Goal: Task Accomplishment & Management: Manage account settings

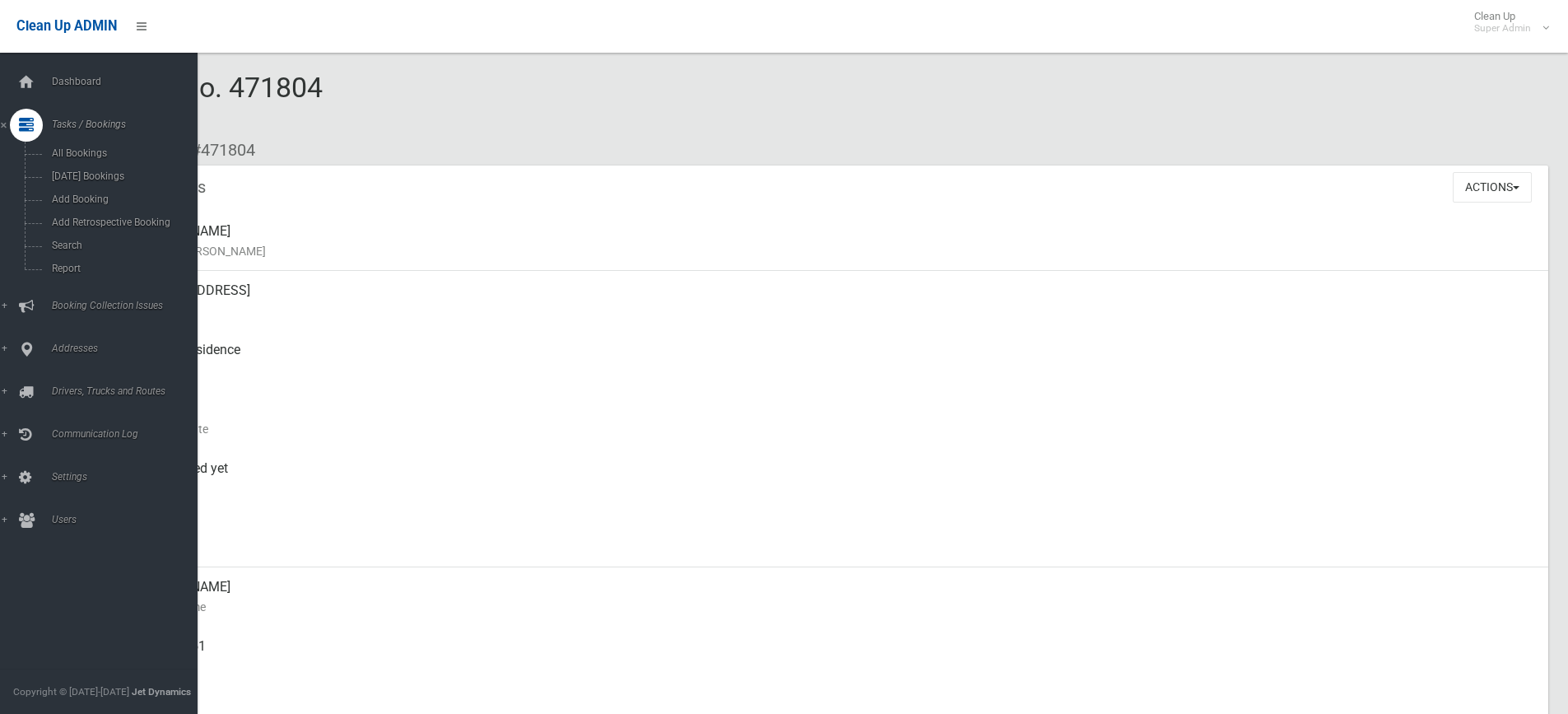
scroll to position [1057, 0]
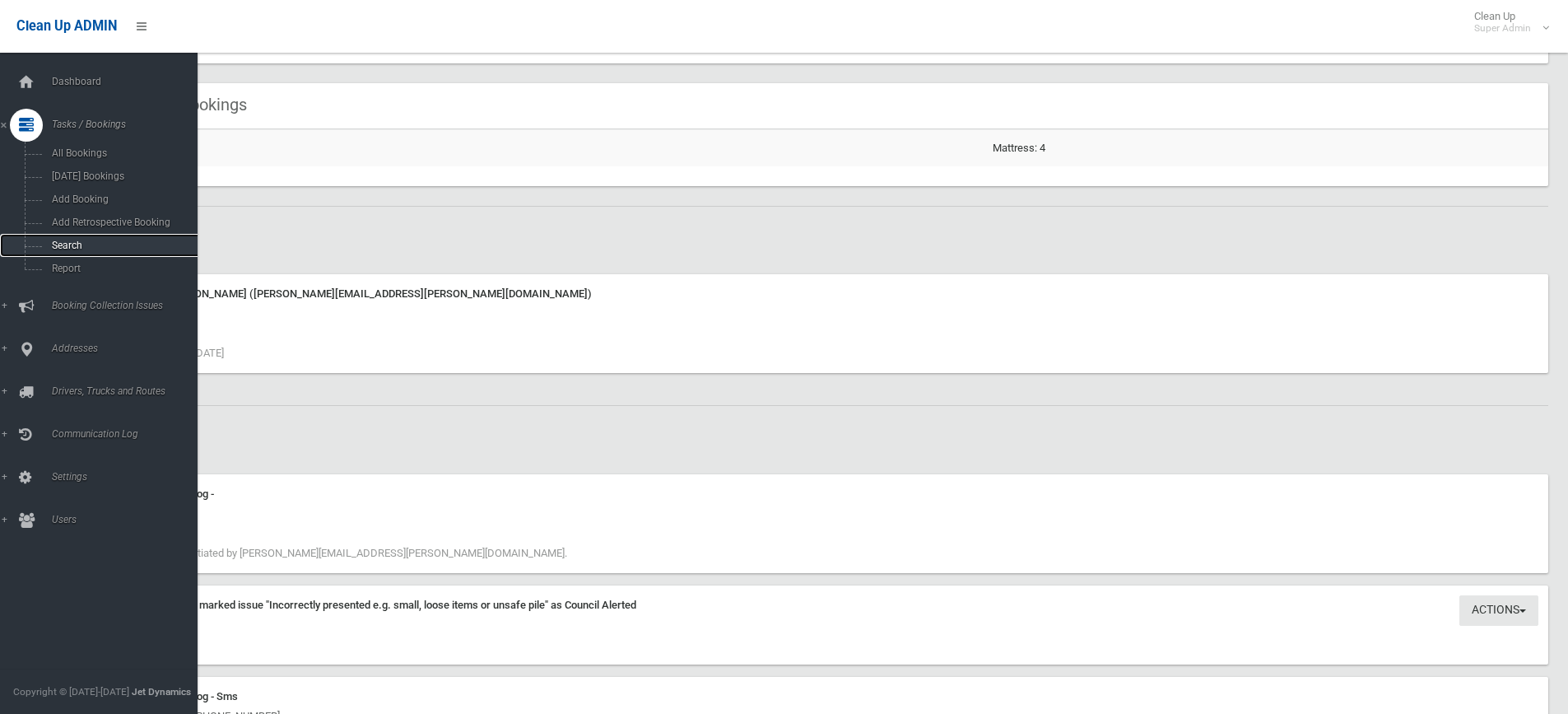
click at [74, 242] on span "Search" at bounding box center [122, 245] width 149 height 12
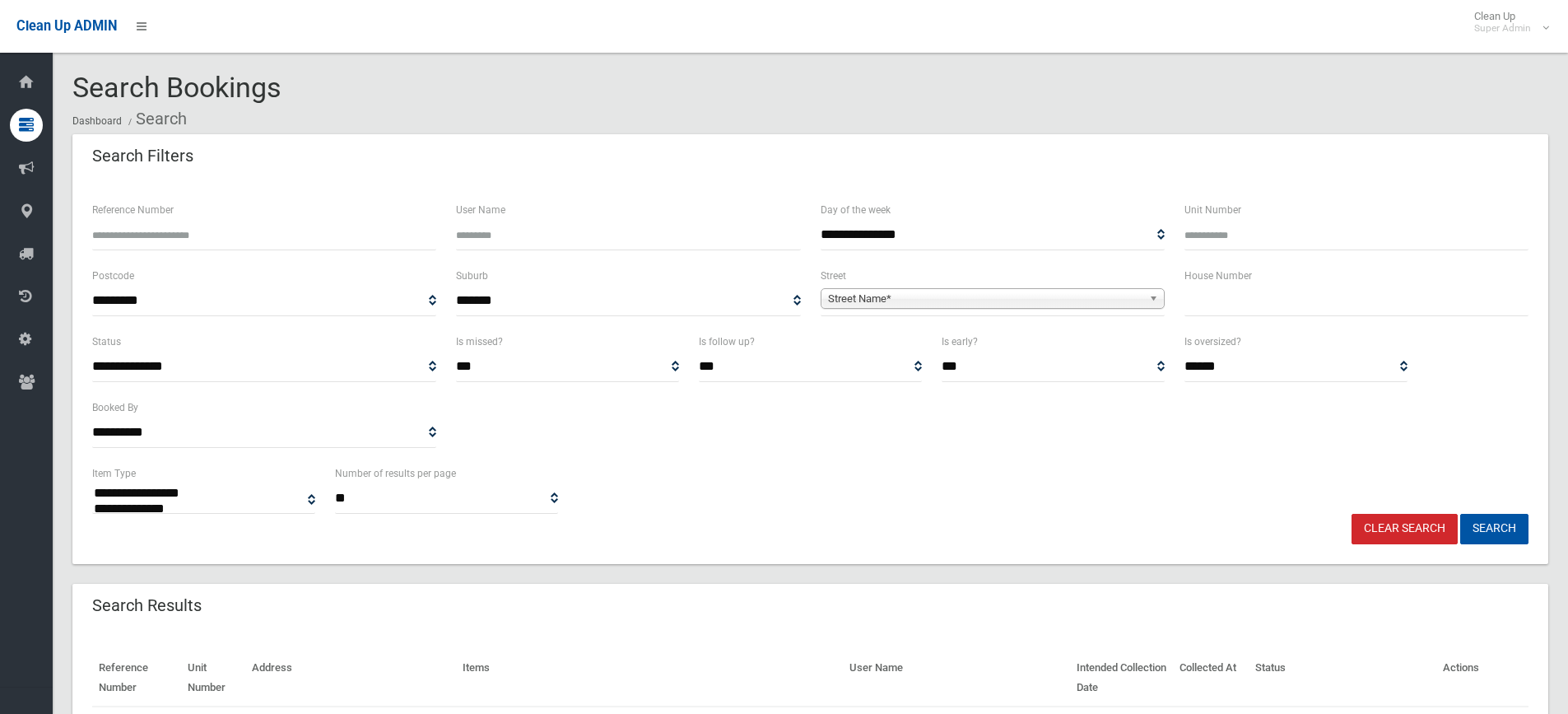
select select
click at [174, 242] on input "Reference Number" at bounding box center [264, 235] width 344 height 31
type input "******"
click at [1460, 514] on button "Search" at bounding box center [1494, 530] width 68 height 31
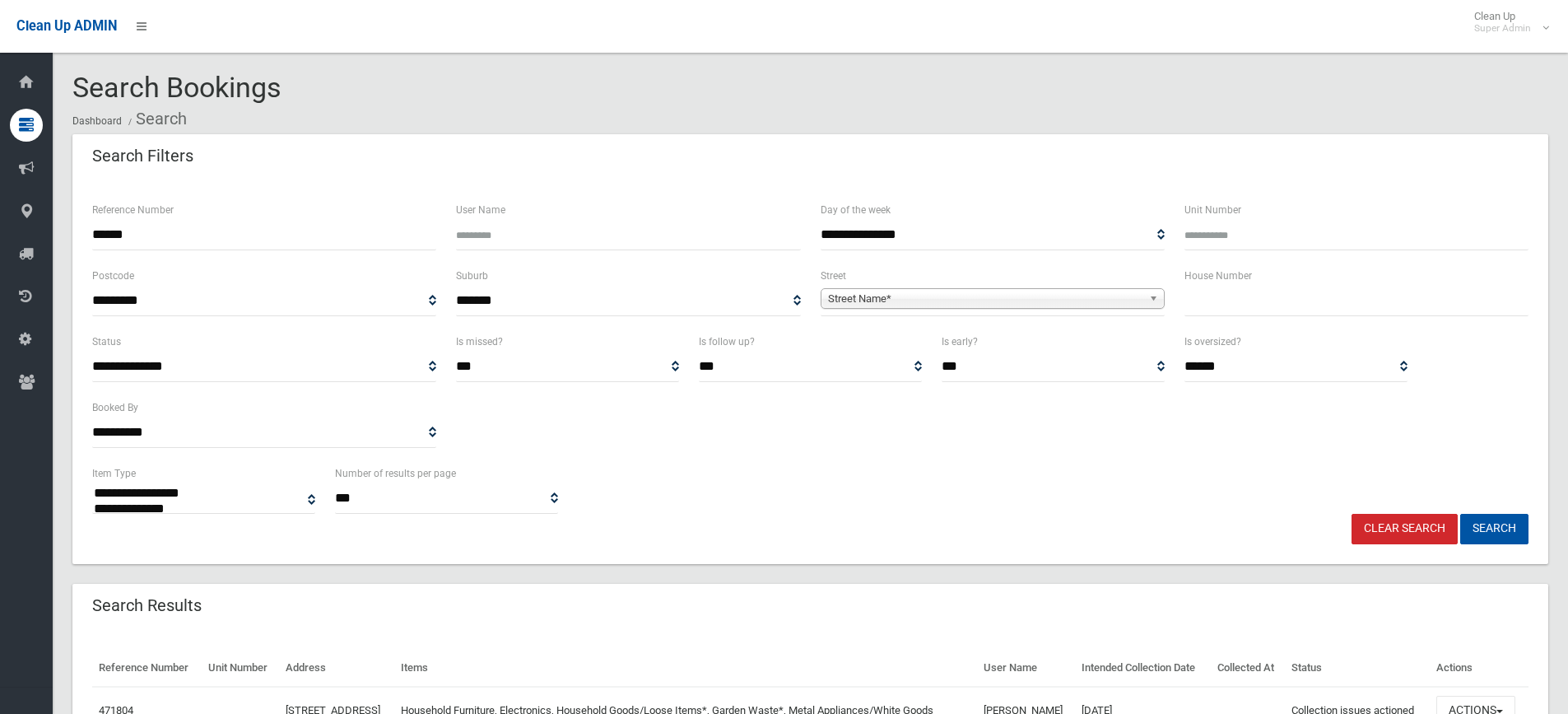
select select
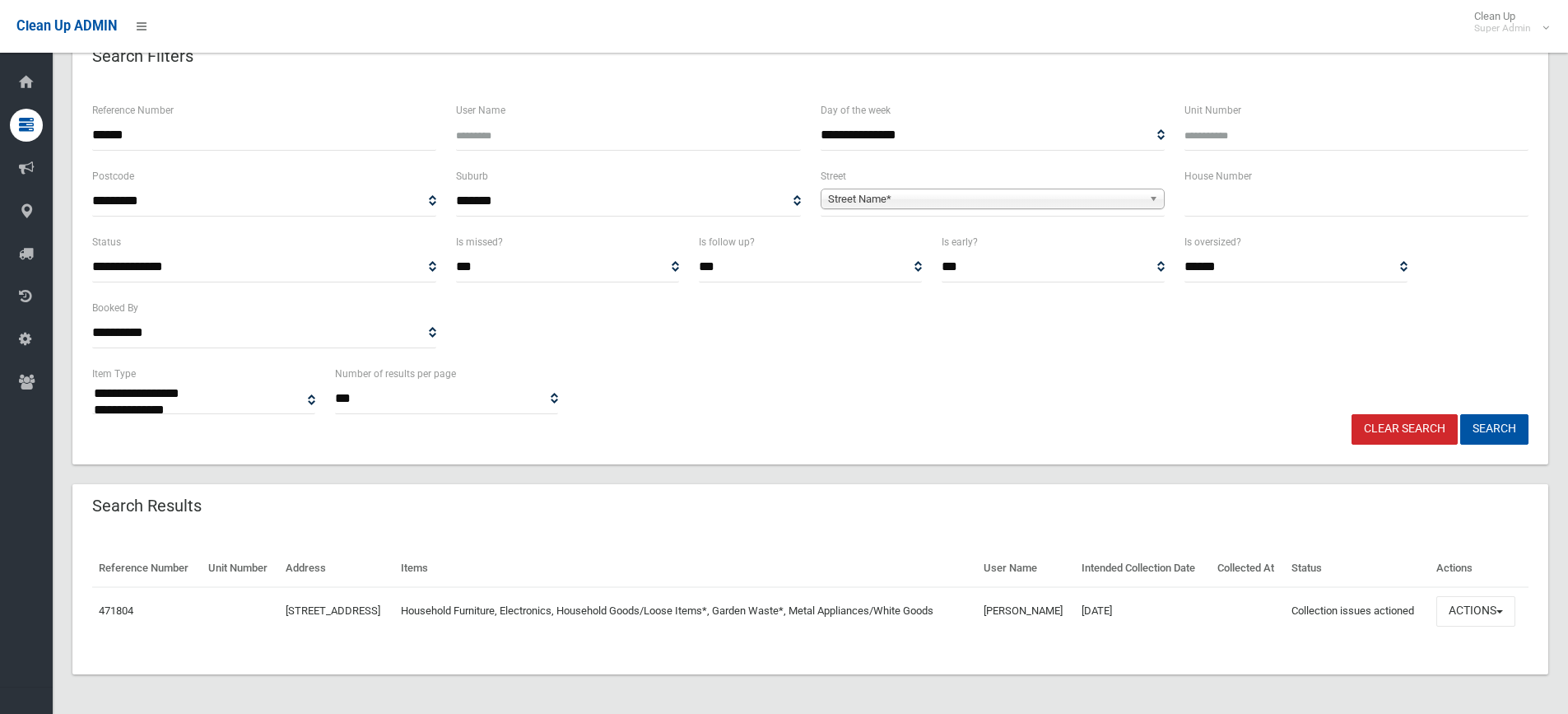
scroll to position [128, 0]
click at [1478, 602] on button "Actions" at bounding box center [1475, 611] width 79 height 31
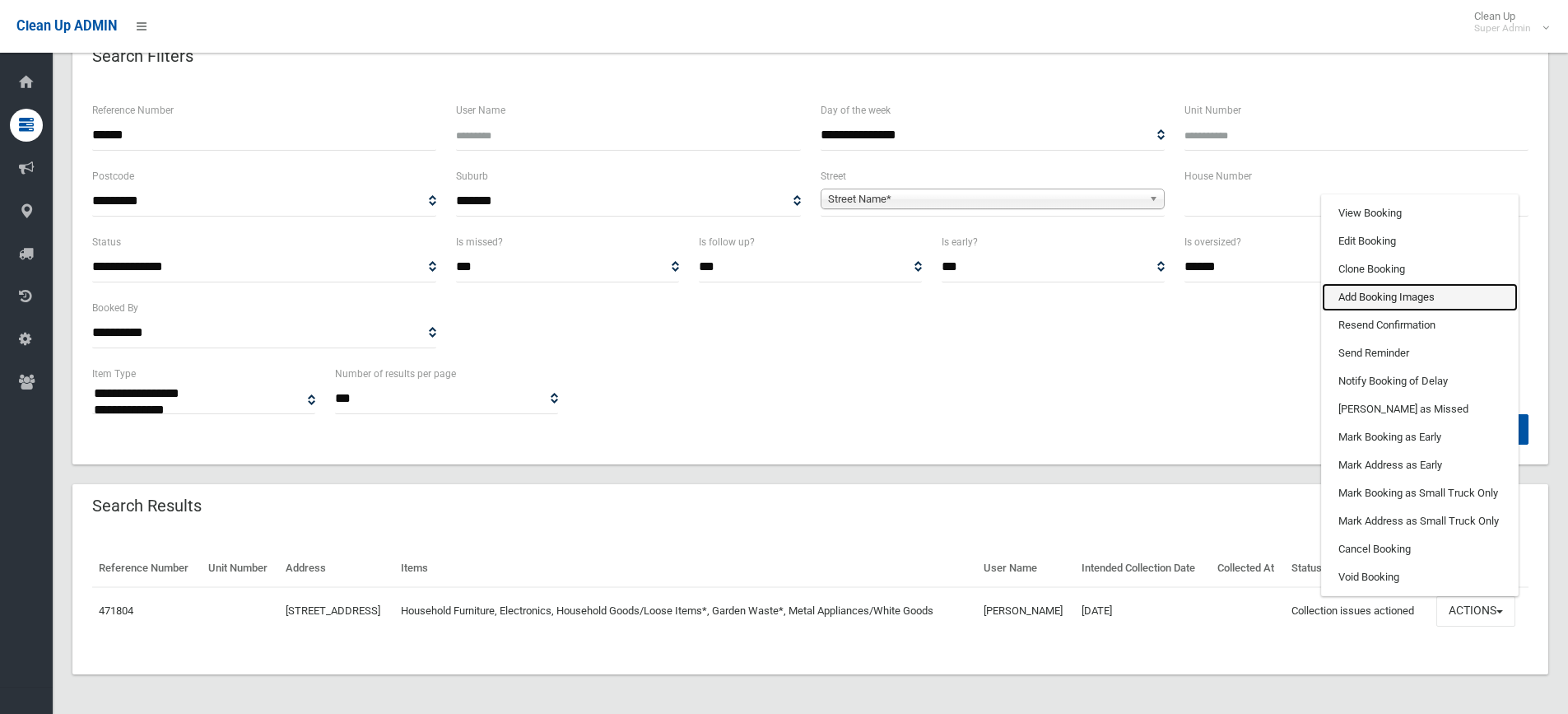
click at [1380, 292] on link "Add Booking Images" at bounding box center [1420, 297] width 196 height 28
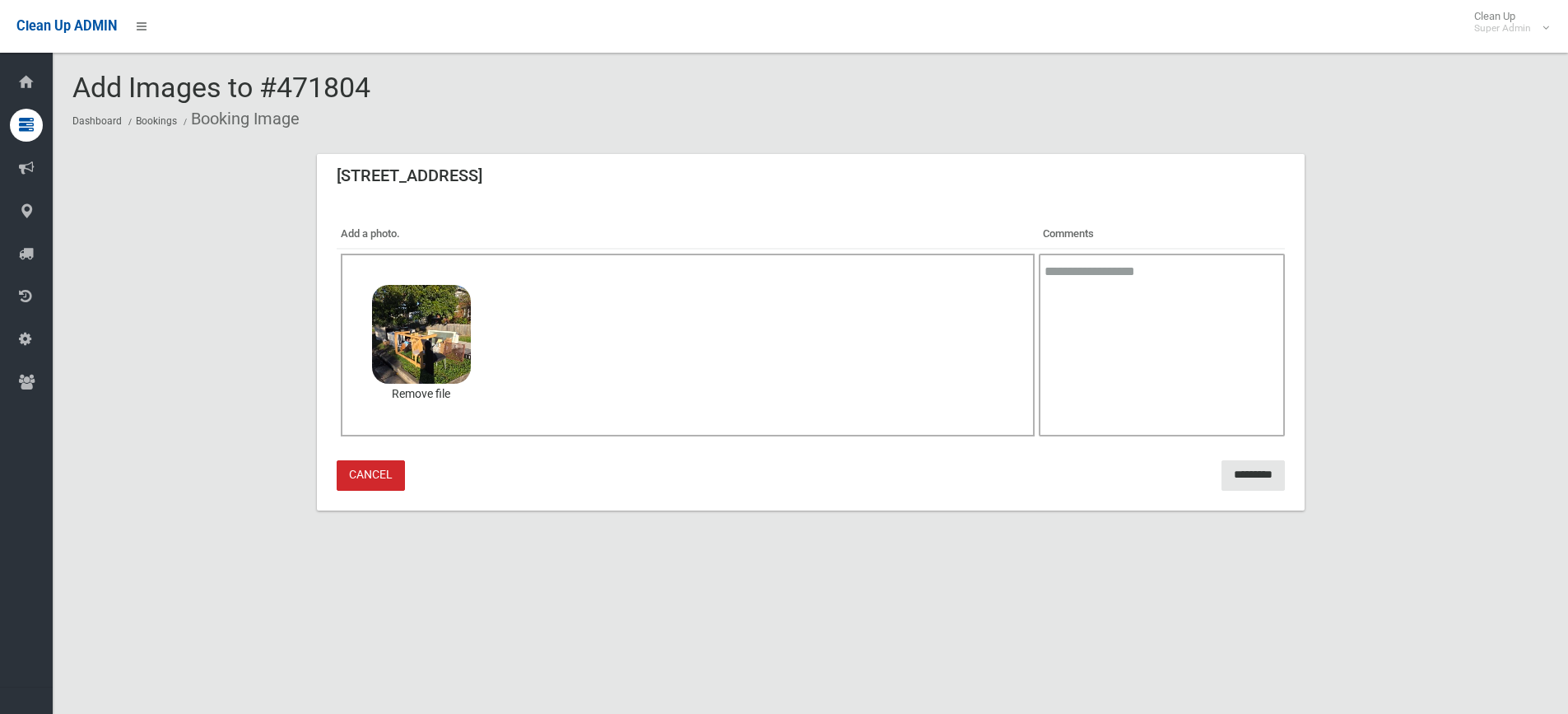
click at [1119, 280] on textarea at bounding box center [1161, 344] width 245 height 183
click at [1086, 269] on textarea at bounding box center [1161, 344] width 245 height 183
click at [1039, 273] on textarea "**********" at bounding box center [1161, 344] width 245 height 183
click at [1135, 348] on textarea "**********" at bounding box center [1161, 344] width 245 height 183
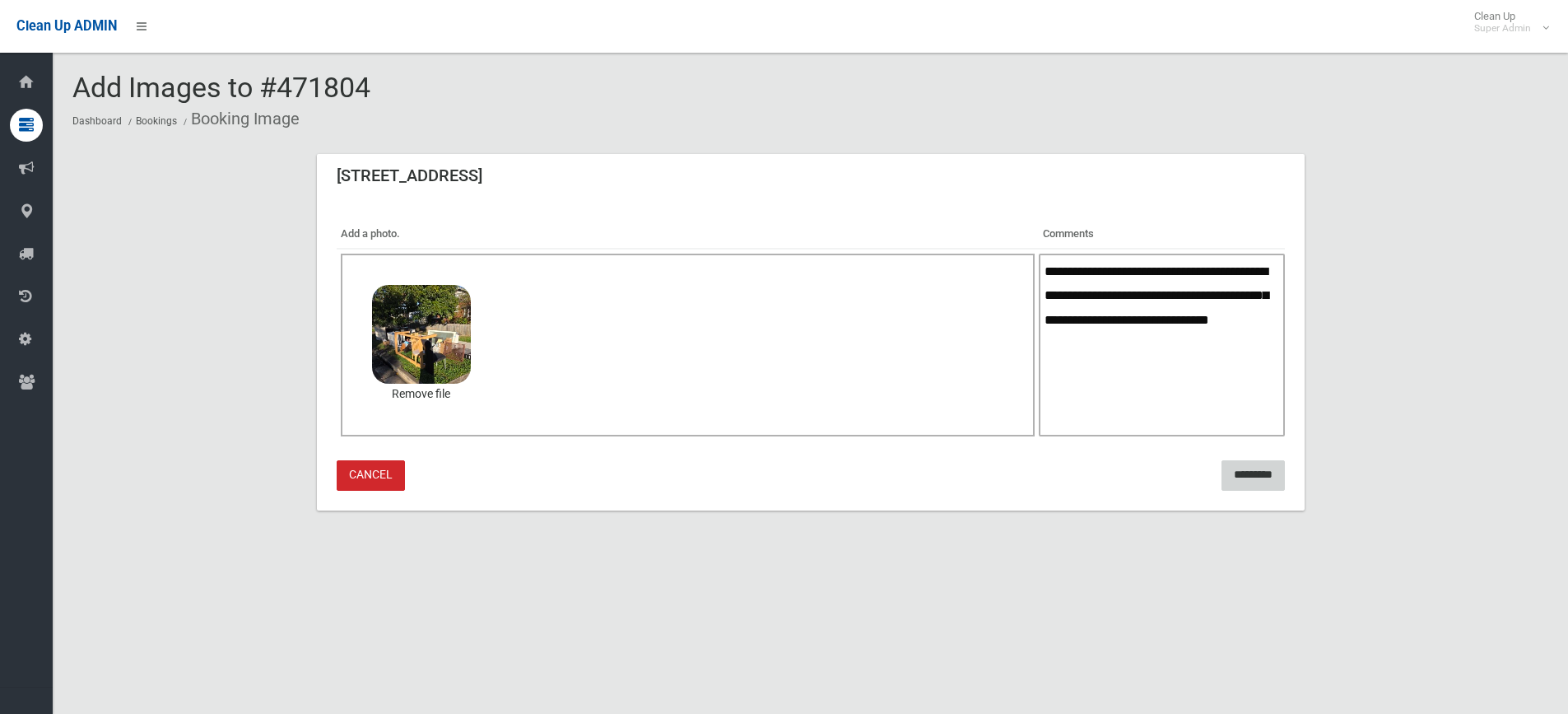
type textarea "**********"
click at [1231, 467] on input "*********" at bounding box center [1253, 476] width 64 height 31
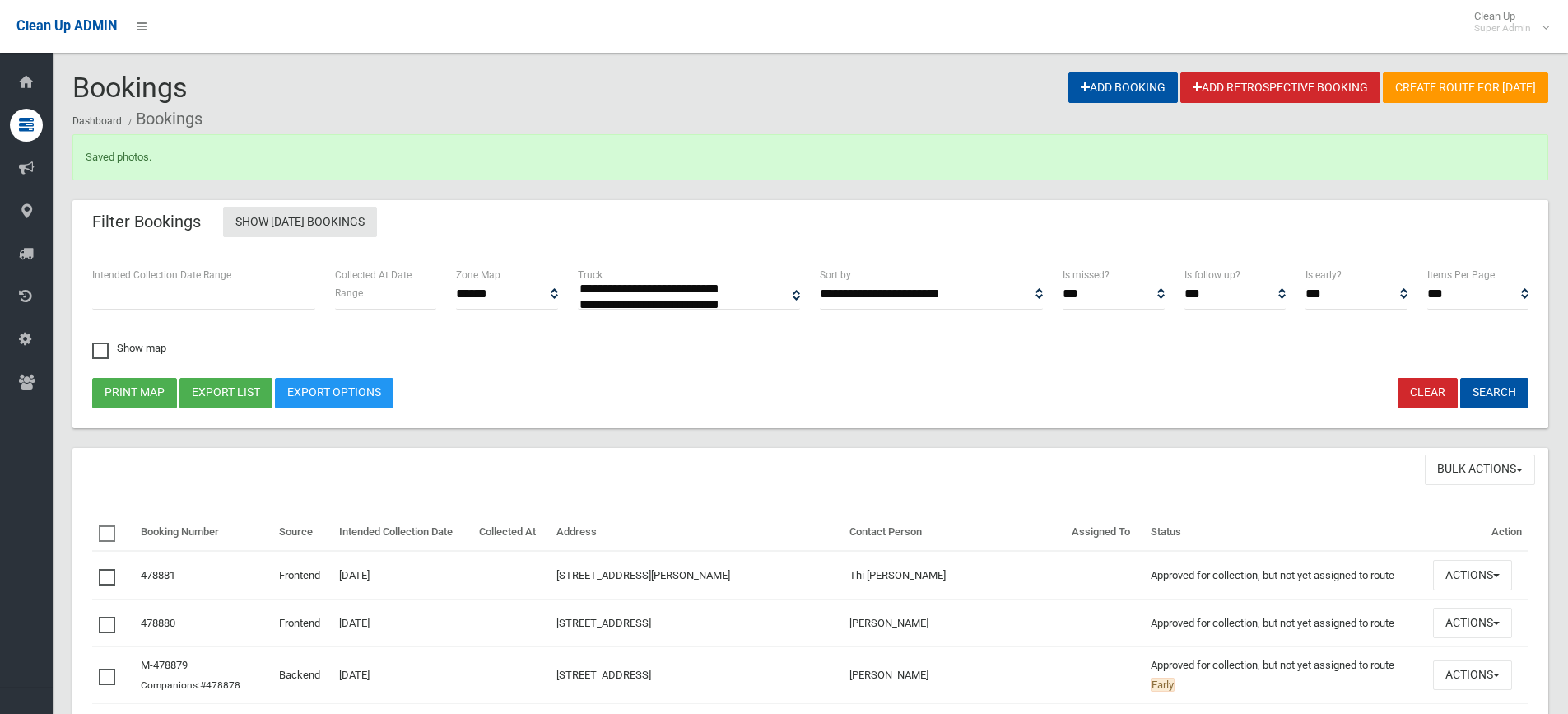
select select
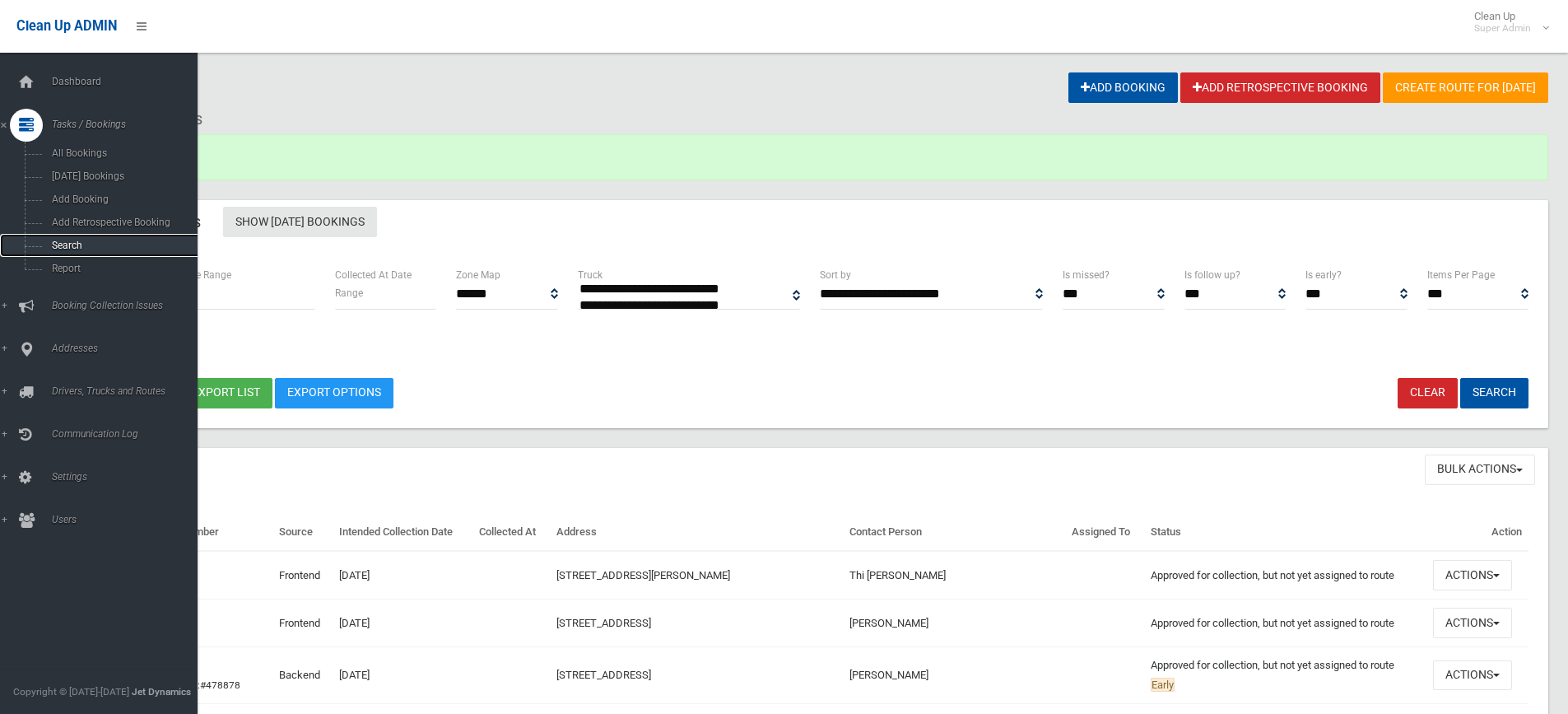
click at [63, 245] on span "Search" at bounding box center [122, 245] width 149 height 12
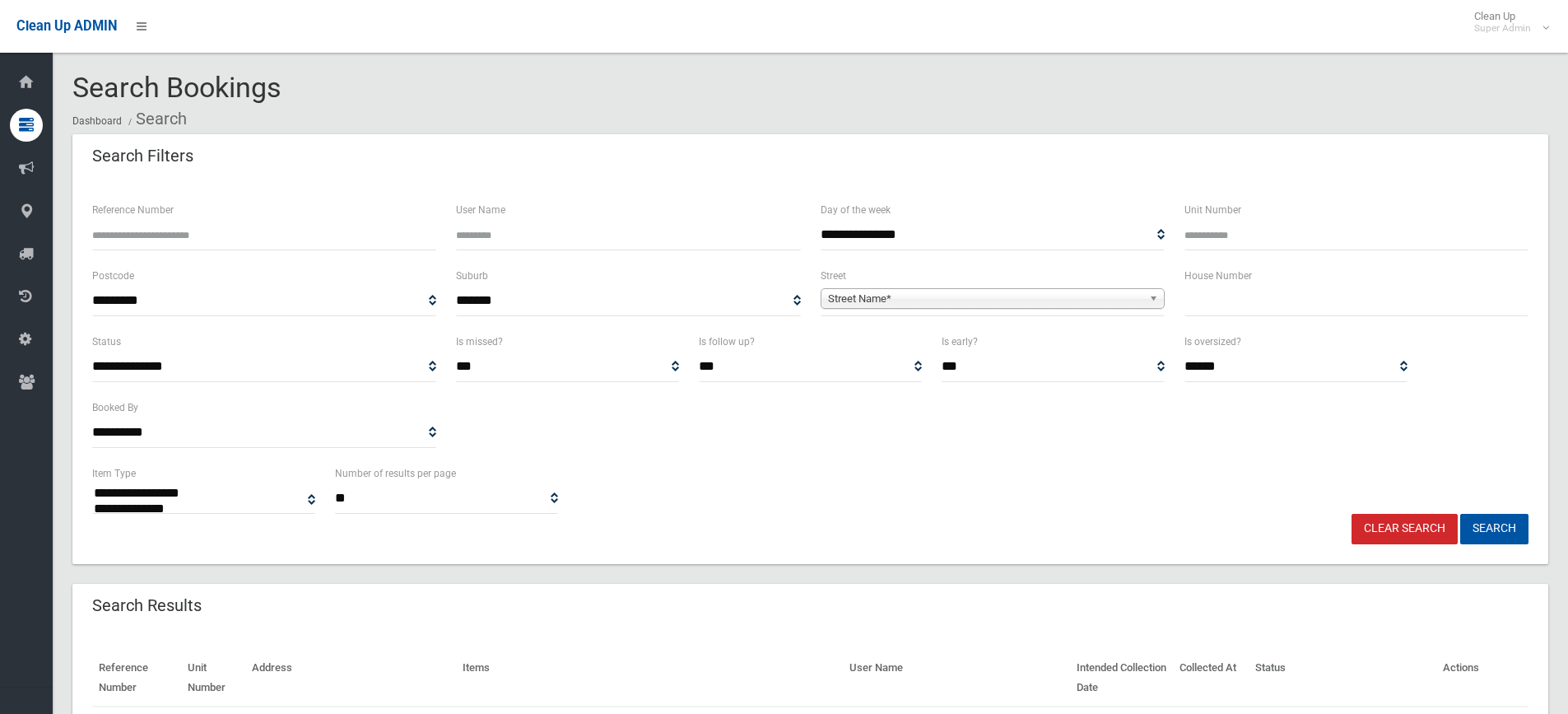
select select
click at [128, 238] on input "Reference Number" at bounding box center [264, 235] width 344 height 31
type input "******"
click at [1514, 524] on button "Search" at bounding box center [1494, 530] width 68 height 31
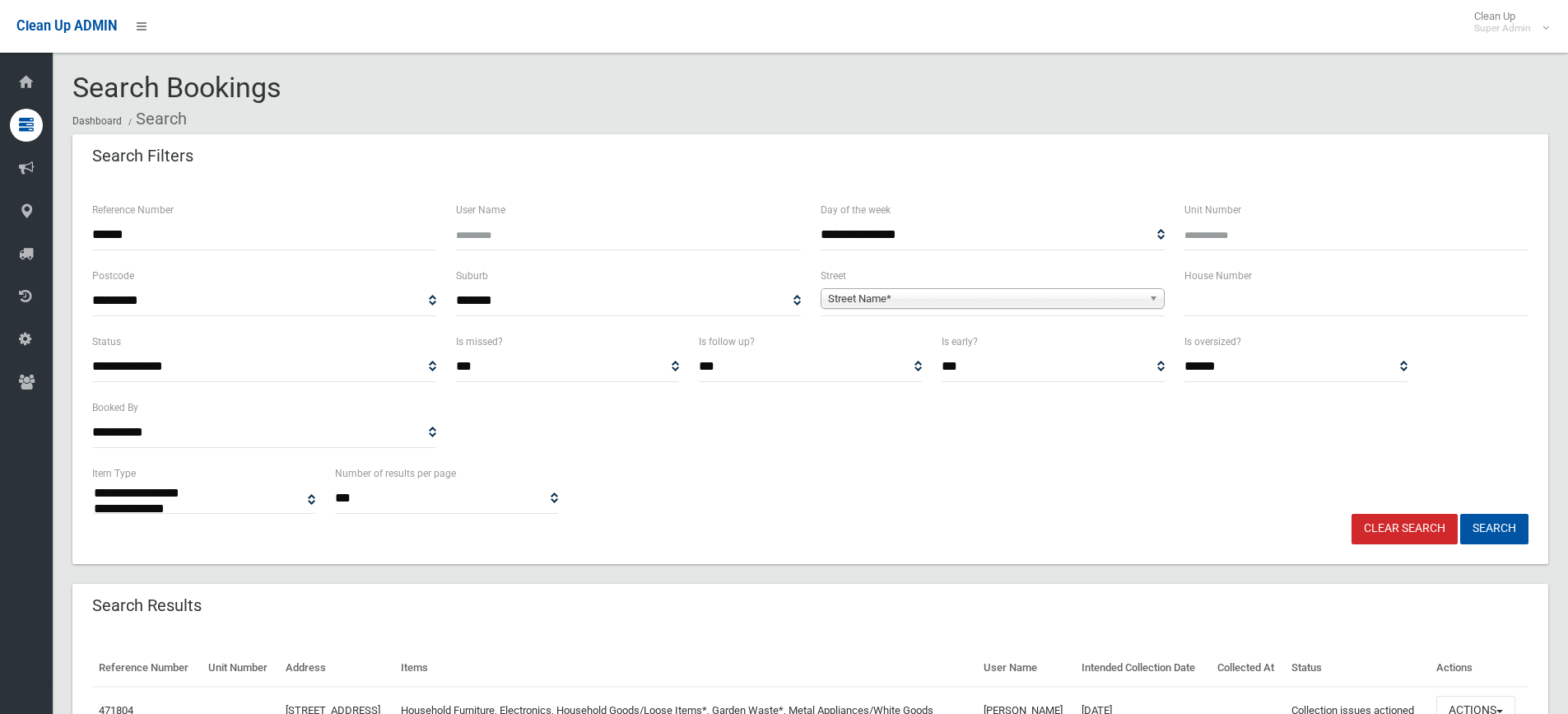
select select
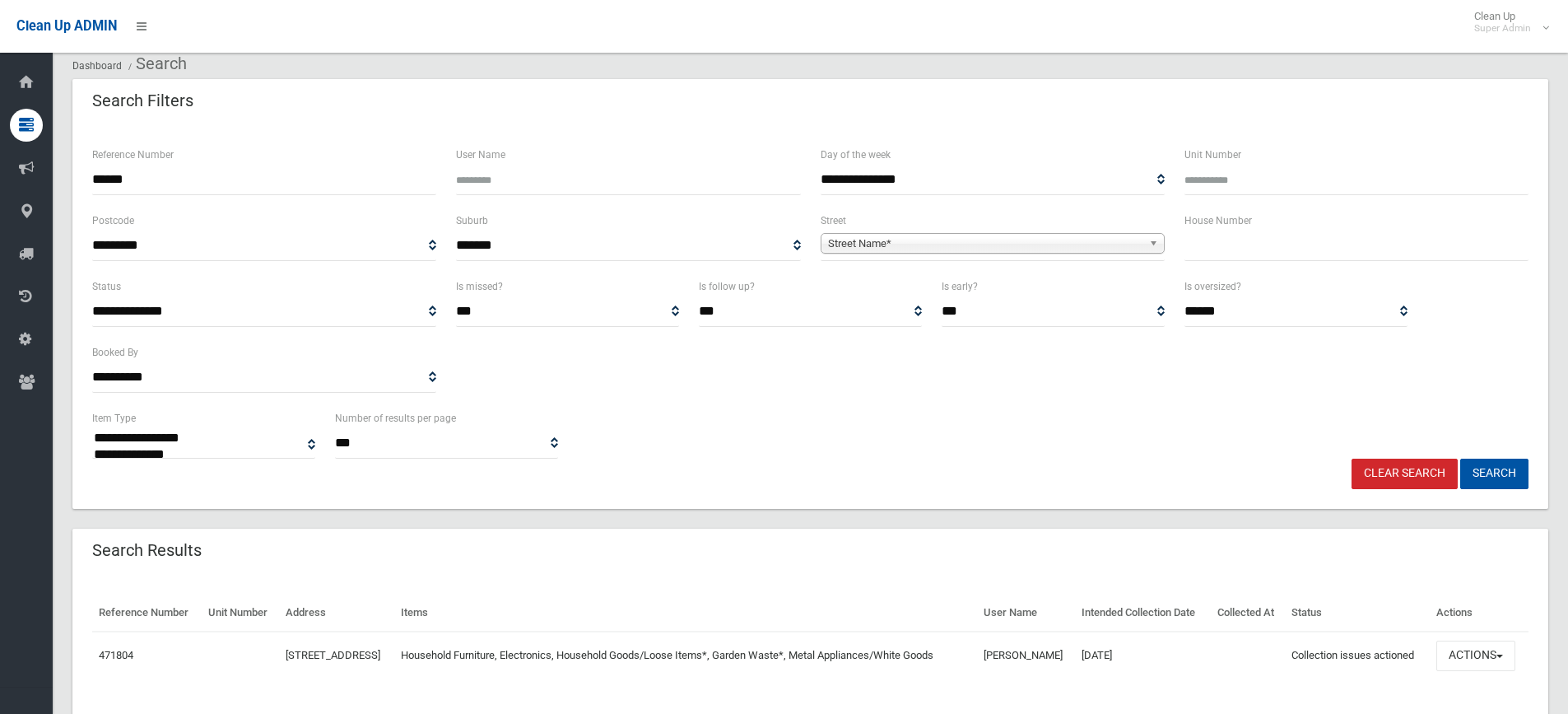
scroll to position [128, 0]
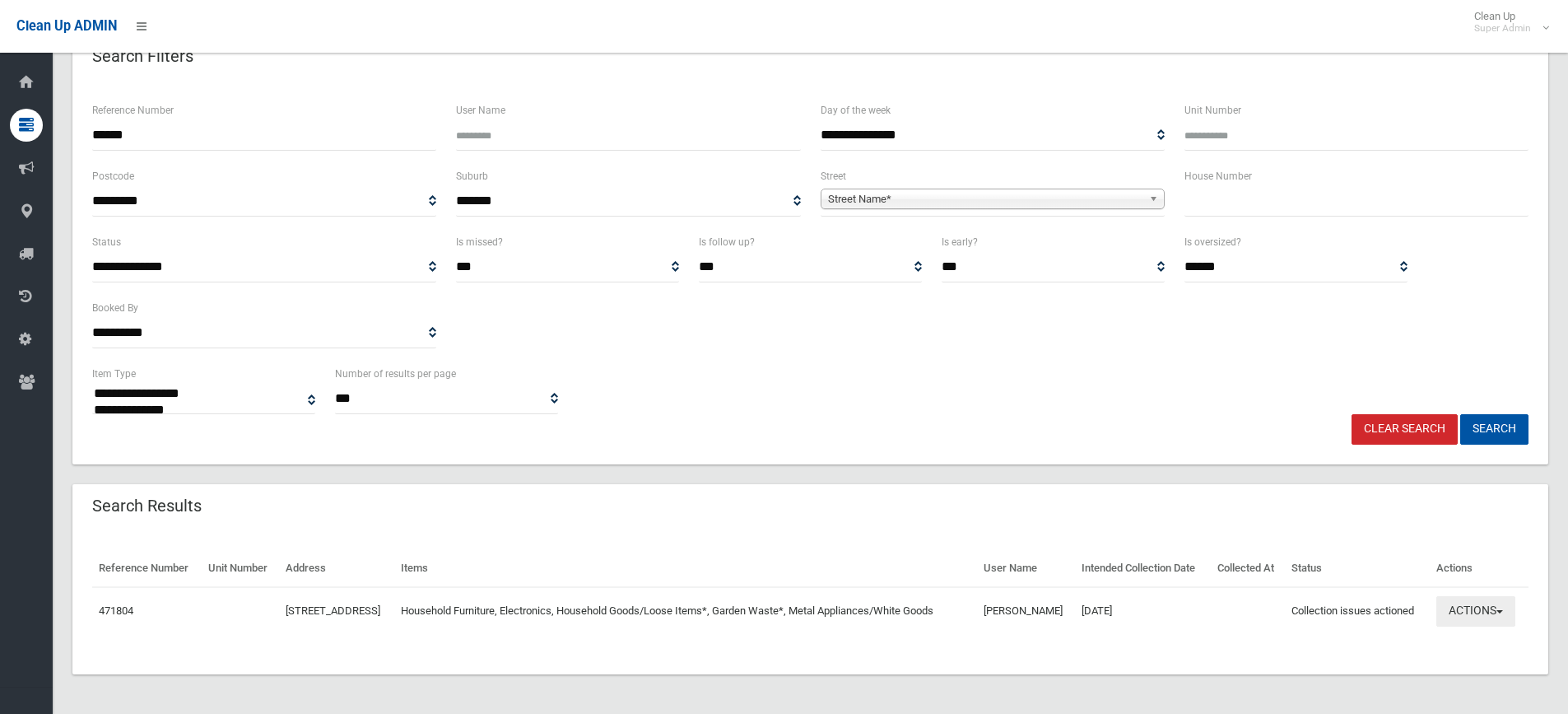
click at [1472, 605] on button "Actions" at bounding box center [1475, 611] width 79 height 31
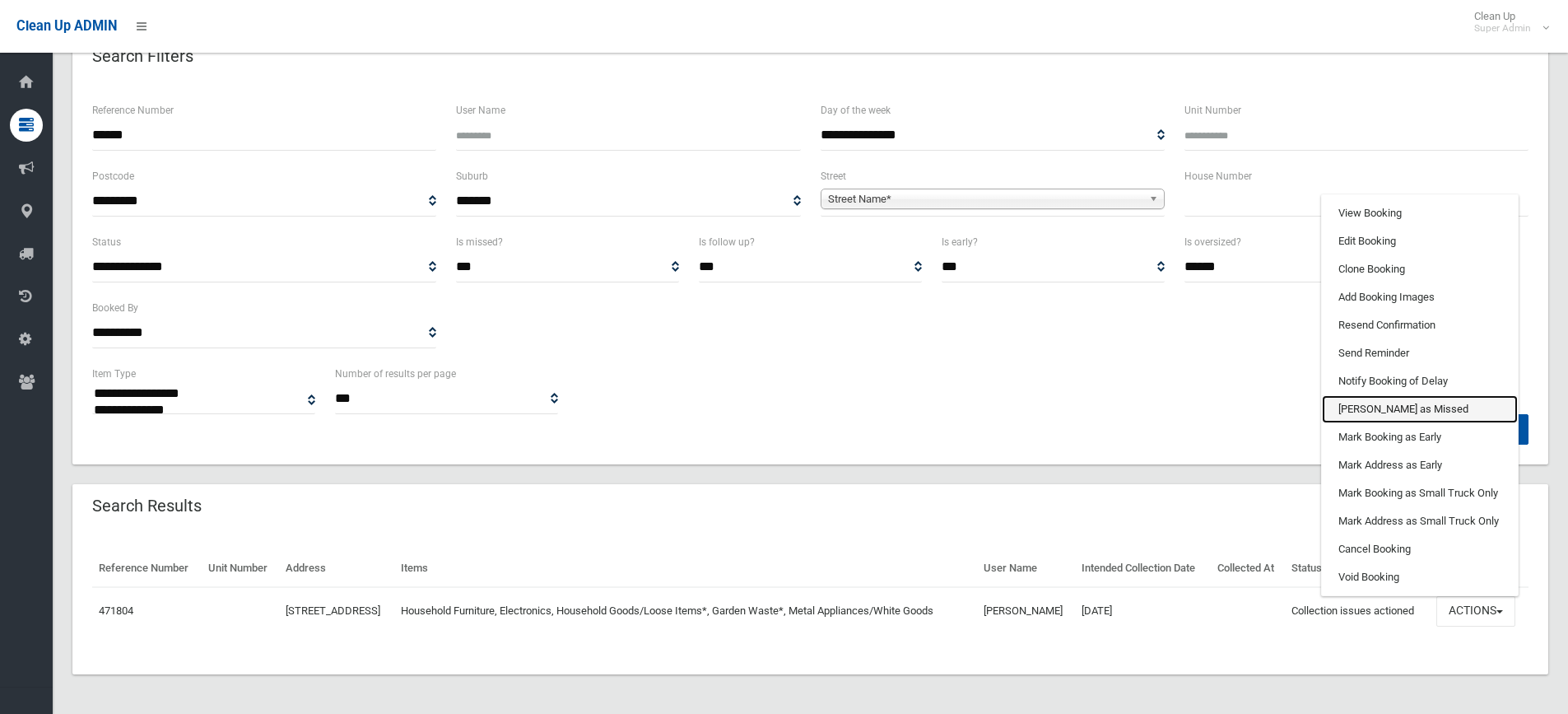
click at [1367, 398] on link "[PERSON_NAME] as Missed" at bounding box center [1420, 409] width 196 height 28
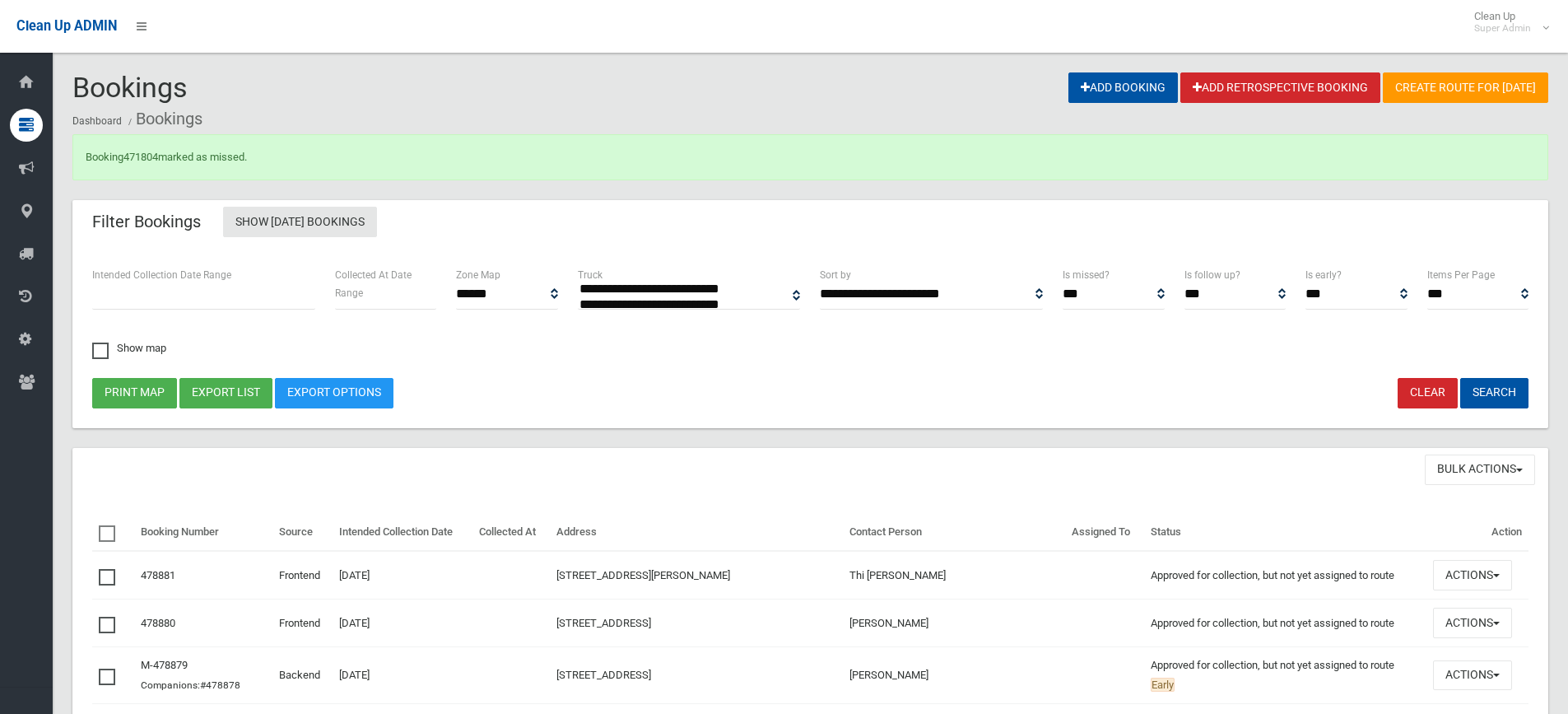
select select
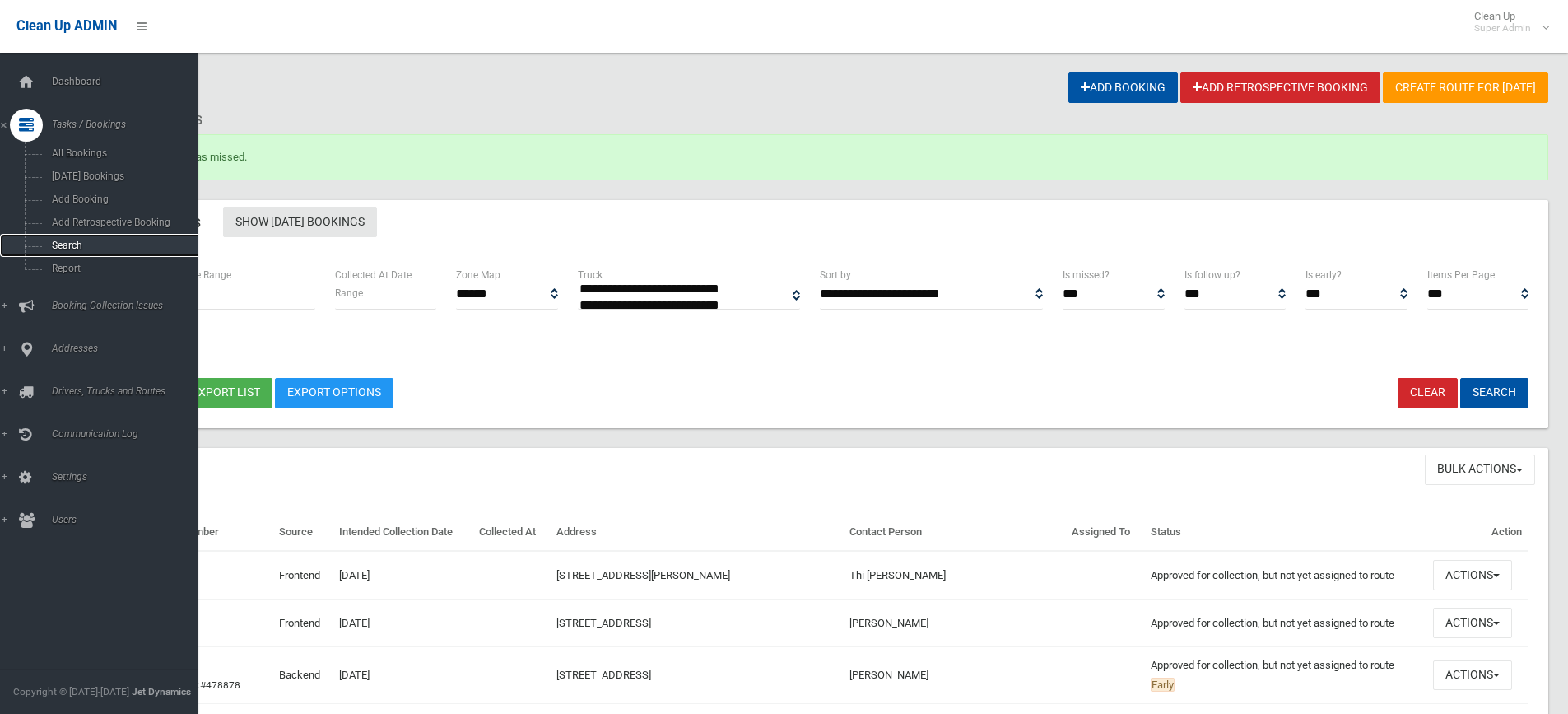
click at [69, 243] on span "Search" at bounding box center [122, 245] width 149 height 12
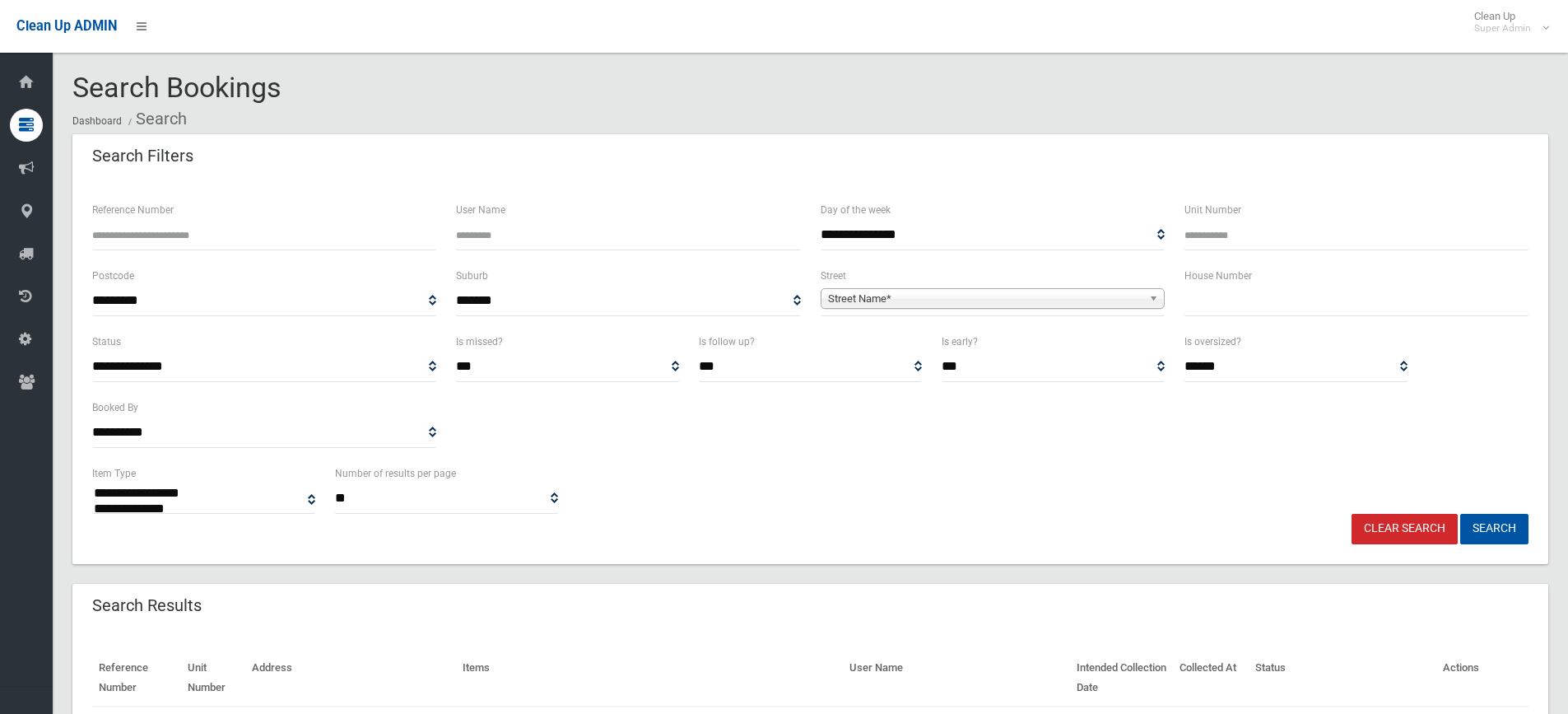
select select
click at [214, 226] on input "Reference Number" at bounding box center [264, 235] width 344 height 31
type input "******"
click at [1460, 514] on button "Search" at bounding box center [1494, 530] width 68 height 31
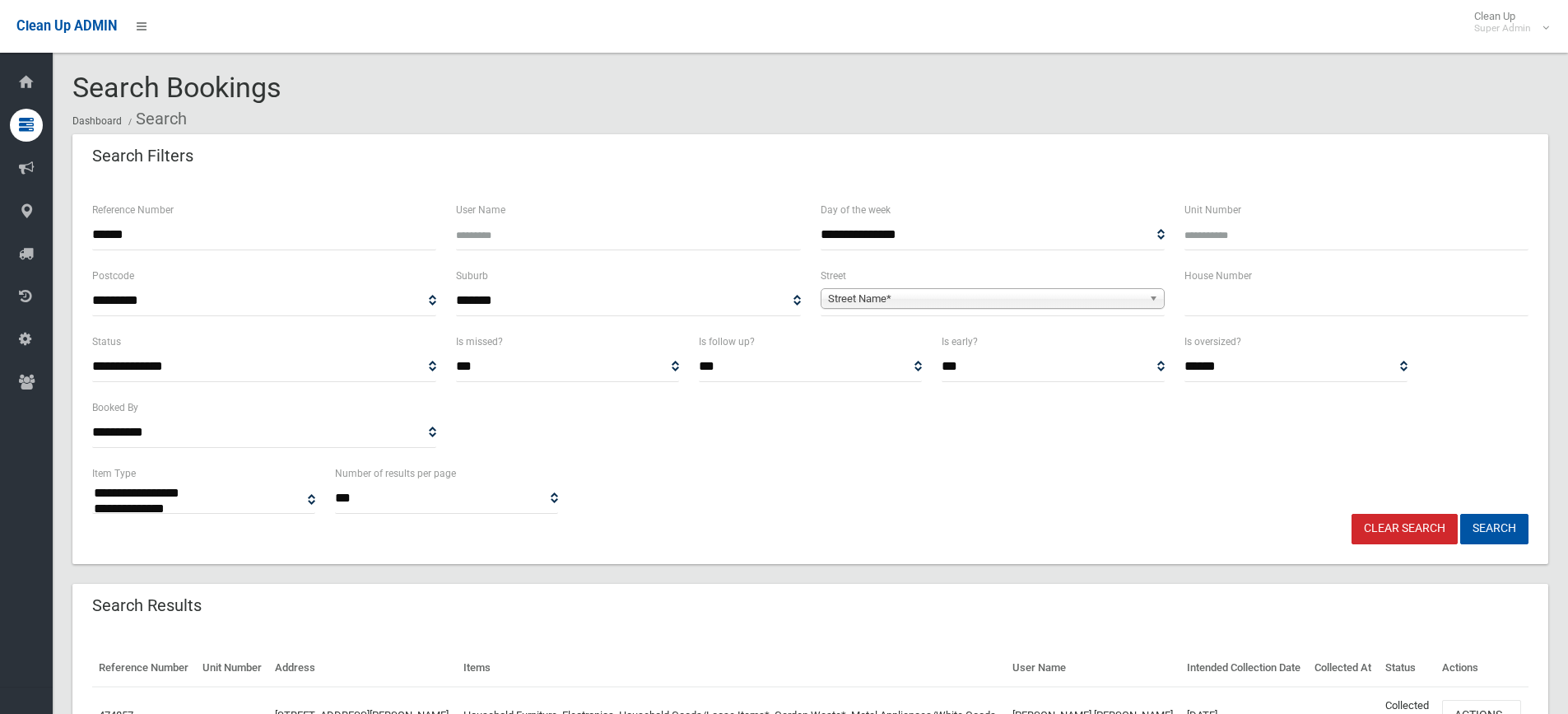
select select
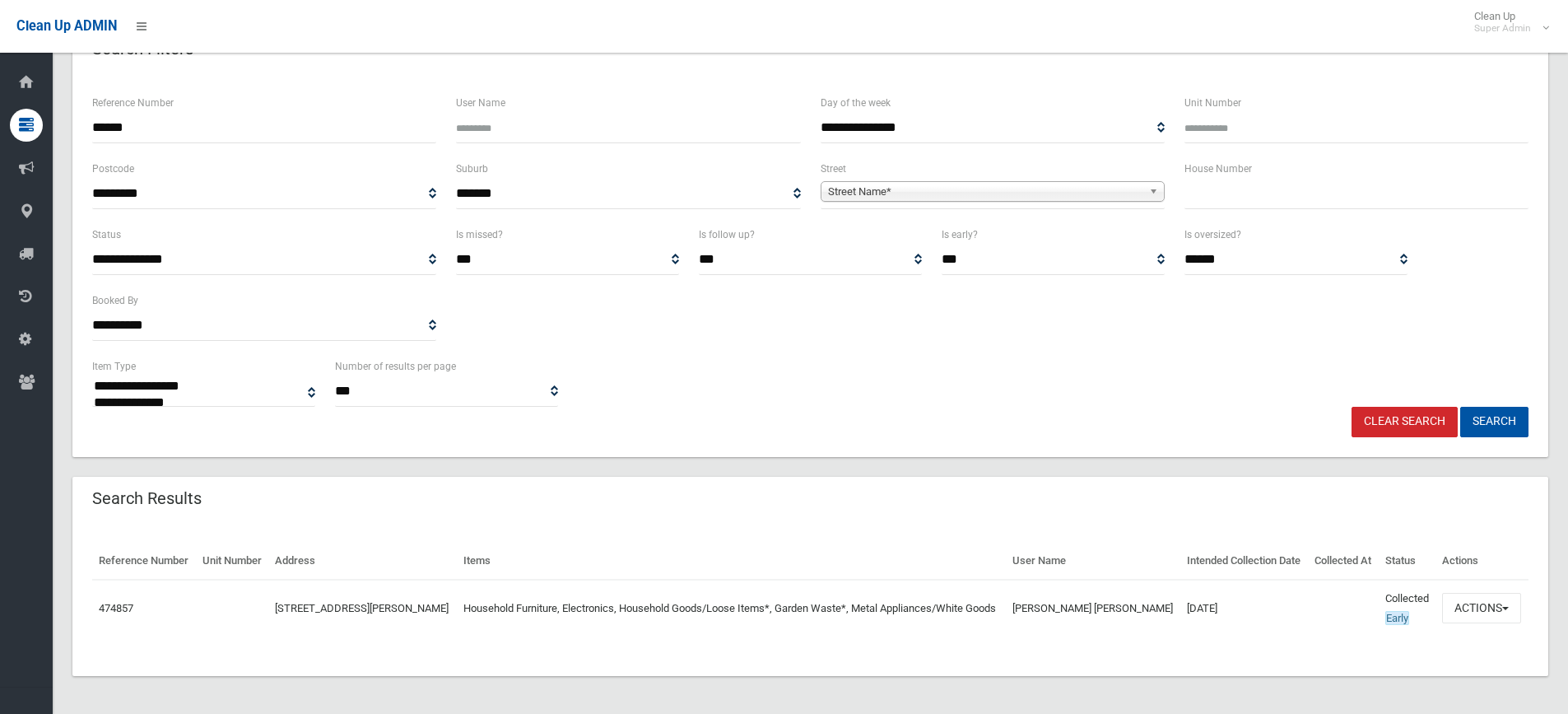
scroll to position [109, 0]
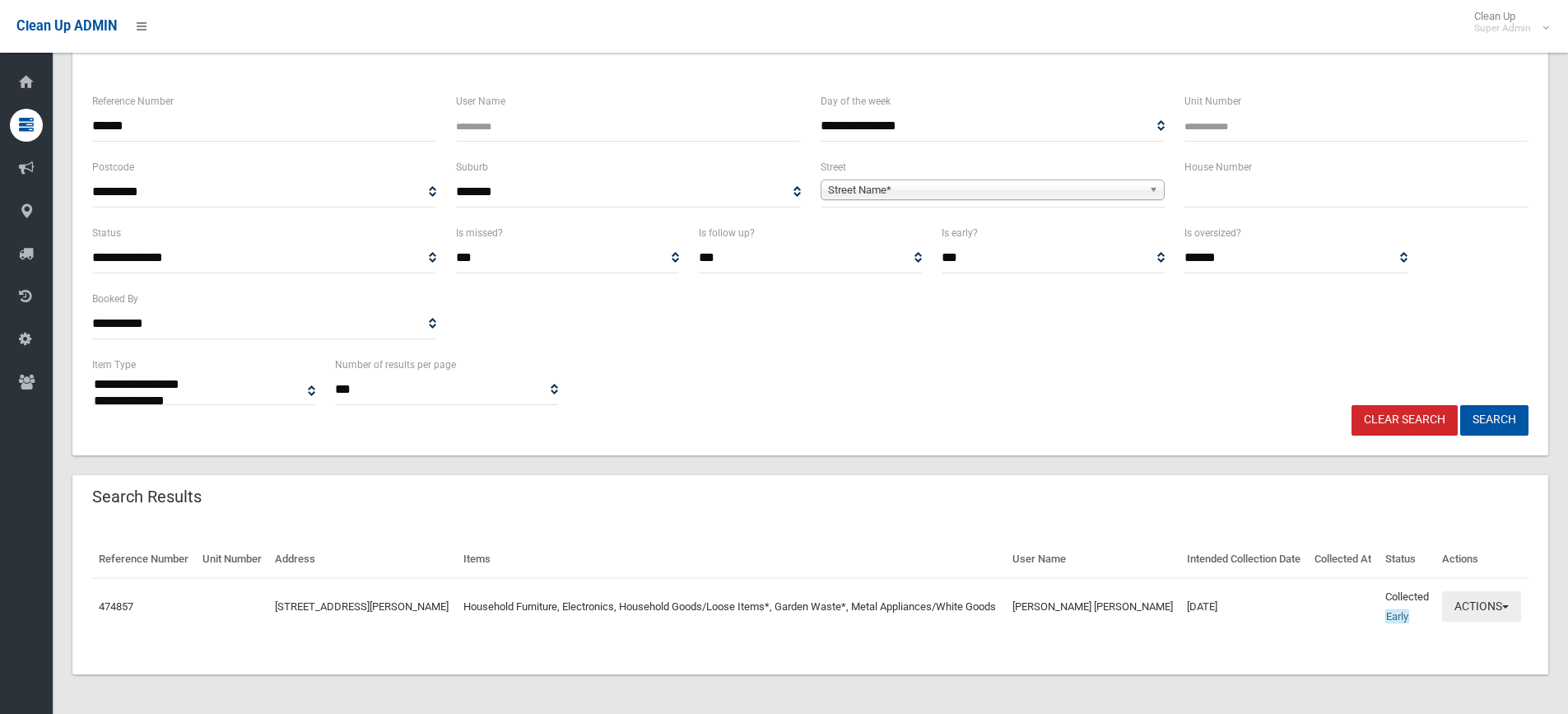
click at [1471, 603] on button "Actions" at bounding box center [1481, 607] width 79 height 31
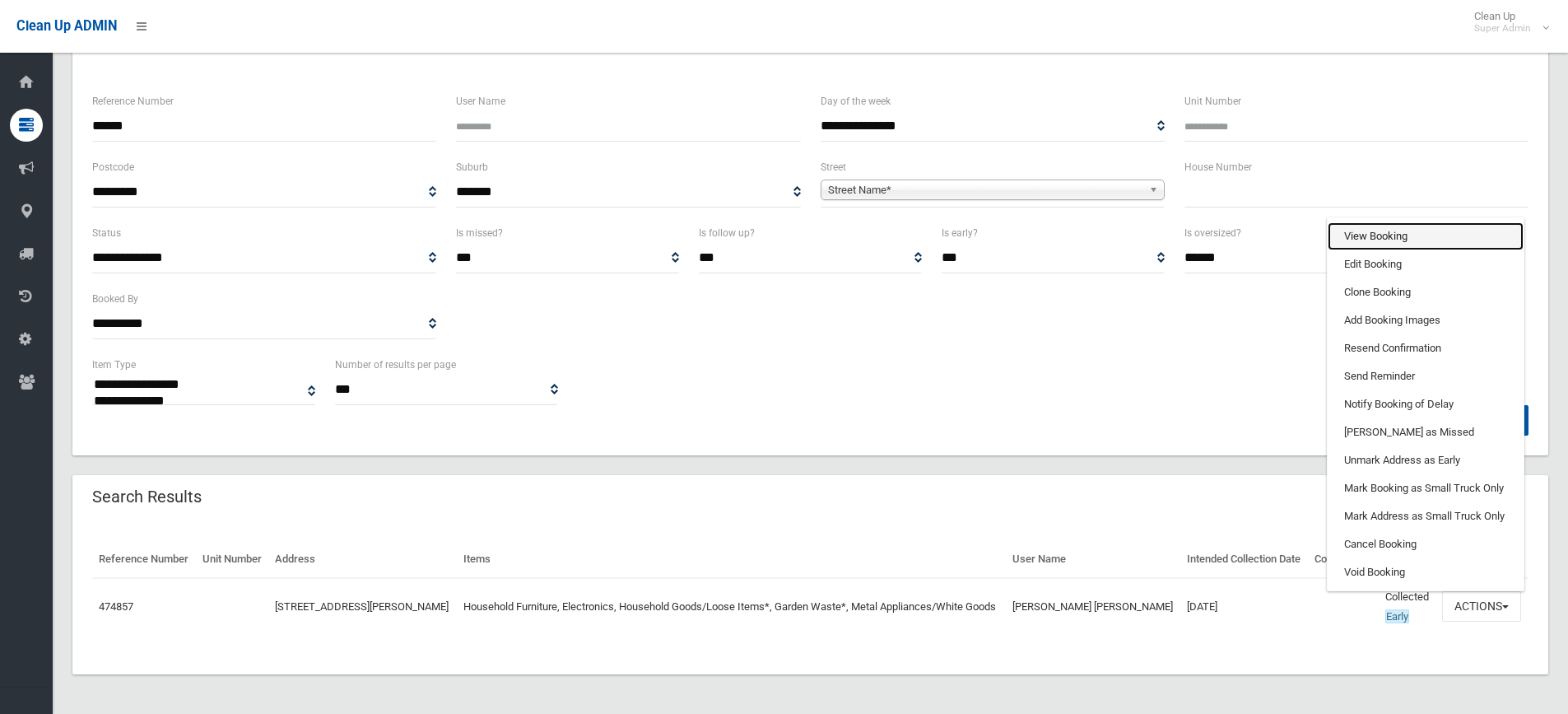
click at [1366, 235] on link "View Booking" at bounding box center [1425, 236] width 196 height 28
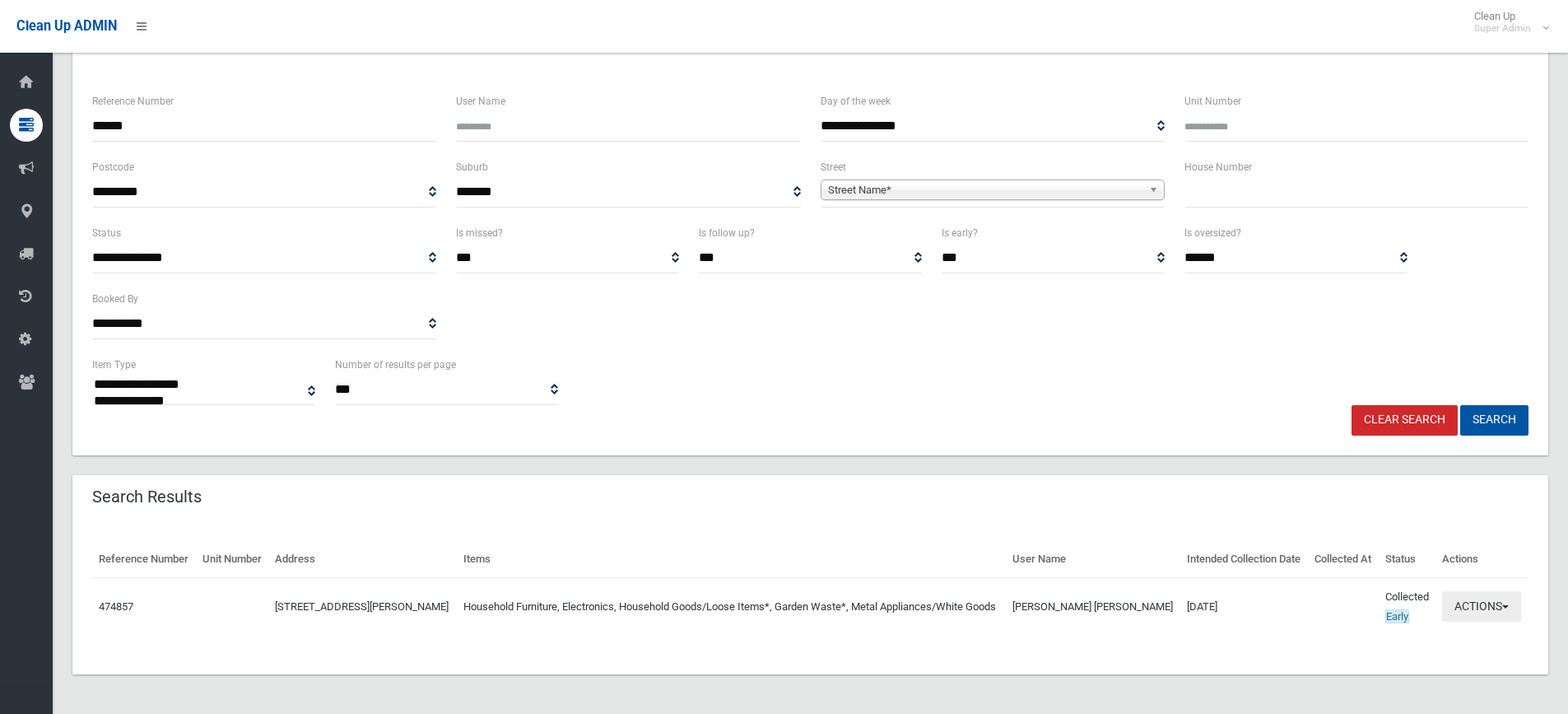
click at [1488, 599] on button "Actions" at bounding box center [1481, 607] width 79 height 31
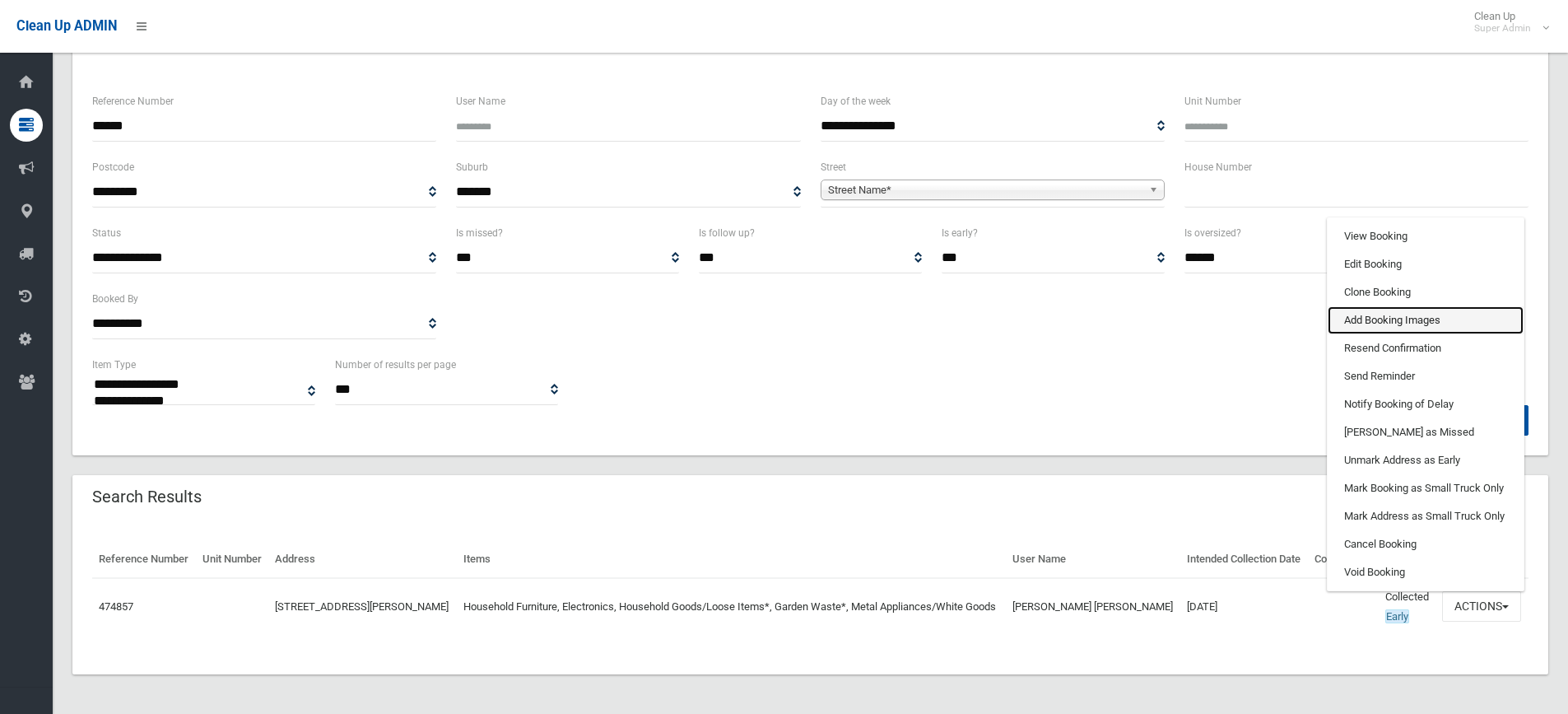
click at [1368, 313] on link "Add Booking Images" at bounding box center [1425, 320] width 196 height 28
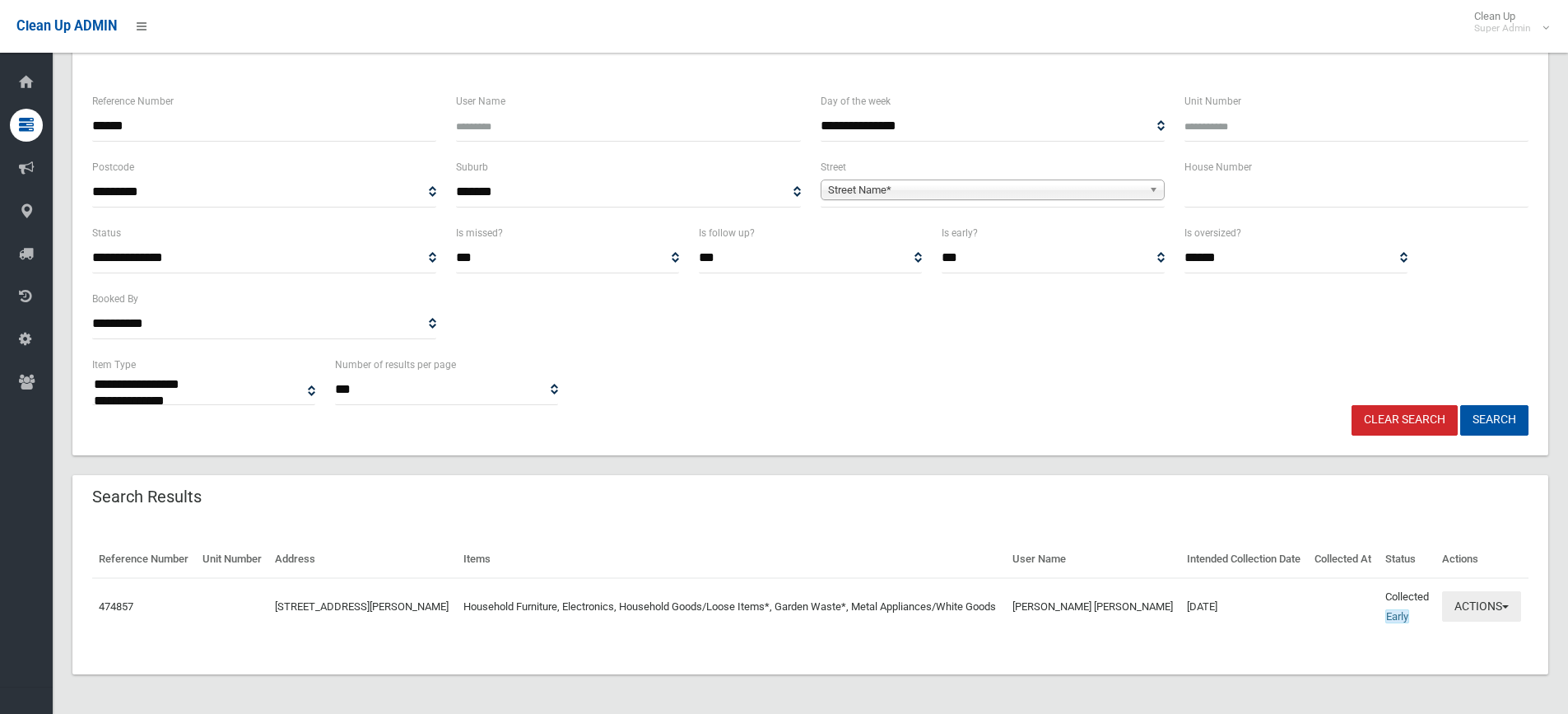
click at [1474, 605] on button "Actions" at bounding box center [1481, 607] width 79 height 31
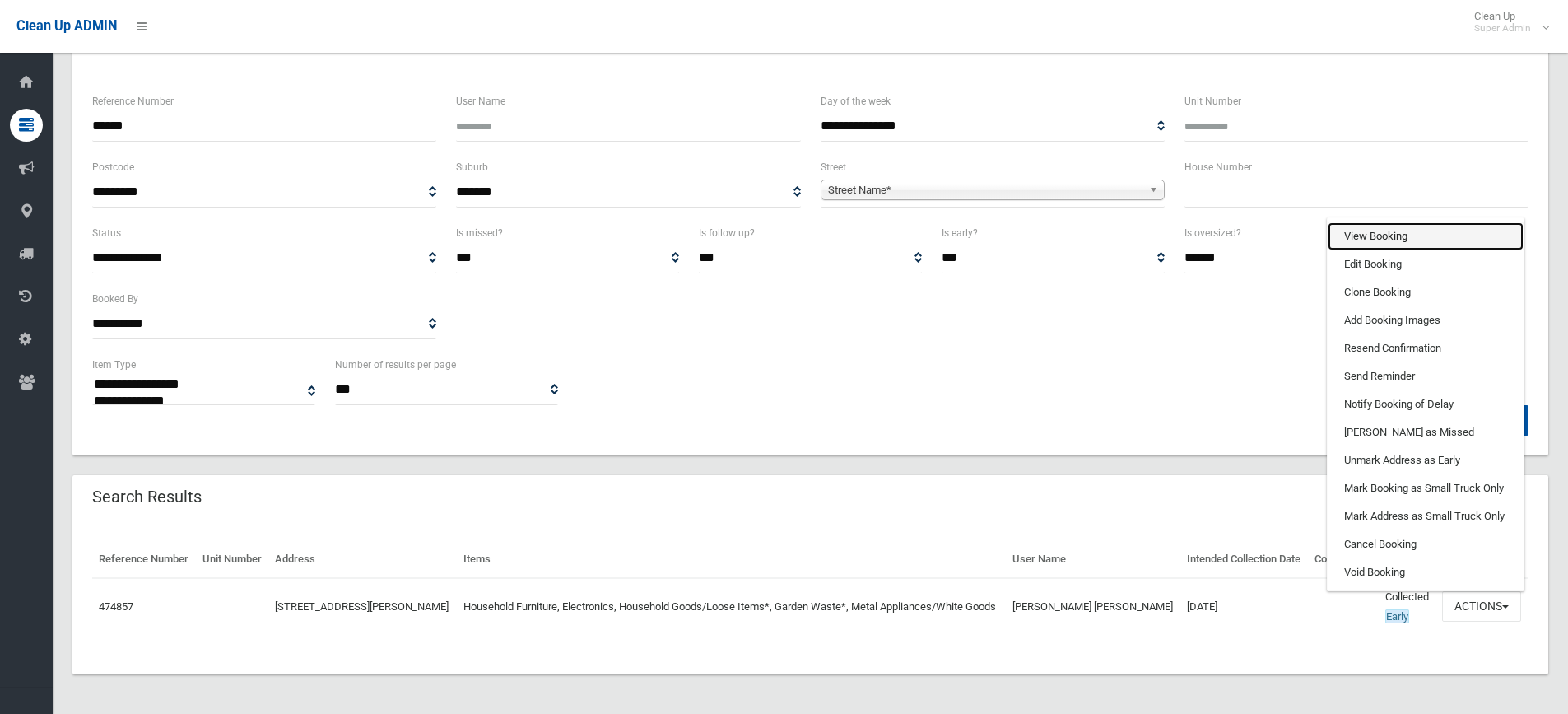
click at [1364, 233] on link "View Booking" at bounding box center [1425, 236] width 196 height 28
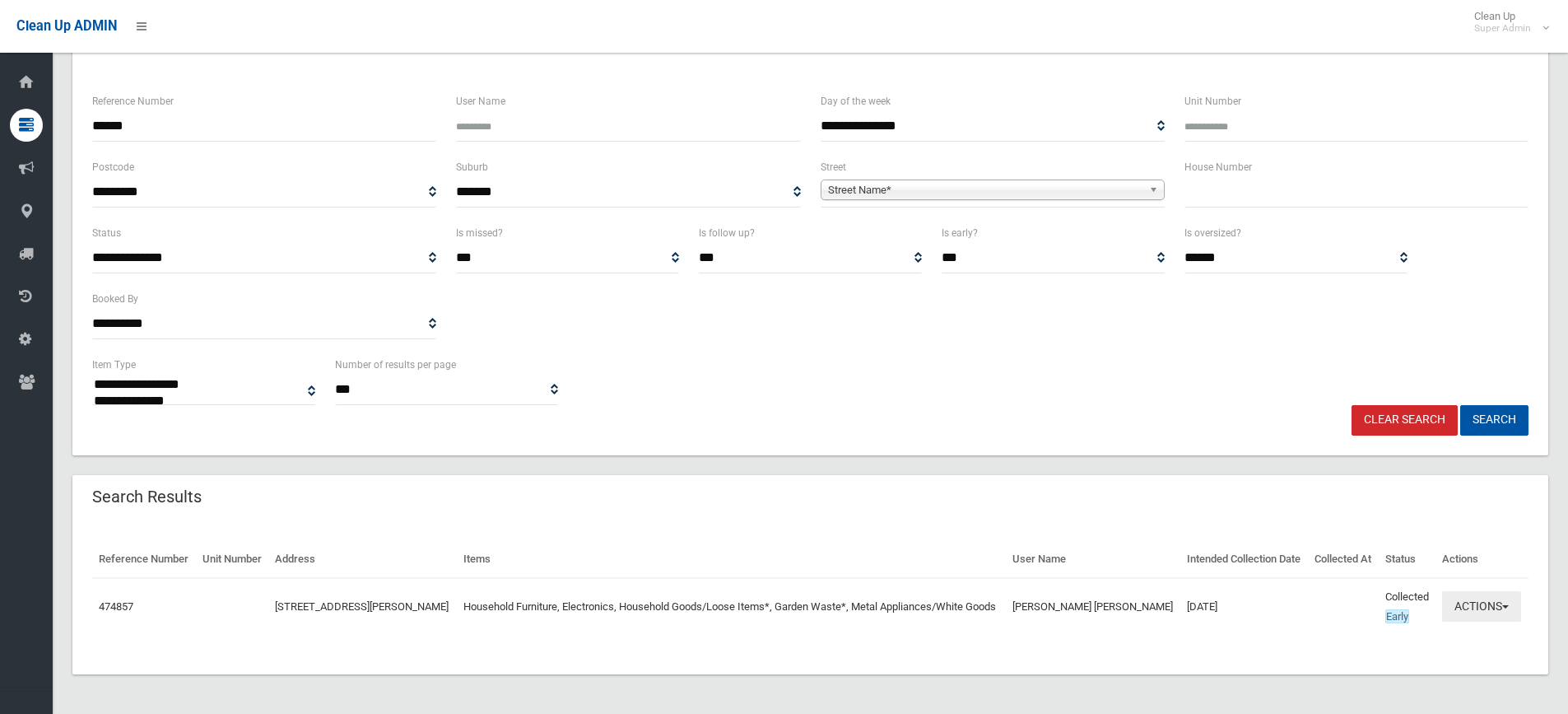
click at [1478, 604] on button "Actions" at bounding box center [1481, 607] width 79 height 31
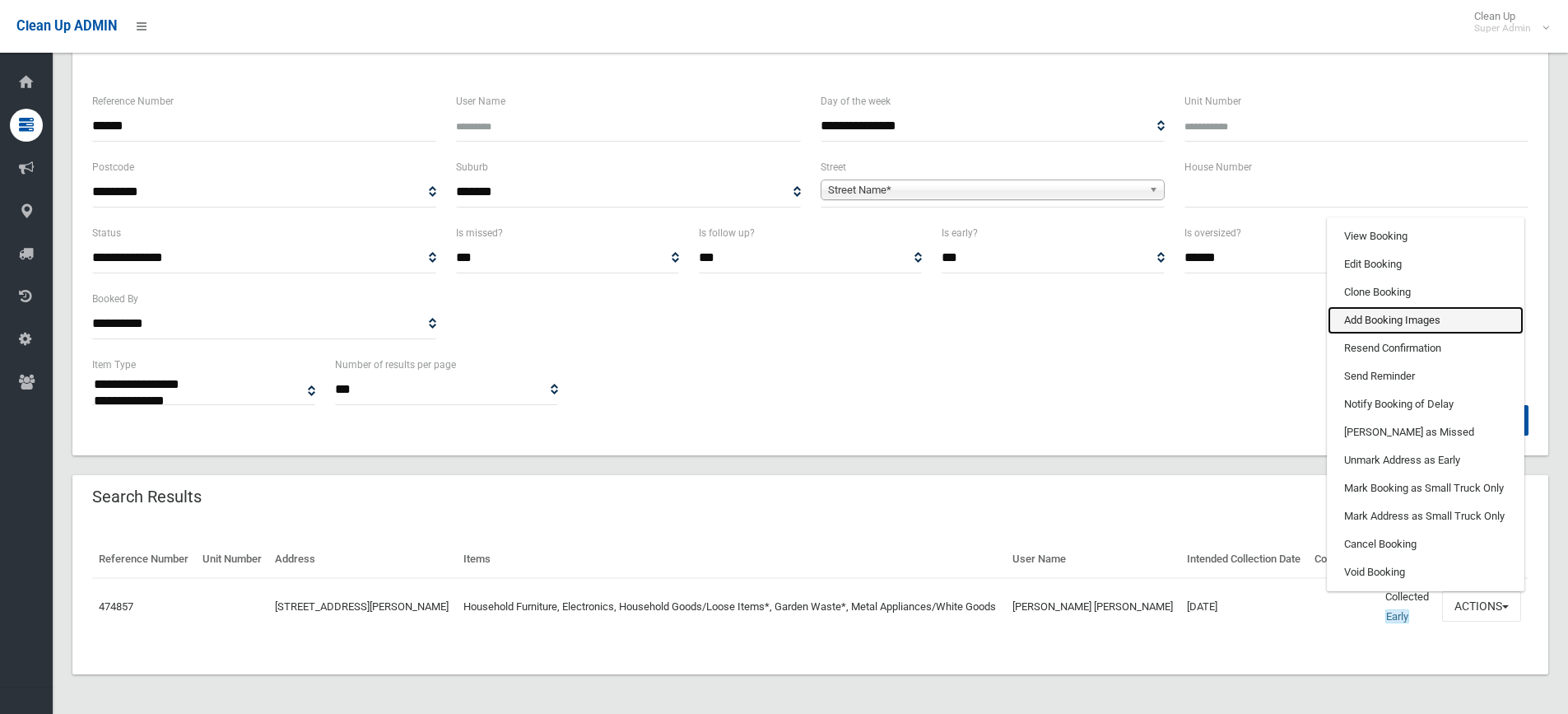
click at [1370, 316] on link "Add Booking Images" at bounding box center [1425, 320] width 196 height 28
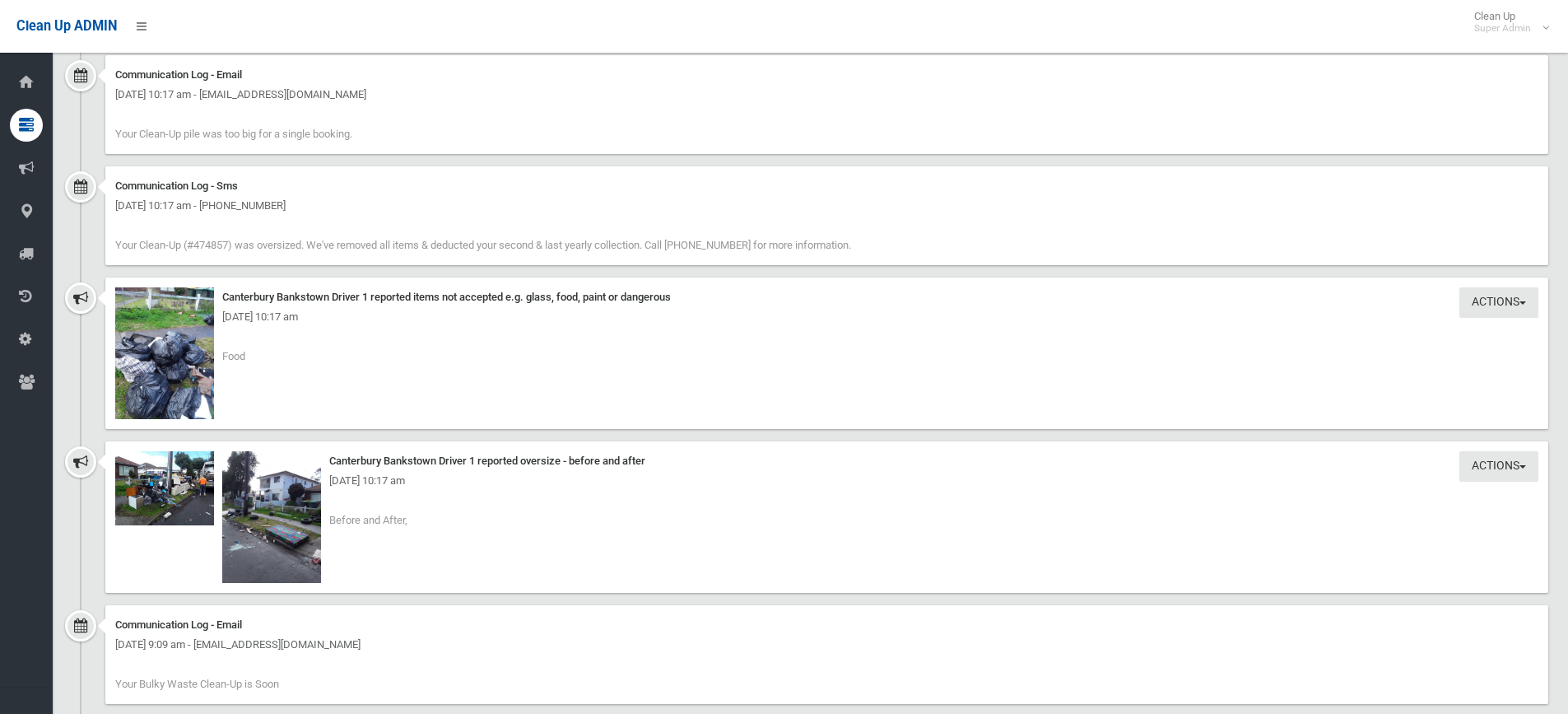
scroll to position [2141, 0]
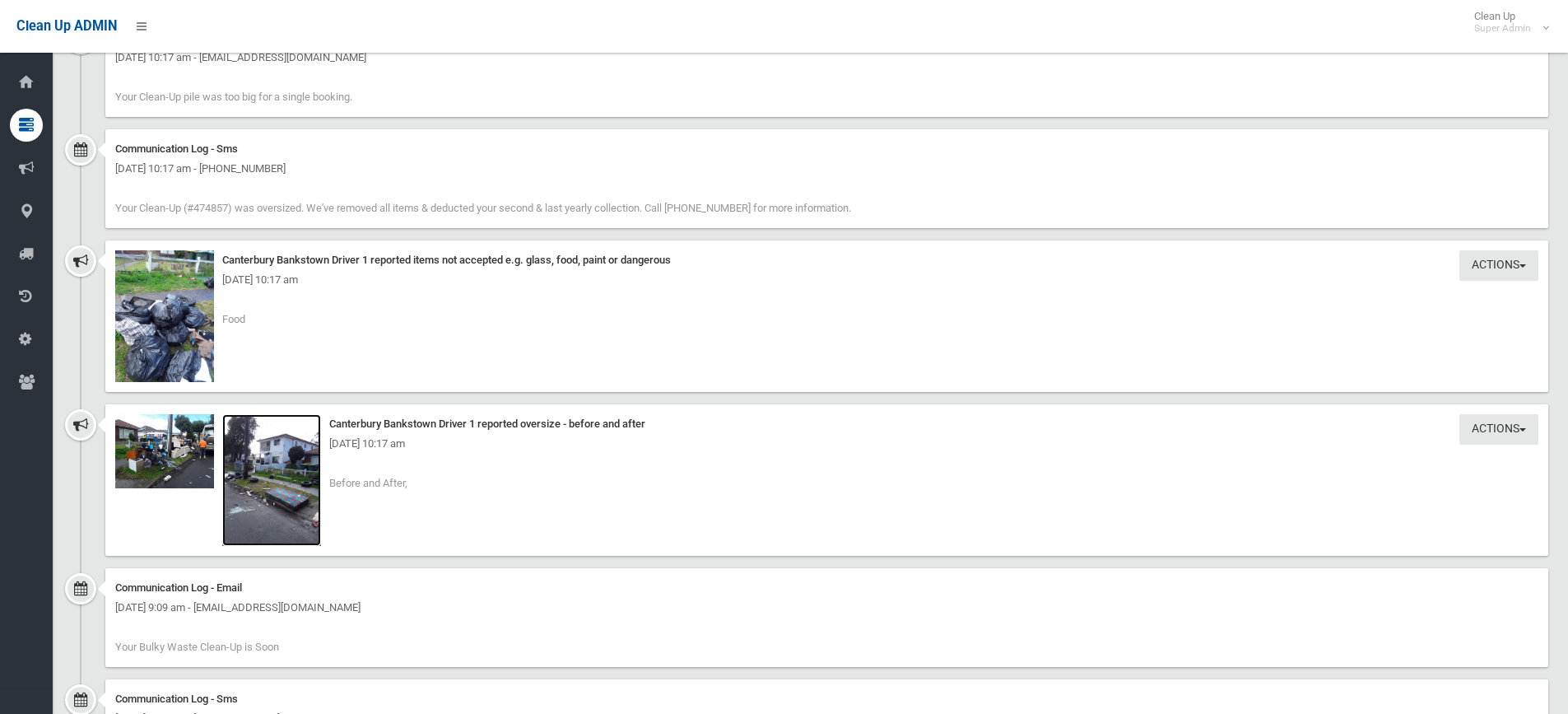
click at [276, 496] on img at bounding box center [271, 480] width 99 height 132
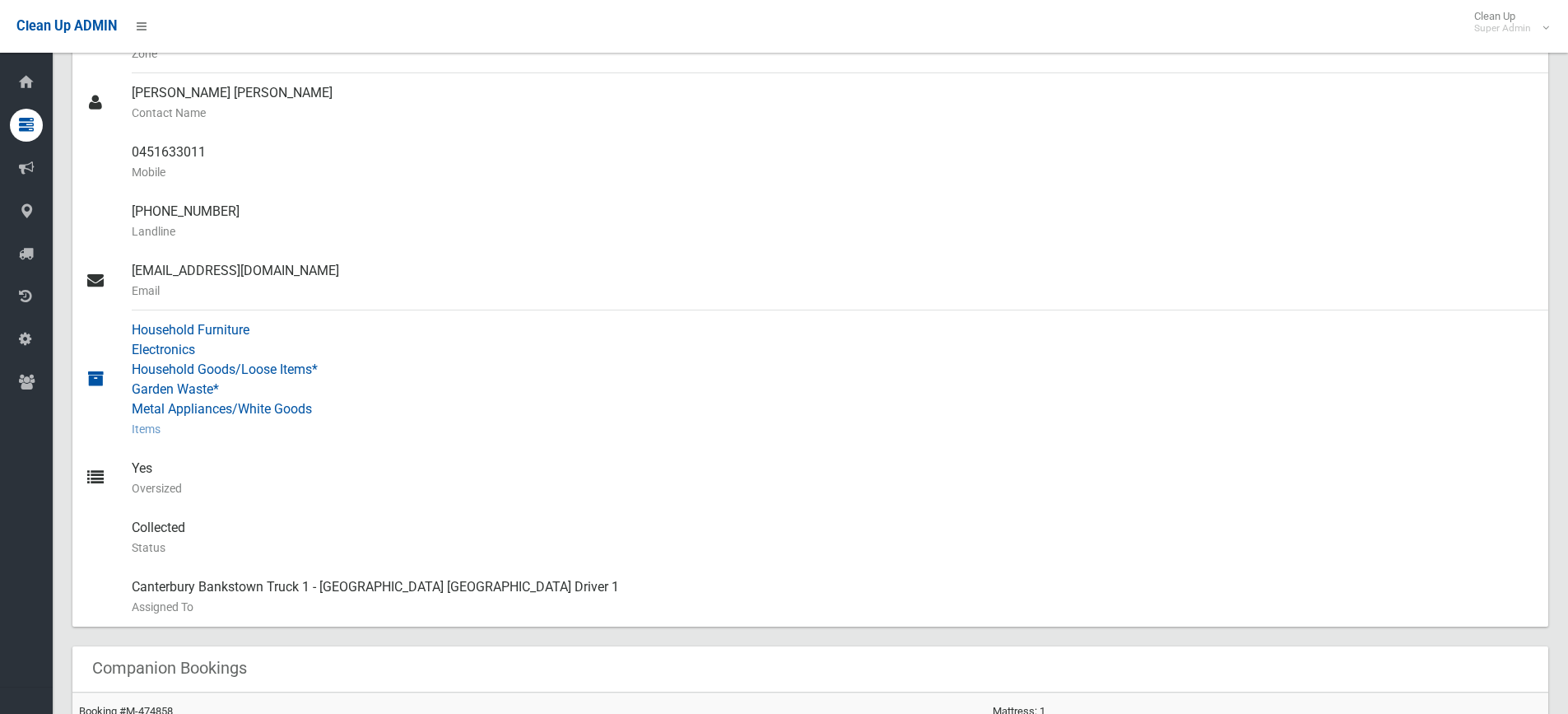
scroll to position [164, 0]
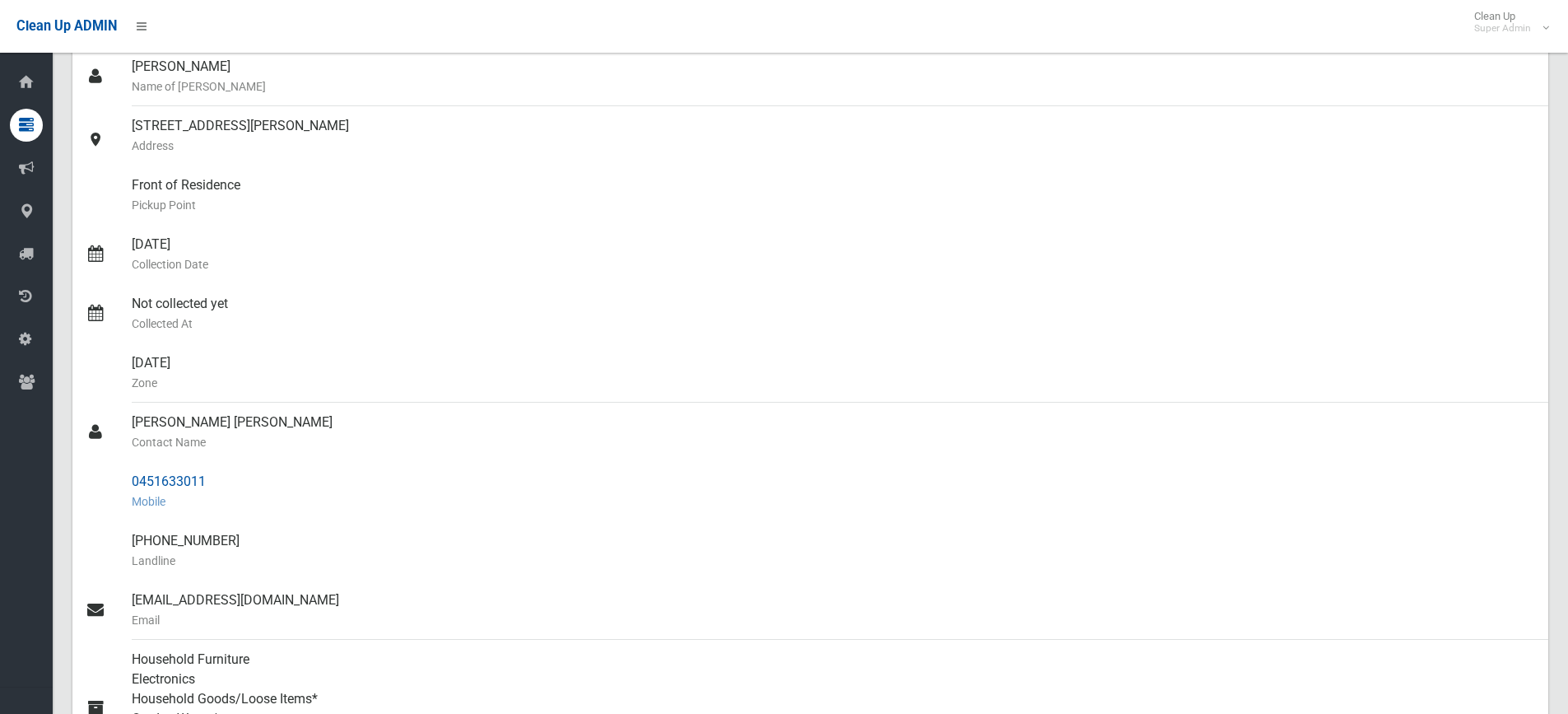
click at [134, 487] on div "0451633011 Mobile" at bounding box center [833, 491] width 1403 height 59
drag, startPoint x: 130, startPoint y: 481, endPoint x: 233, endPoint y: 479, distance: 103.0
click at [233, 479] on link "0451633011 Mobile" at bounding box center [810, 491] width 1475 height 59
copy link "0451633011"
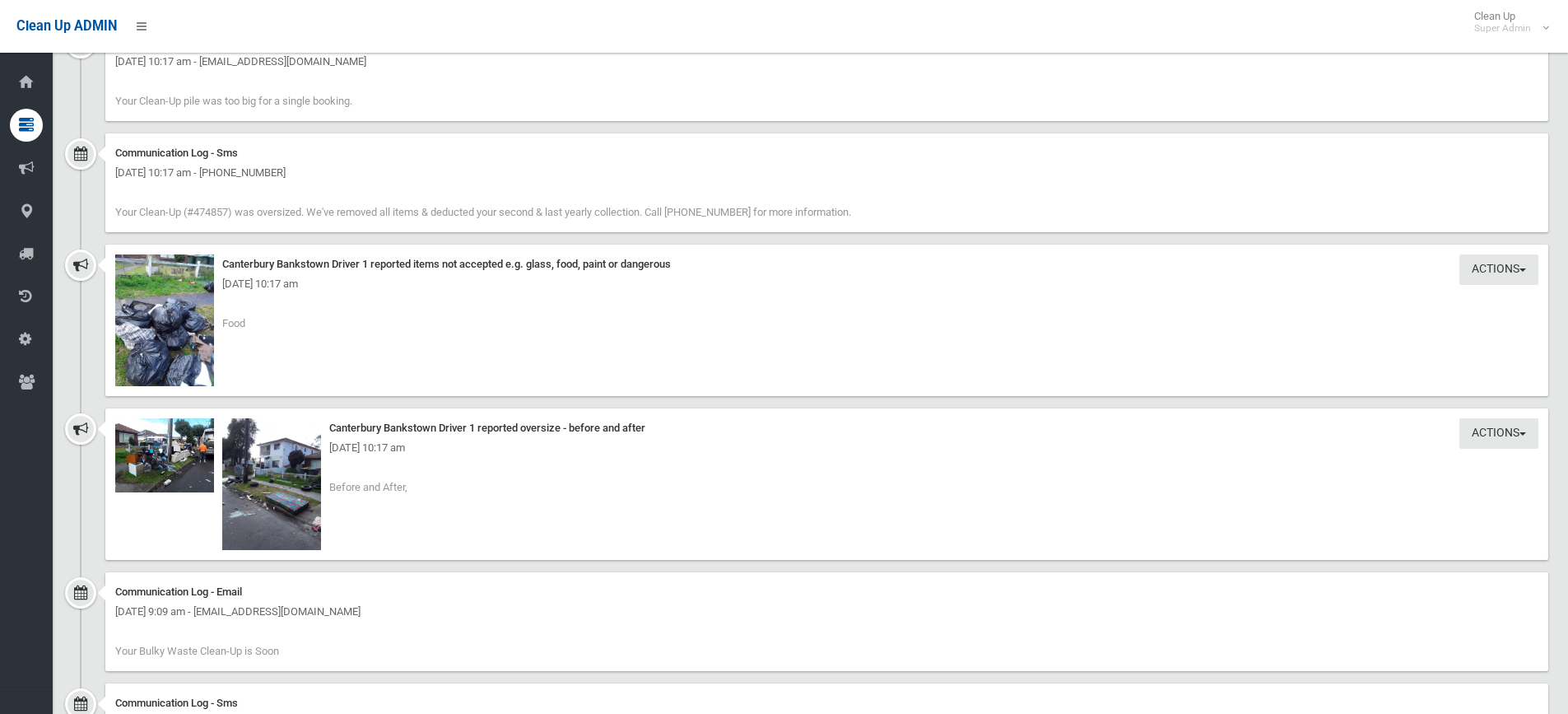
scroll to position [2141, 0]
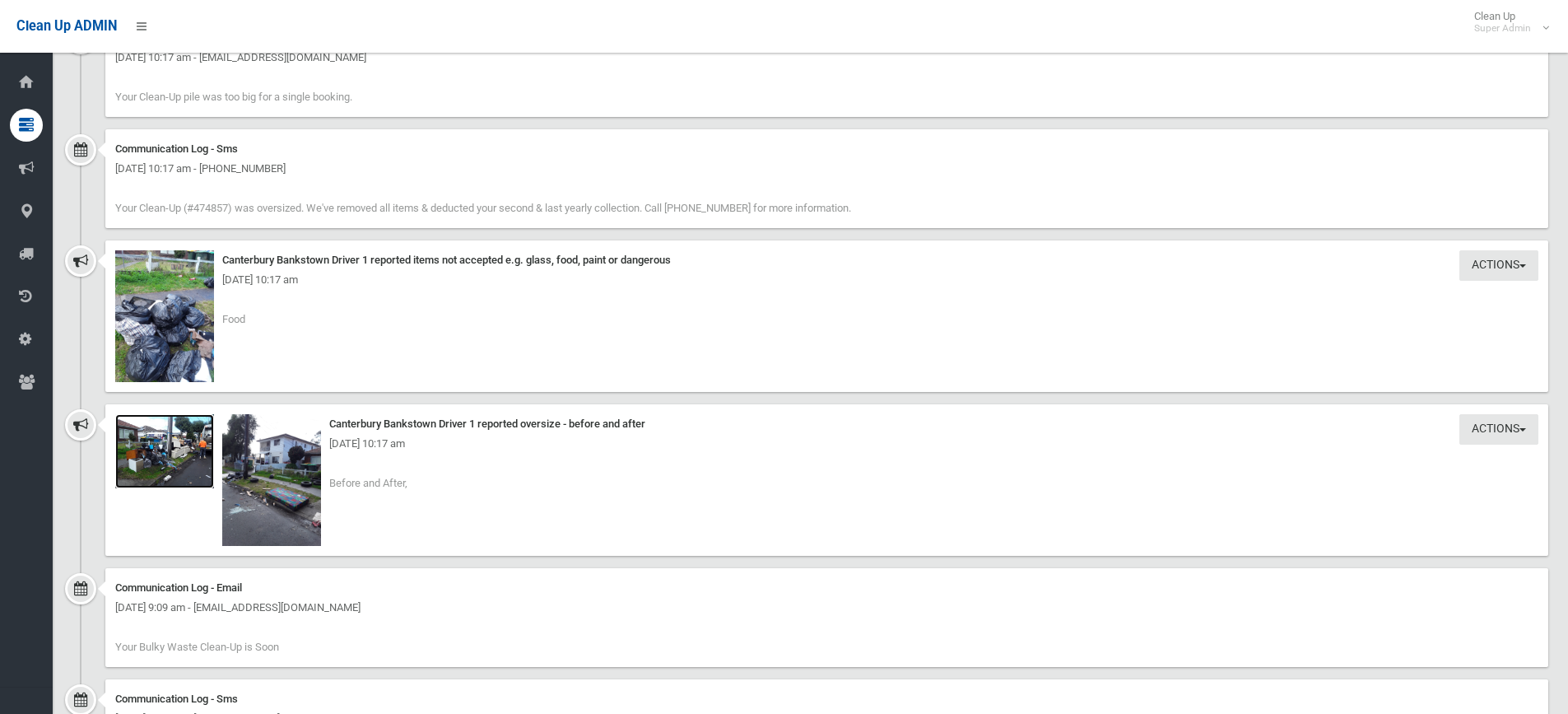
click at [180, 470] on img at bounding box center [164, 451] width 99 height 74
click at [292, 514] on img at bounding box center [271, 480] width 99 height 132
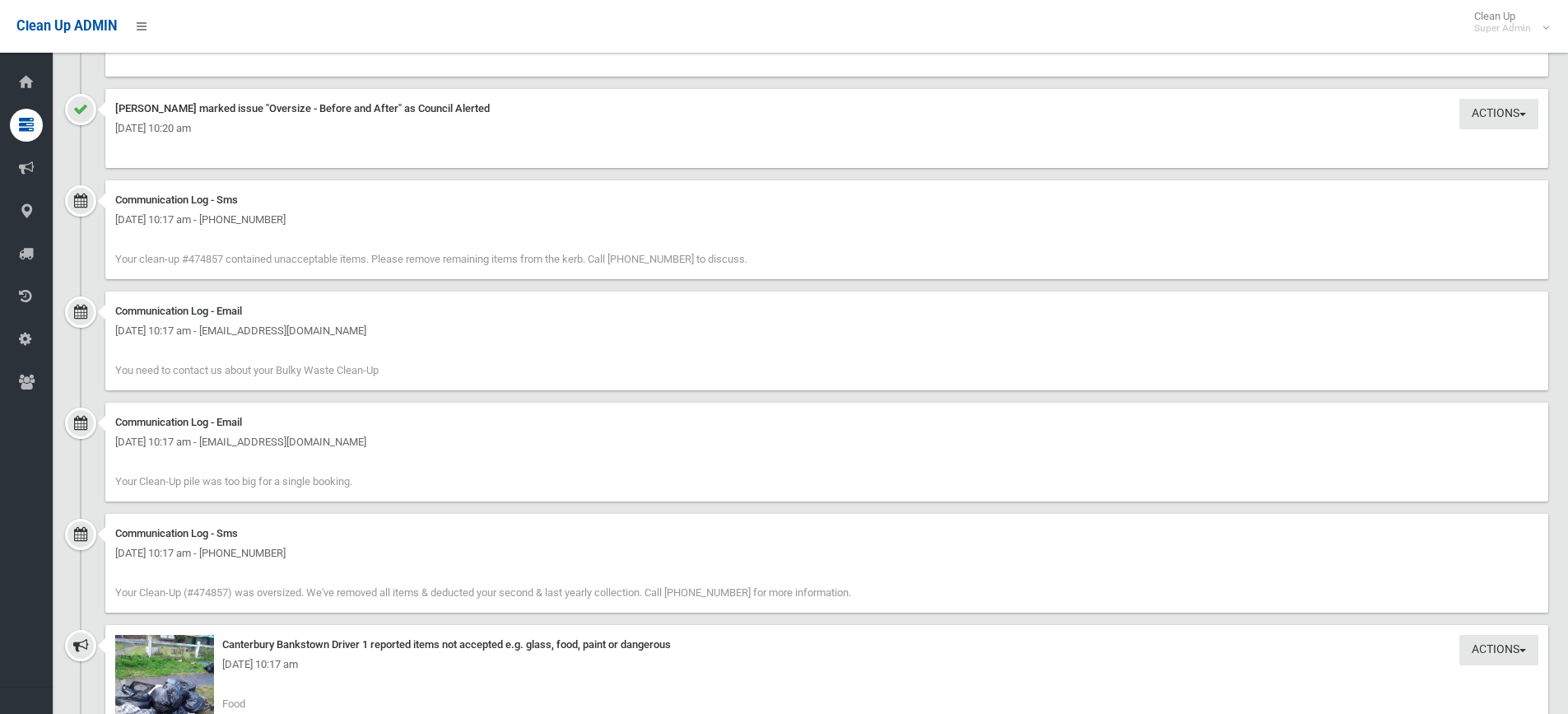
scroll to position [1729, 0]
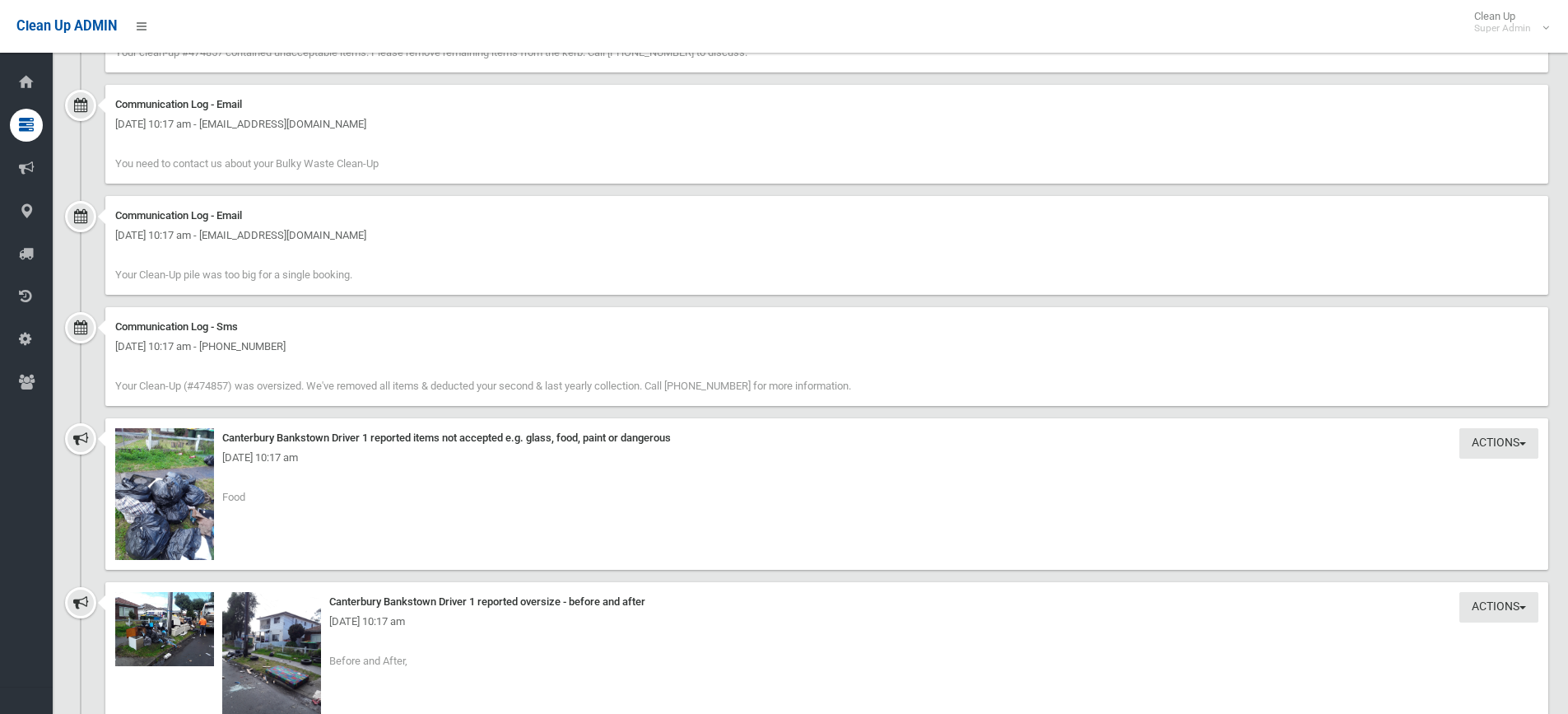
scroll to position [1976, 0]
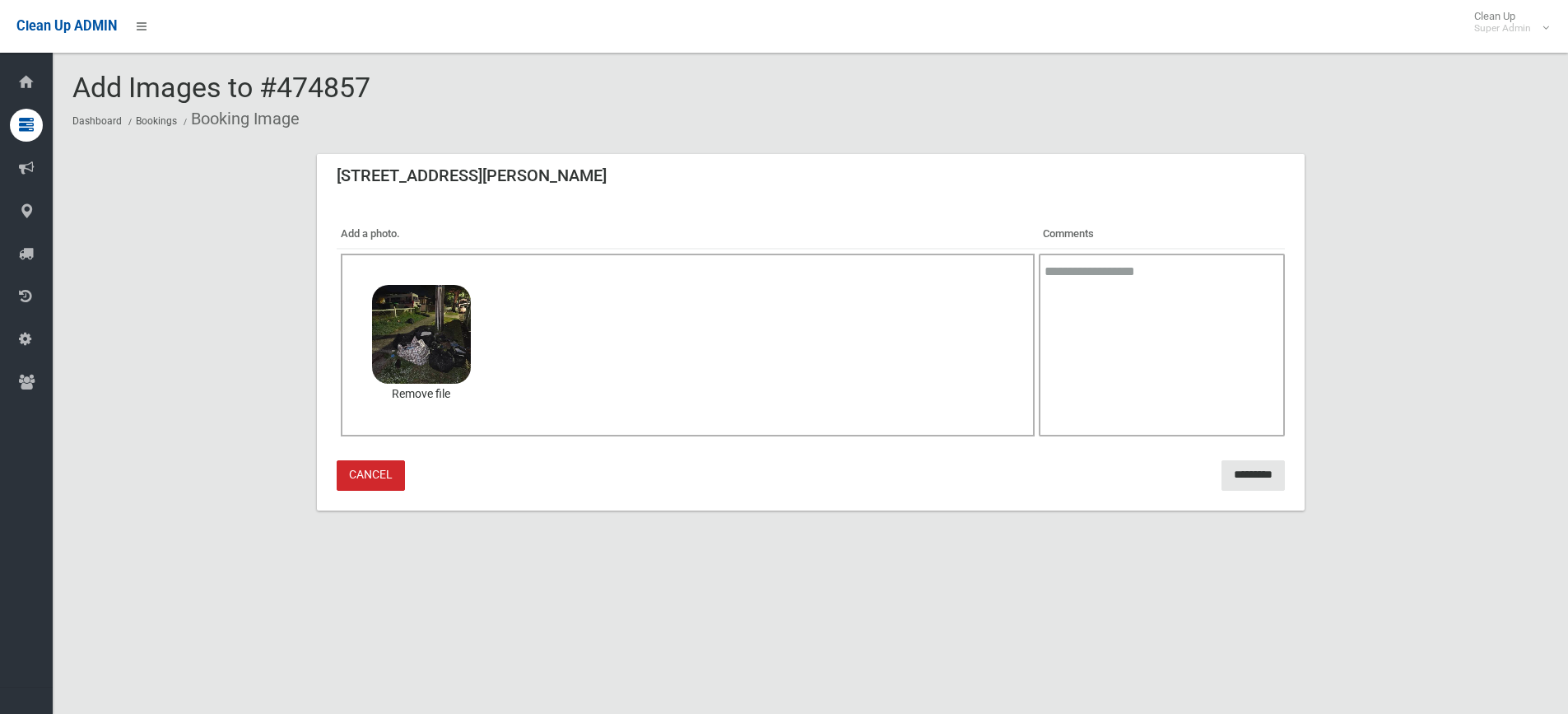
click at [1144, 292] on textarea at bounding box center [1161, 344] width 245 height 183
type textarea "**********"
click at [1247, 468] on input "*********" at bounding box center [1253, 476] width 64 height 31
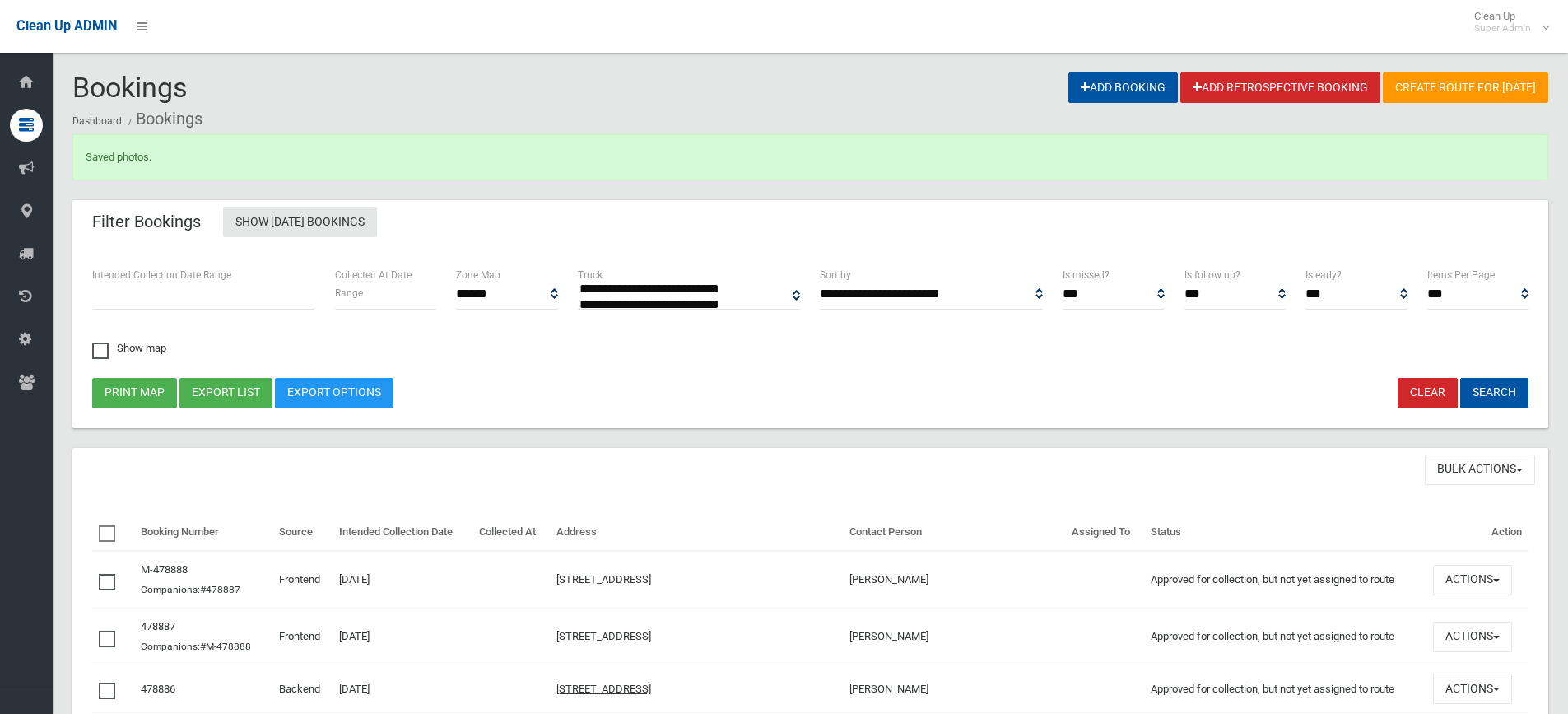
select select
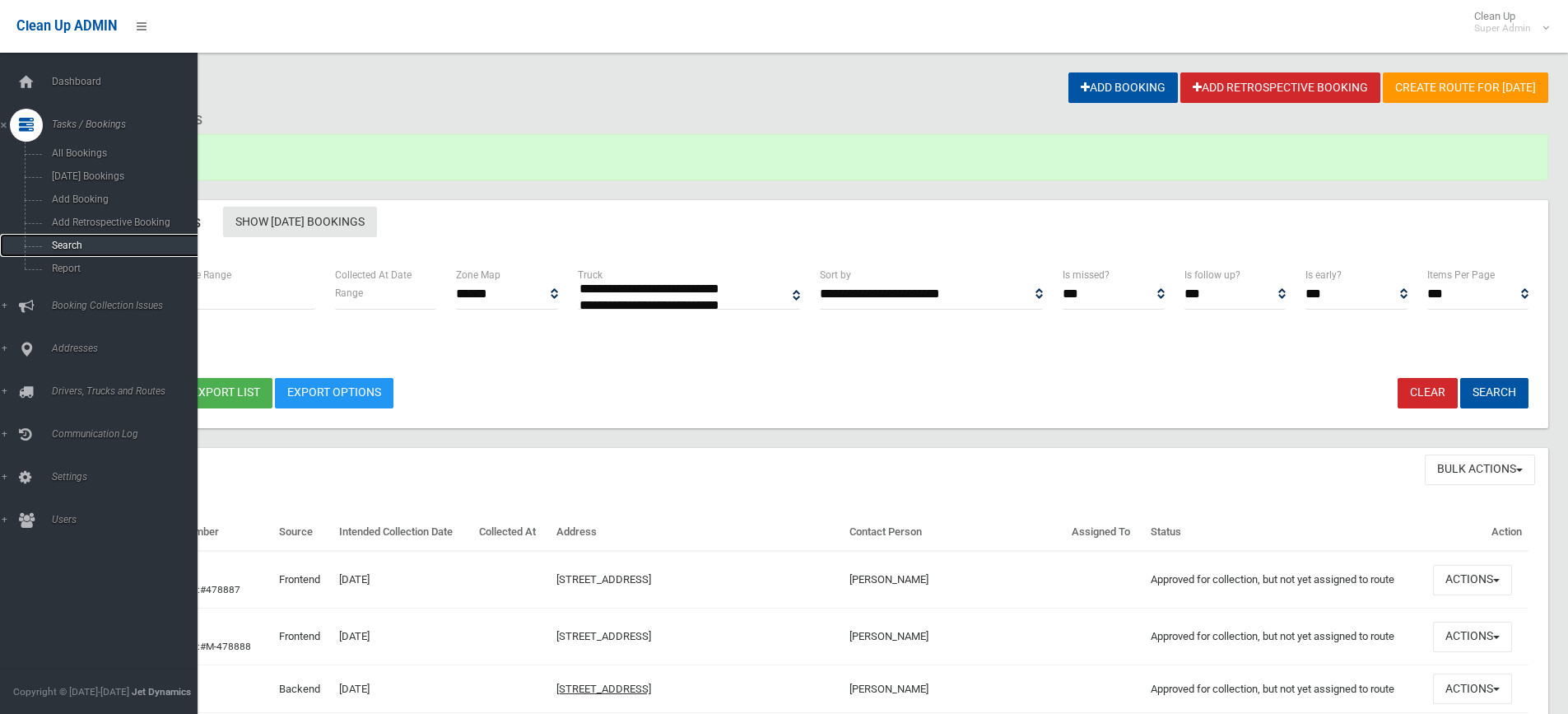
click at [73, 242] on span "Search" at bounding box center [122, 245] width 149 height 12
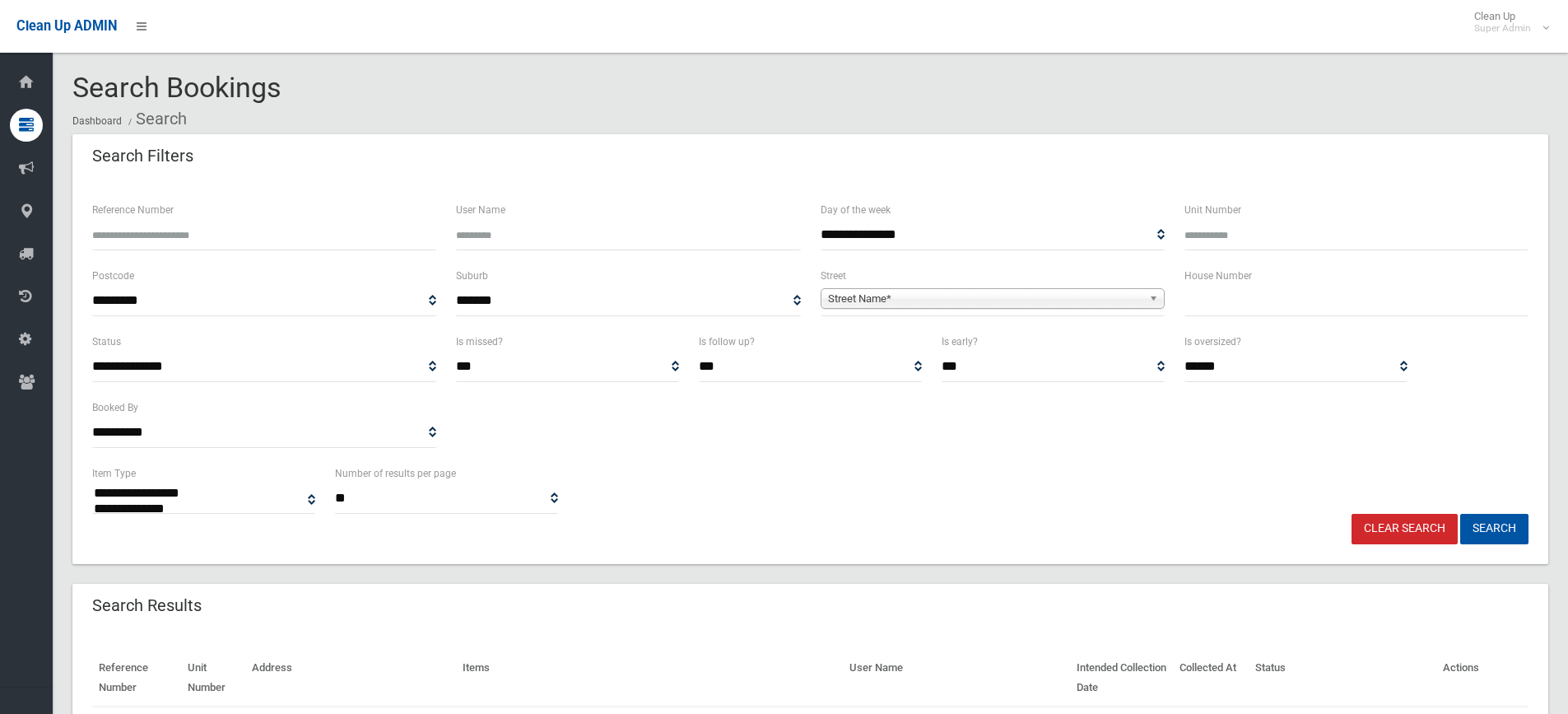
select select
click at [140, 236] on input "Reference Number" at bounding box center [264, 235] width 344 height 31
type input "******"
click at [1460, 514] on button "Search" at bounding box center [1494, 530] width 68 height 31
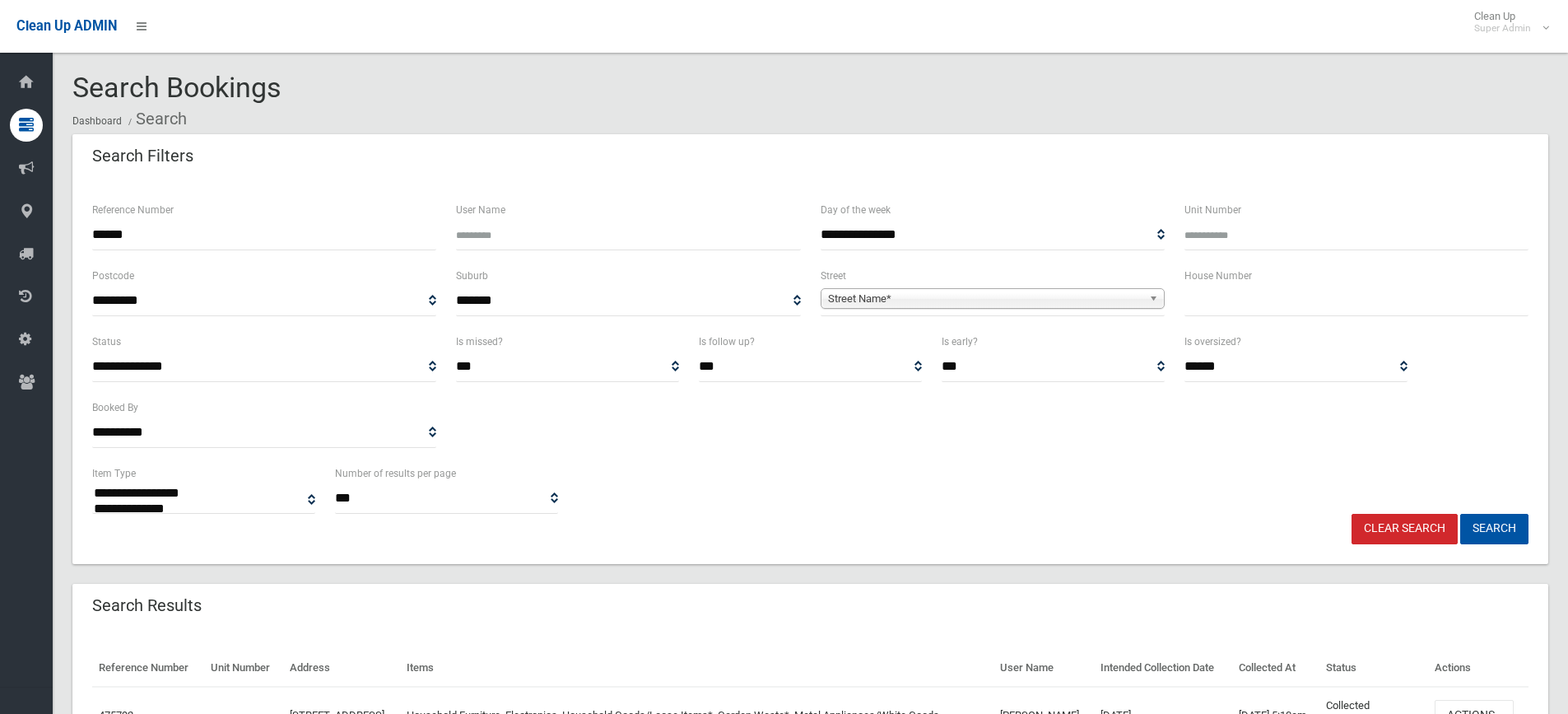
select select
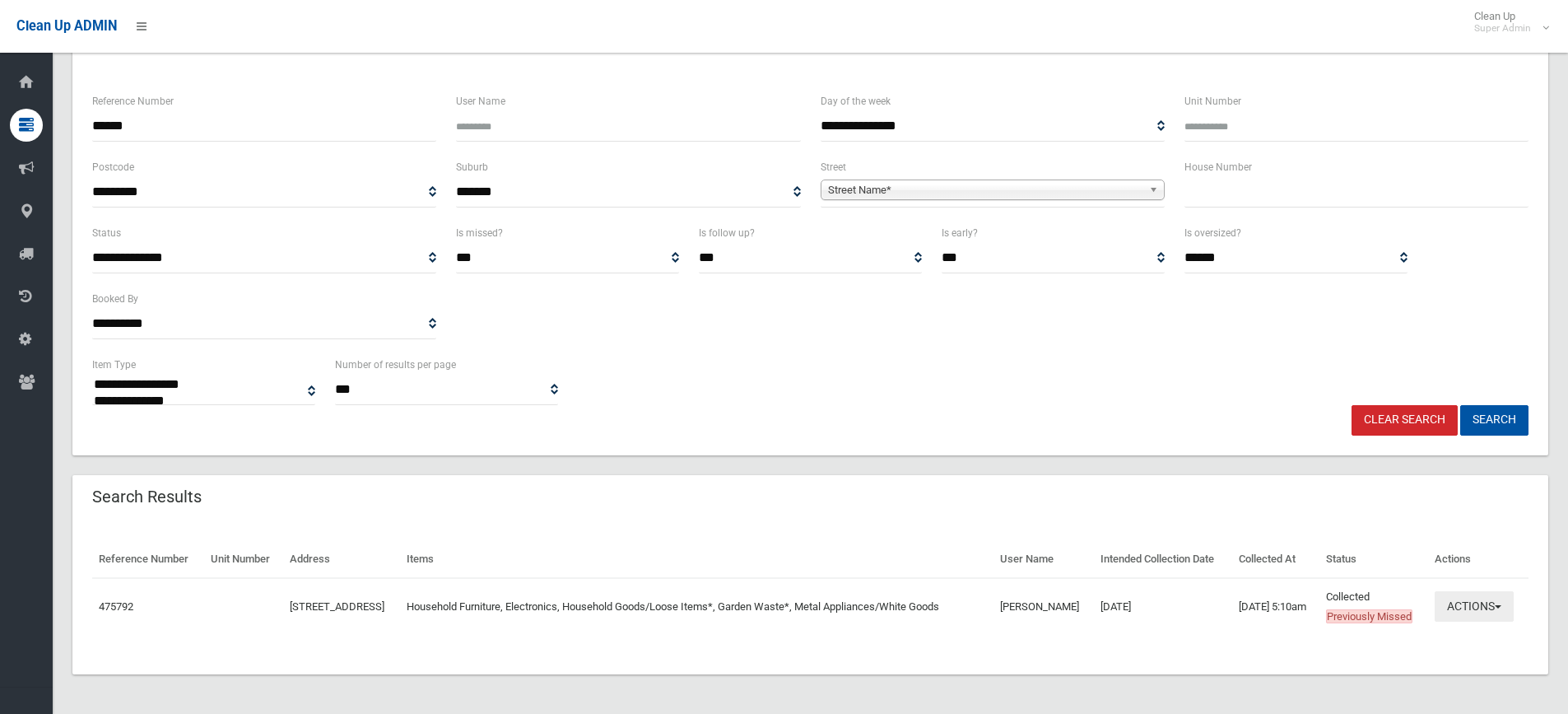
click at [1482, 602] on button "Actions" at bounding box center [1474, 607] width 79 height 31
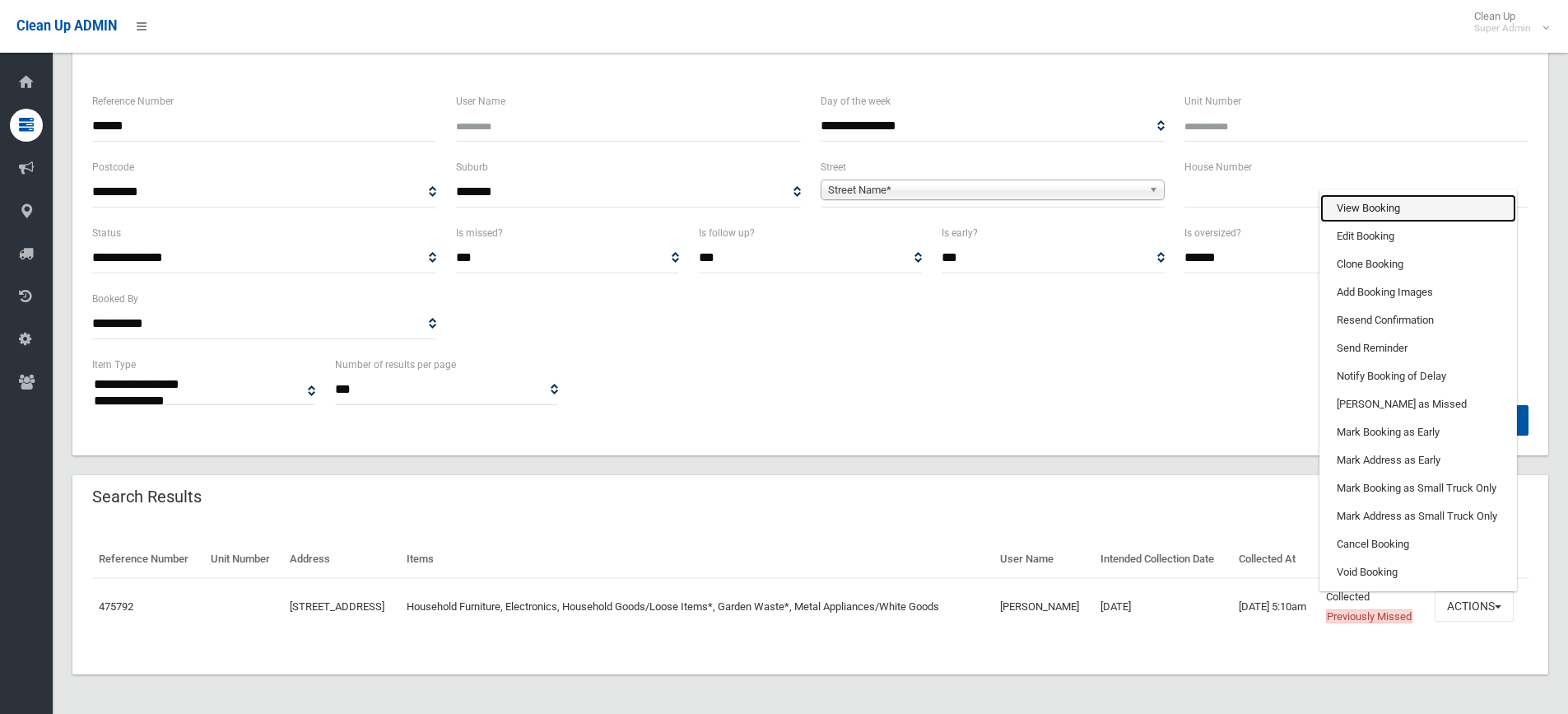
click at [1361, 209] on link "View Booking" at bounding box center [1418, 208] width 196 height 28
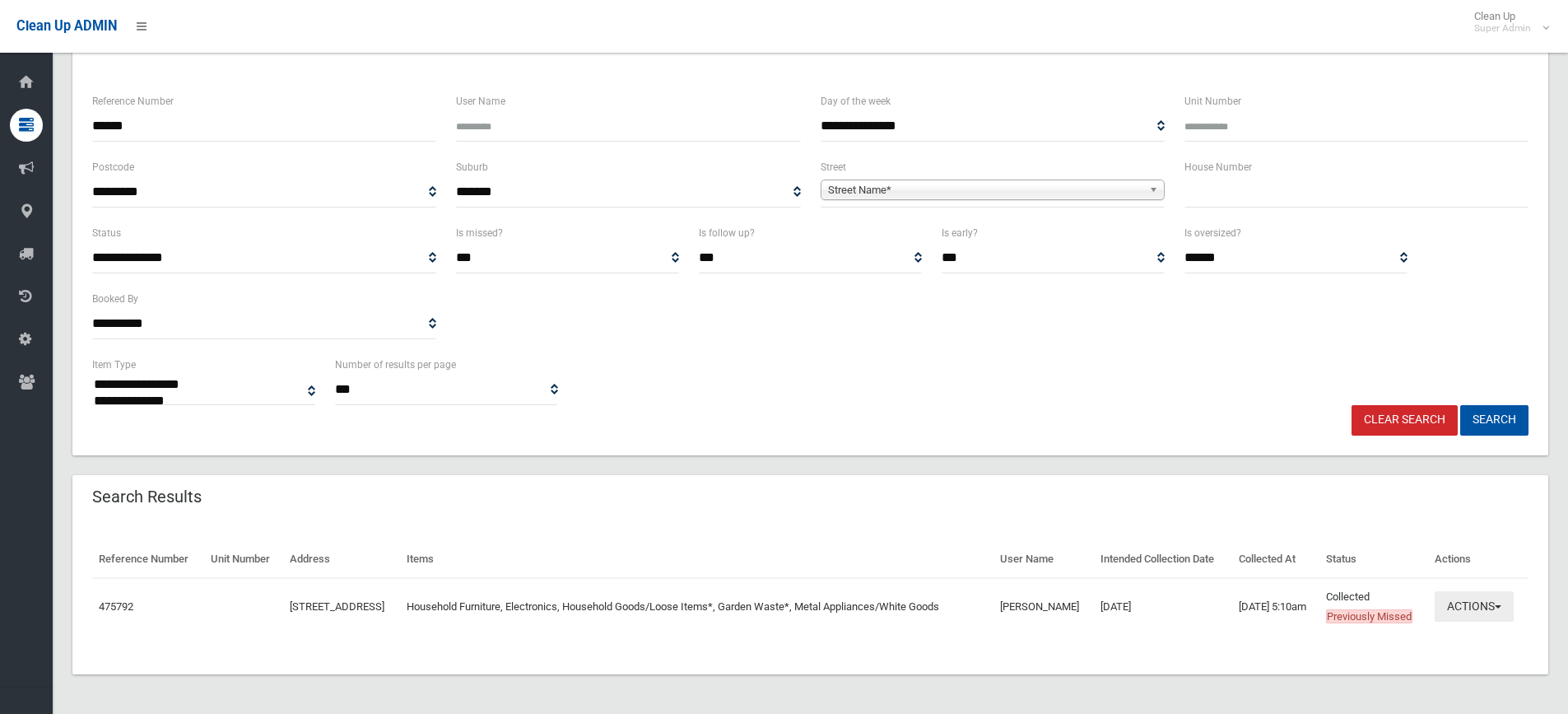
click at [1476, 600] on button "Actions" at bounding box center [1474, 607] width 79 height 31
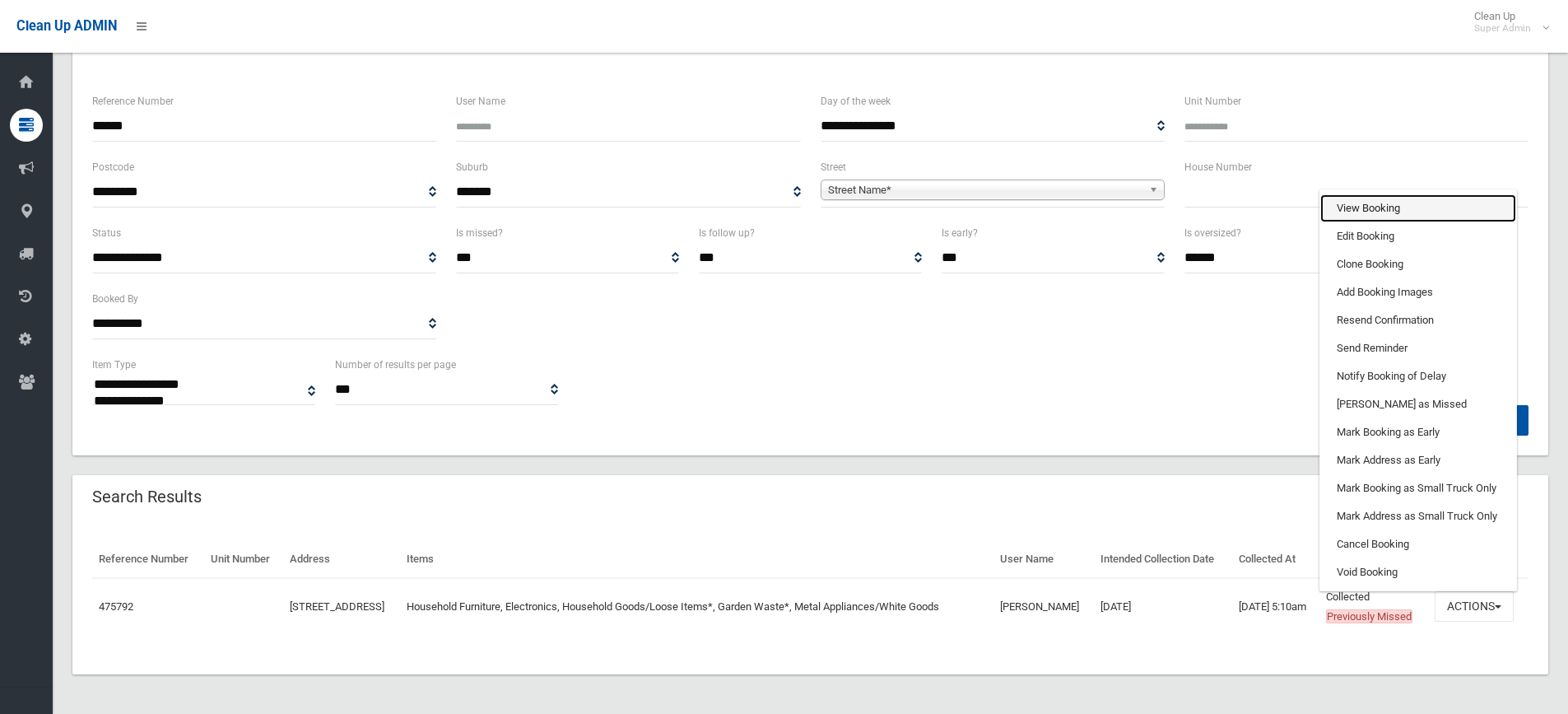
click at [1363, 209] on link "View Booking" at bounding box center [1418, 208] width 196 height 28
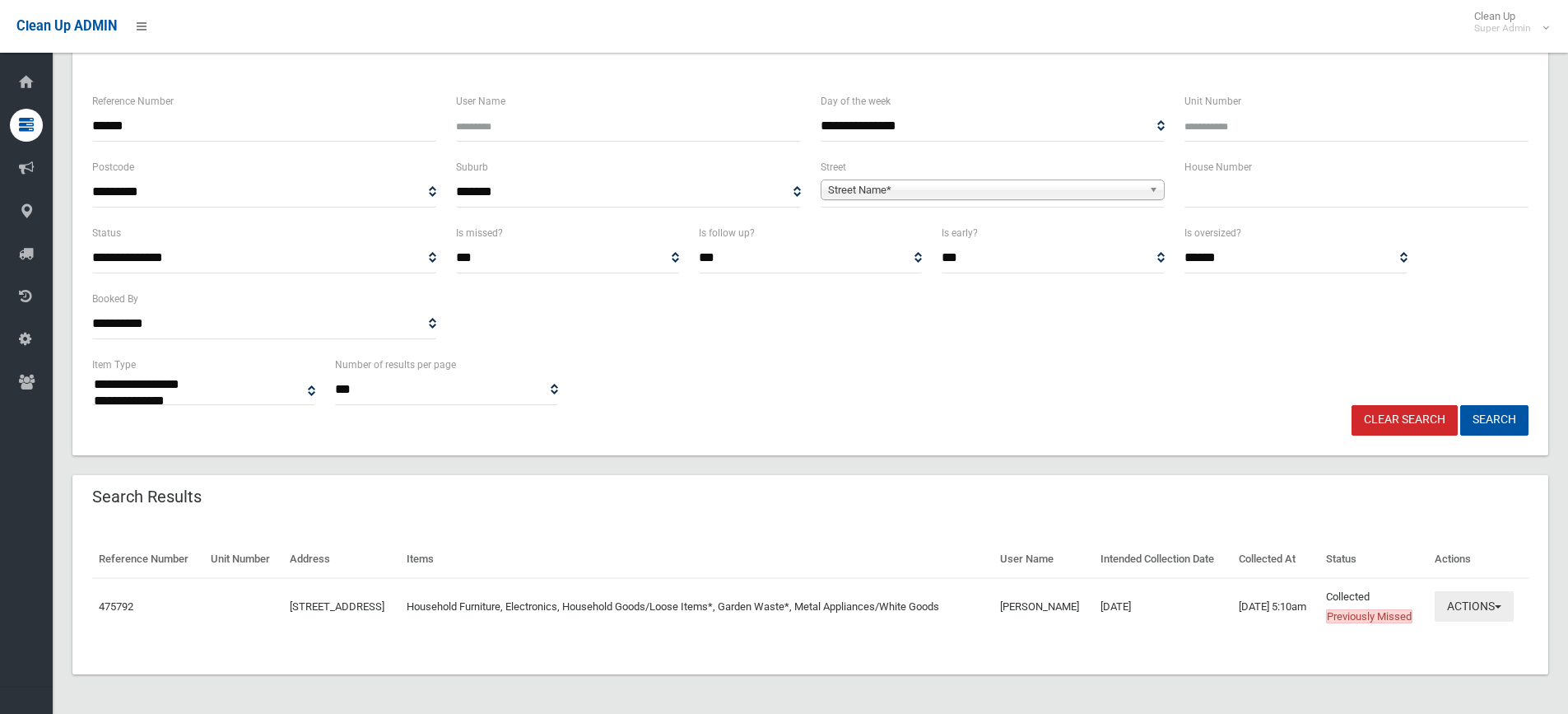
click at [1466, 598] on button "Actions" at bounding box center [1474, 607] width 79 height 31
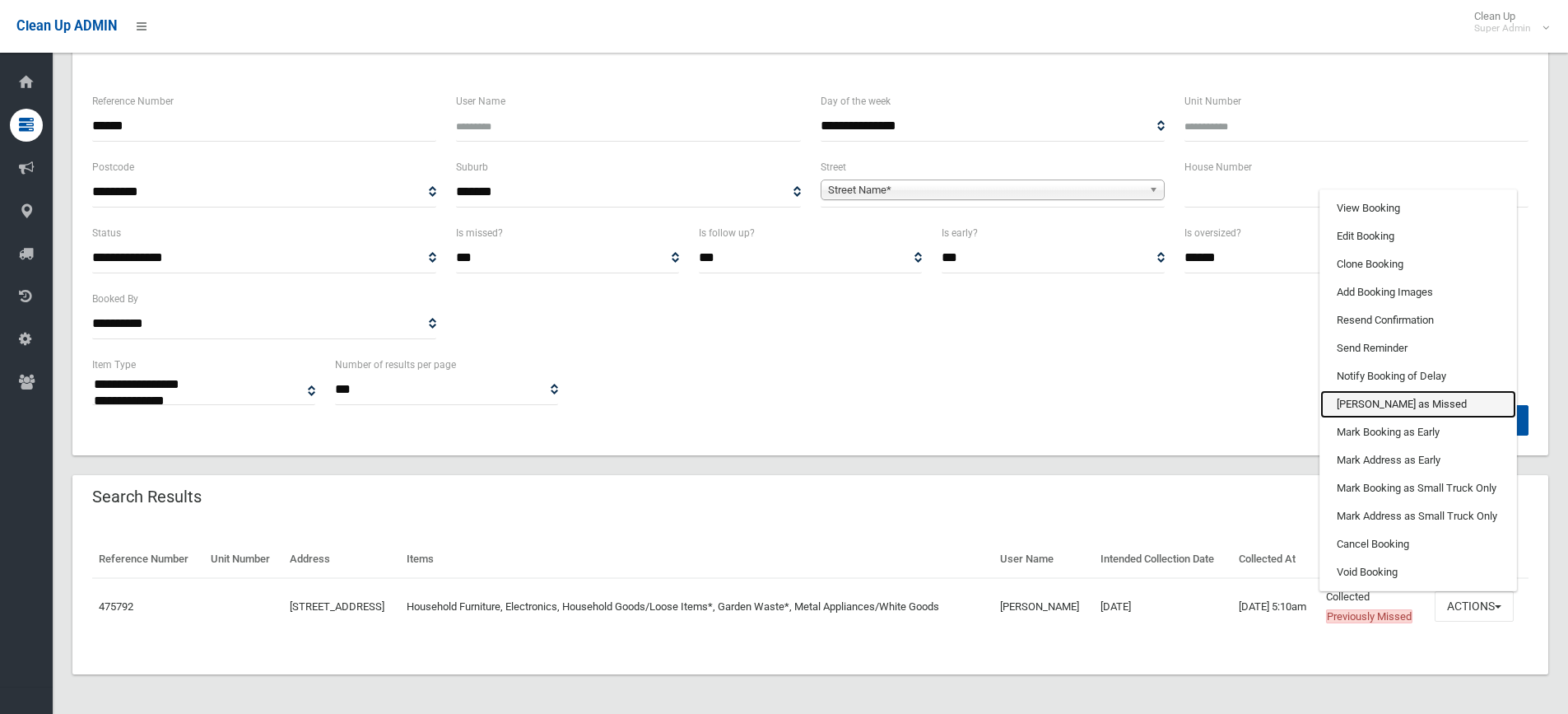
click at [1356, 405] on link "[PERSON_NAME] as Missed" at bounding box center [1418, 404] width 196 height 28
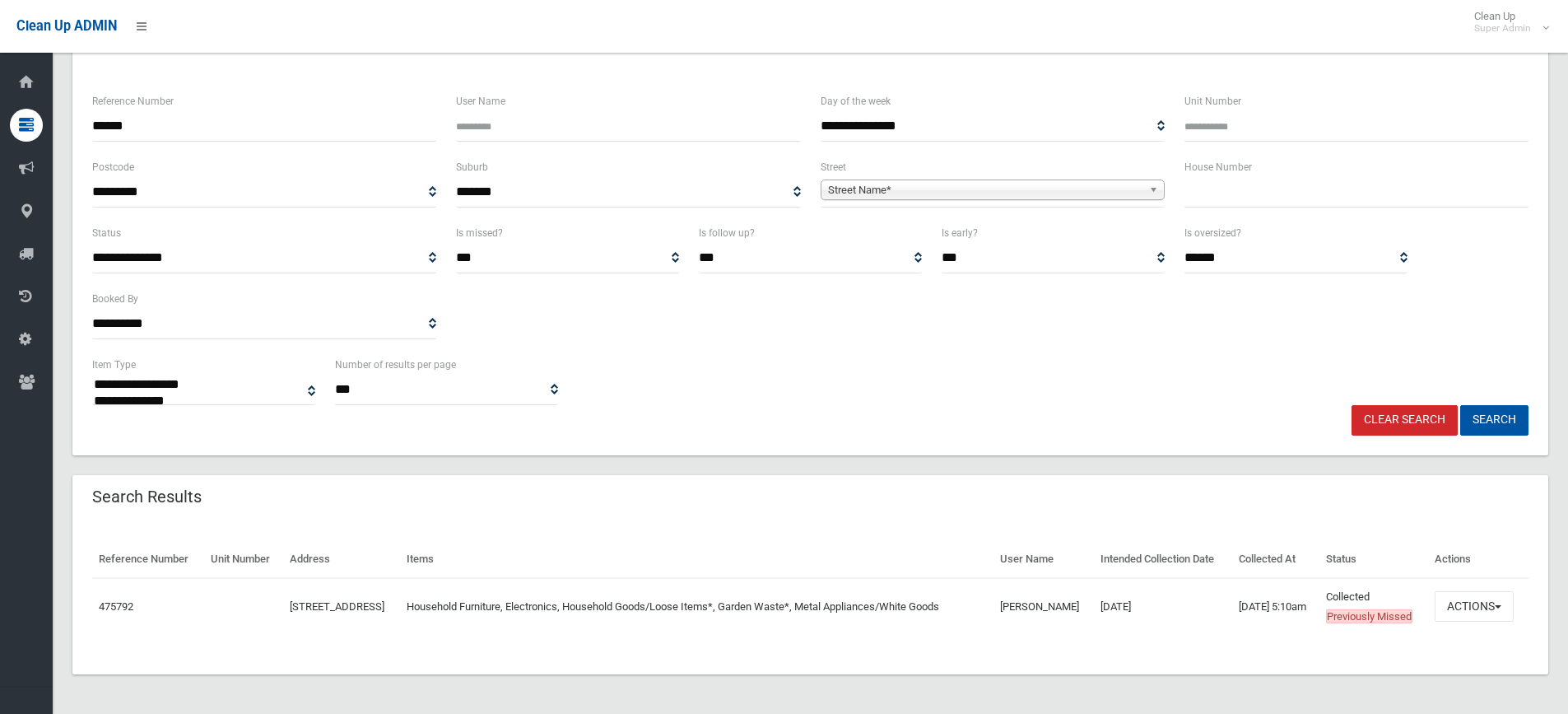
click at [1175, 424] on div "Clear Search Search" at bounding box center [810, 421] width 1455 height 31
click at [1475, 604] on button "Actions" at bounding box center [1474, 607] width 79 height 31
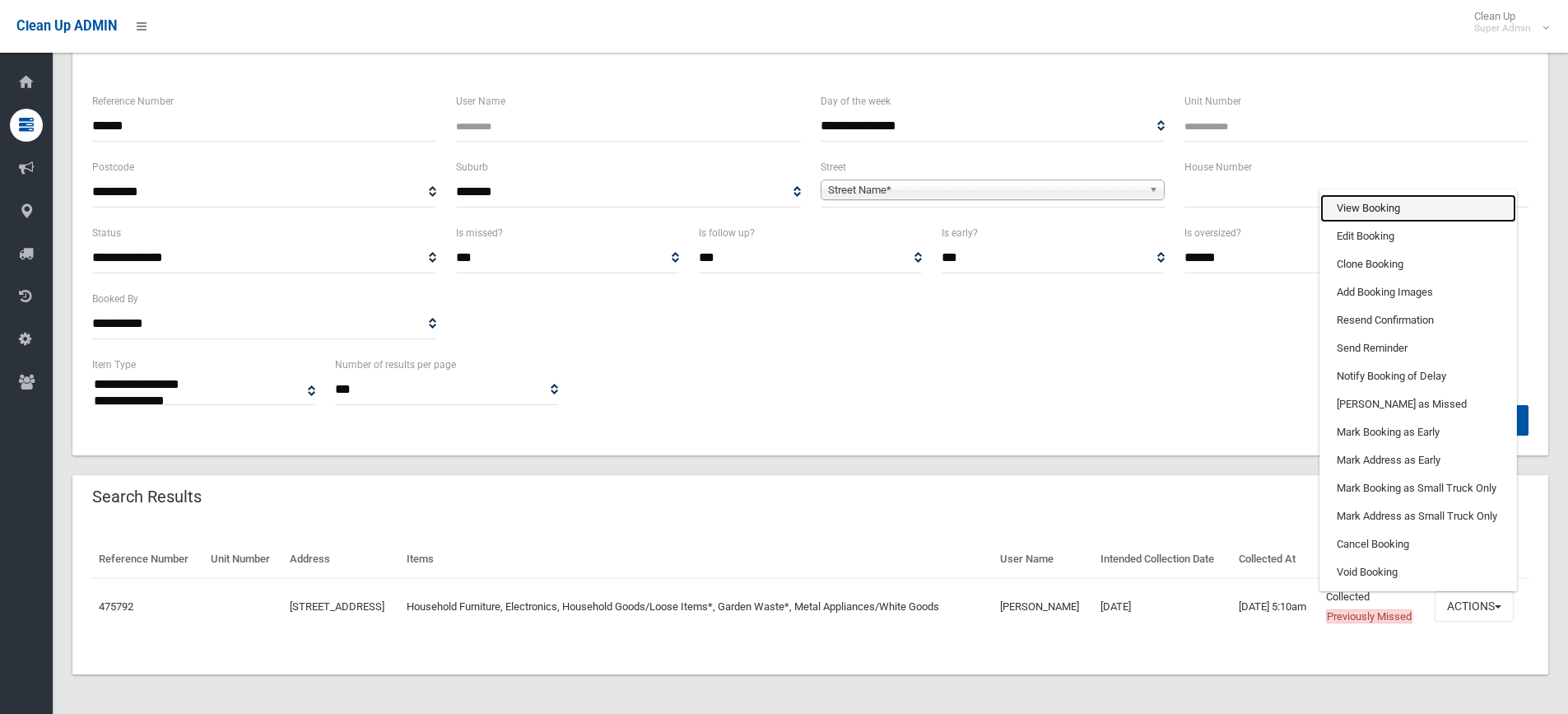
click at [1387, 206] on link "View Booking" at bounding box center [1418, 208] width 196 height 28
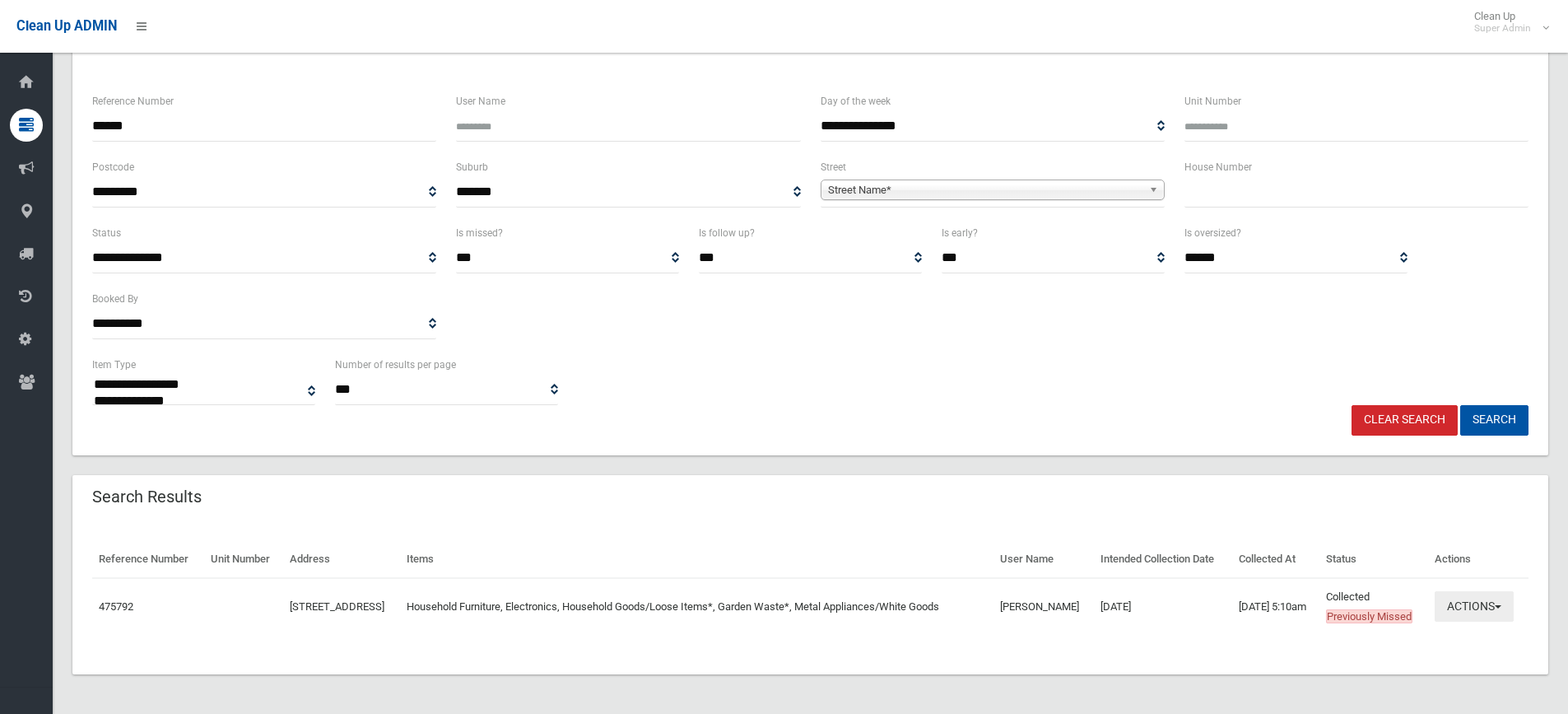
click at [1486, 608] on button "Actions" at bounding box center [1474, 607] width 79 height 31
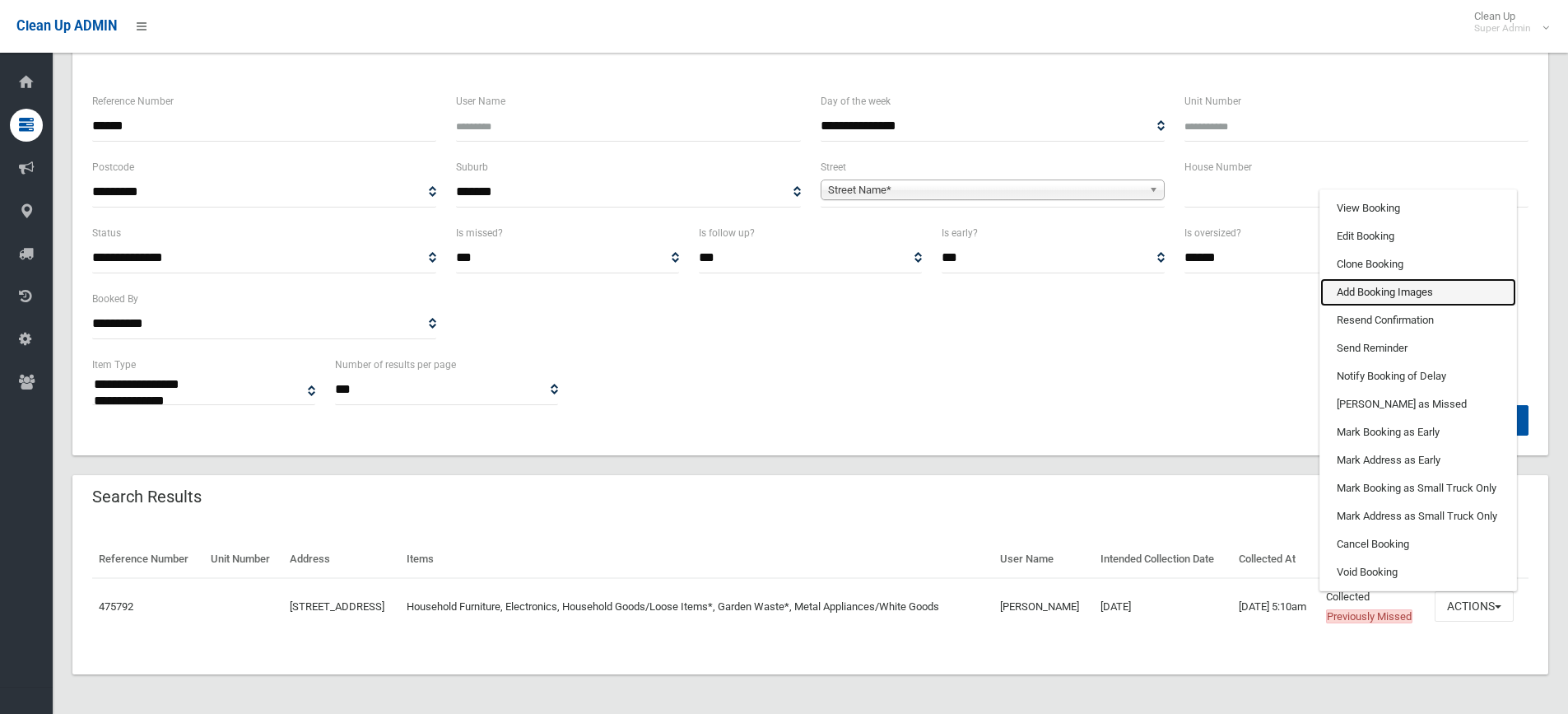
click at [1360, 292] on link "Add Booking Images" at bounding box center [1418, 292] width 196 height 28
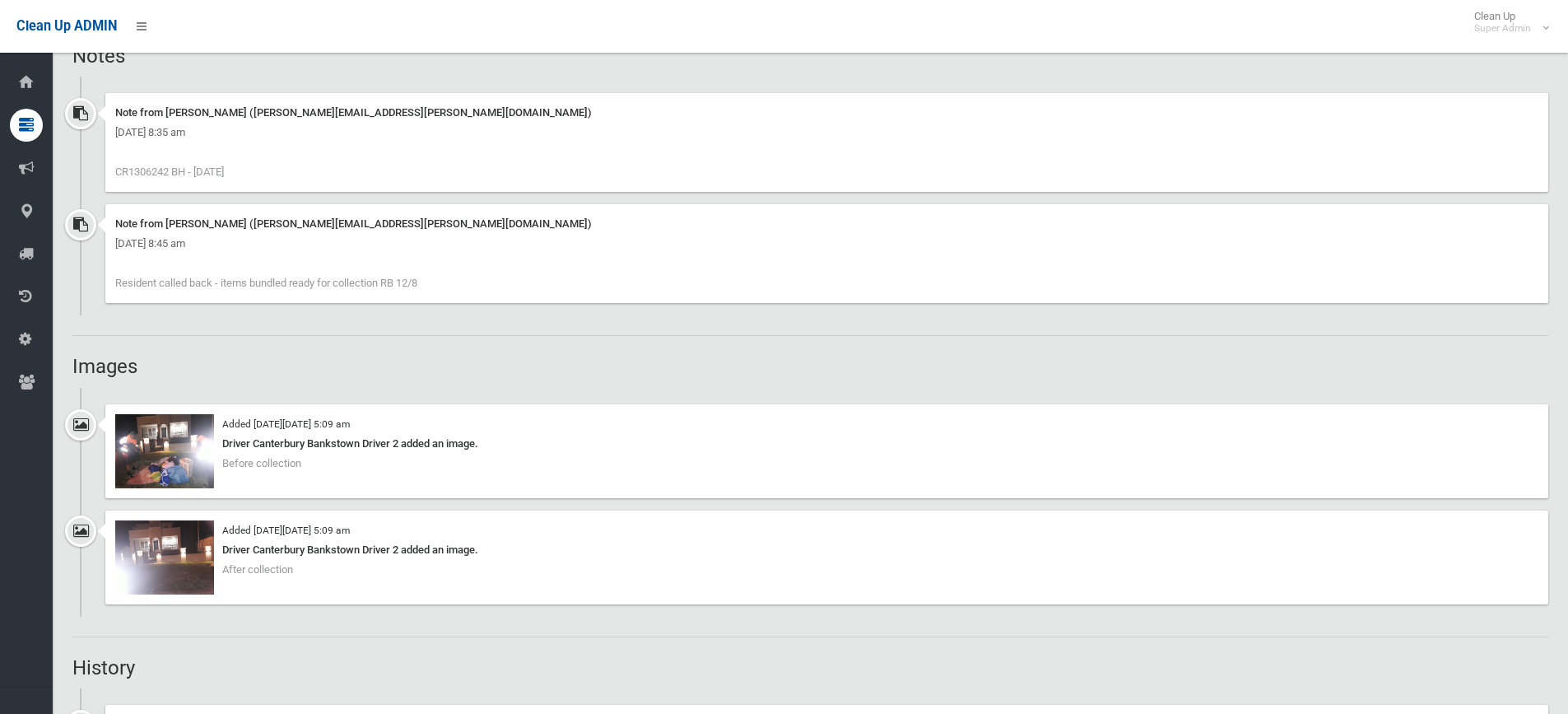
scroll to position [1317, 0]
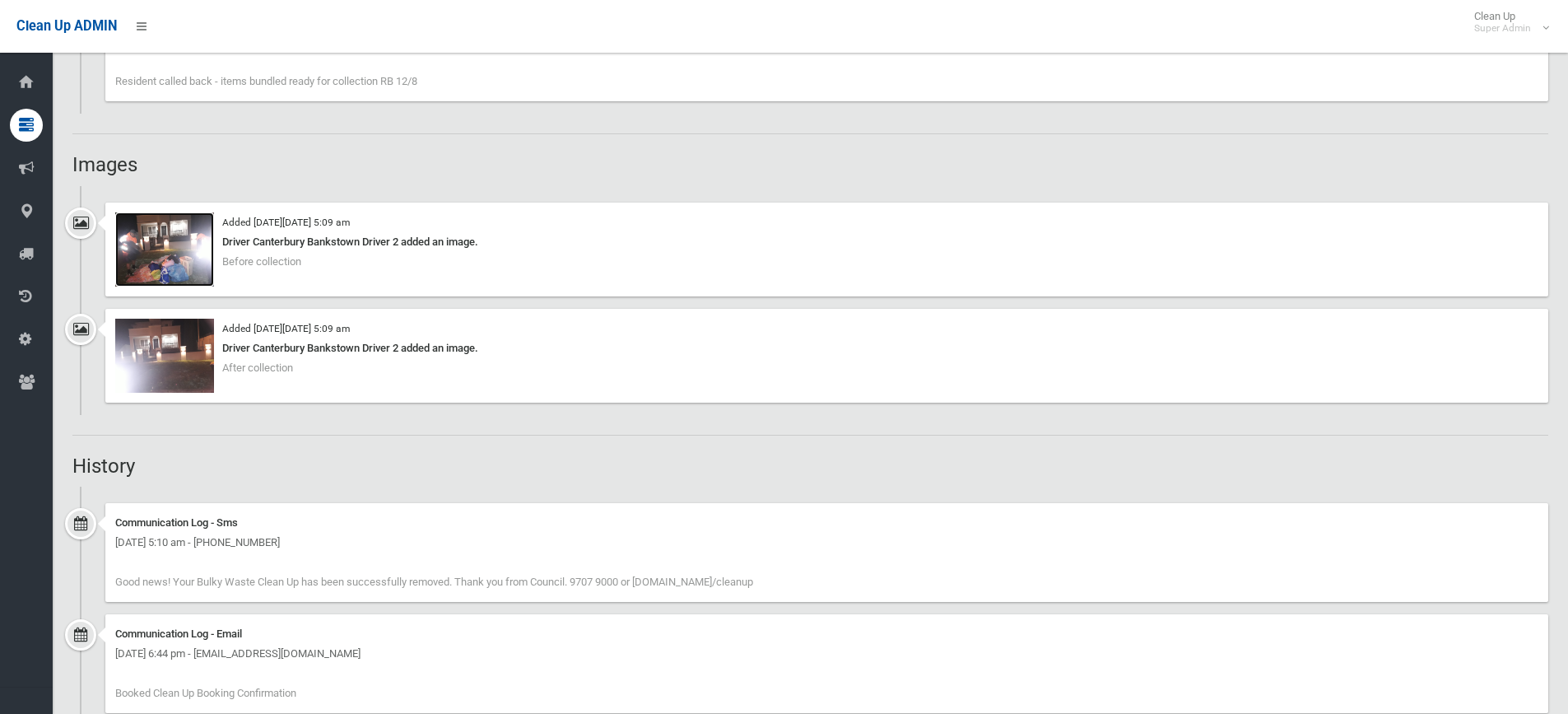
click at [176, 263] on img at bounding box center [164, 250] width 99 height 74
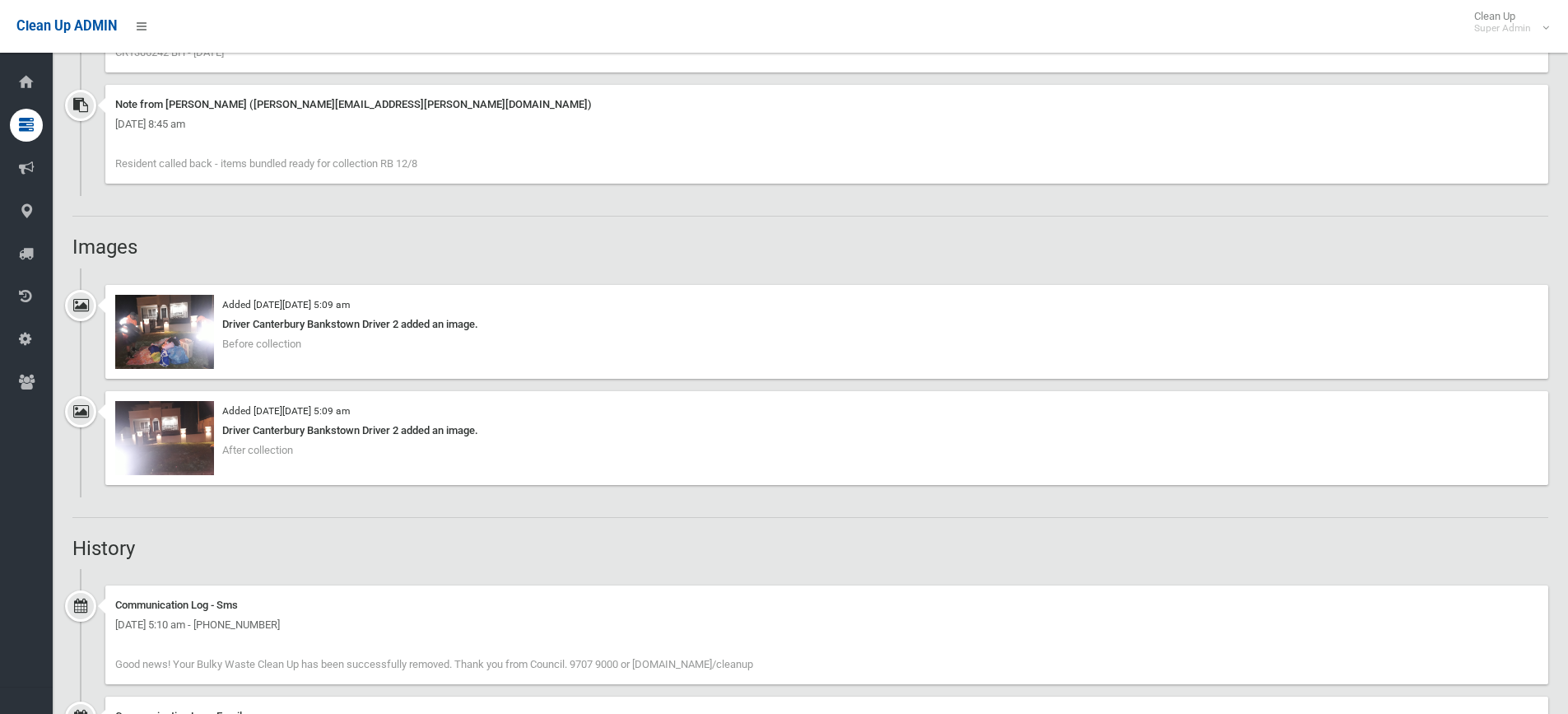
click at [324, 318] on div "Driver Canterbury Bankstown Driver 2 added an image." at bounding box center [826, 324] width 1423 height 20
click at [80, 306] on div "Added [DATE][DATE] 5:09 am Driver Canterbury Bankstown Driver 2 added an image.…" at bounding box center [810, 338] width 1475 height 106
click at [282, 315] on div "Driver Canterbury Bankstown Driver 2 added an image." at bounding box center [826, 324] width 1423 height 20
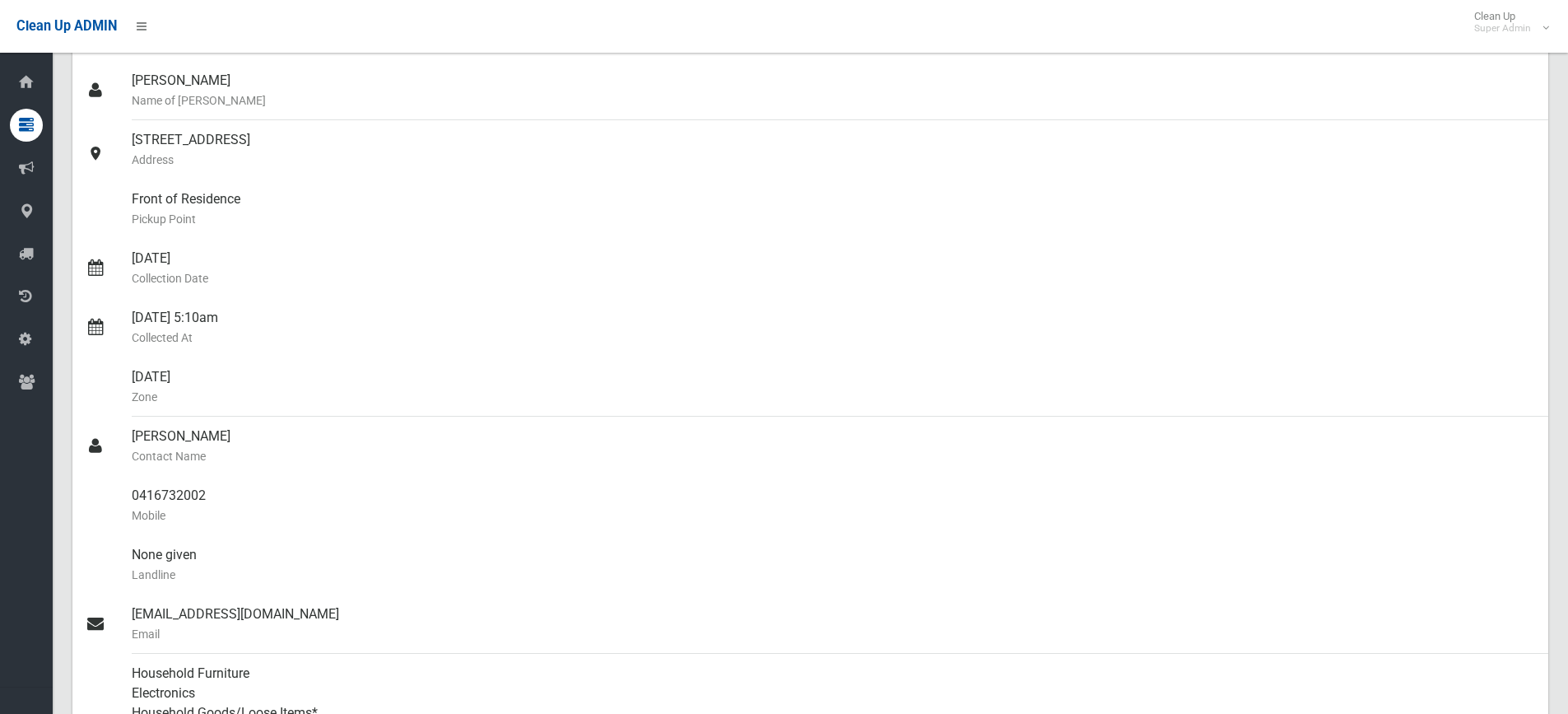
scroll to position [0, 0]
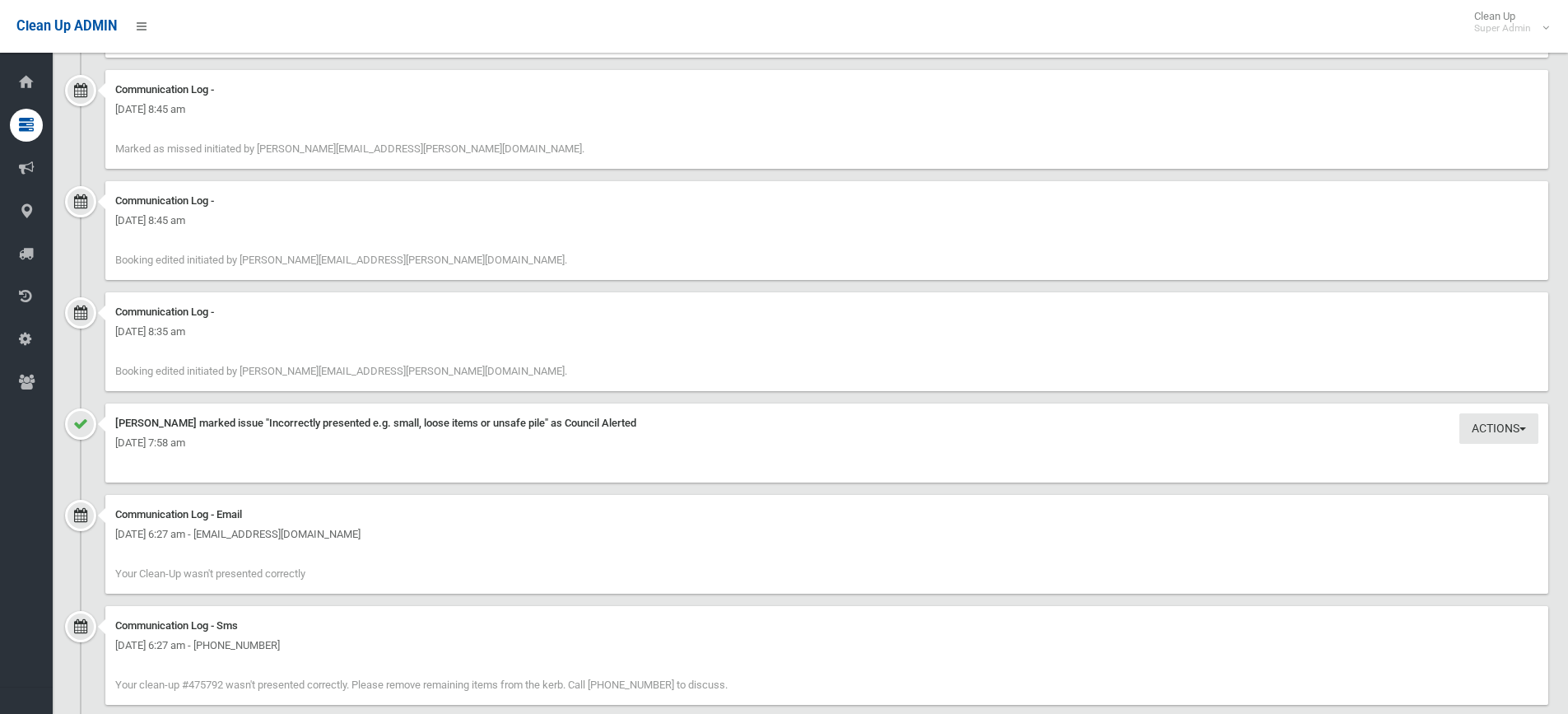
scroll to position [2306, 0]
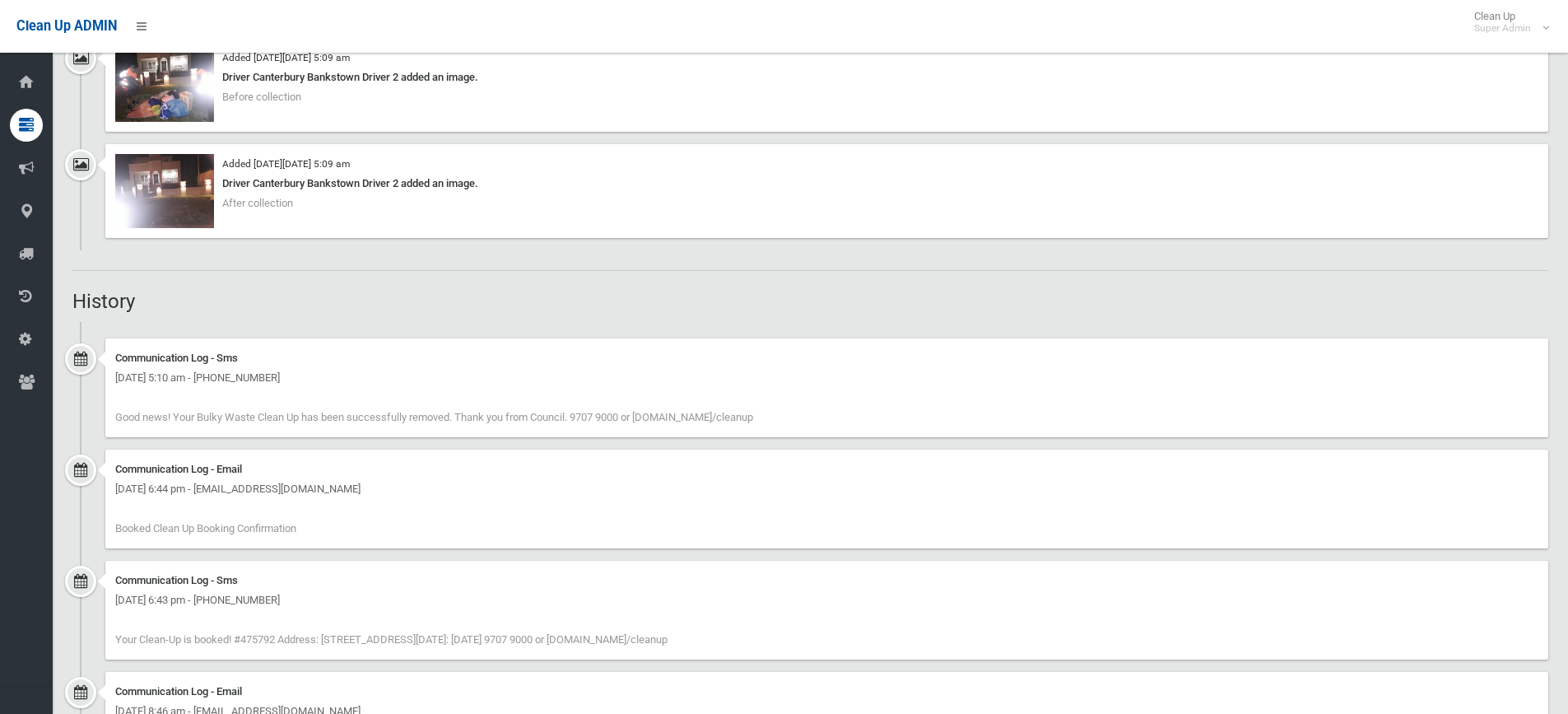
scroll to position [1400, 0]
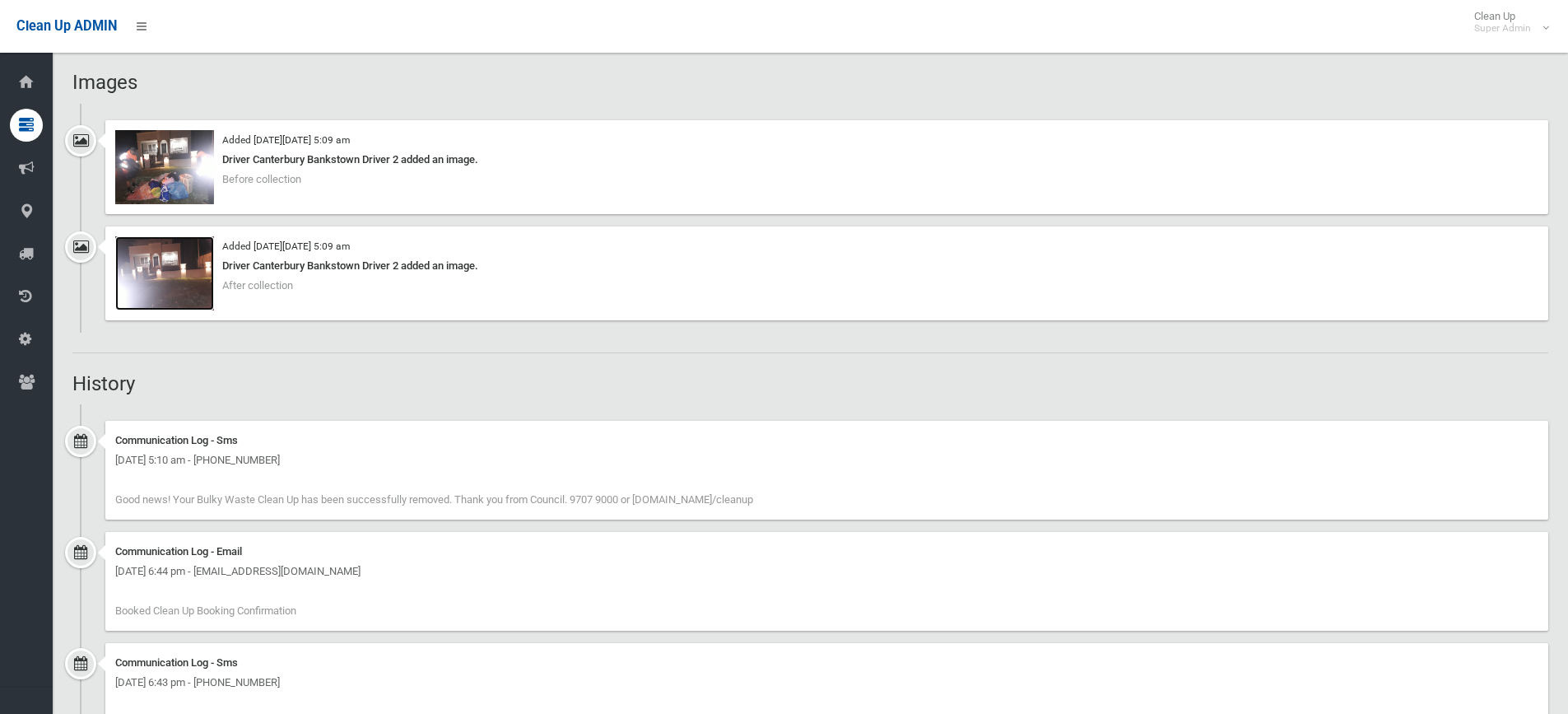
click at [161, 273] on img at bounding box center [164, 273] width 99 height 74
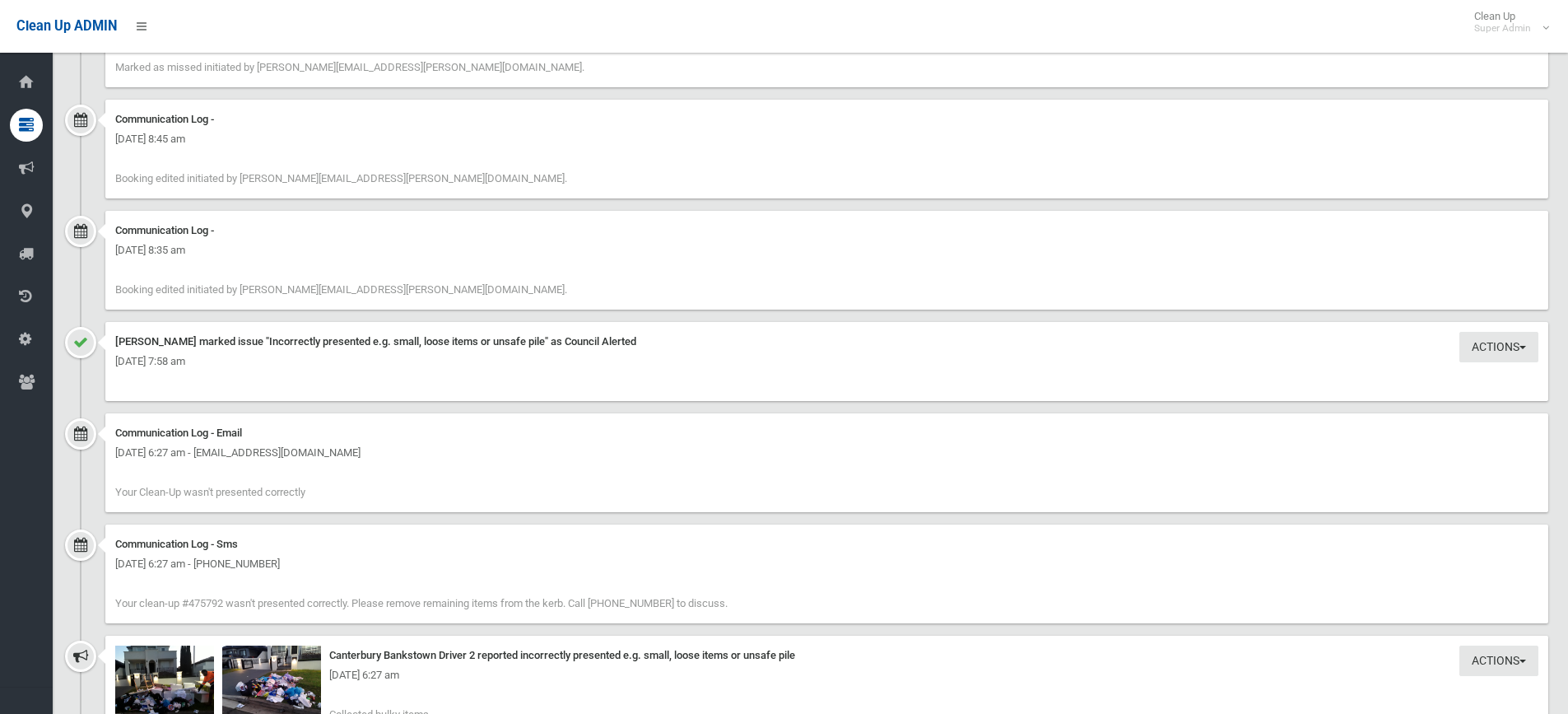
scroll to position [2470, 0]
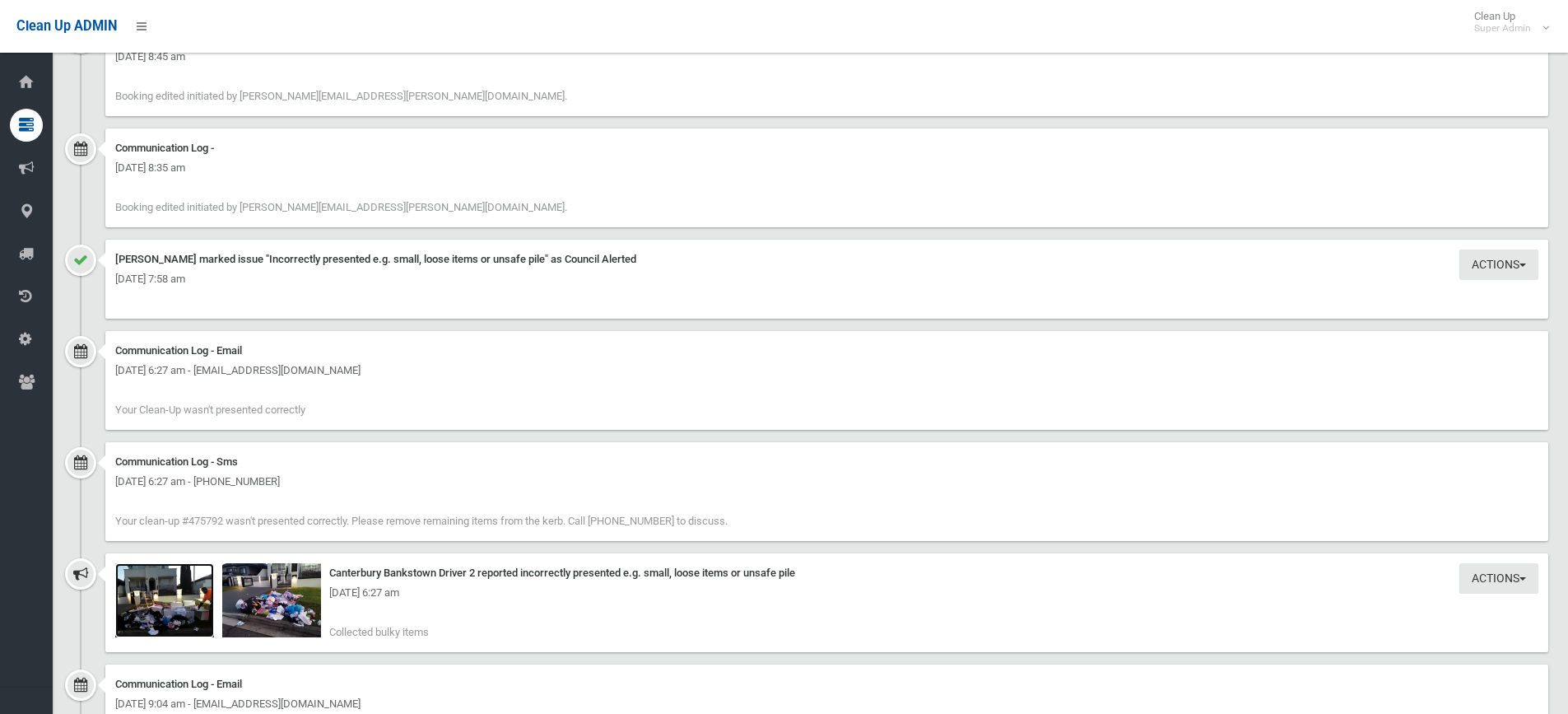
click at [166, 606] on img at bounding box center [164, 600] width 99 height 74
click at [299, 605] on img at bounding box center [271, 600] width 99 height 74
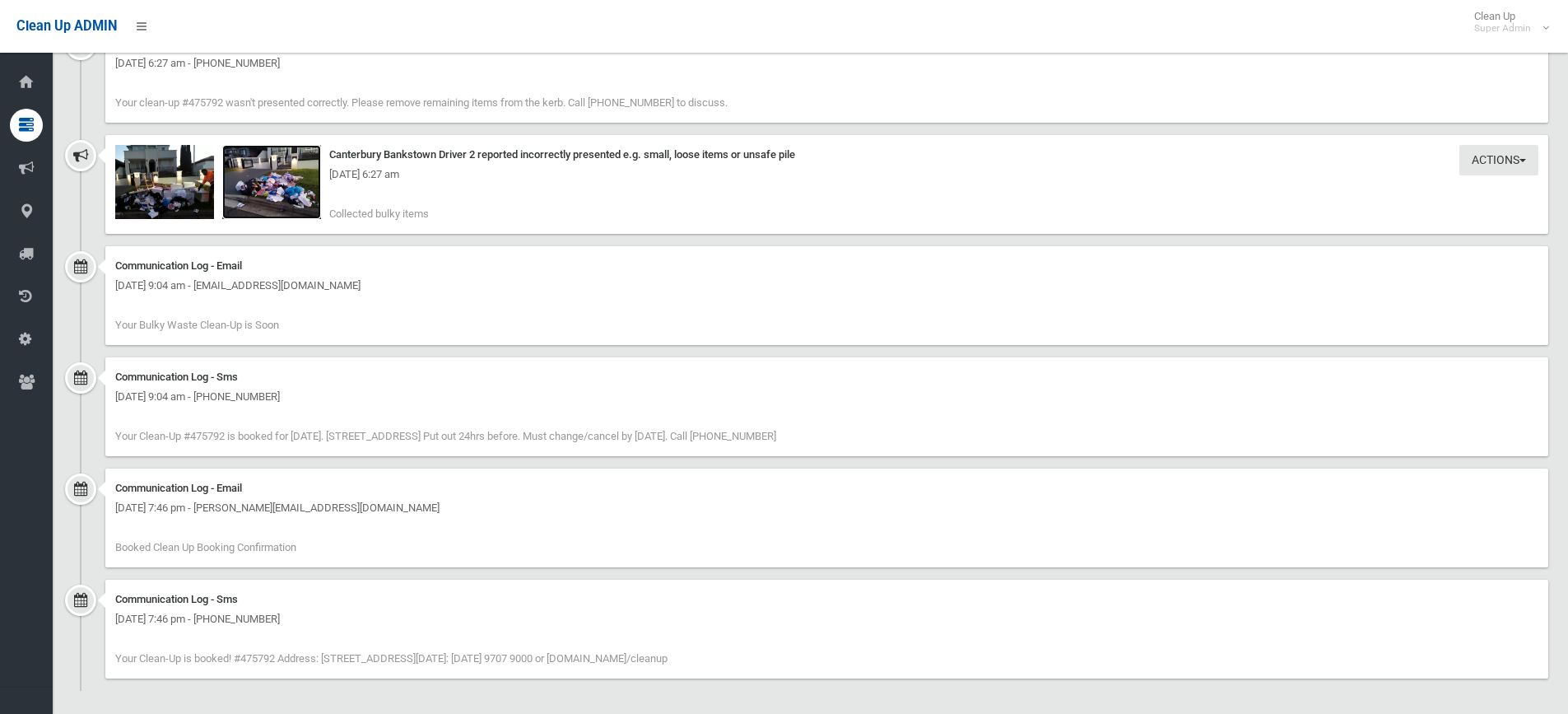
scroll to position [2895, 0]
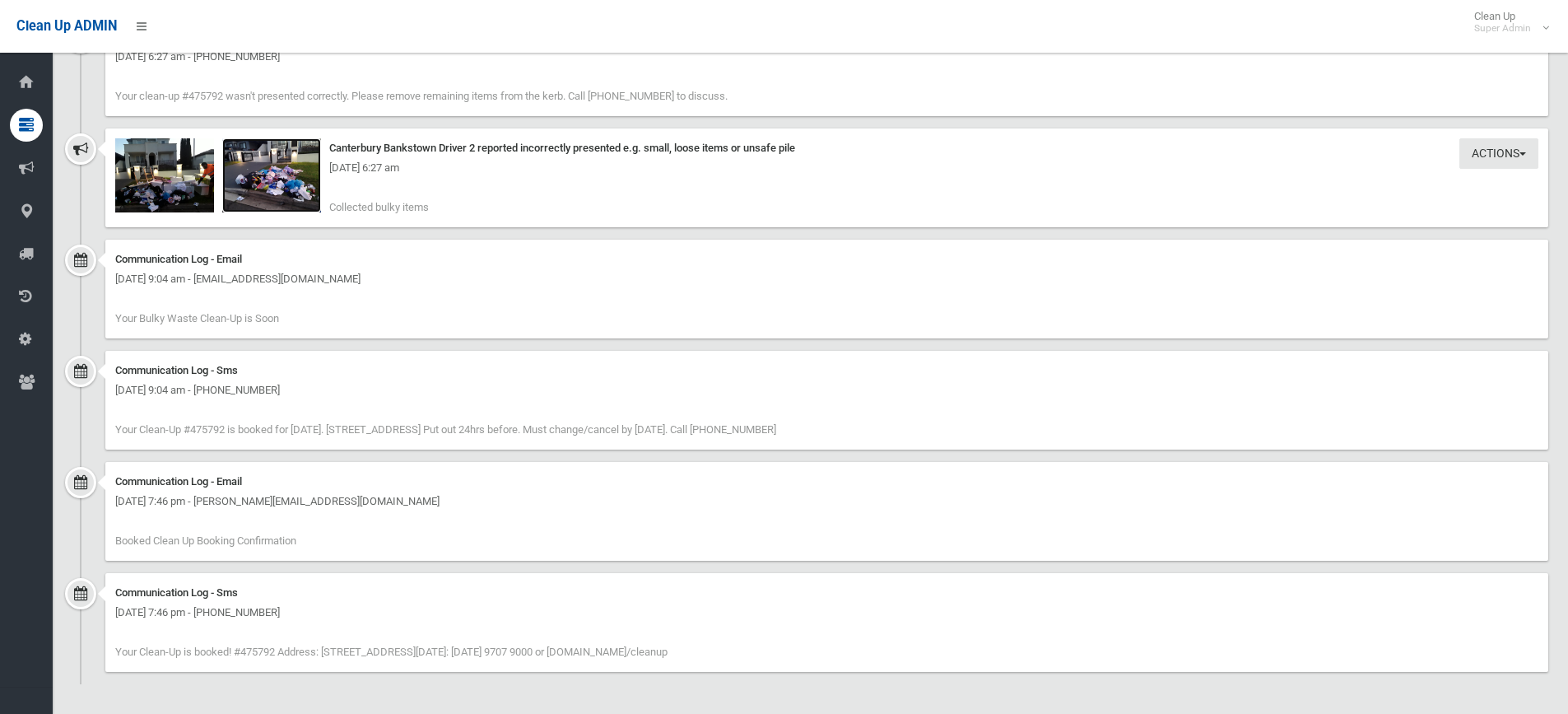
click at [270, 188] on img at bounding box center [271, 175] width 99 height 74
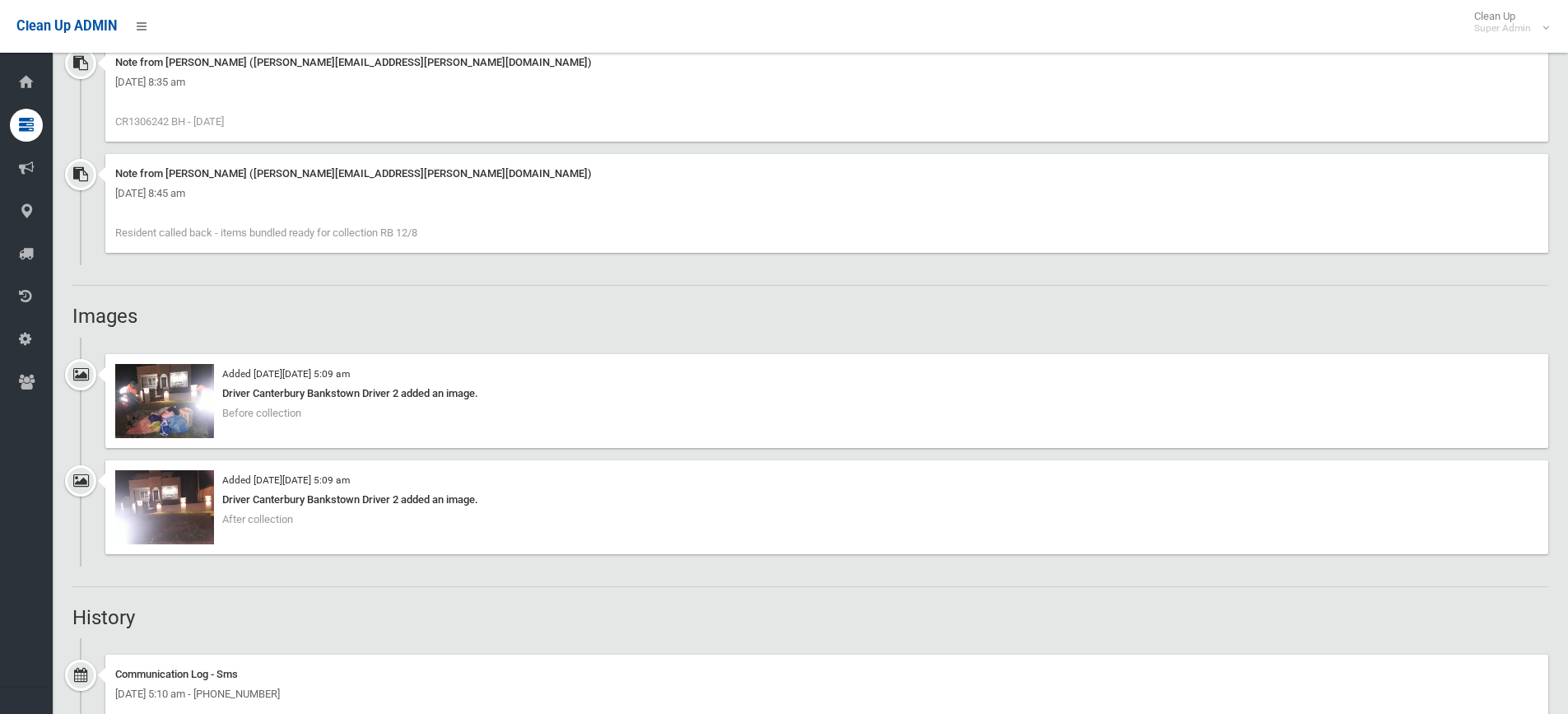
scroll to position [1084, 0]
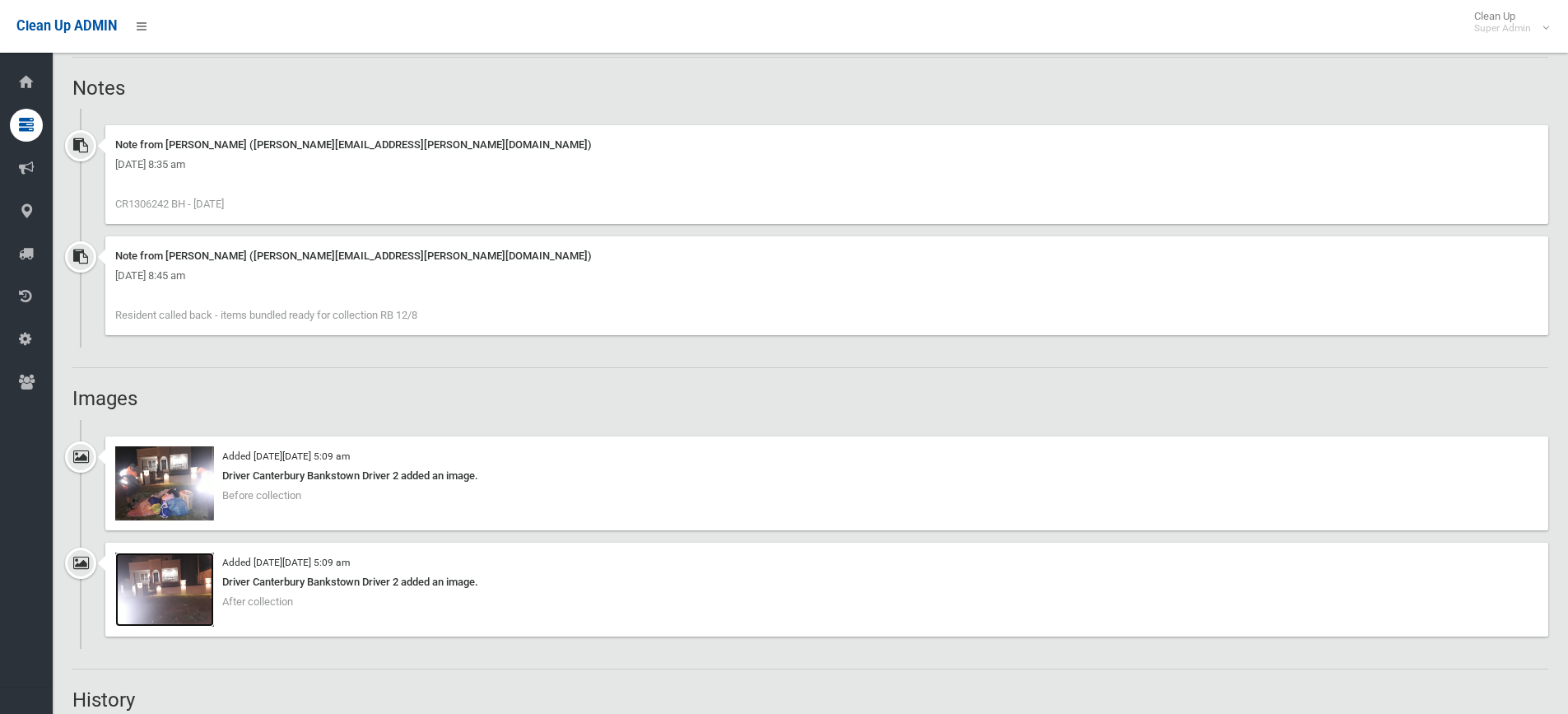
click at [169, 585] on img at bounding box center [164, 590] width 99 height 74
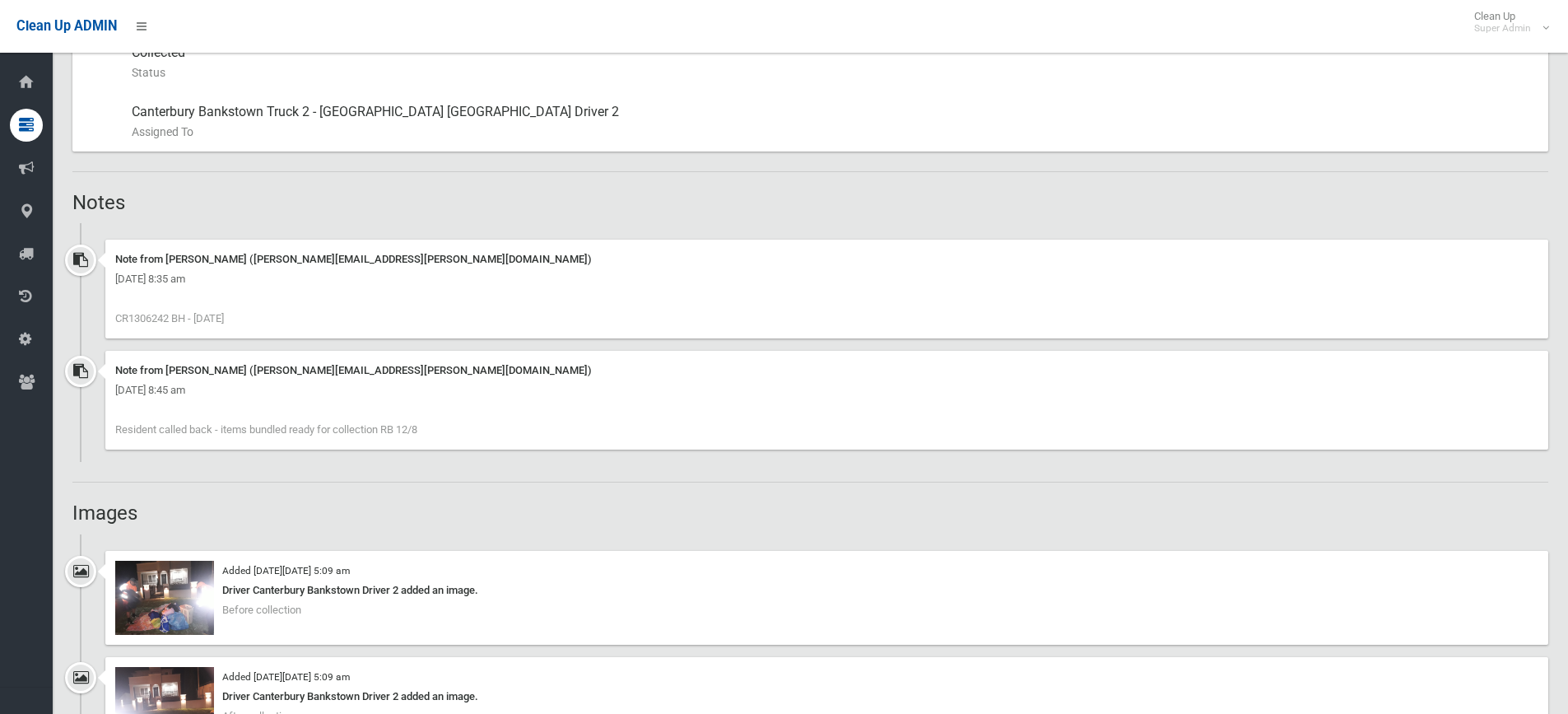
scroll to position [837, 0]
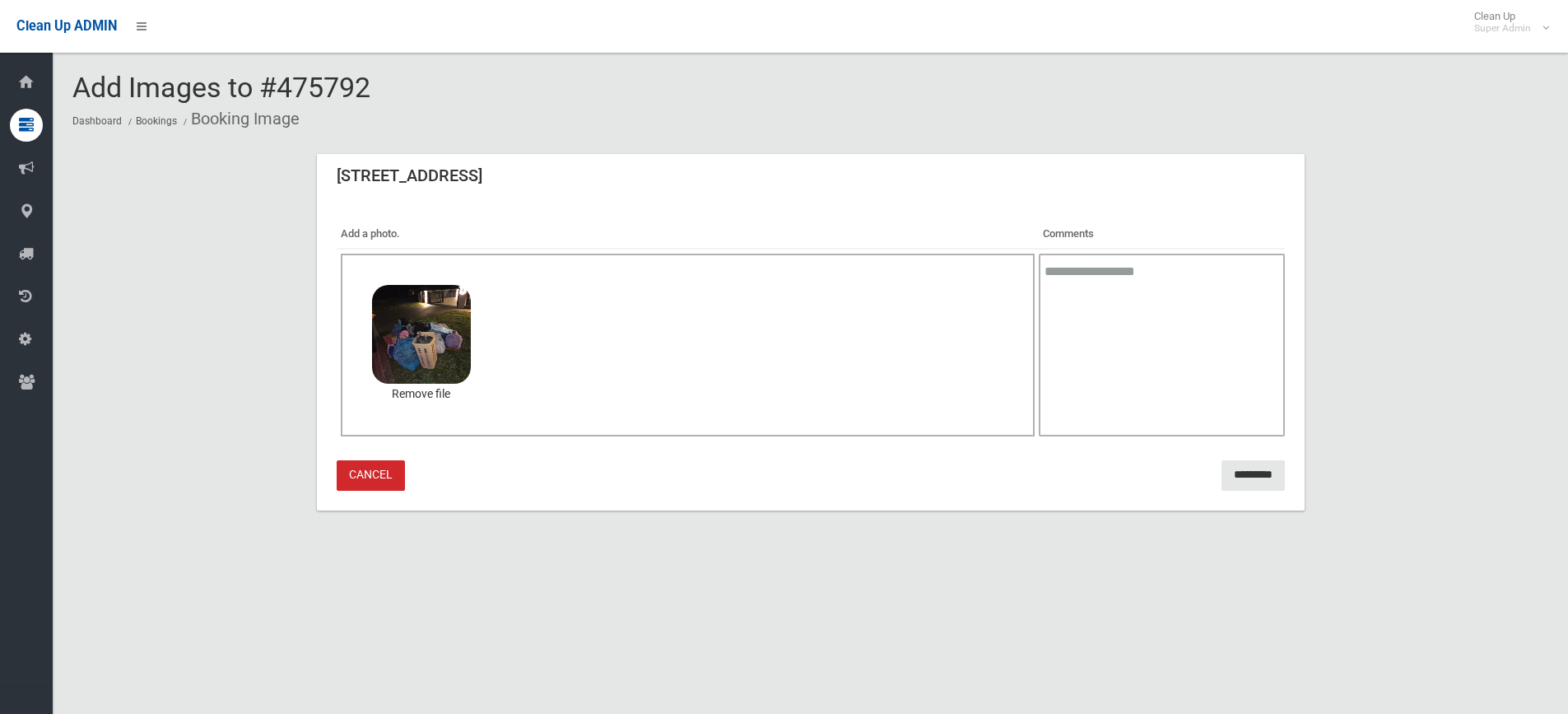
click at [1094, 290] on textarea at bounding box center [1161, 344] width 245 height 183
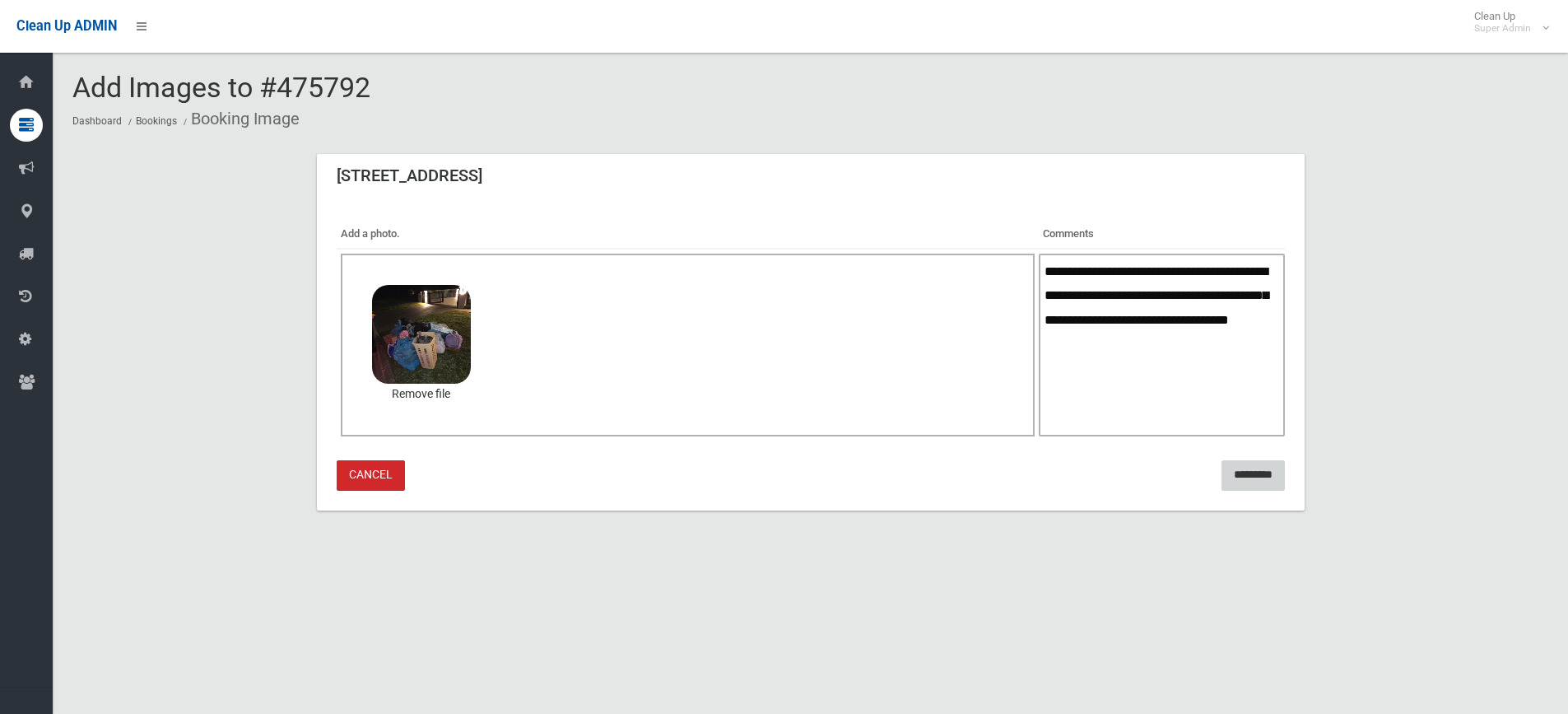
type textarea "**********"
click at [1239, 468] on input "*********" at bounding box center [1253, 476] width 64 height 31
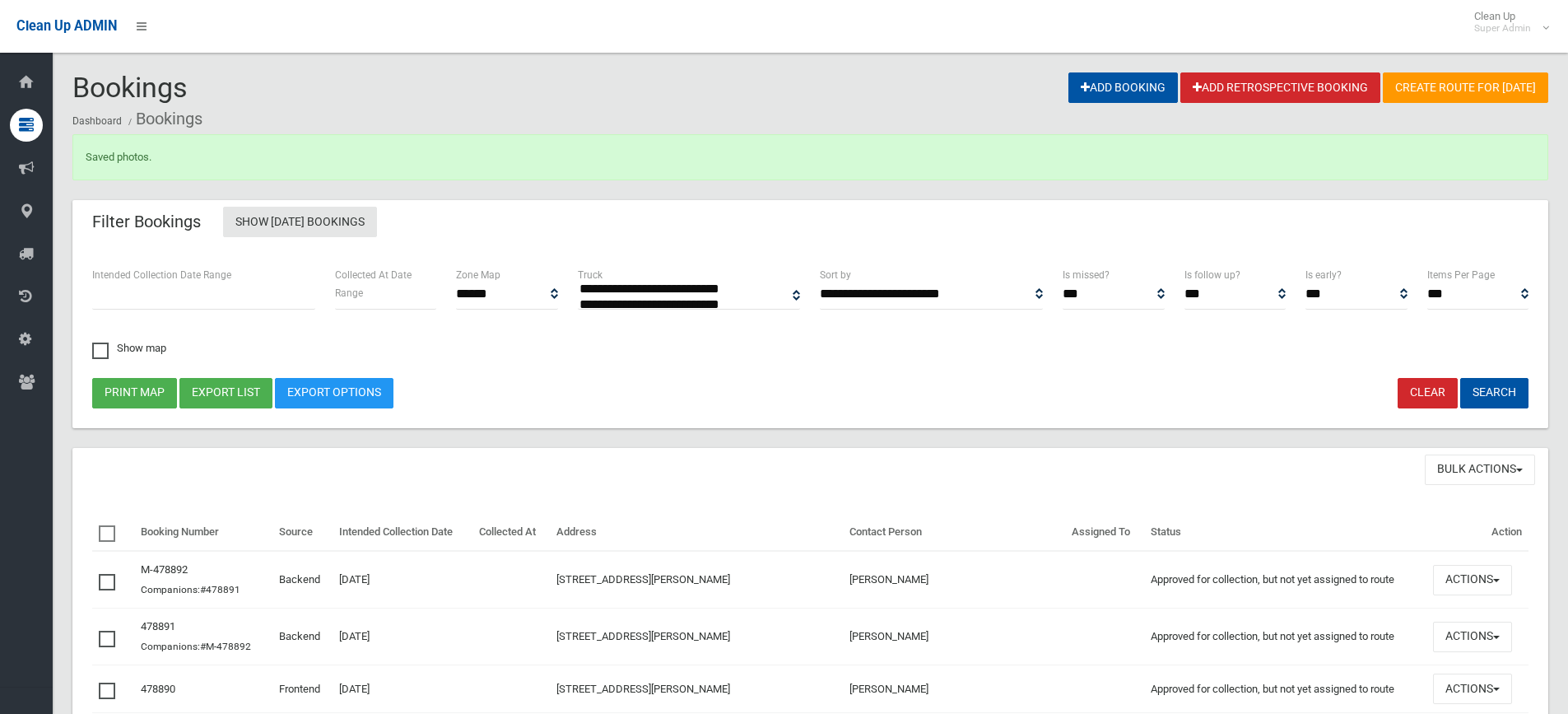
select select
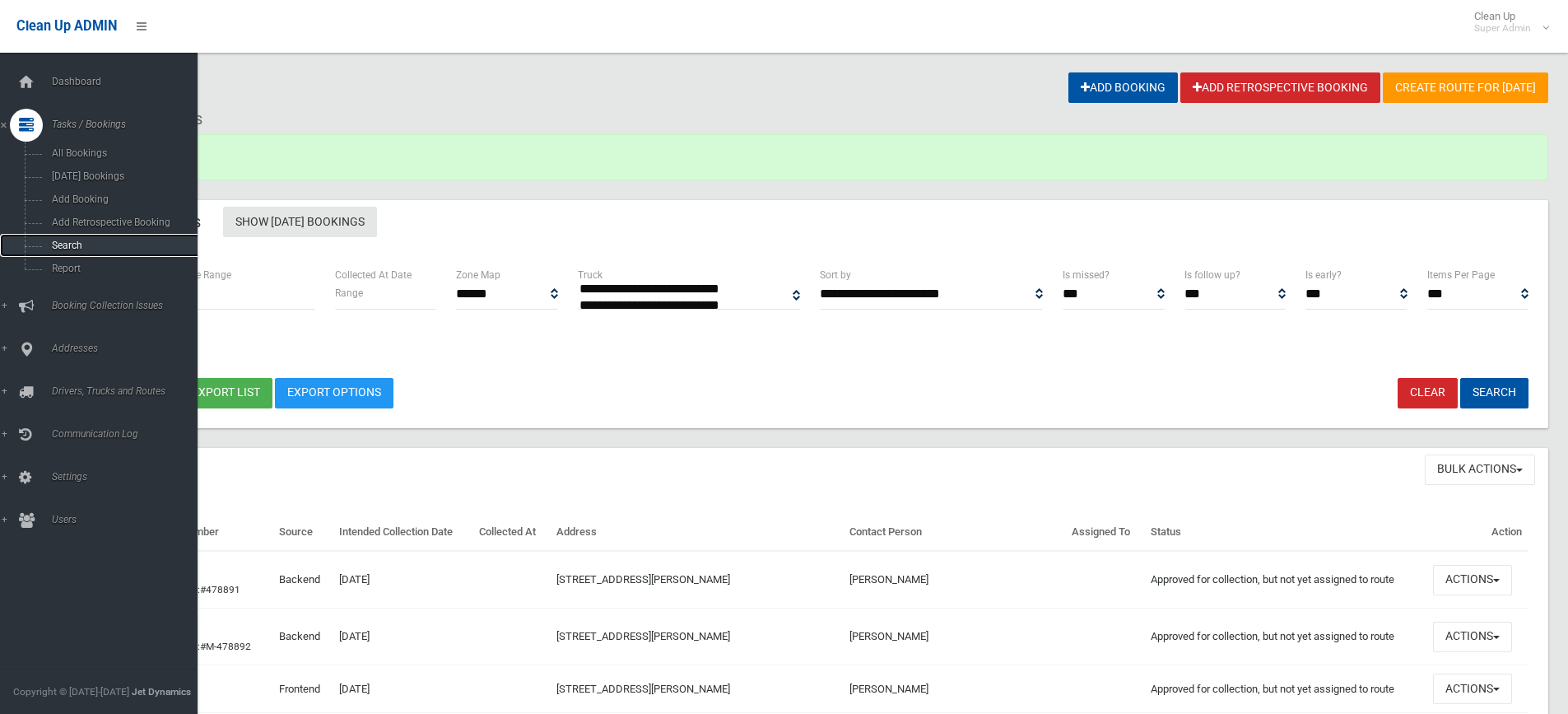
click at [69, 243] on span "Search" at bounding box center [122, 245] width 149 height 12
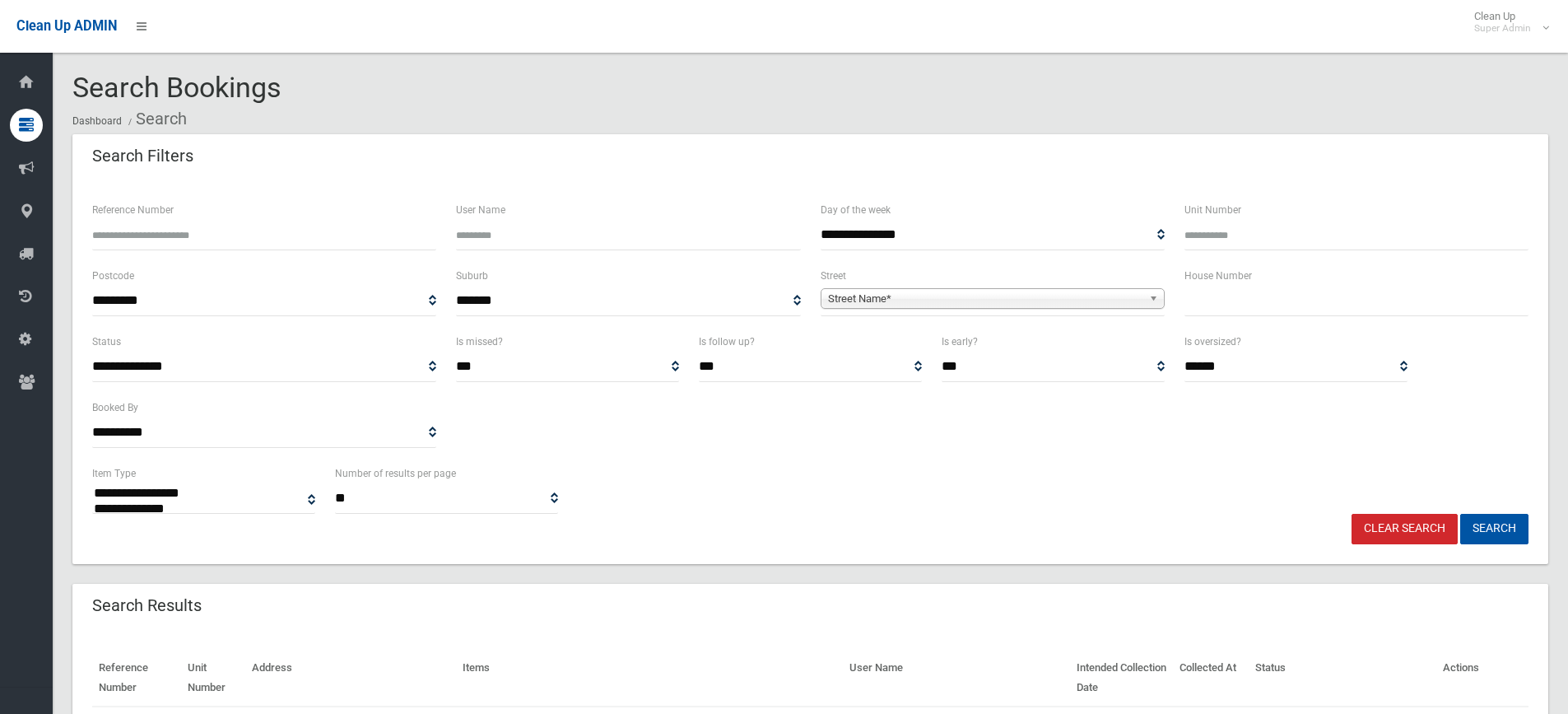
select select
click at [172, 235] on input "Reference Number" at bounding box center [264, 235] width 344 height 31
type input "*******"
click at [1460, 514] on button "Search" at bounding box center [1494, 530] width 68 height 31
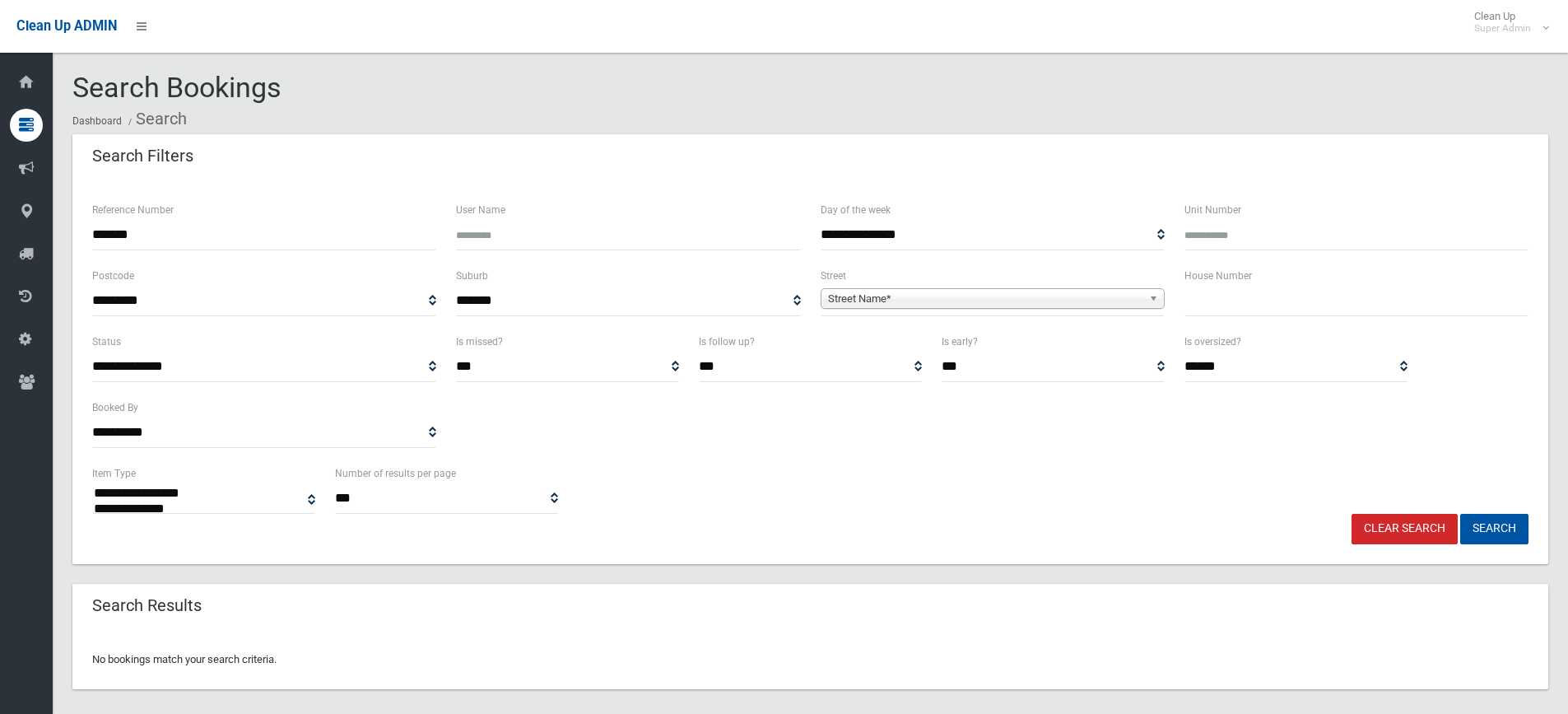
select select
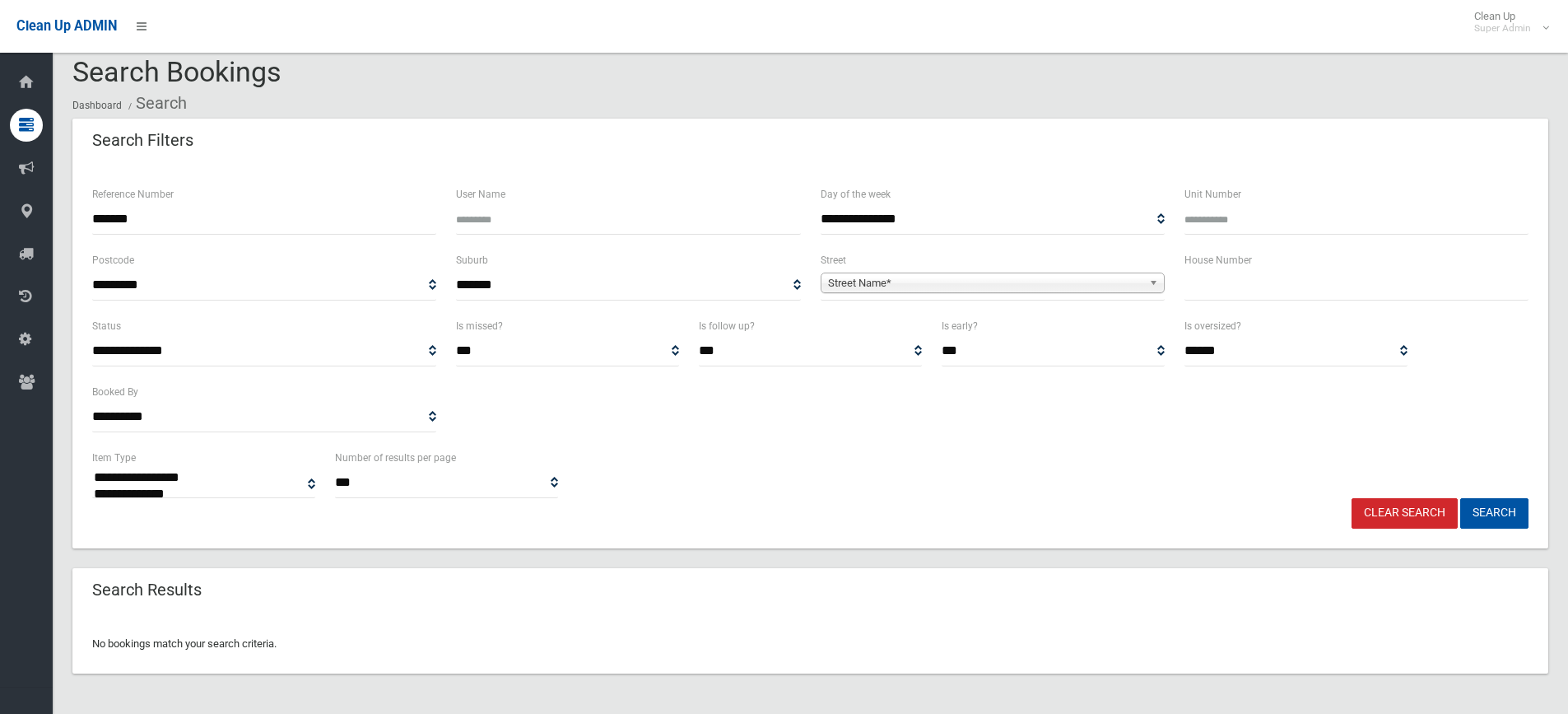
scroll to position [20, 0]
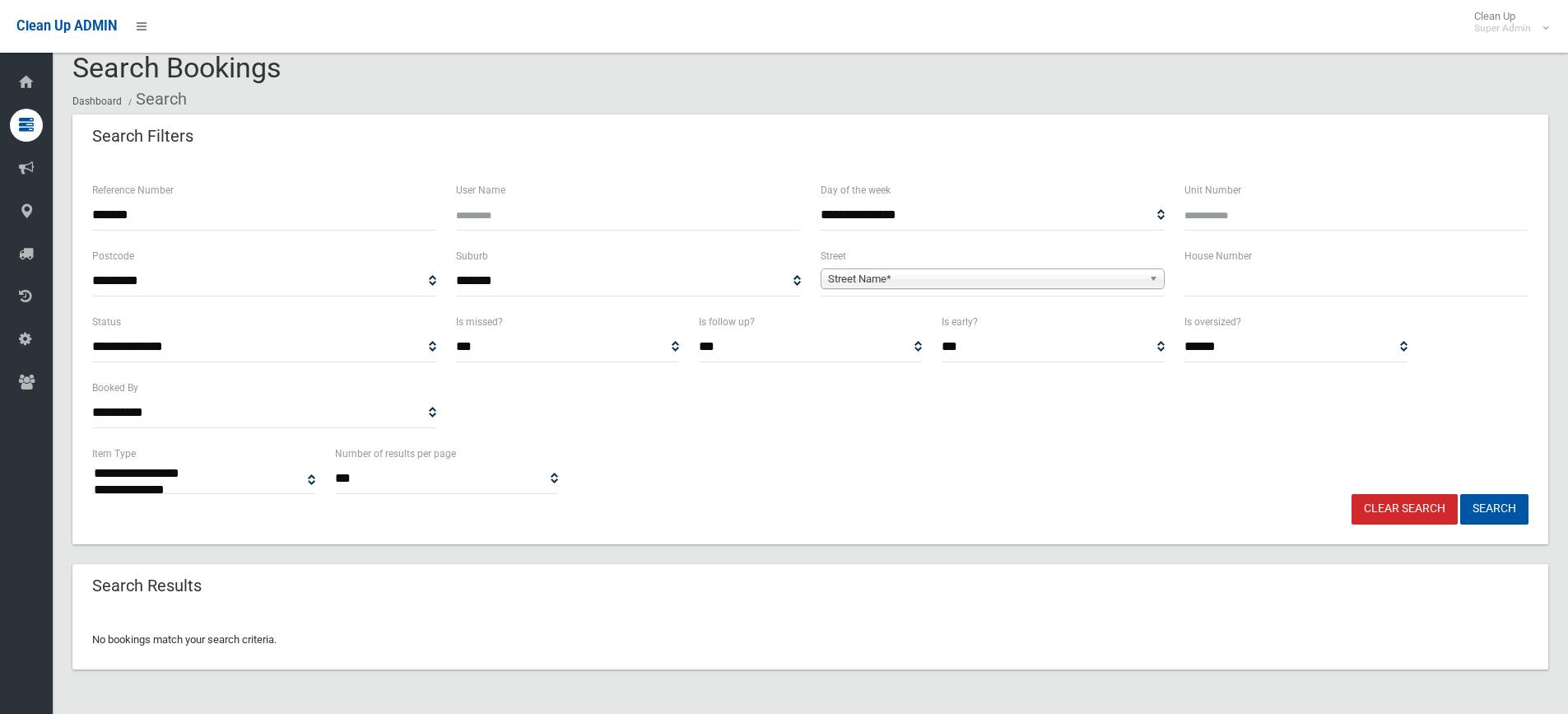
drag, startPoint x: 189, startPoint y: 221, endPoint x: 55, endPoint y: 221, distance: 134.0
click at [55, 221] on section "**********" at bounding box center [810, 381] width 1515 height 656
type input "******"
click at [1460, 494] on button "Search" at bounding box center [1494, 510] width 68 height 31
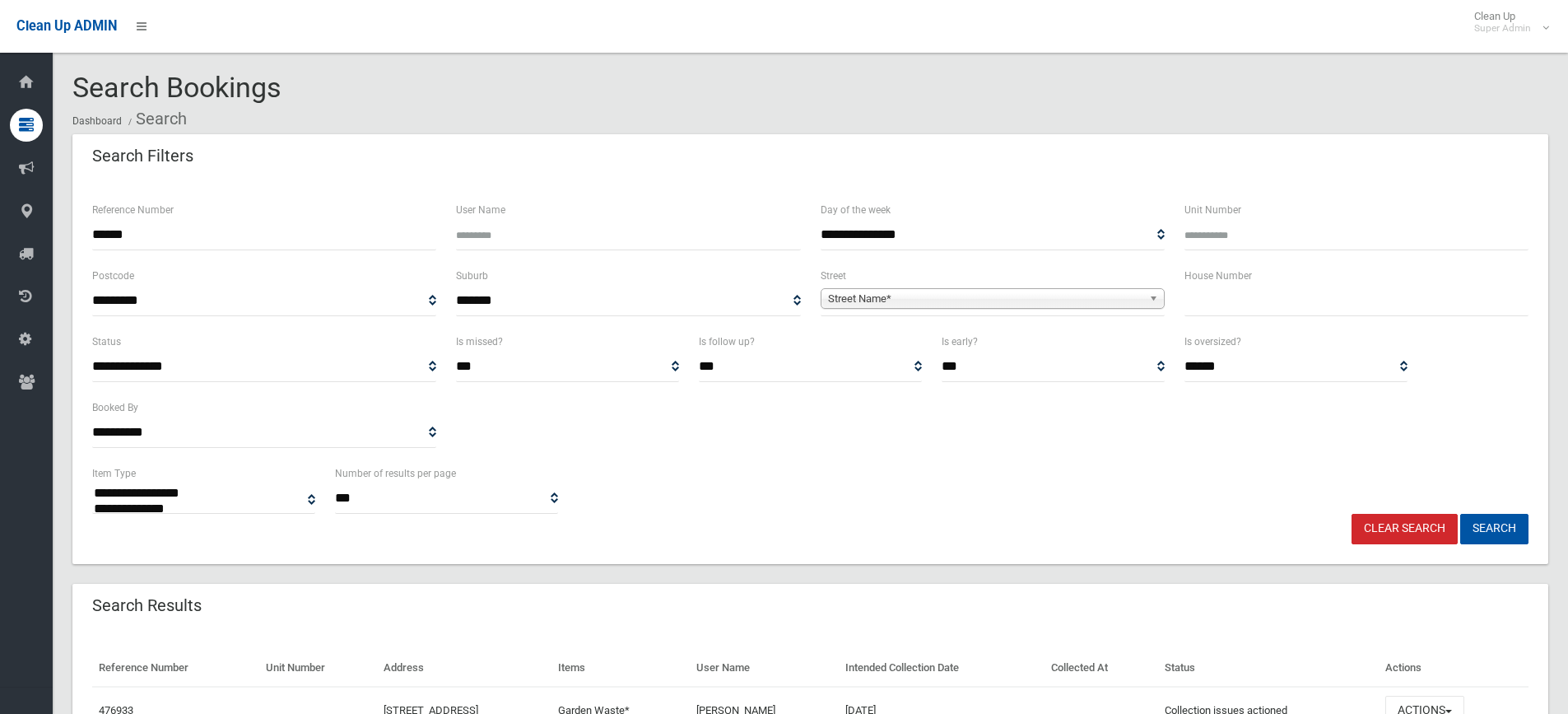
select select
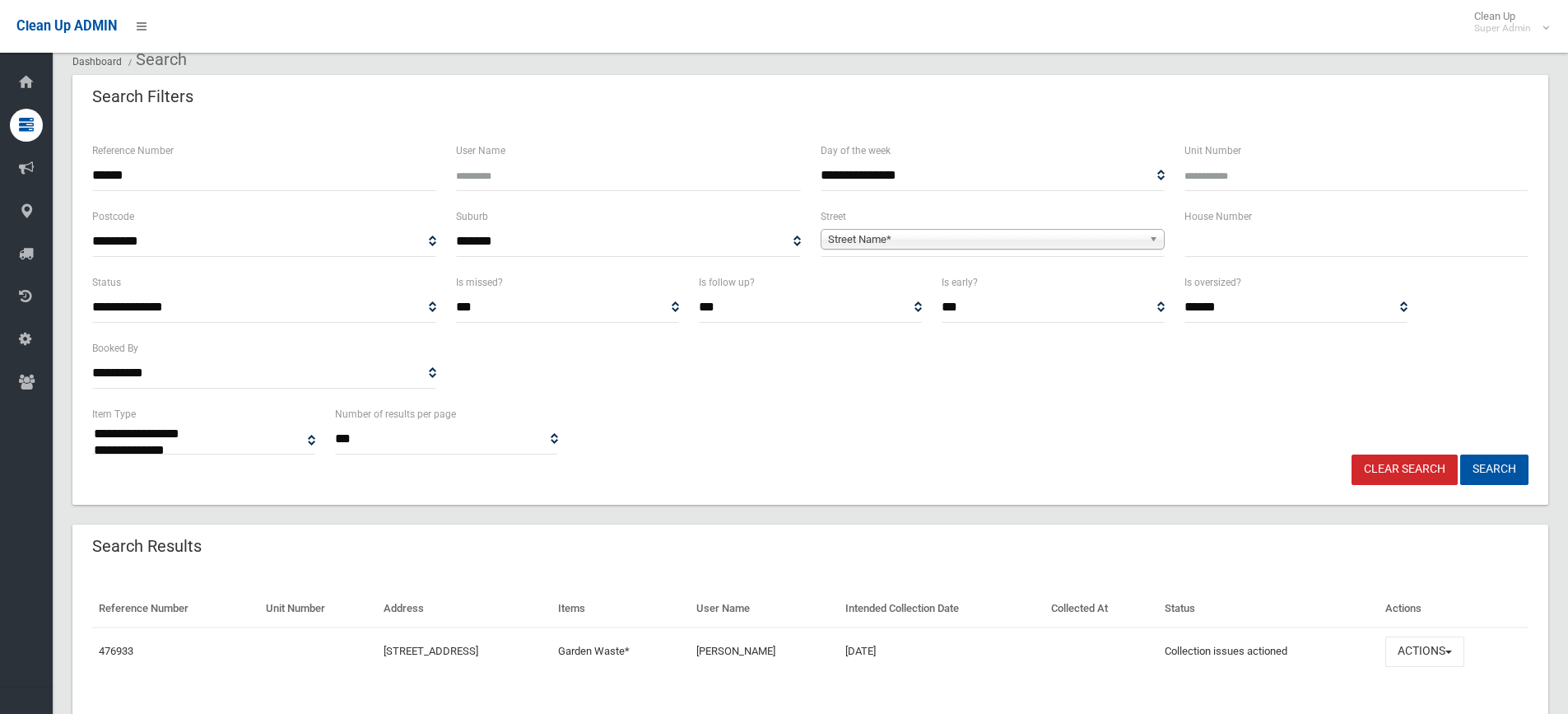
scroll to position [100, 0]
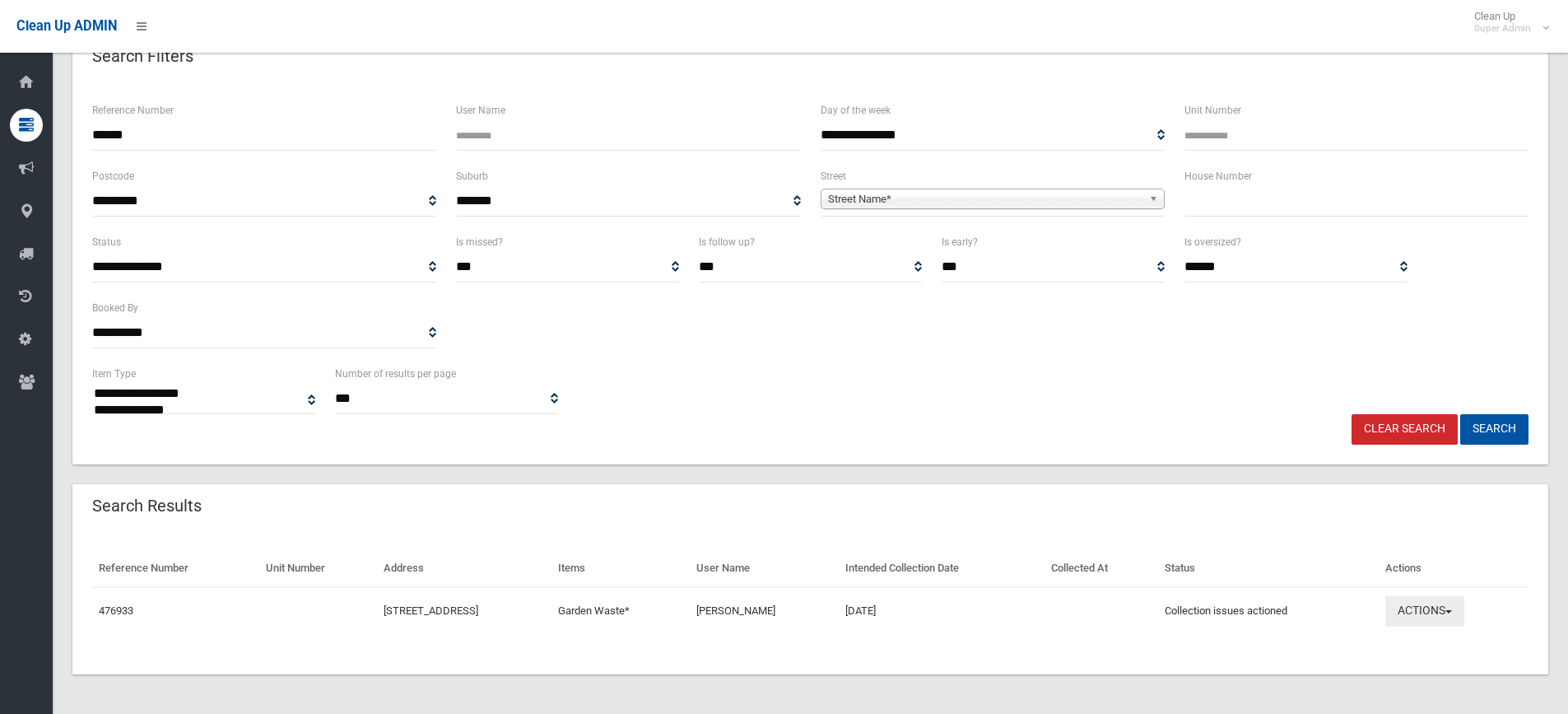
click at [1426, 607] on button "Actions" at bounding box center [1424, 611] width 79 height 31
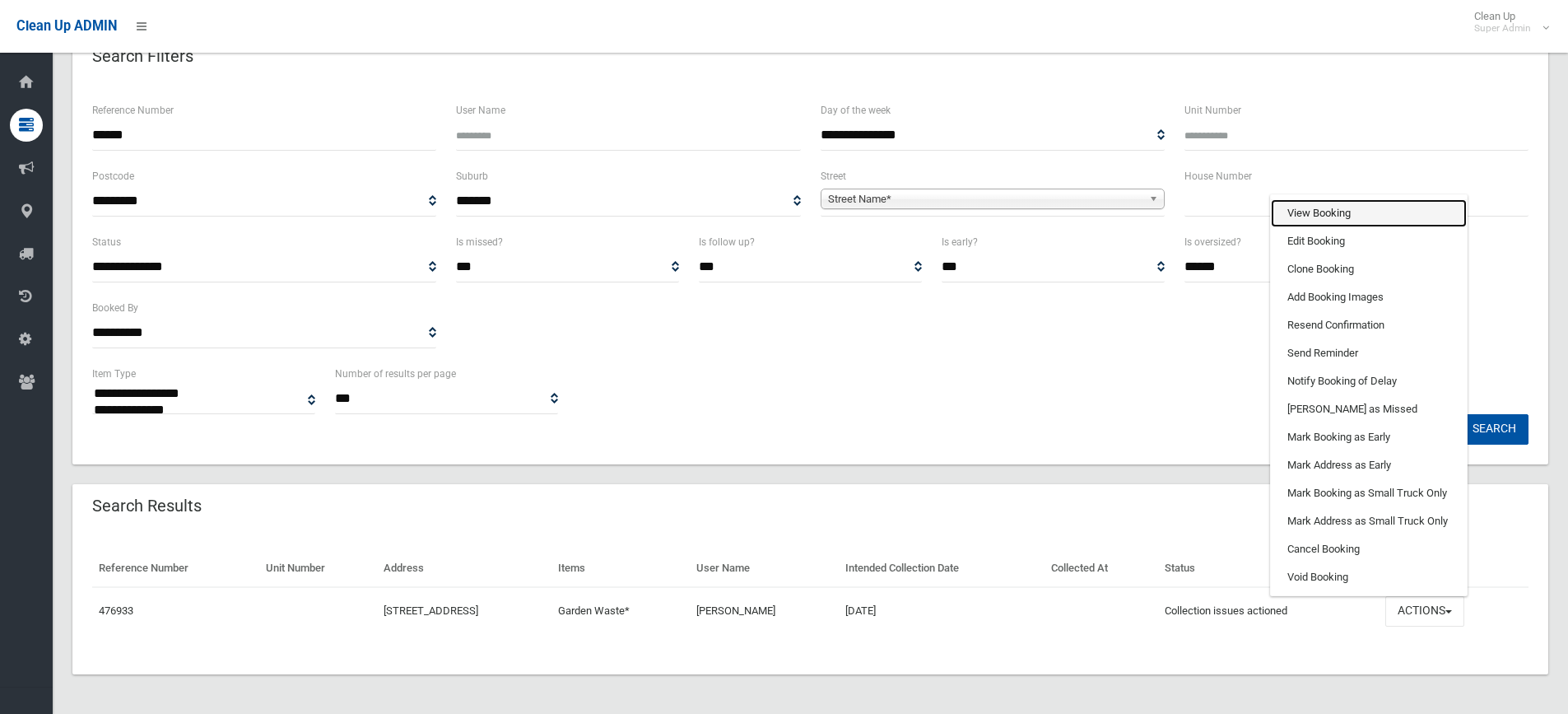
click at [1314, 212] on link "View Booking" at bounding box center [1368, 213] width 196 height 28
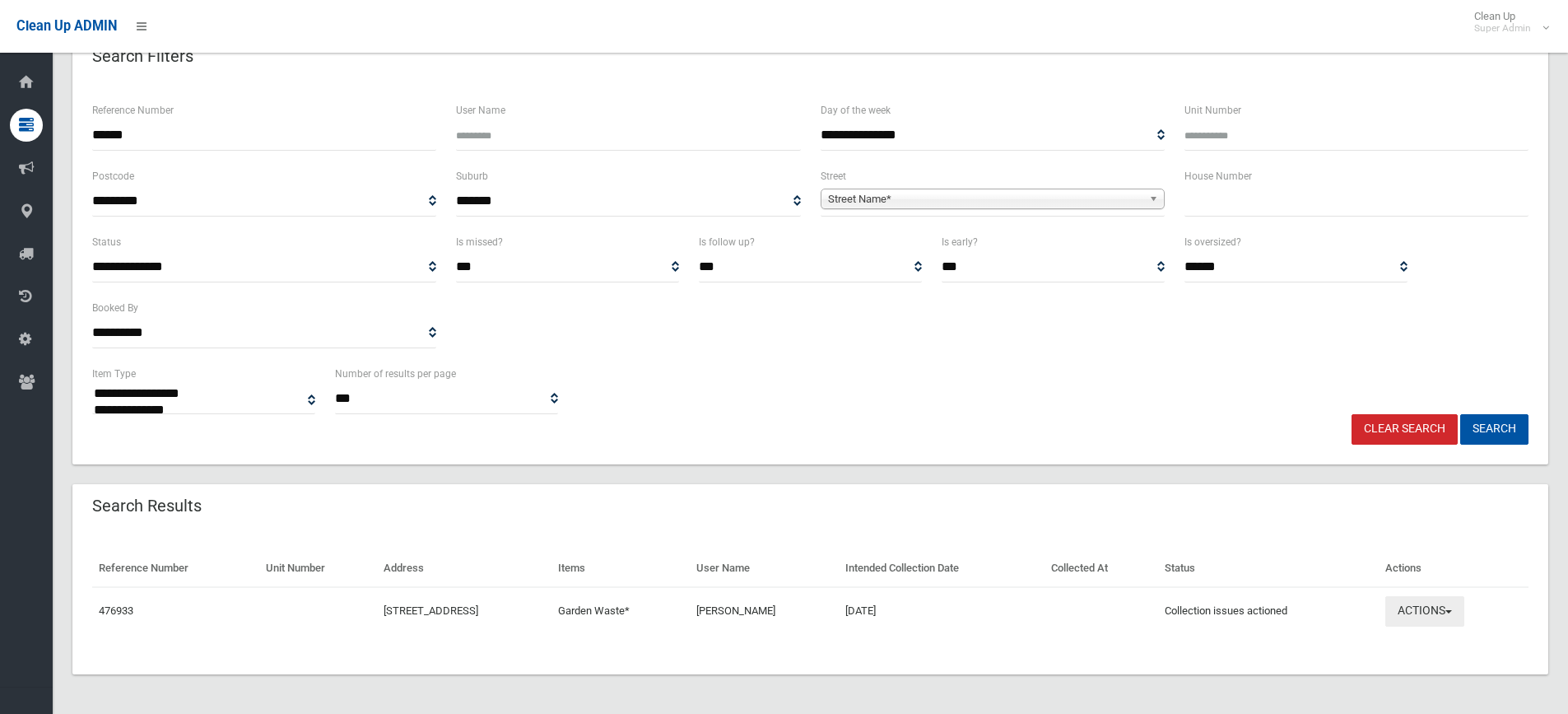
click at [1425, 610] on button "Actions" at bounding box center [1424, 611] width 79 height 31
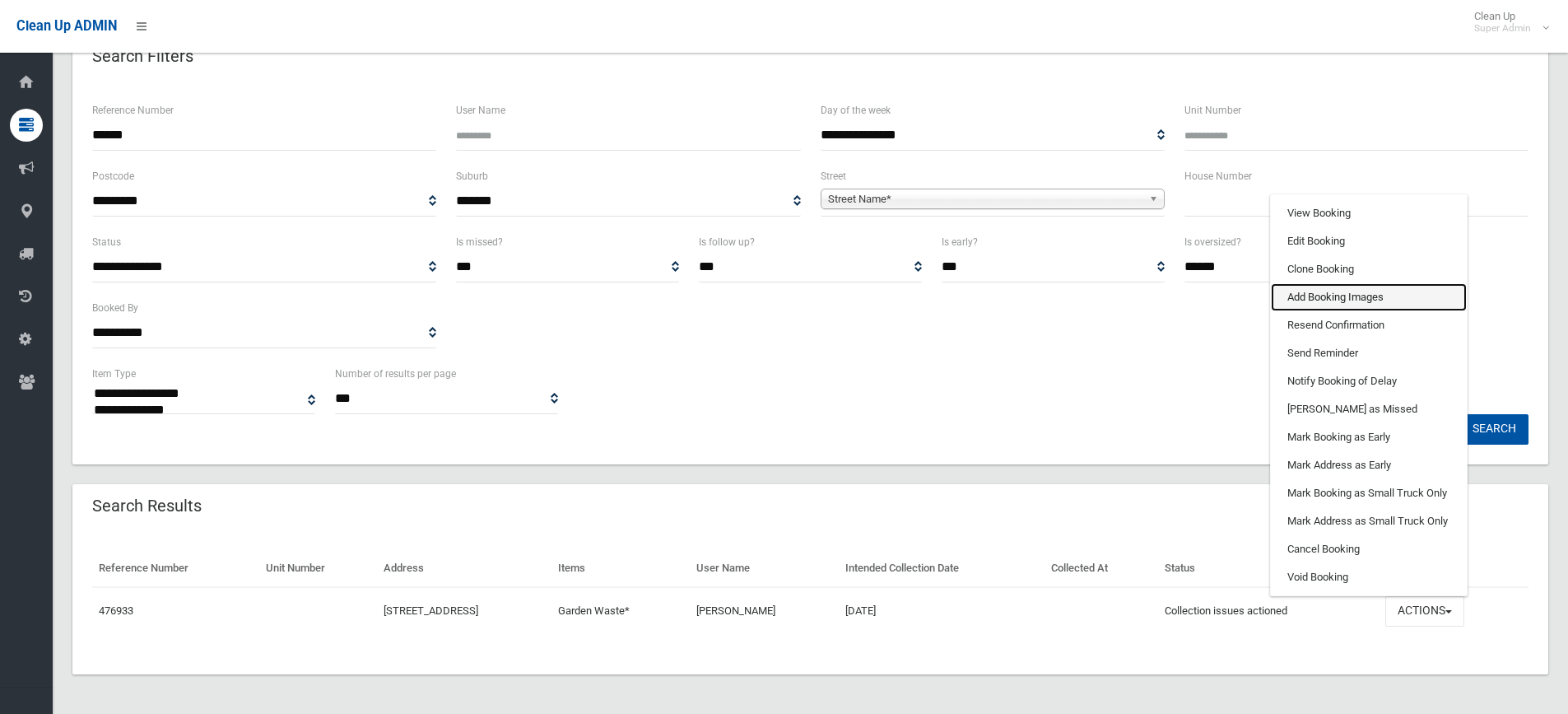
click at [1317, 297] on link "Add Booking Images" at bounding box center [1368, 297] width 196 height 28
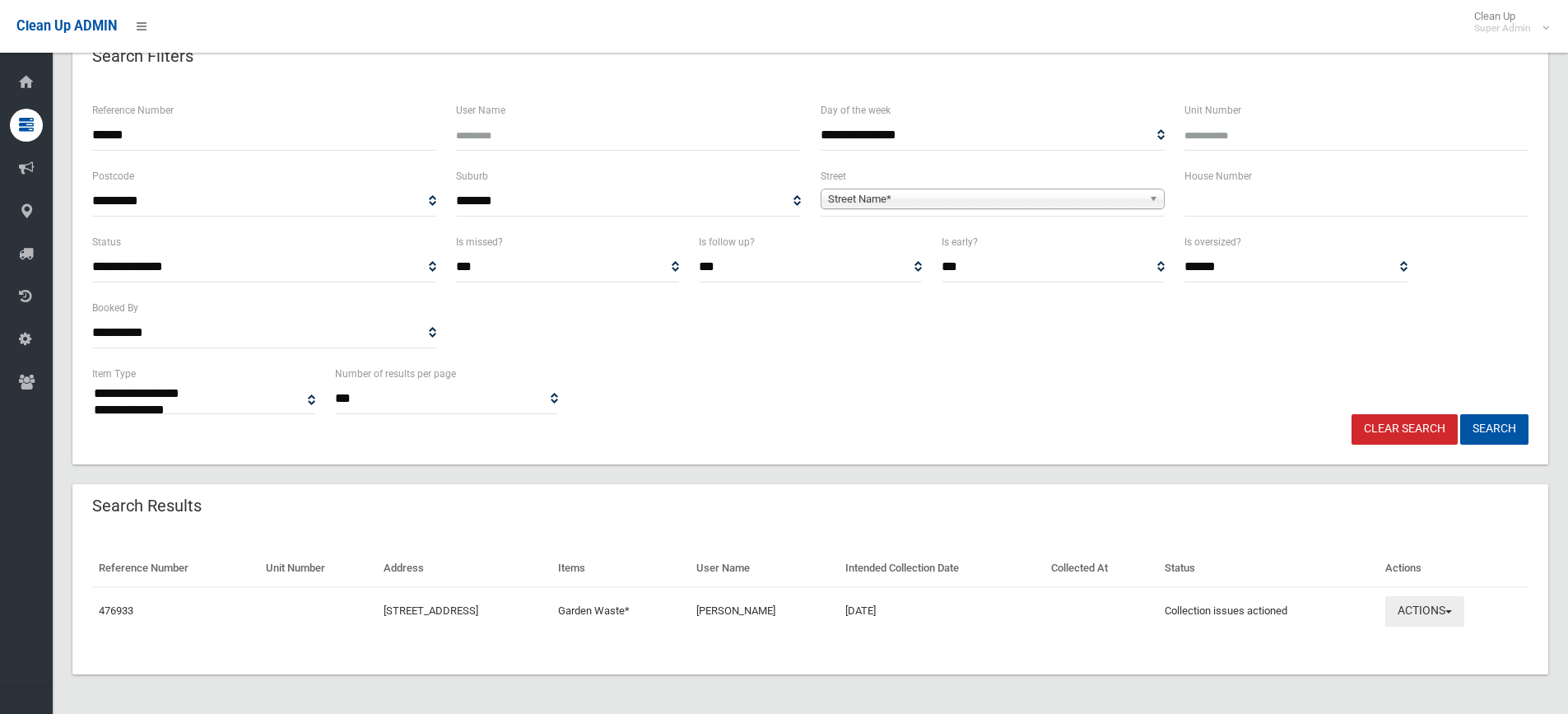
click at [1411, 607] on button "Actions" at bounding box center [1424, 611] width 79 height 31
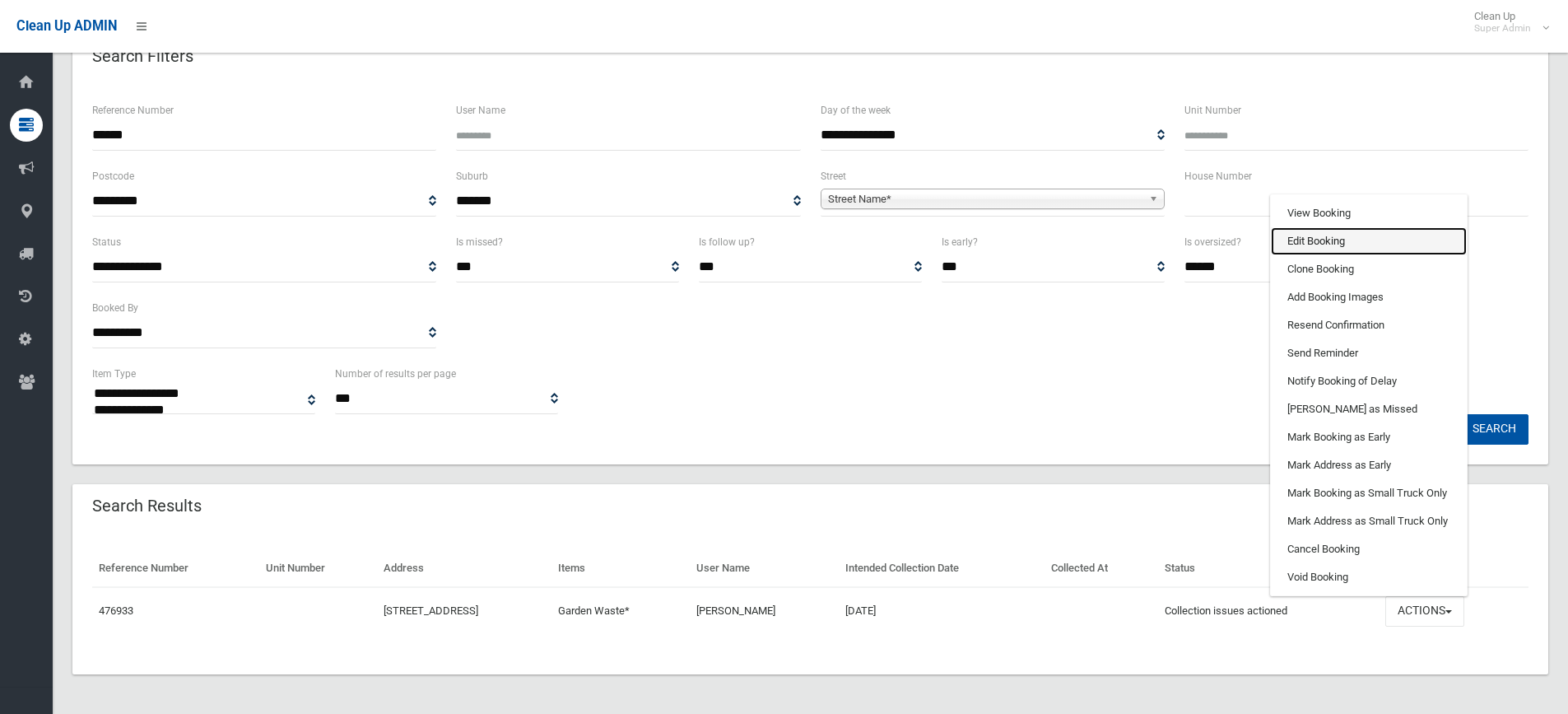
click at [1330, 233] on link "Edit Booking" at bounding box center [1368, 241] width 196 height 28
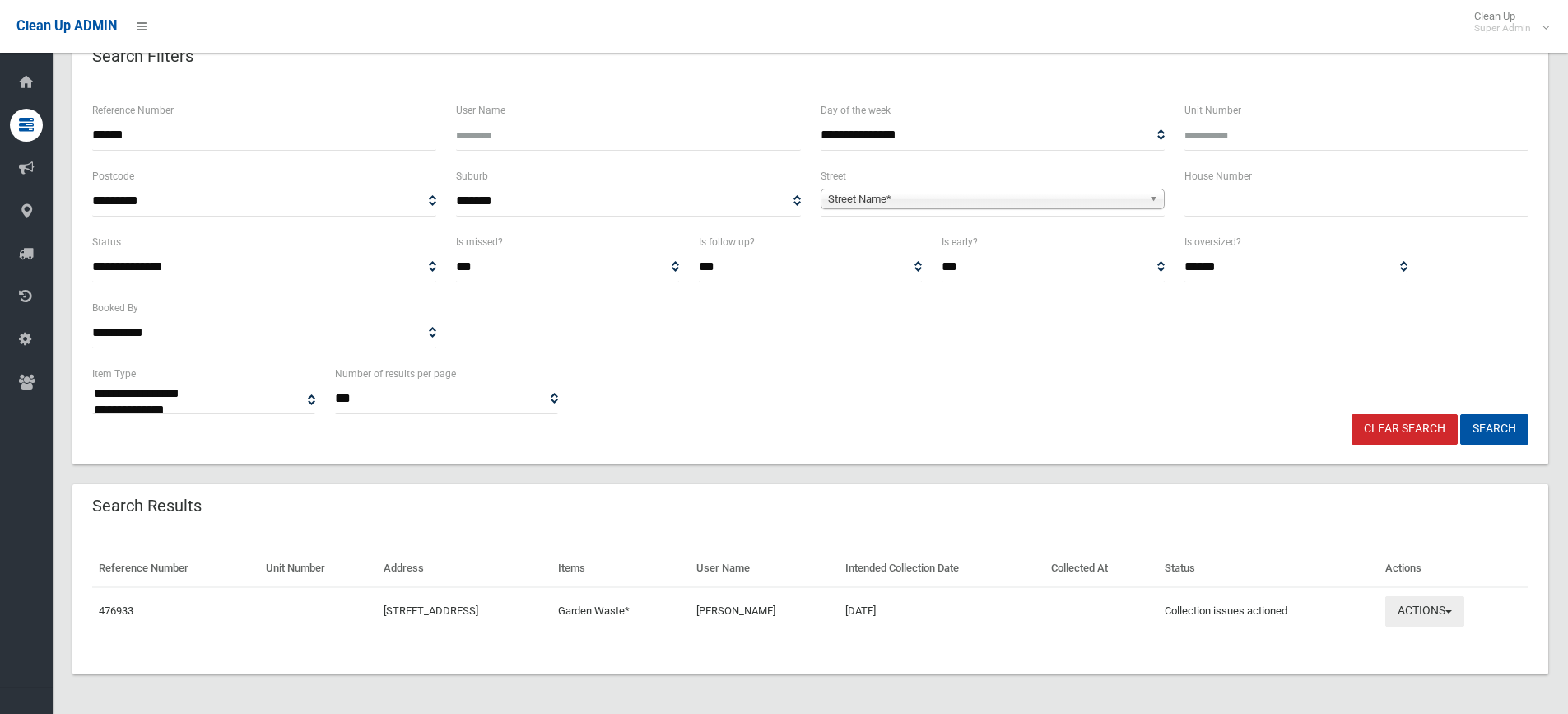
click at [1431, 603] on button "Actions" at bounding box center [1424, 611] width 79 height 31
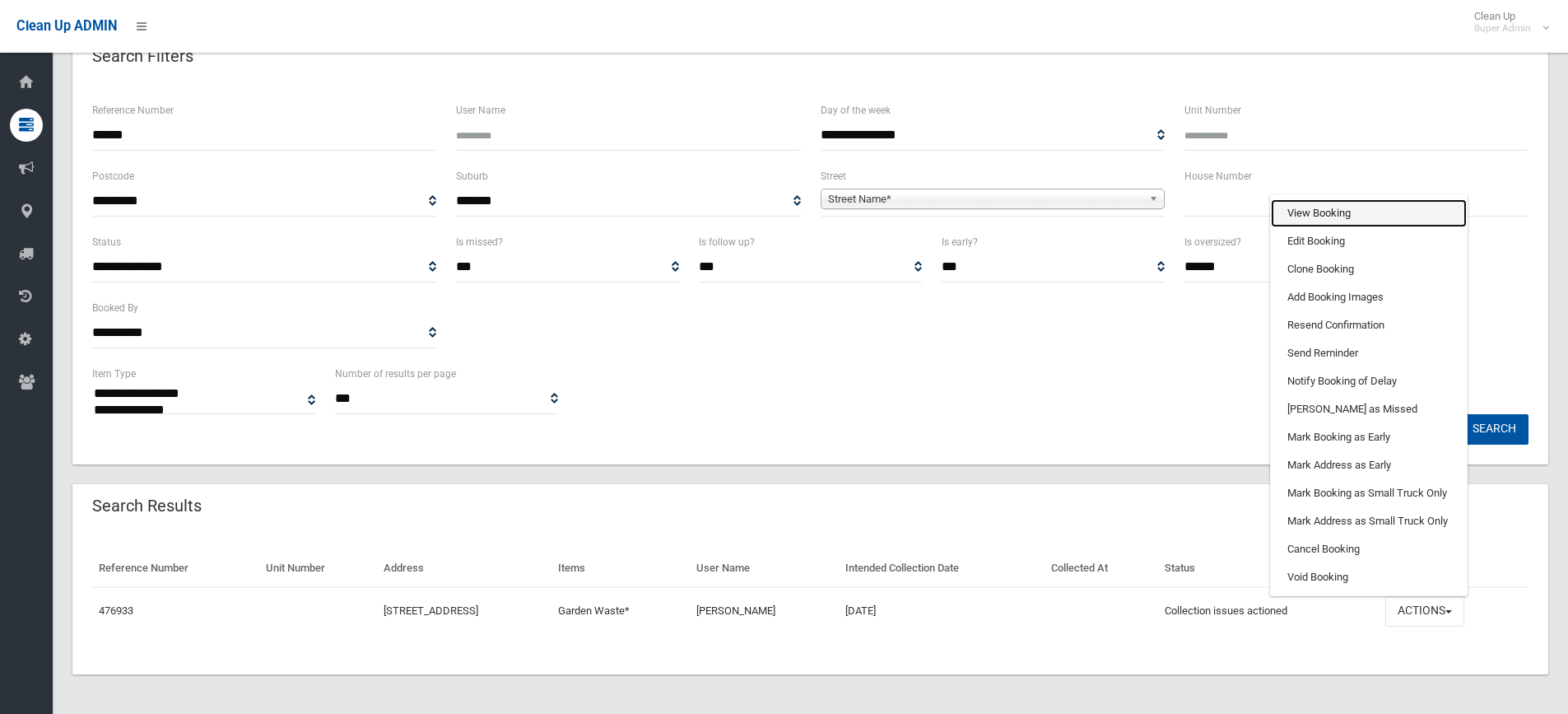
click at [1317, 205] on link "View Booking" at bounding box center [1368, 213] width 196 height 28
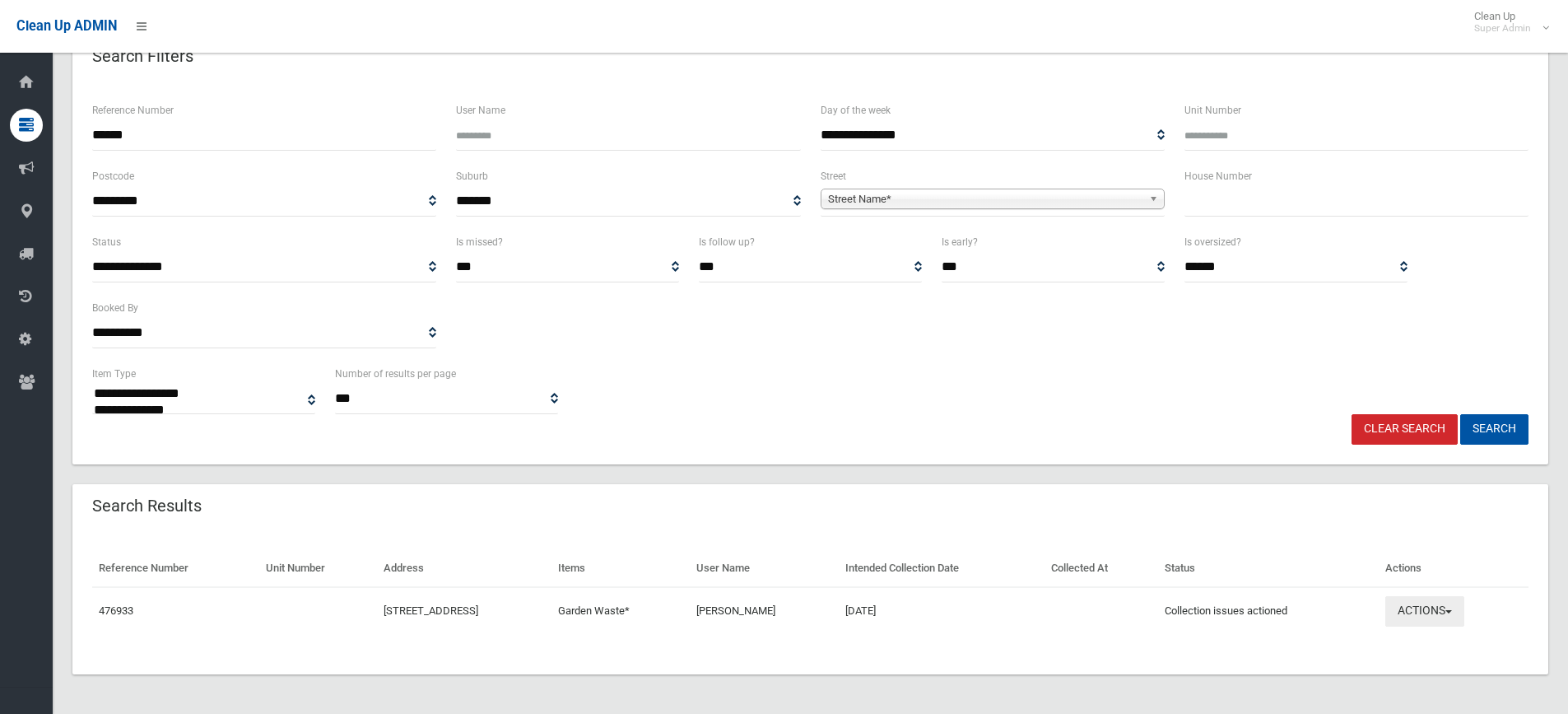
click at [1431, 606] on button "Actions" at bounding box center [1424, 611] width 79 height 31
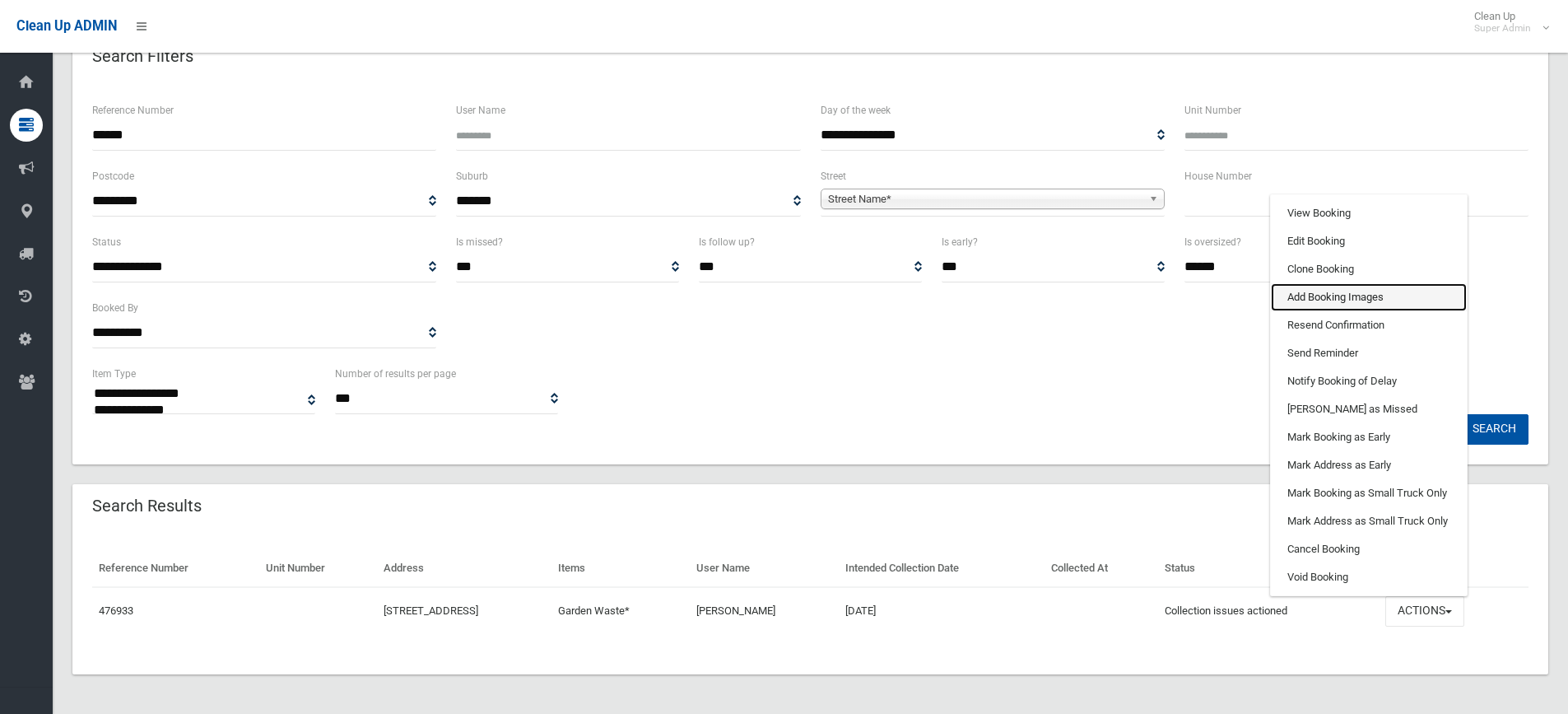
click at [1318, 290] on link "Add Booking Images" at bounding box center [1368, 297] width 196 height 28
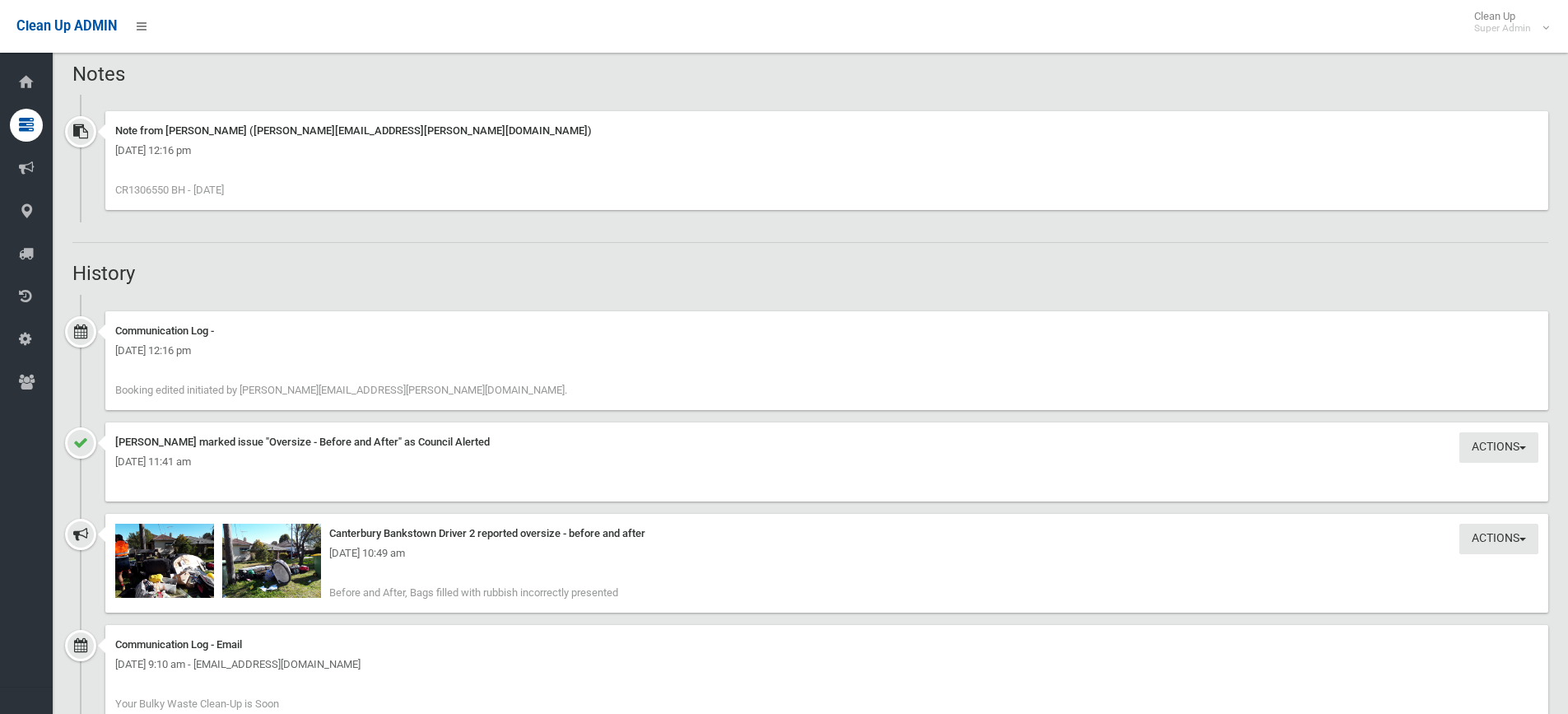
scroll to position [1400, 0]
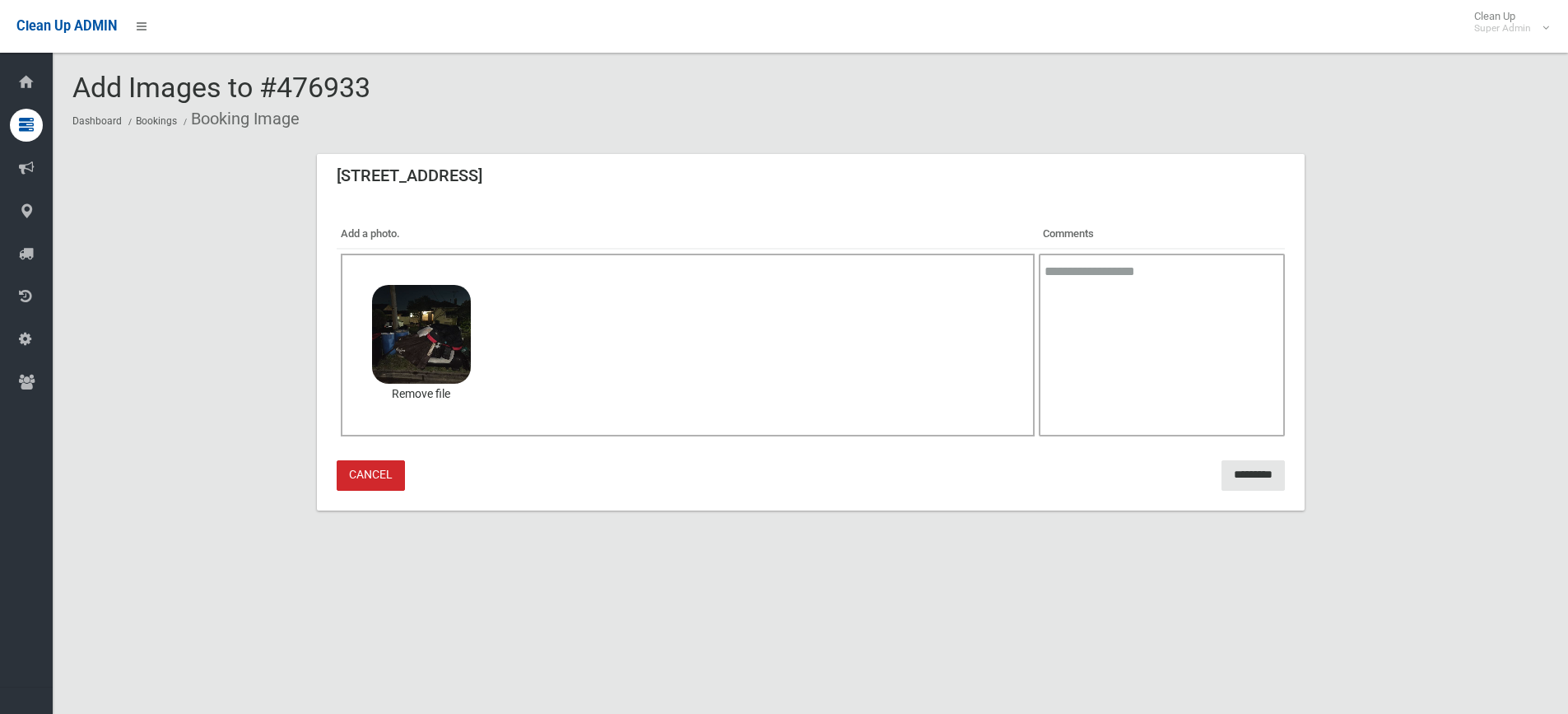
click at [1090, 264] on textarea at bounding box center [1161, 344] width 245 height 183
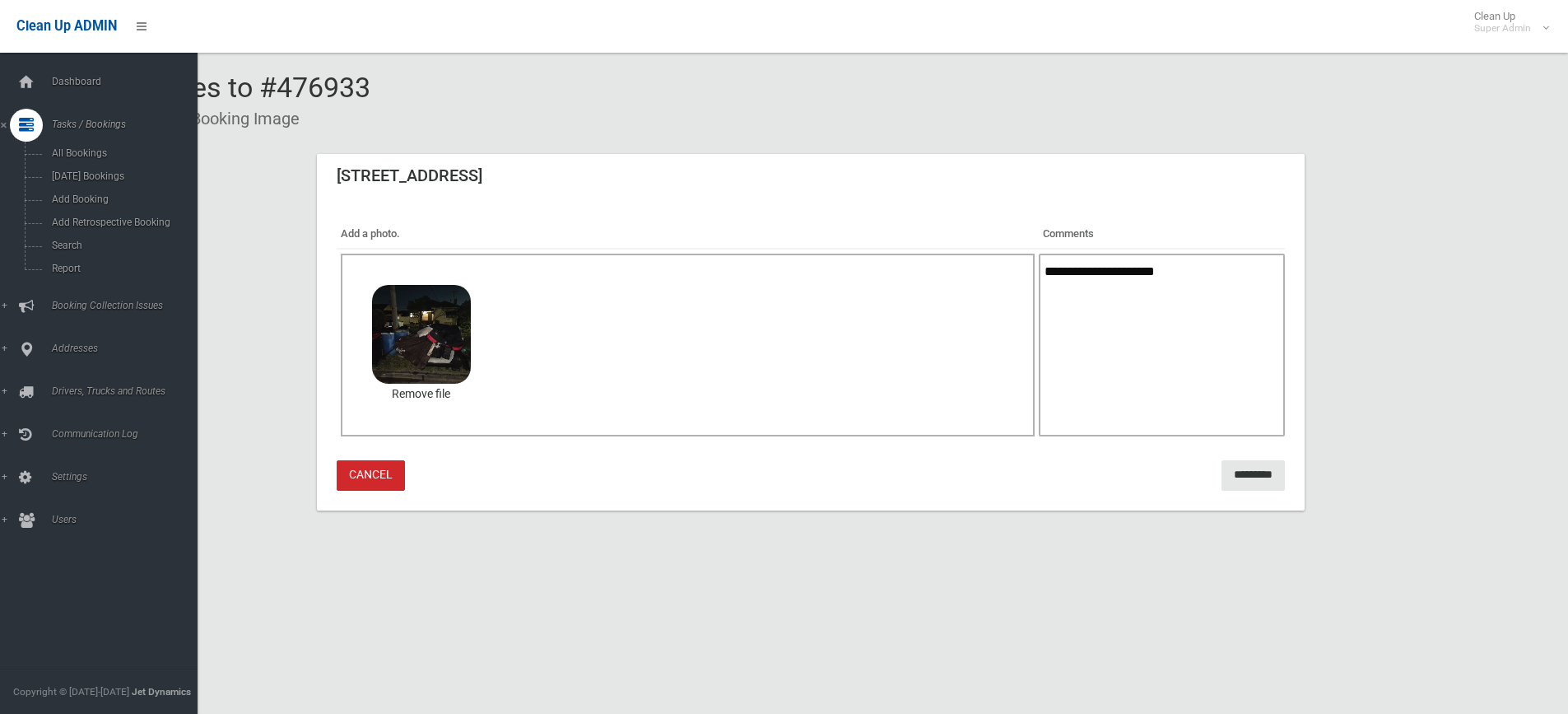
type textarea "**********"
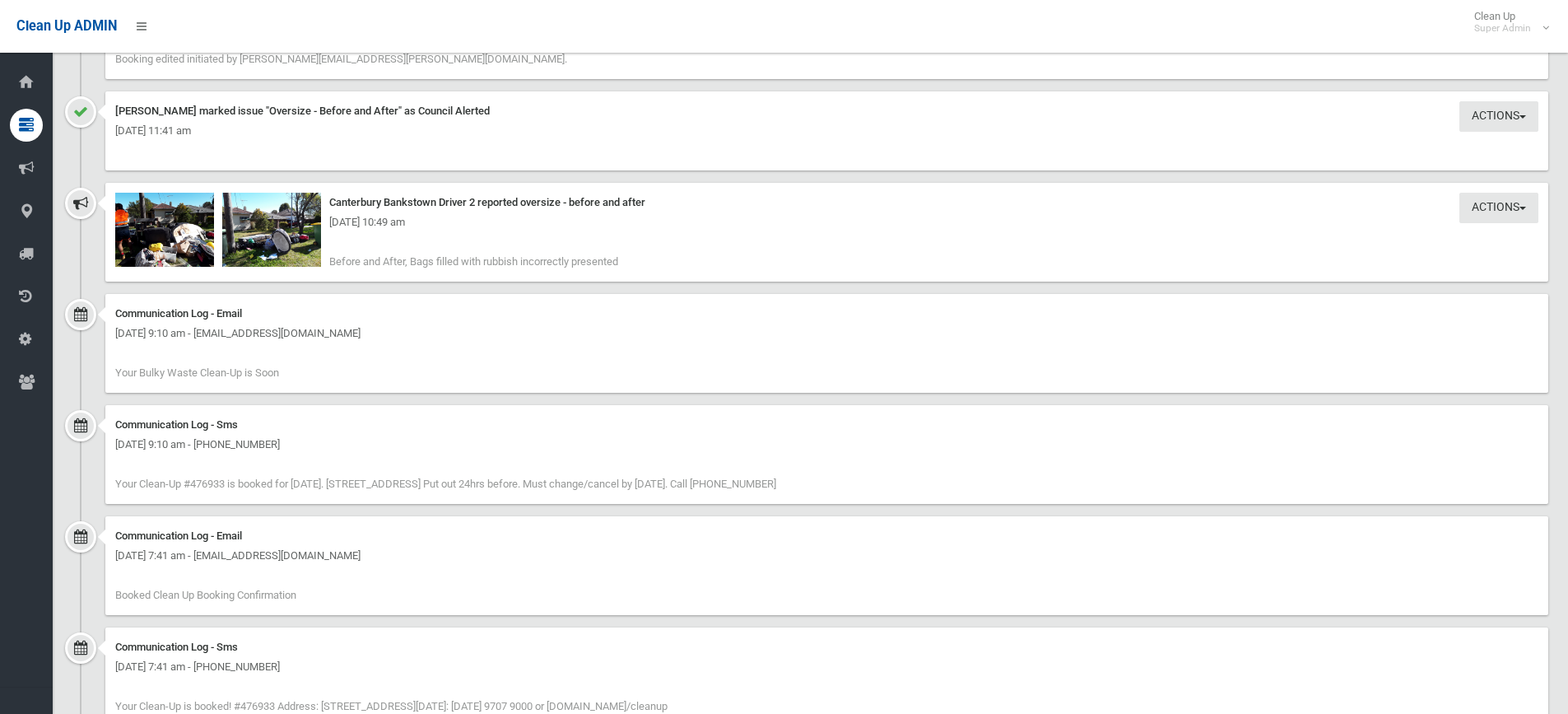
scroll to position [1482, 0]
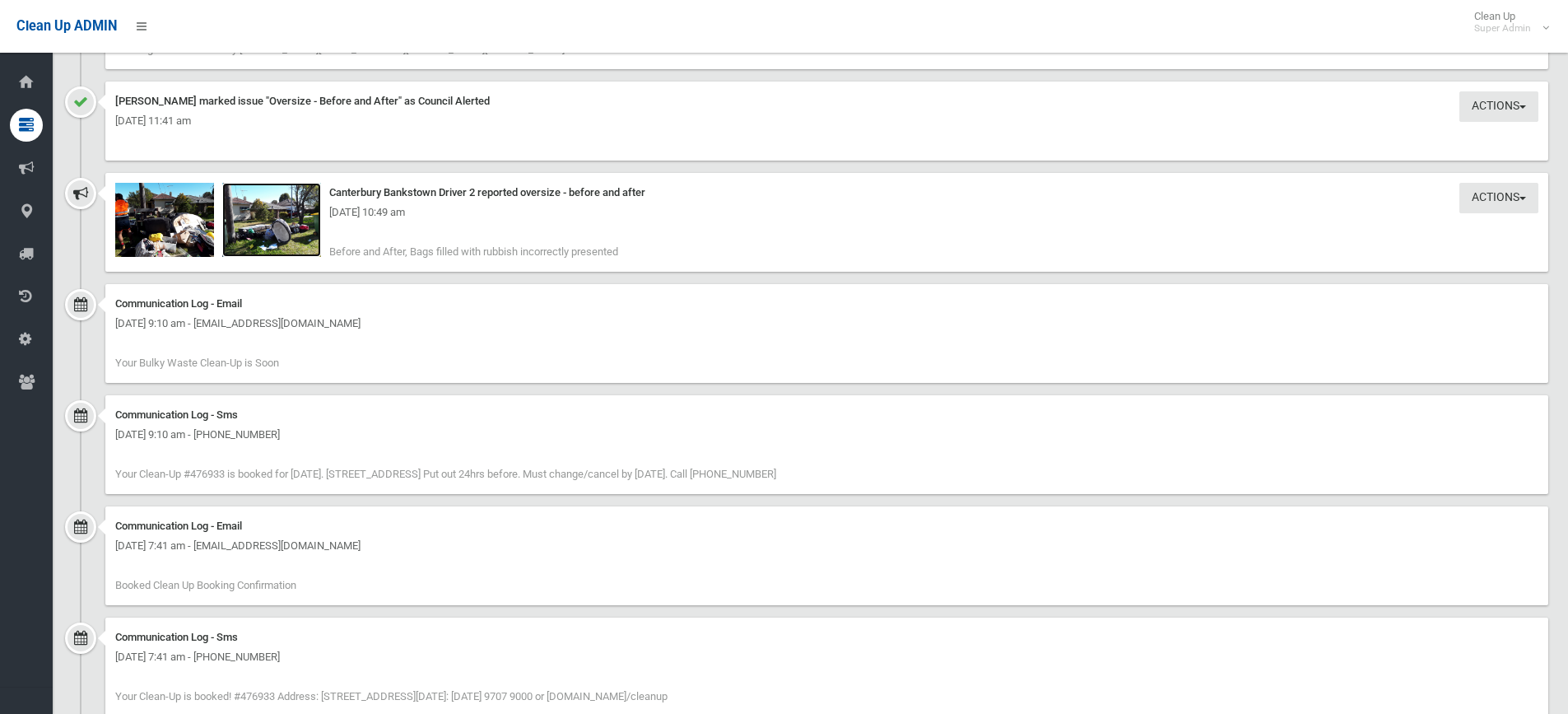
click at [274, 234] on img at bounding box center [271, 220] width 99 height 74
click at [172, 228] on img at bounding box center [164, 220] width 99 height 74
click at [272, 230] on img at bounding box center [271, 220] width 99 height 74
click at [168, 234] on img at bounding box center [164, 220] width 99 height 74
click at [284, 233] on img at bounding box center [271, 220] width 99 height 74
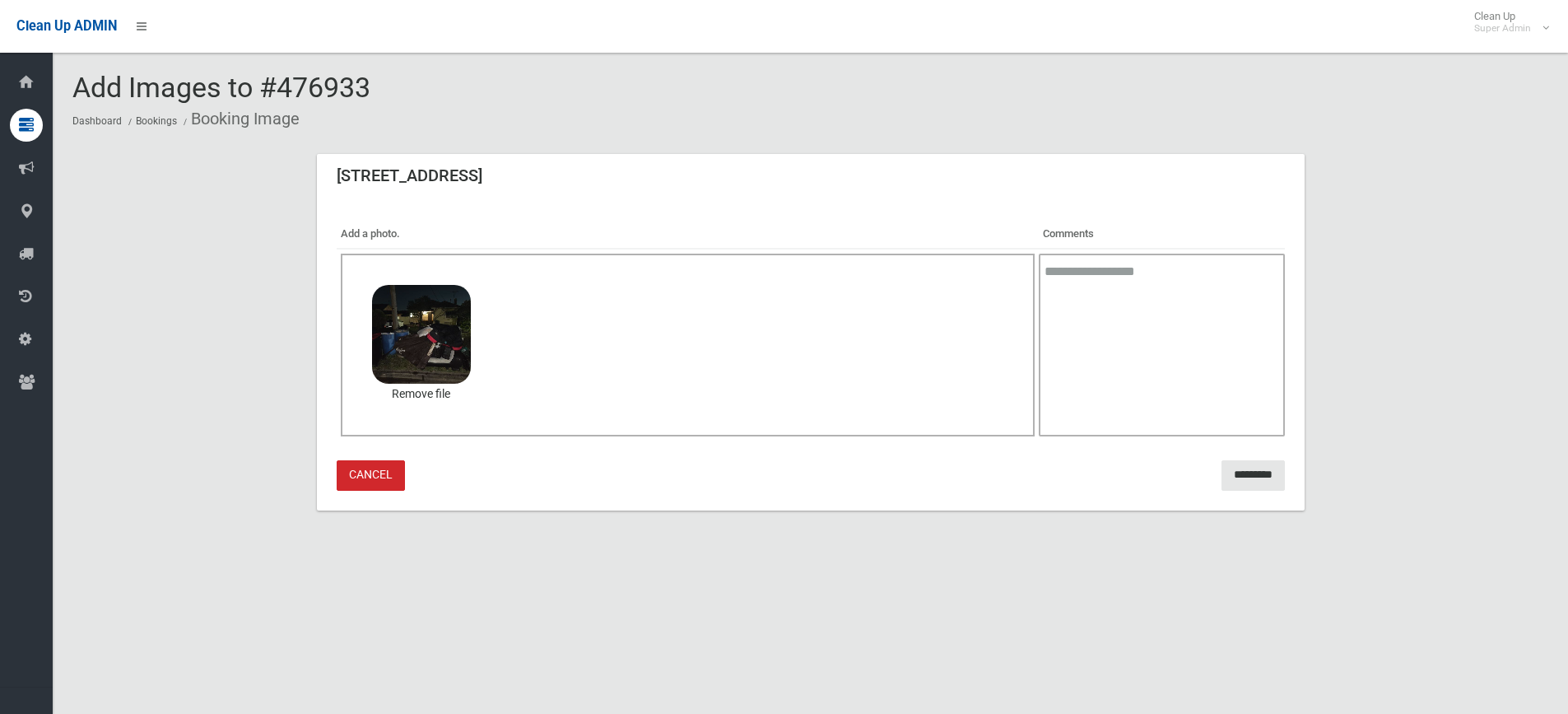
click at [1095, 272] on textarea at bounding box center [1161, 344] width 245 height 183
type textarea "**********"
click at [1221, 471] on input "*********" at bounding box center [1253, 476] width 64 height 31
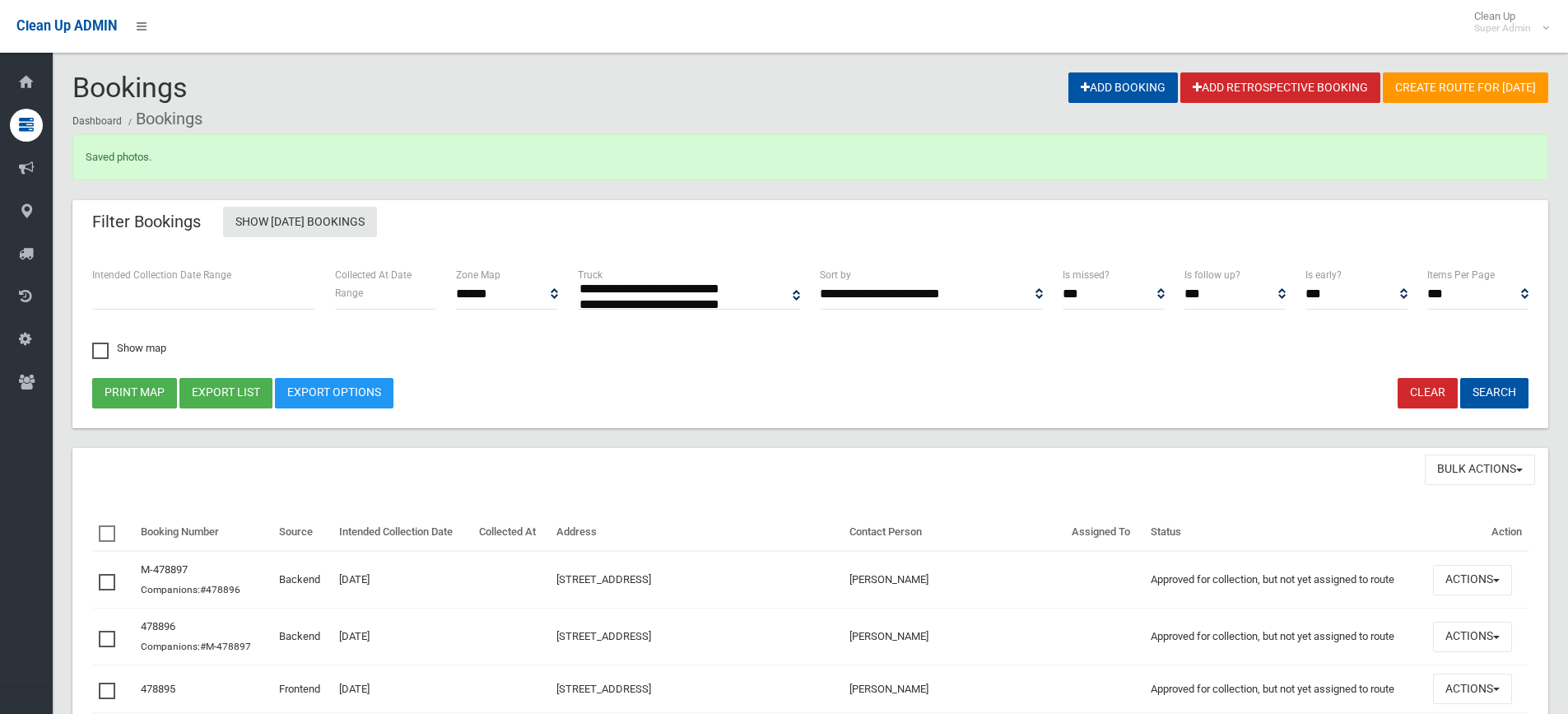
select select
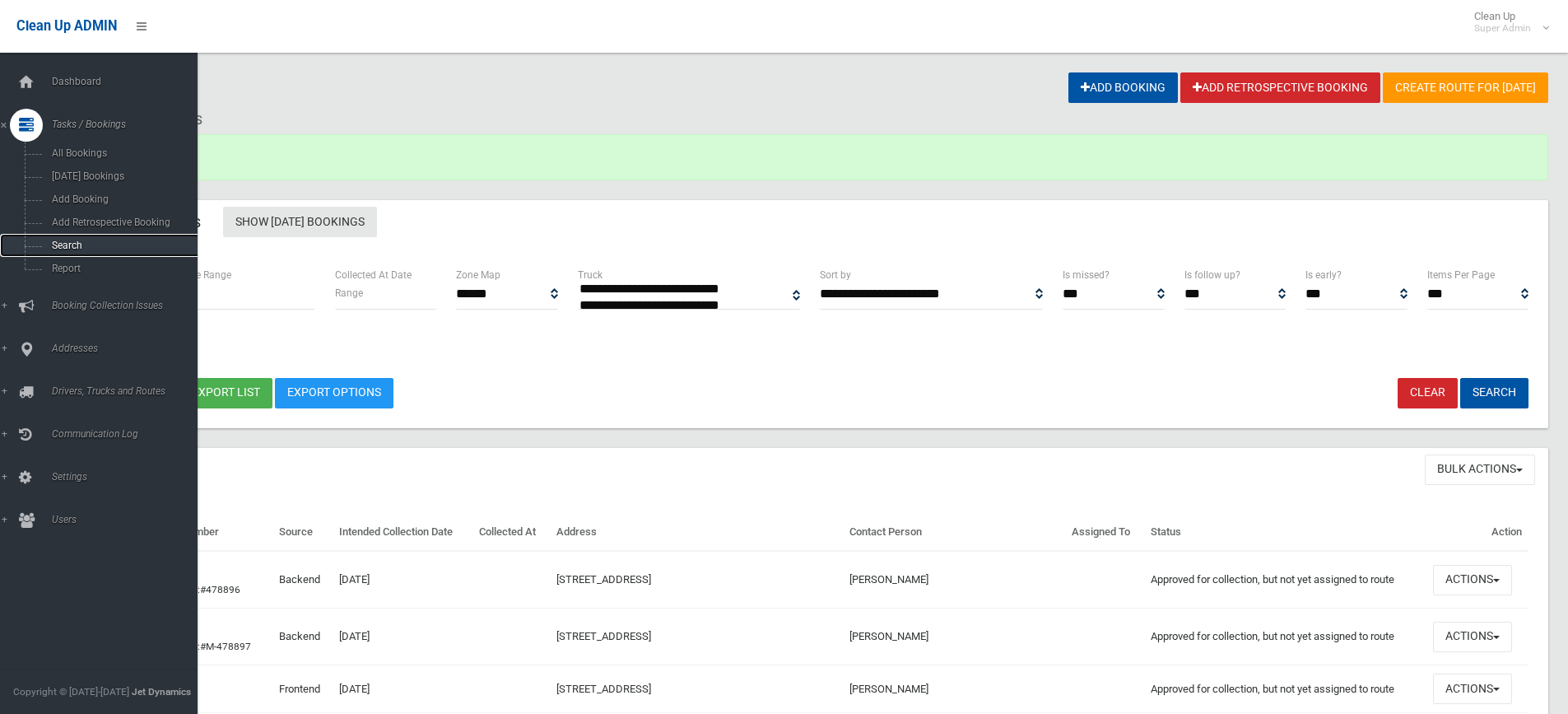
click at [68, 242] on span "Search" at bounding box center [122, 245] width 149 height 12
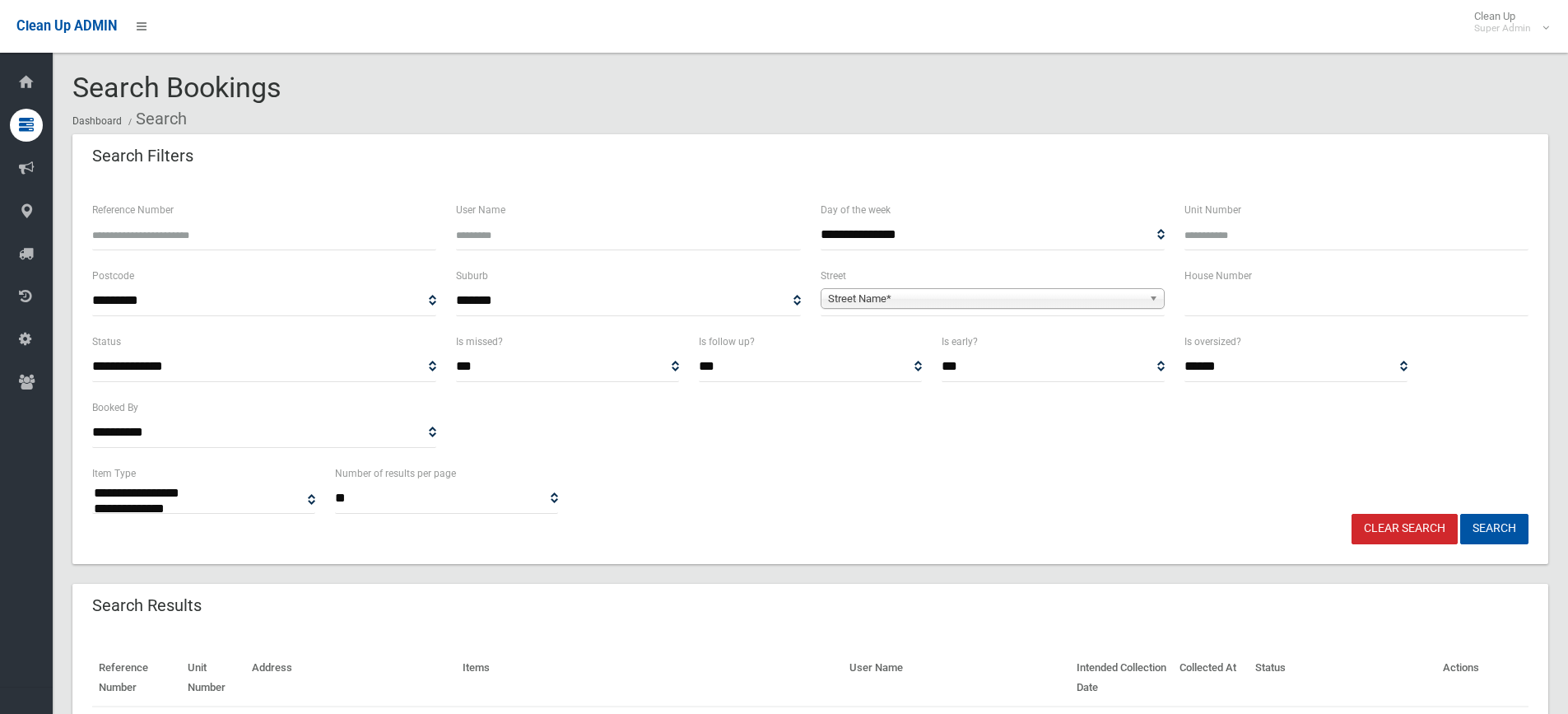
select select
click at [146, 236] on input "Reference Number" at bounding box center [264, 235] width 344 height 31
click at [127, 242] on input "Reference Number" at bounding box center [264, 235] width 344 height 31
type input "******"
click at [1460, 514] on button "Search" at bounding box center [1494, 530] width 68 height 31
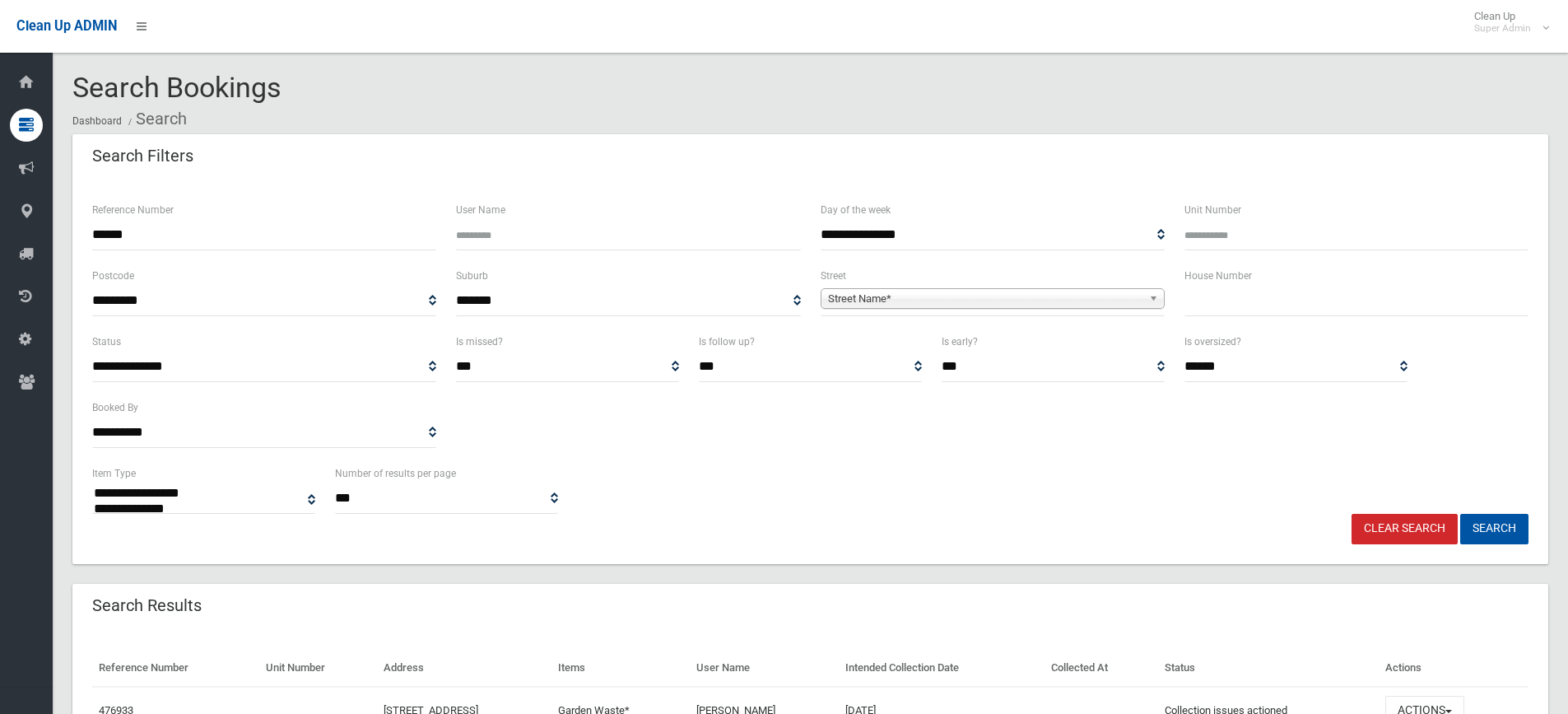
select select
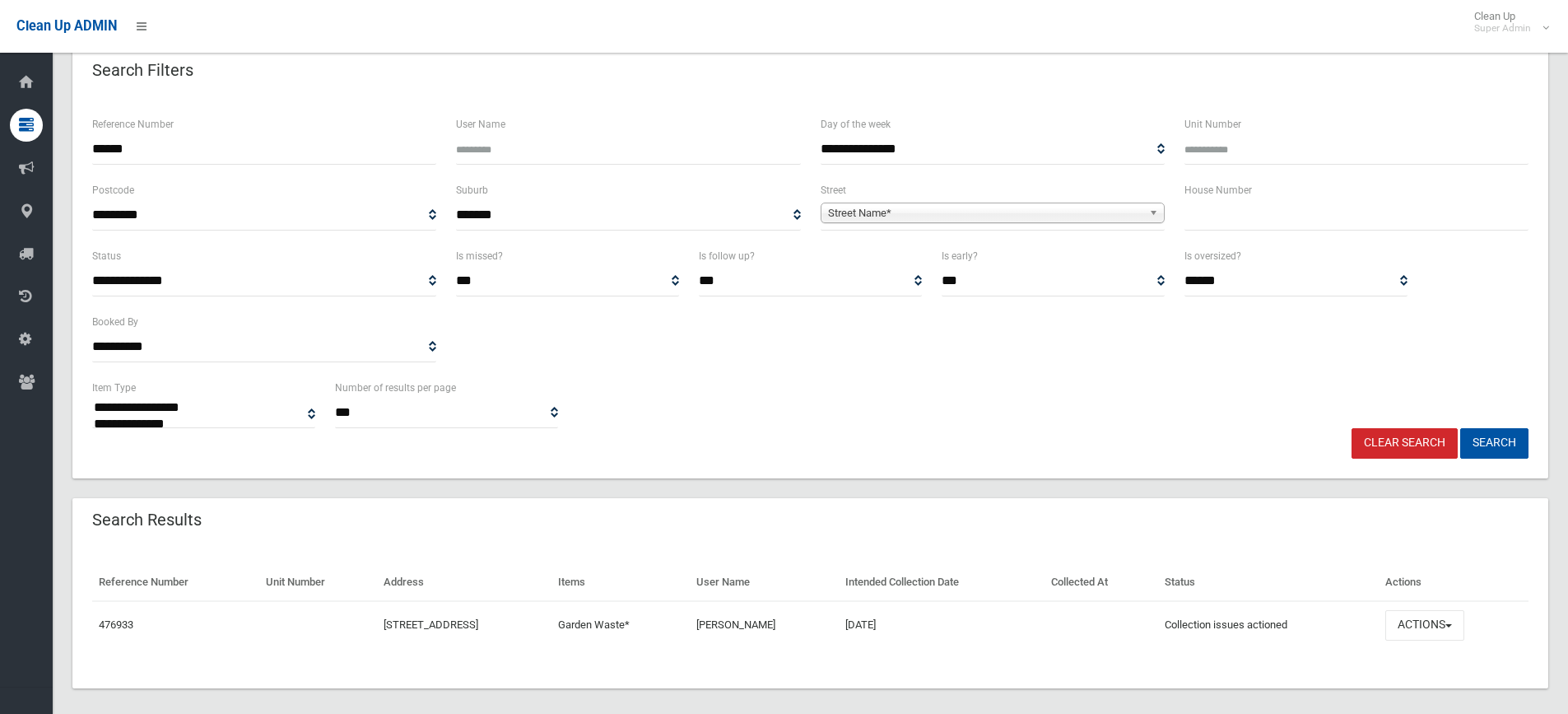
scroll to position [100, 0]
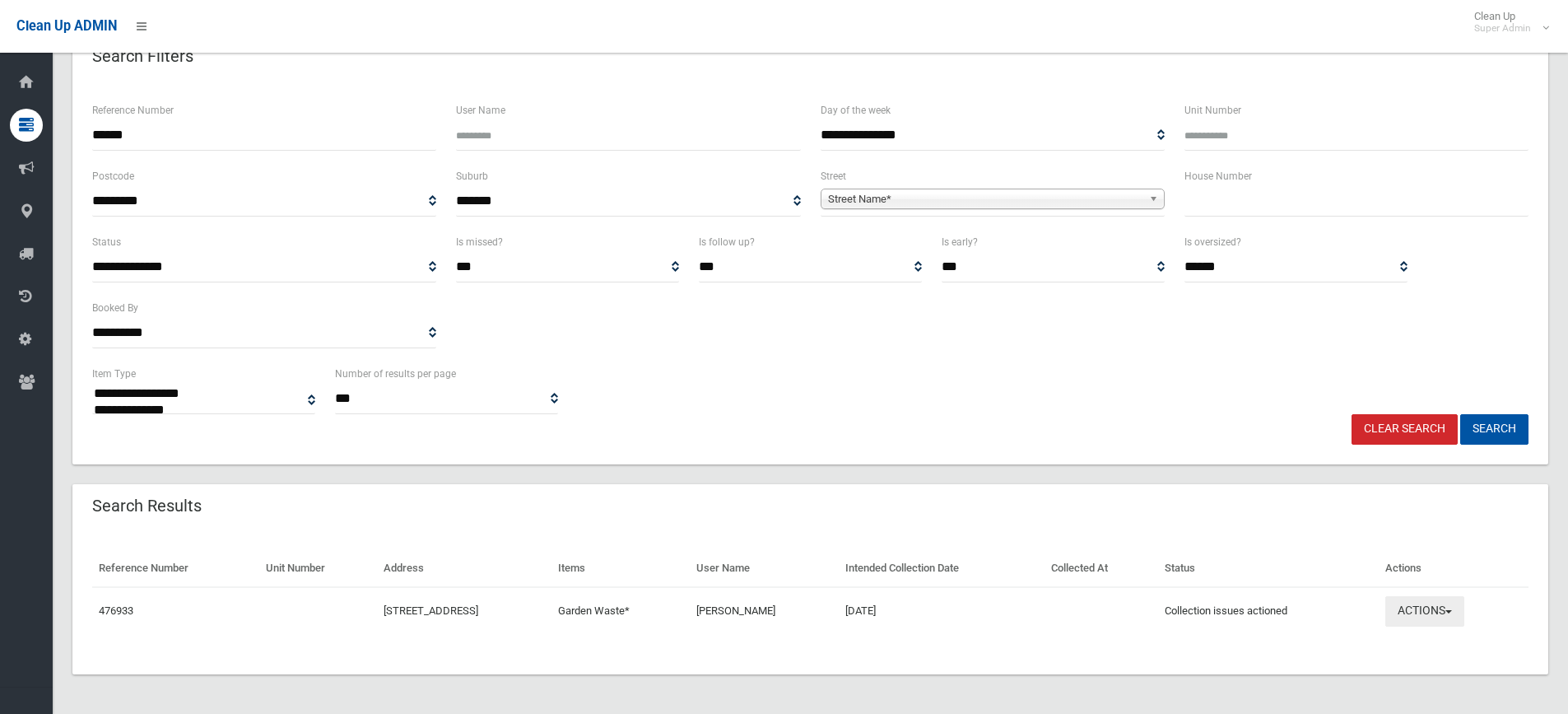
click at [1422, 608] on button "Actions" at bounding box center [1424, 611] width 79 height 31
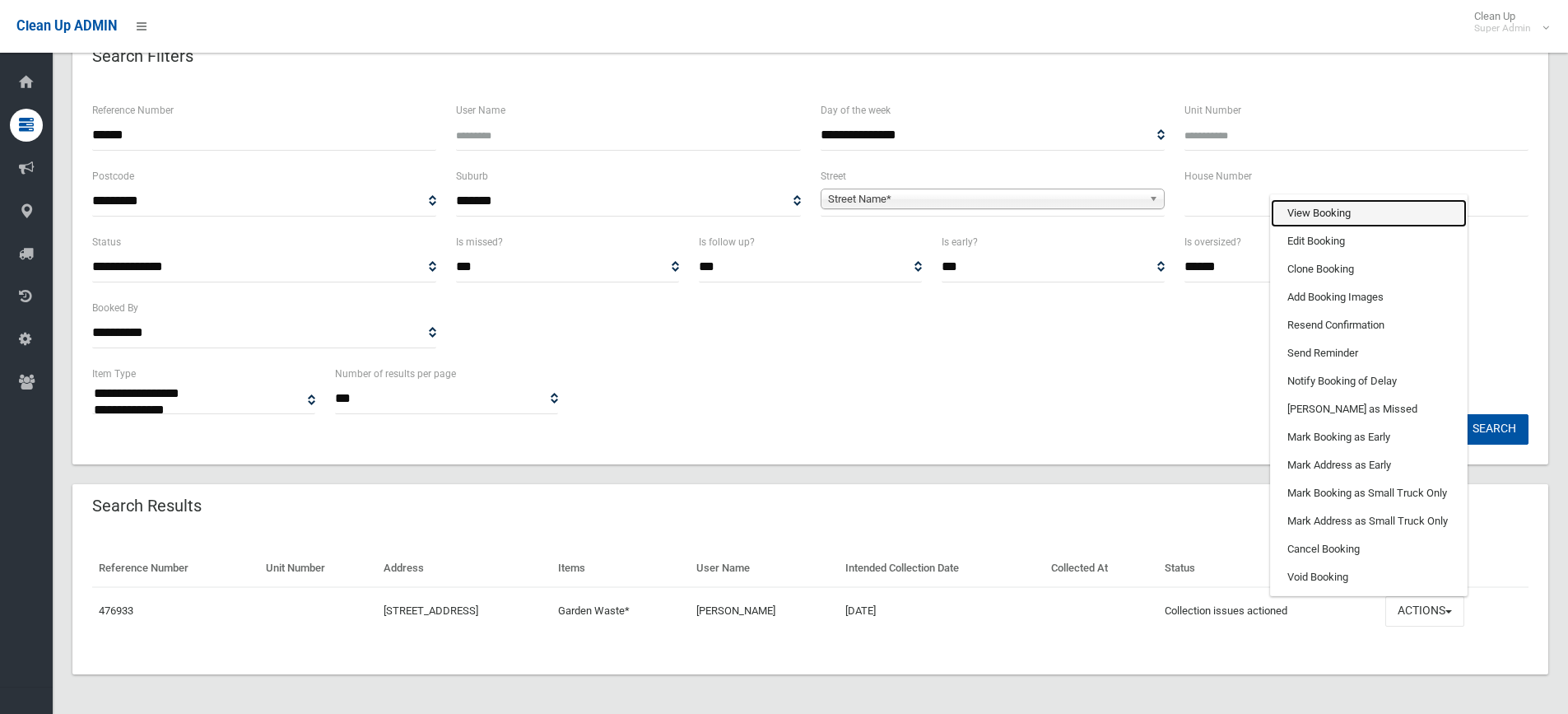
click at [1312, 215] on link "View Booking" at bounding box center [1368, 213] width 196 height 28
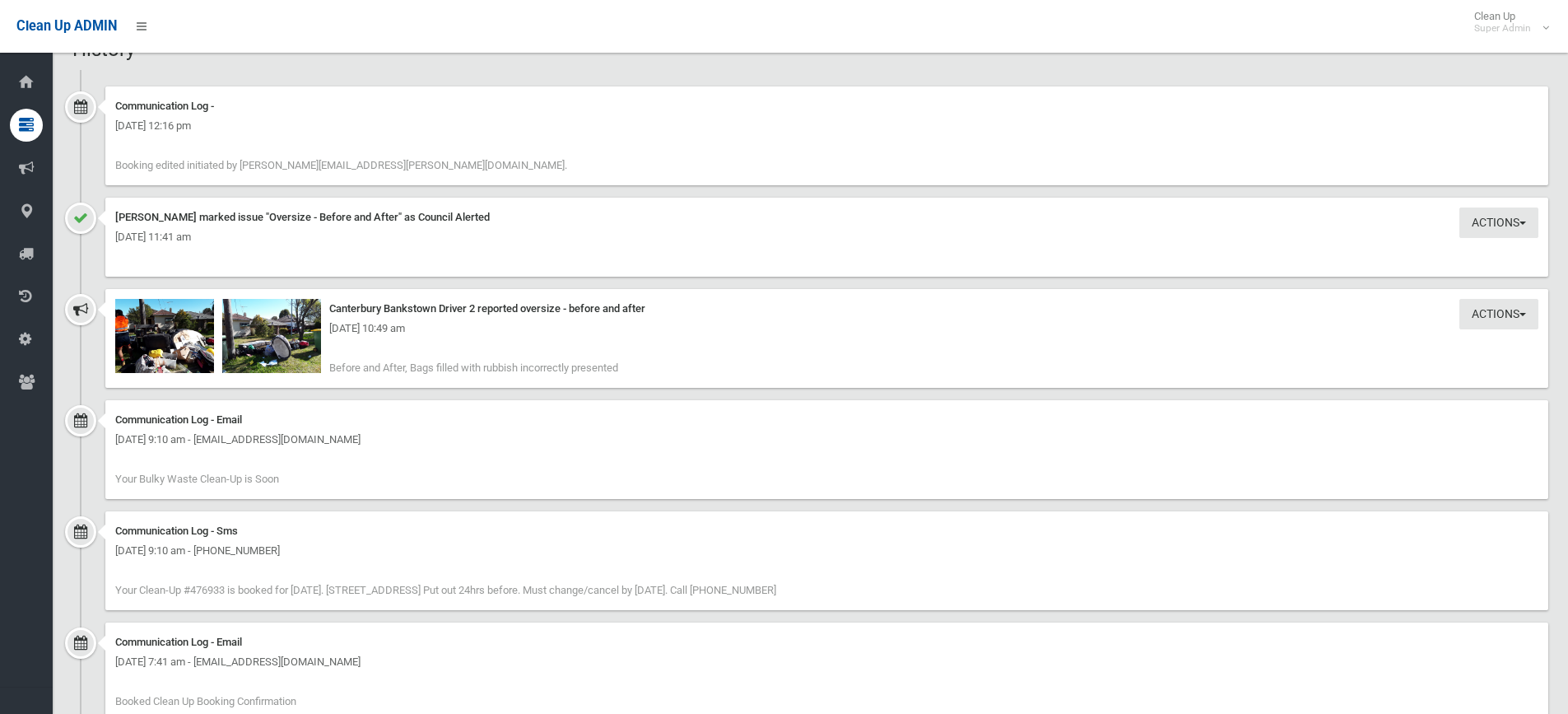
scroll to position [1647, 0]
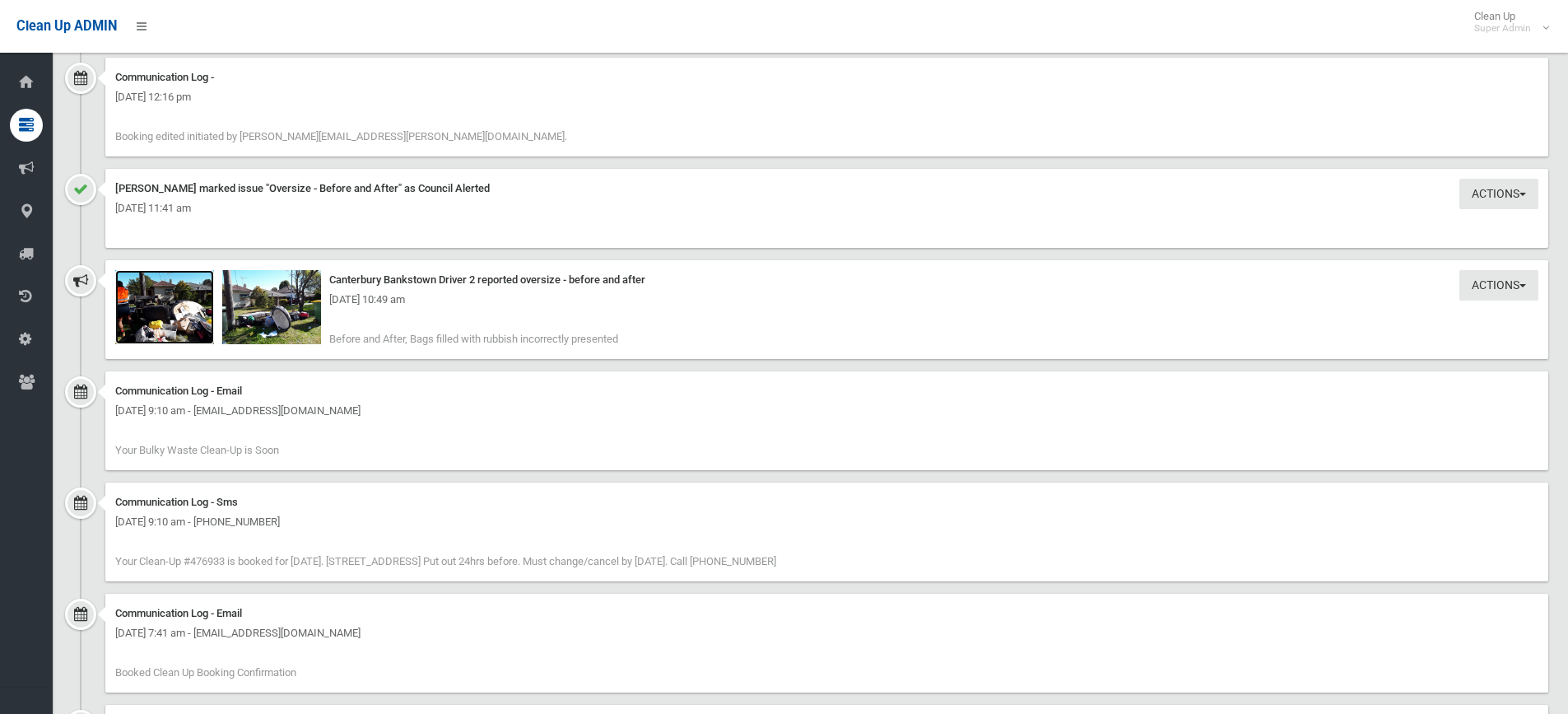
click at [172, 320] on img at bounding box center [164, 307] width 99 height 74
click at [285, 330] on img at bounding box center [271, 307] width 99 height 74
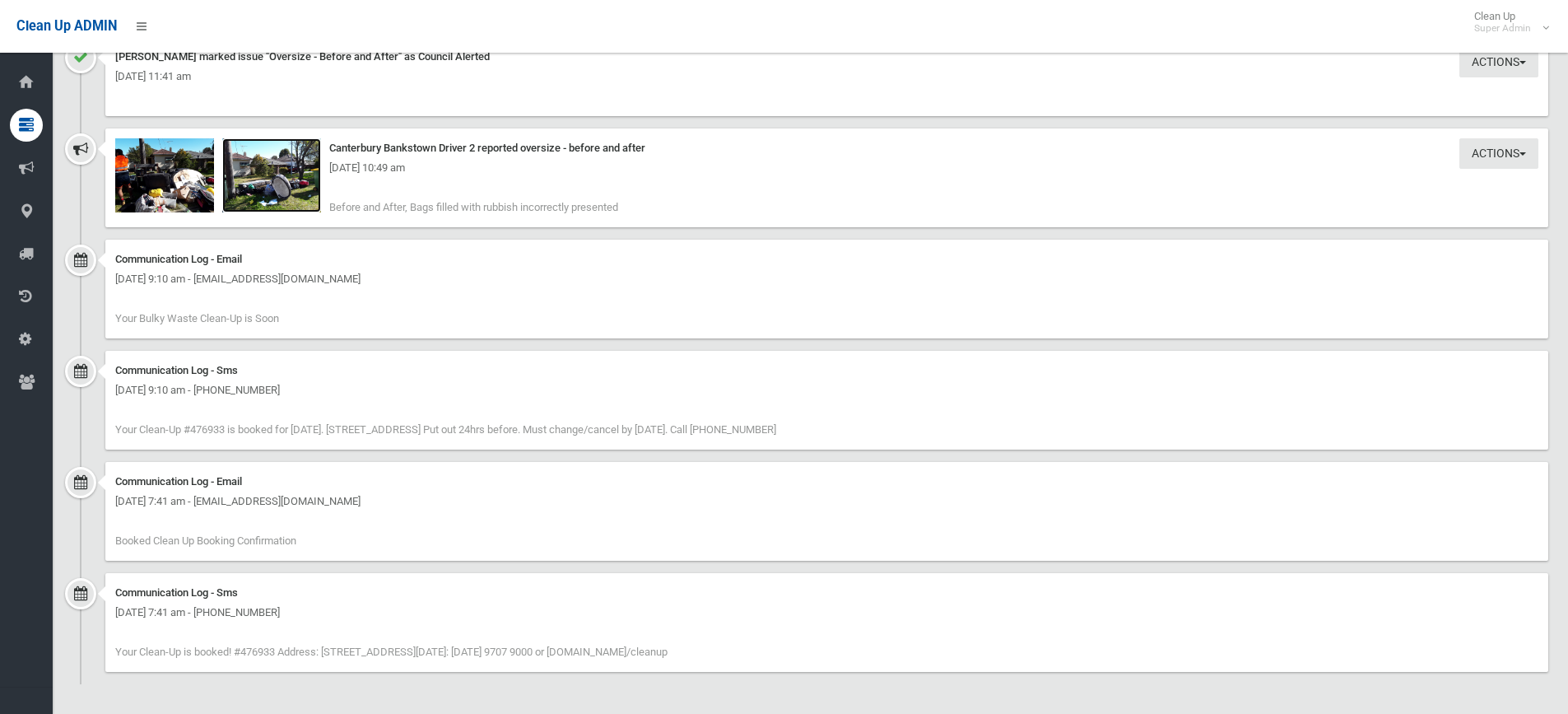
scroll to position [1367, 0]
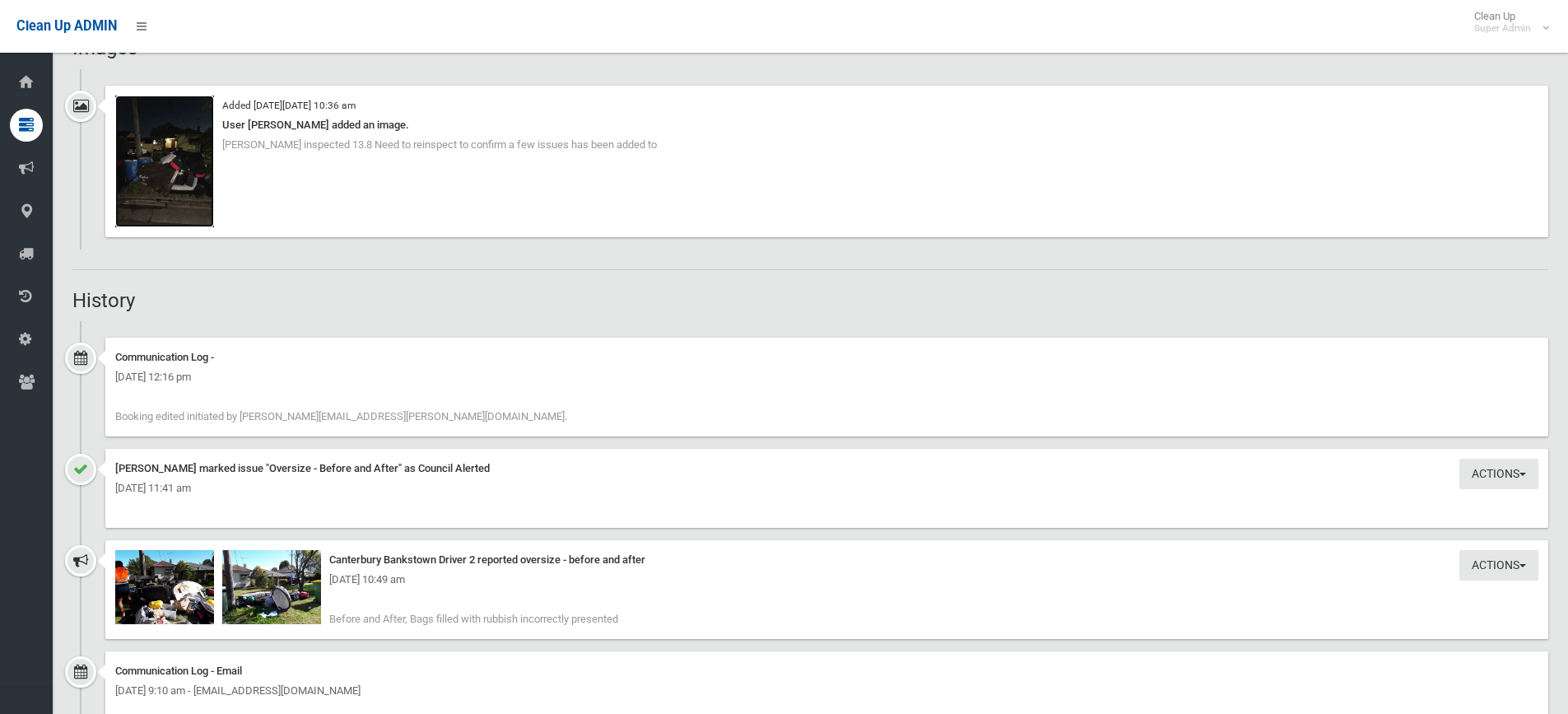
click at [155, 152] on img at bounding box center [164, 161] width 99 height 132
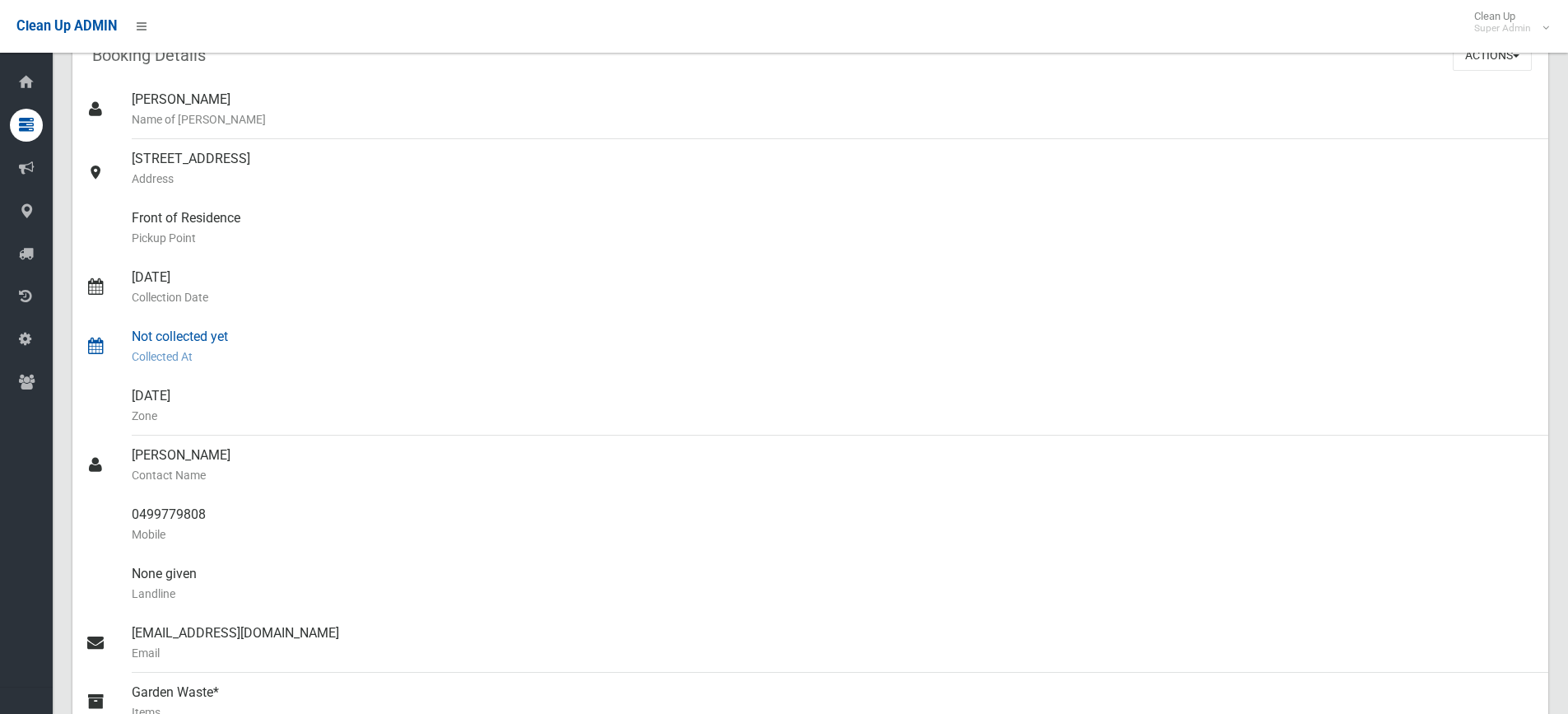
scroll to position [0, 0]
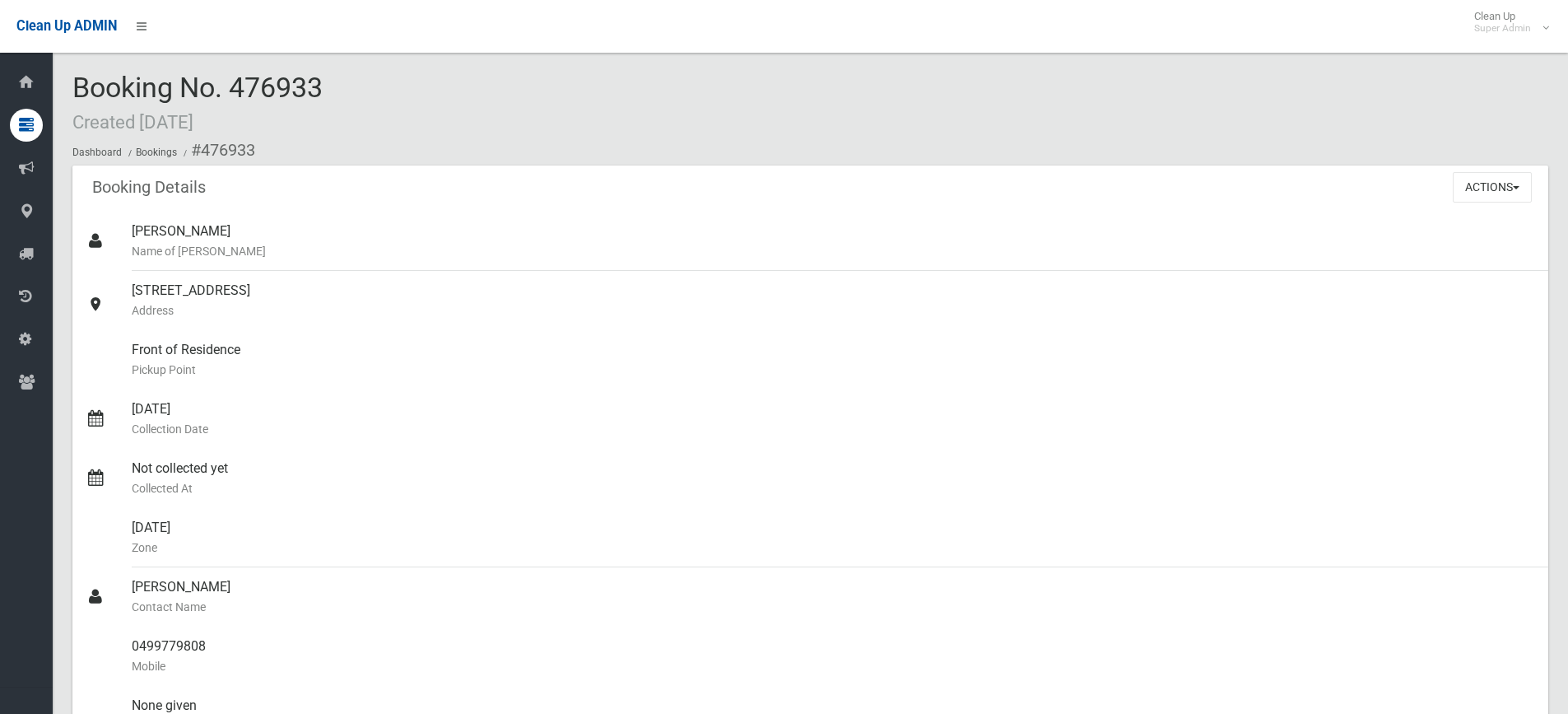
drag, startPoint x: 233, startPoint y: 88, endPoint x: 323, endPoint y: 88, distance: 90.0
click at [322, 88] on span "Booking No. 476933 Created 02/08/2025" at bounding box center [198, 103] width 251 height 64
copy span "476933"
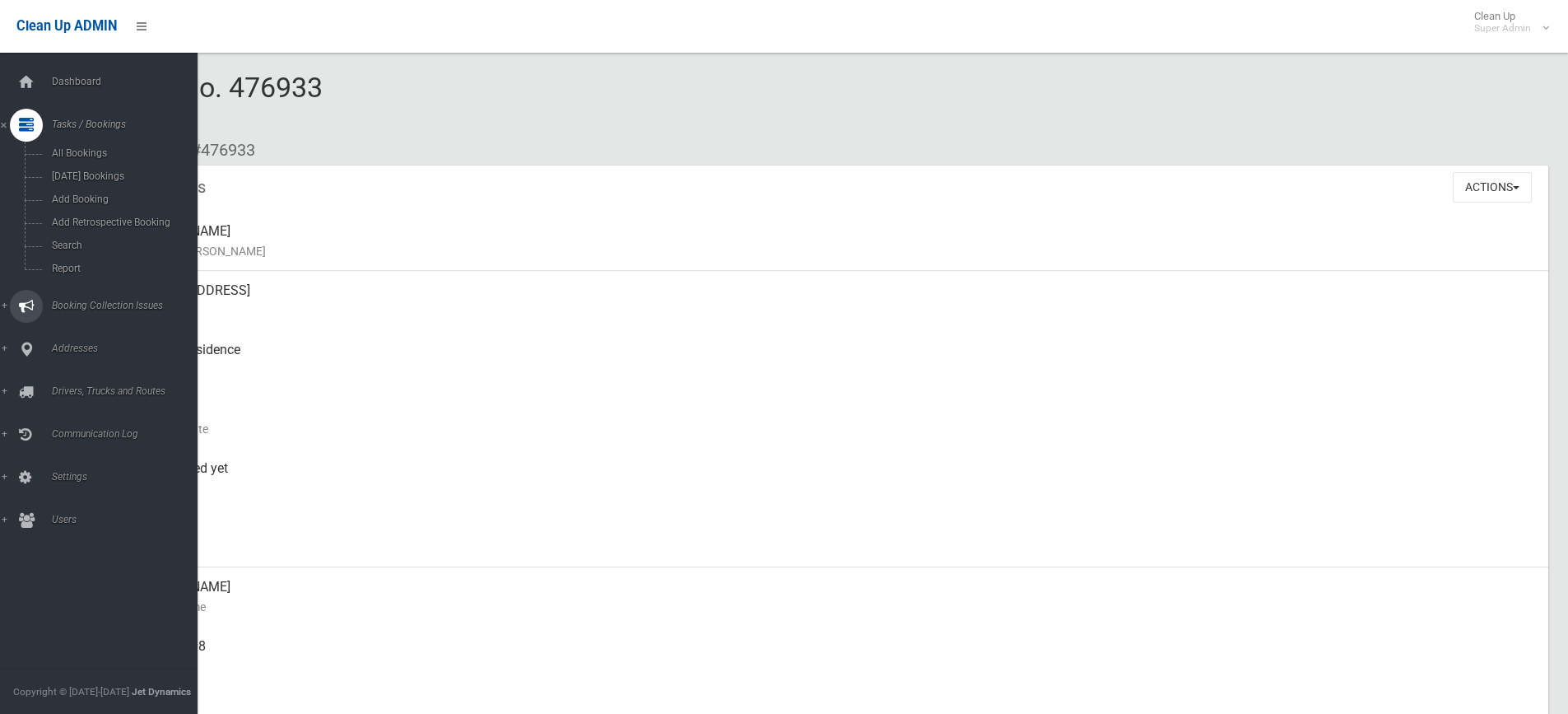
click at [75, 302] on span "Booking Collection Issues" at bounding box center [128, 305] width 163 height 12
click at [79, 124] on span "Tasks / Bookings" at bounding box center [128, 124] width 163 height 12
click at [66, 243] on span "Search" at bounding box center [122, 245] width 149 height 12
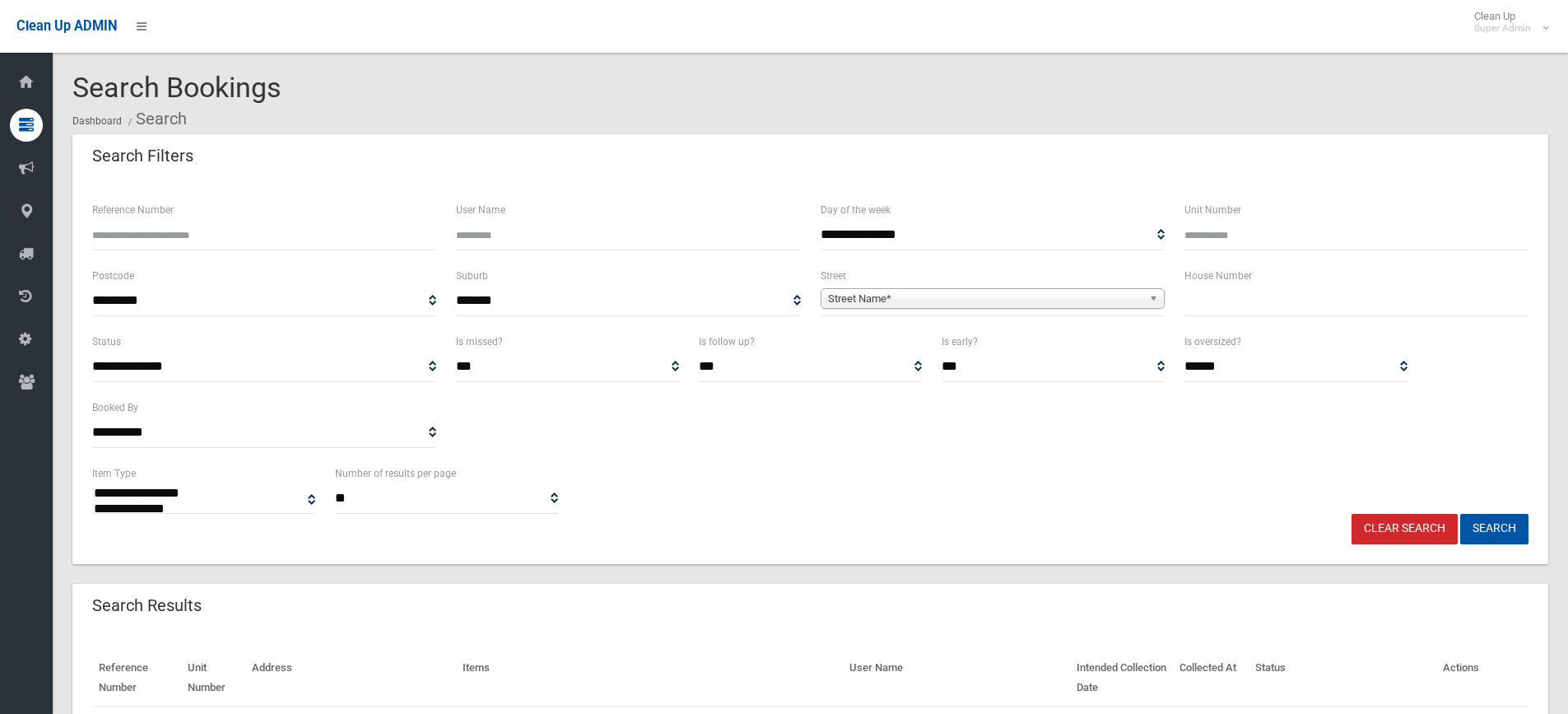
select select
paste input "******"
type input "******"
click at [1499, 524] on button "Search" at bounding box center [1494, 530] width 68 height 31
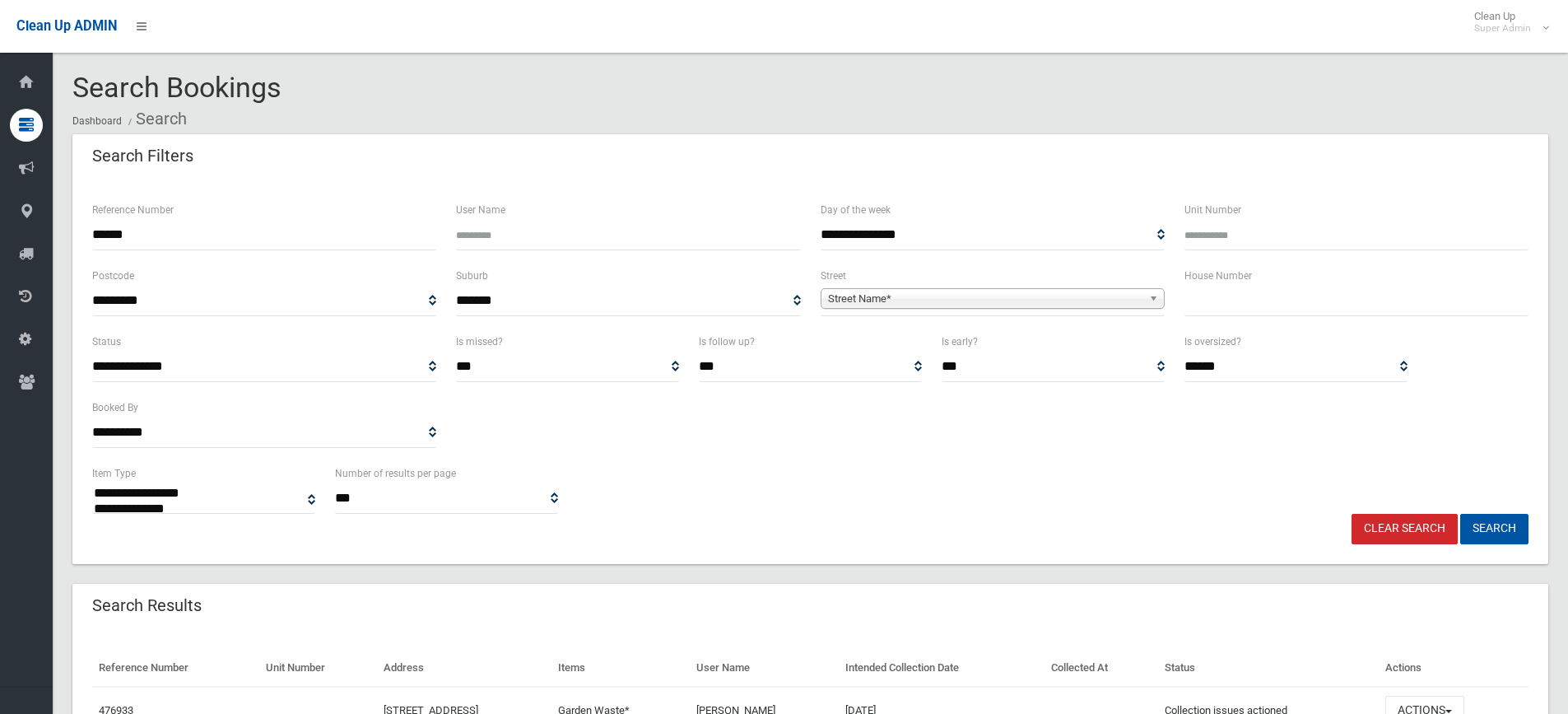
select select
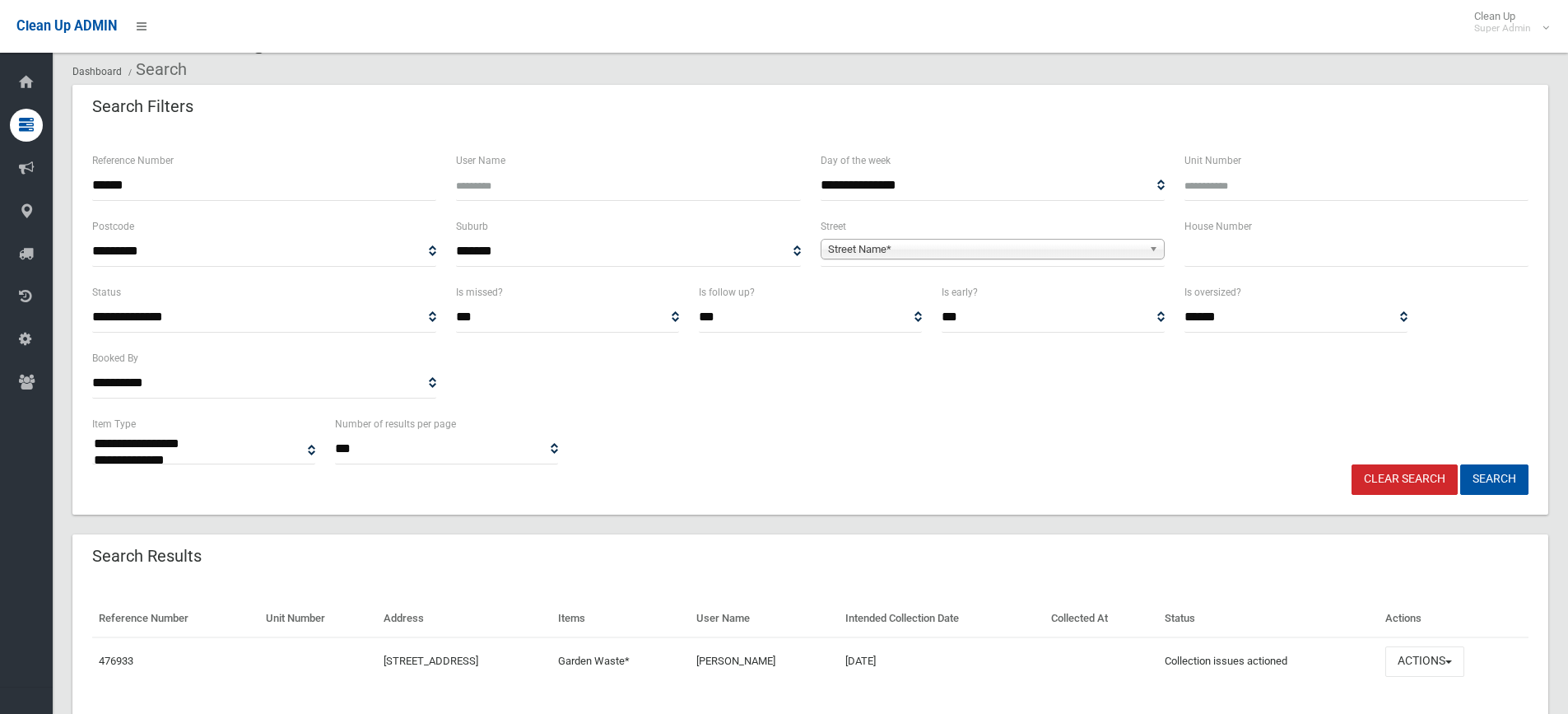
scroll to position [100, 0]
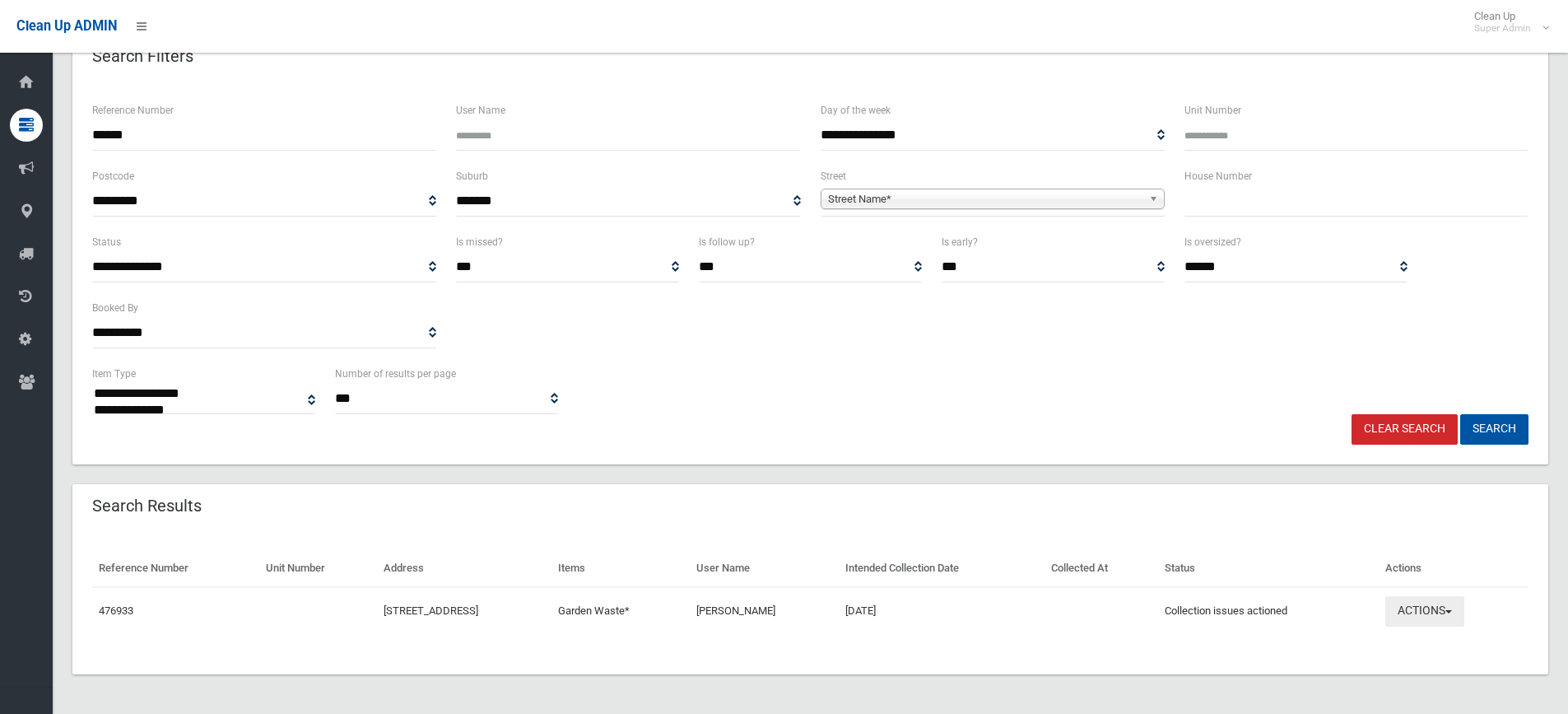
click at [1436, 610] on button "Actions" at bounding box center [1424, 611] width 79 height 31
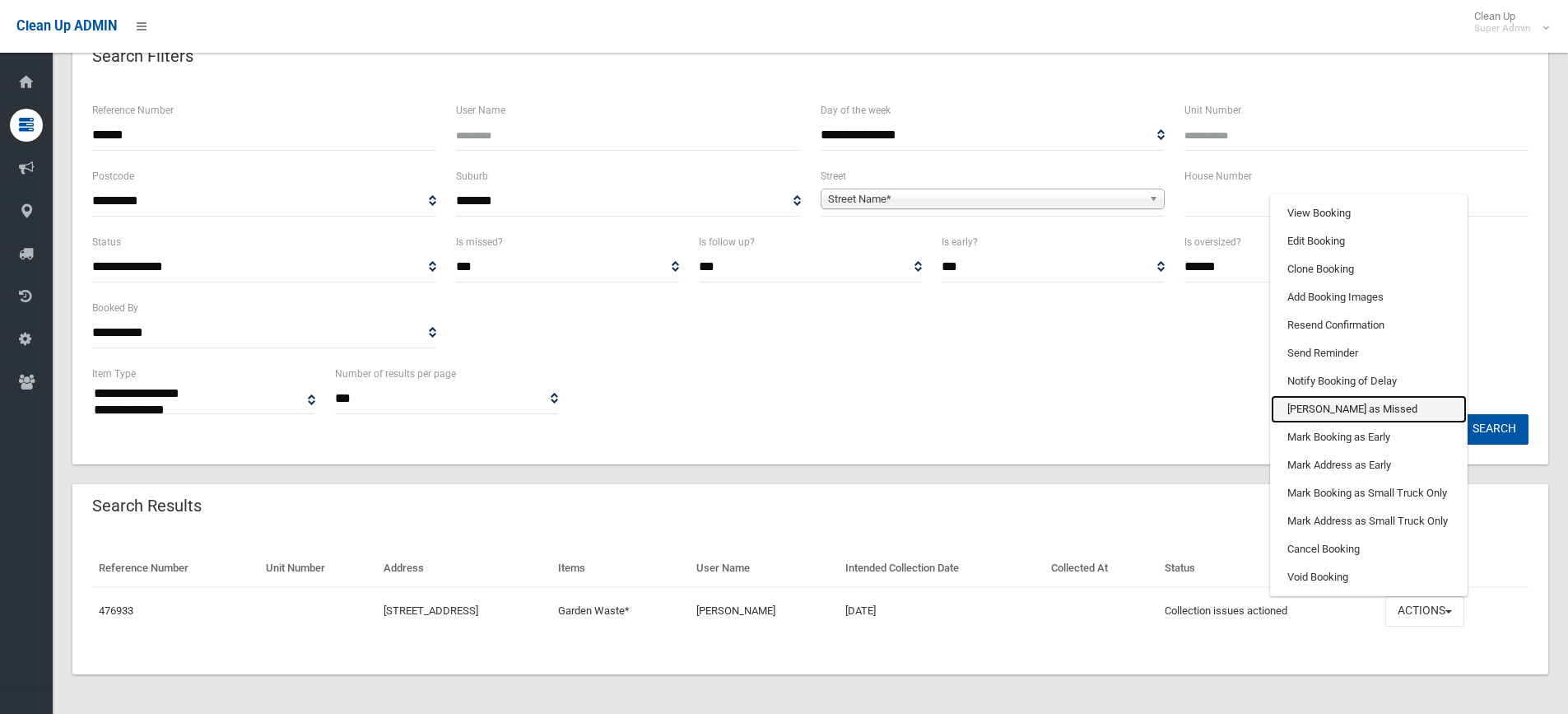
click at [1323, 406] on link "[PERSON_NAME] as Missed" at bounding box center [1368, 409] width 196 height 28
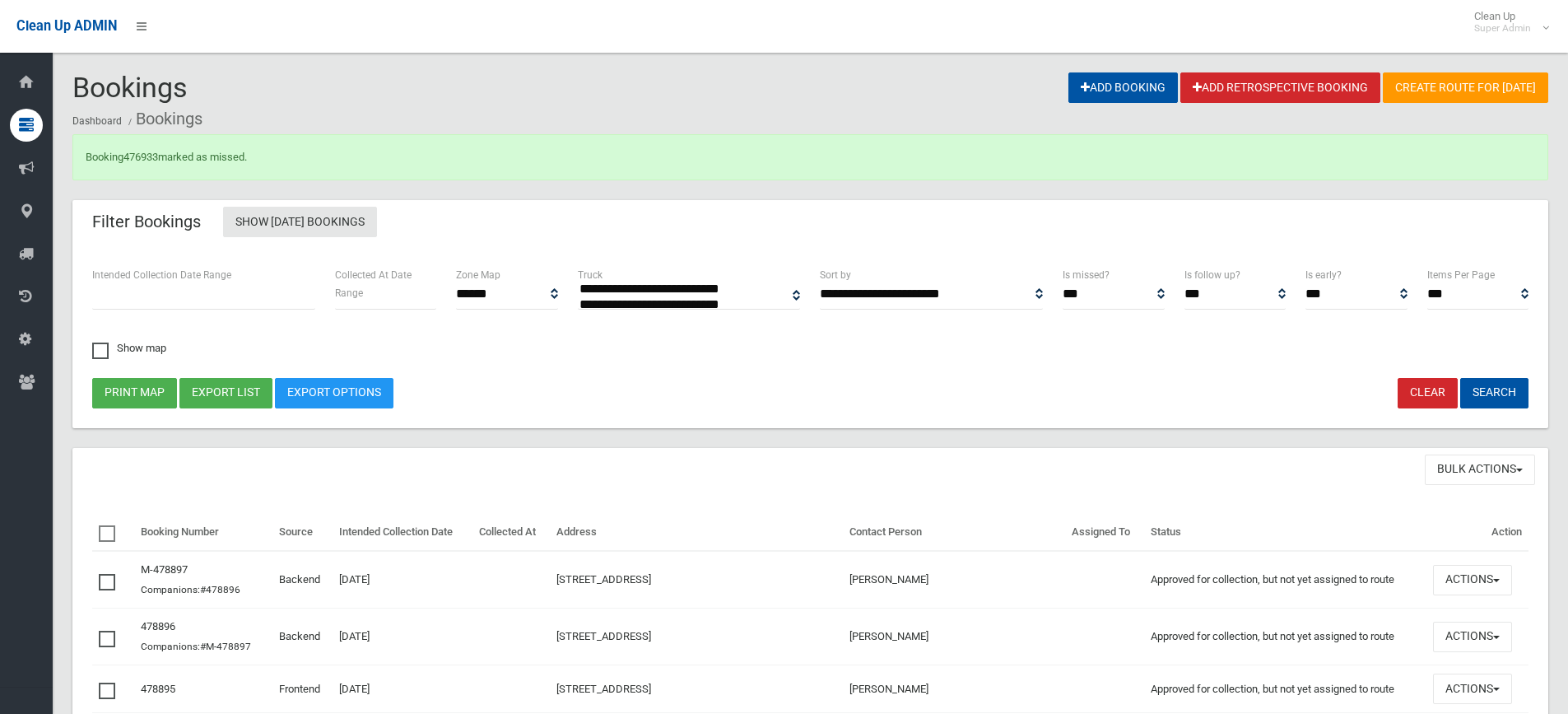
select select
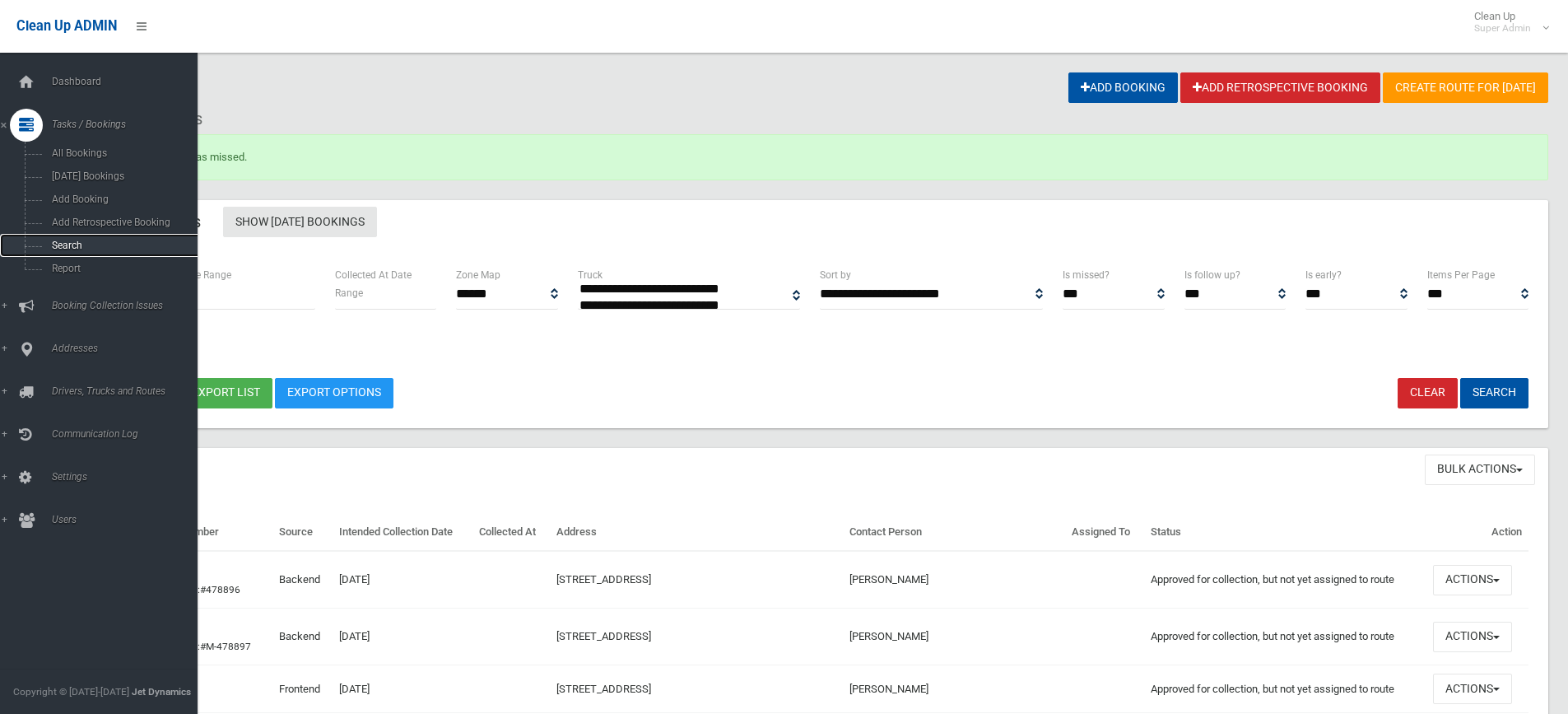
click at [65, 243] on span "Search" at bounding box center [122, 245] width 149 height 12
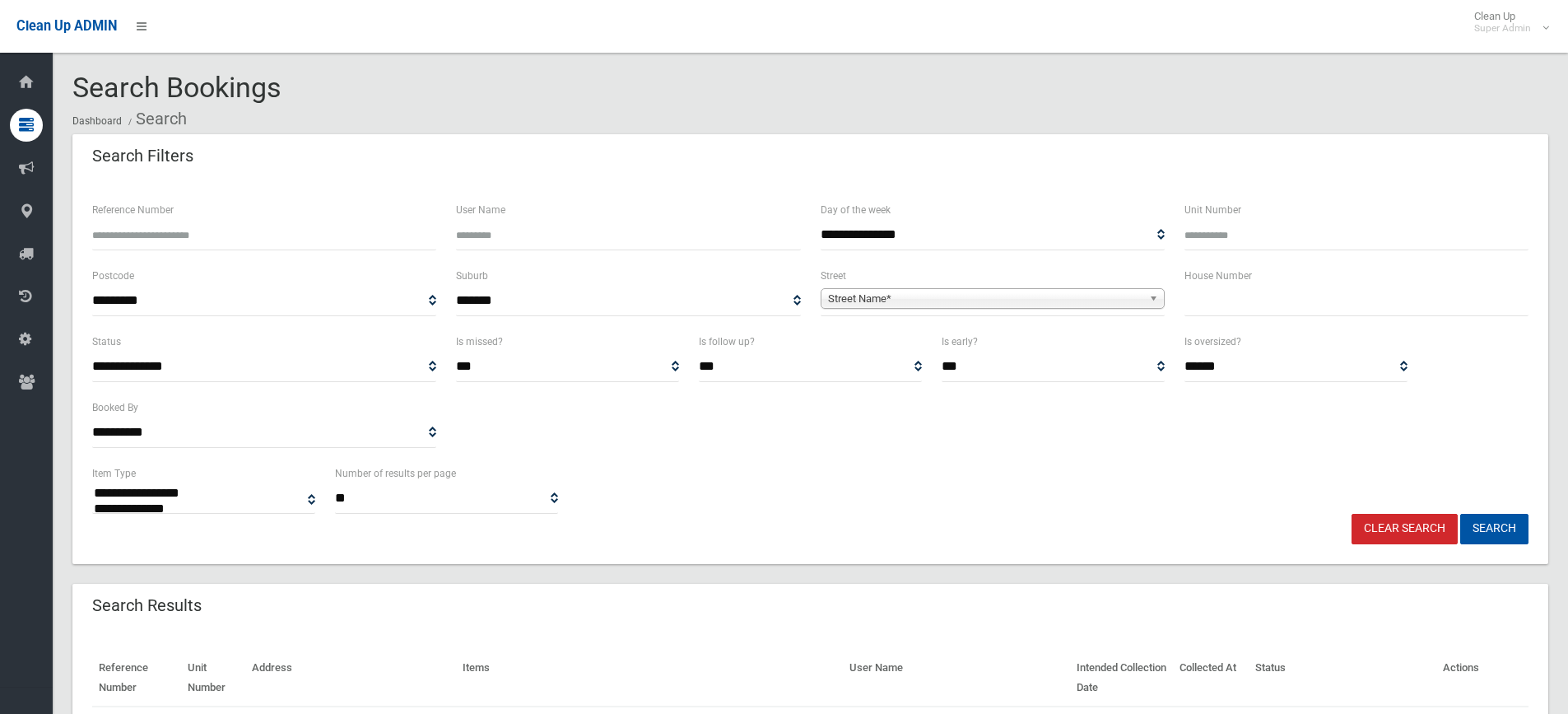
select select
click at [175, 238] on input "Reference Number" at bounding box center [264, 235] width 344 height 31
type input "******"
click at [1460, 514] on button "Search" at bounding box center [1494, 530] width 68 height 31
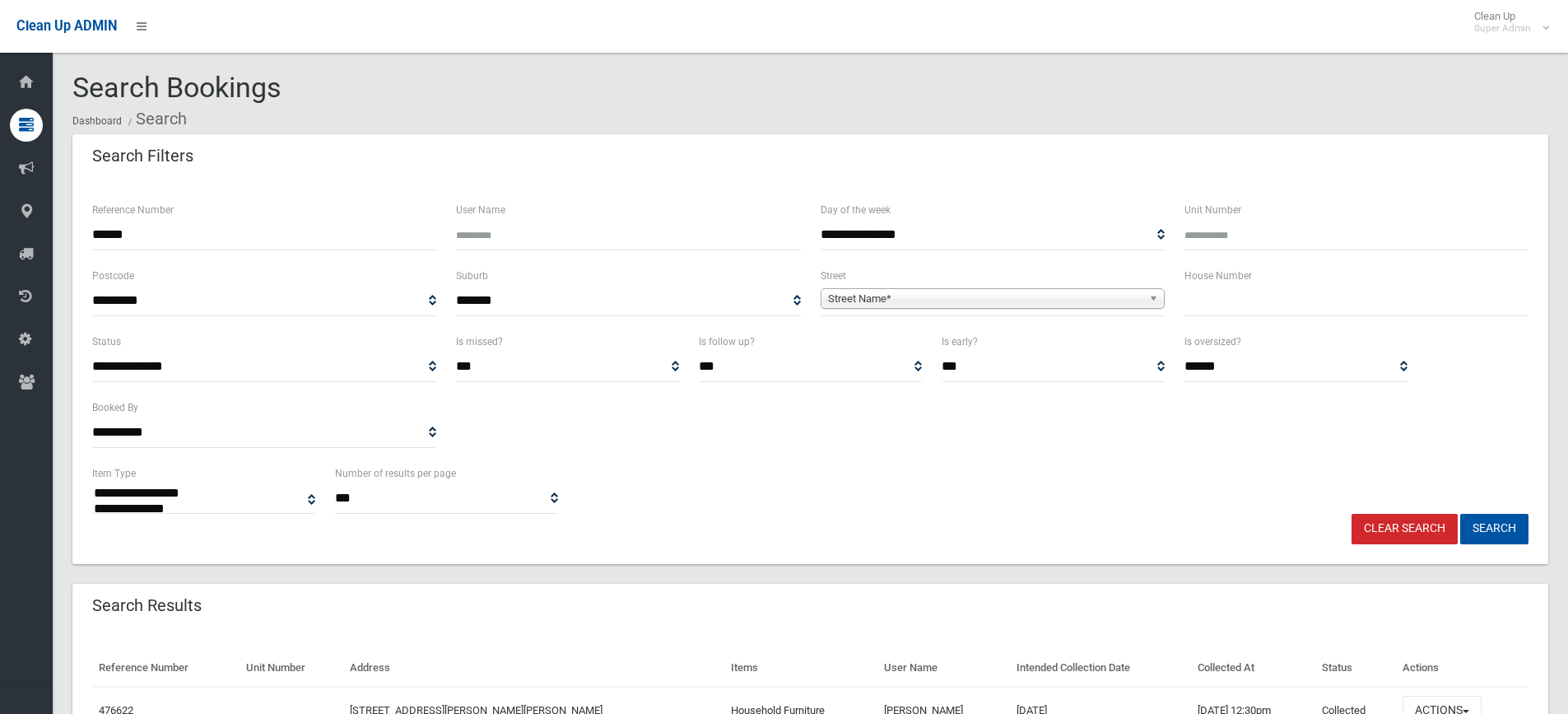
select select
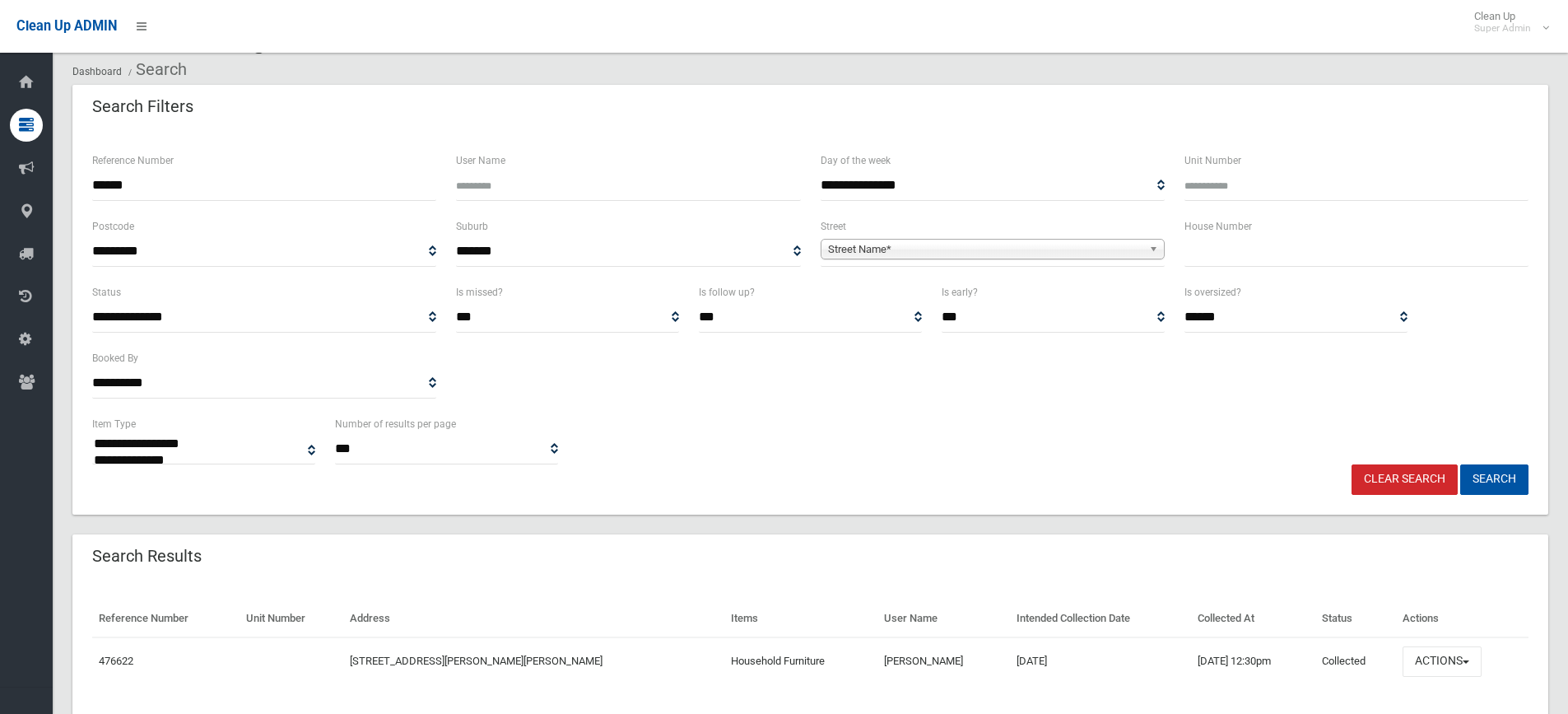
scroll to position [100, 0]
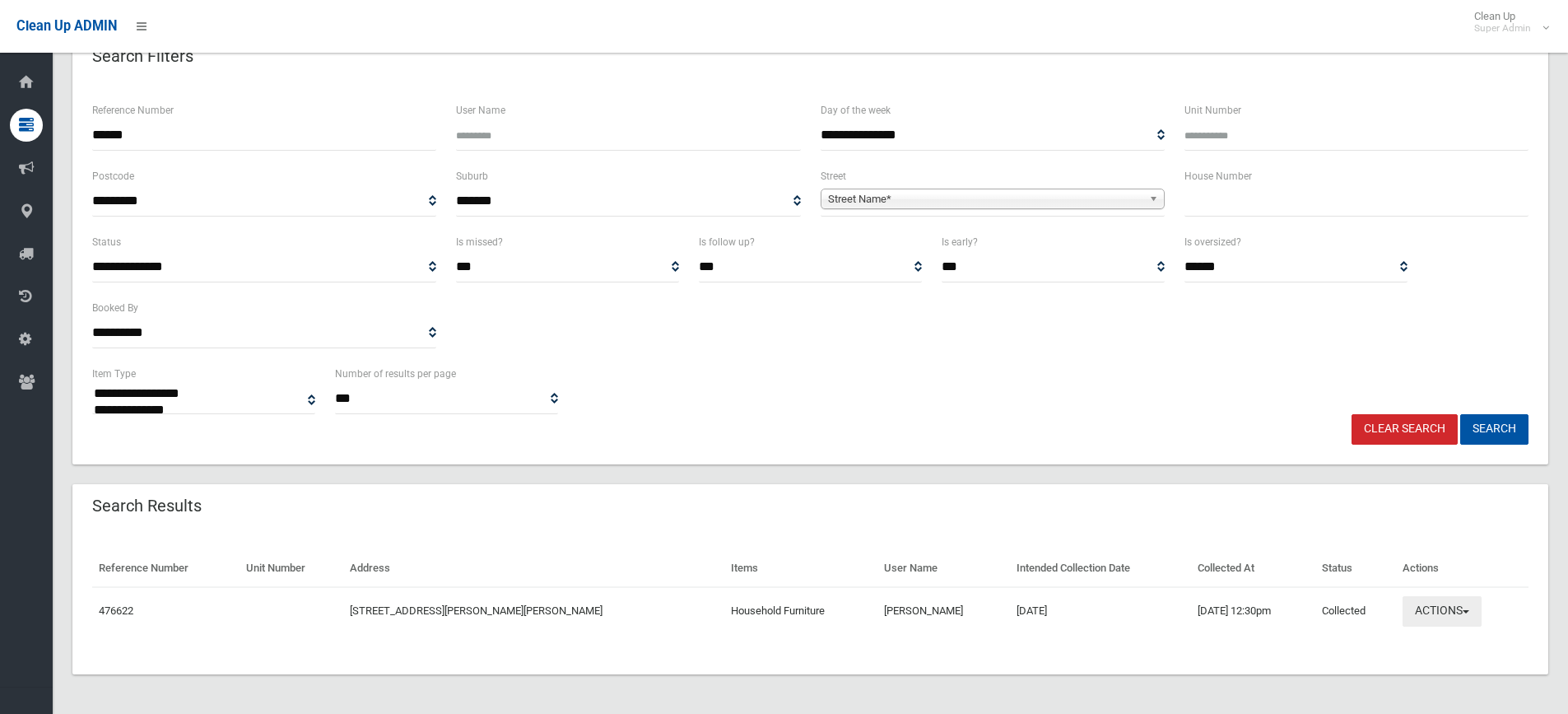
click at [1419, 606] on button "Actions" at bounding box center [1441, 611] width 79 height 31
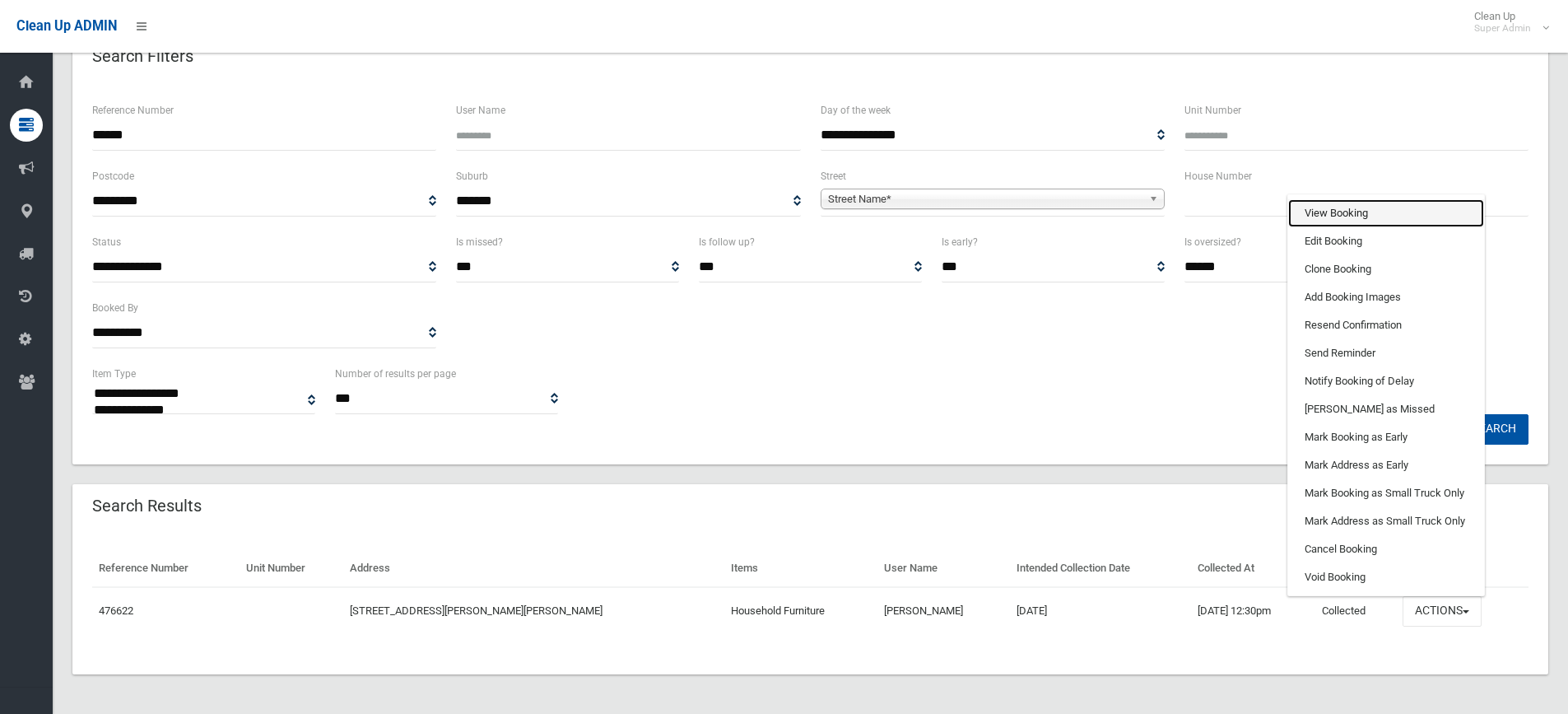
click at [1319, 211] on link "View Booking" at bounding box center [1386, 213] width 196 height 28
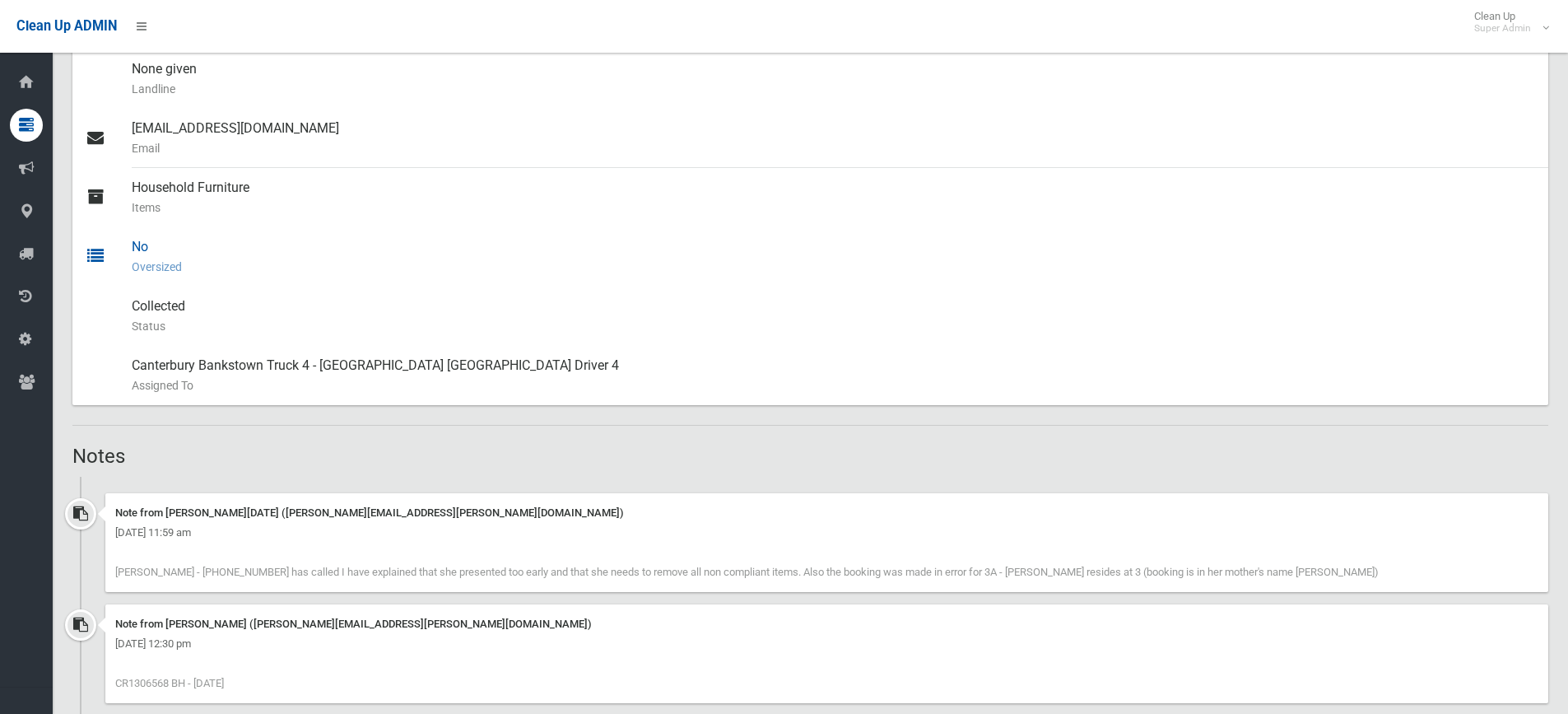
scroll to position [494, 0]
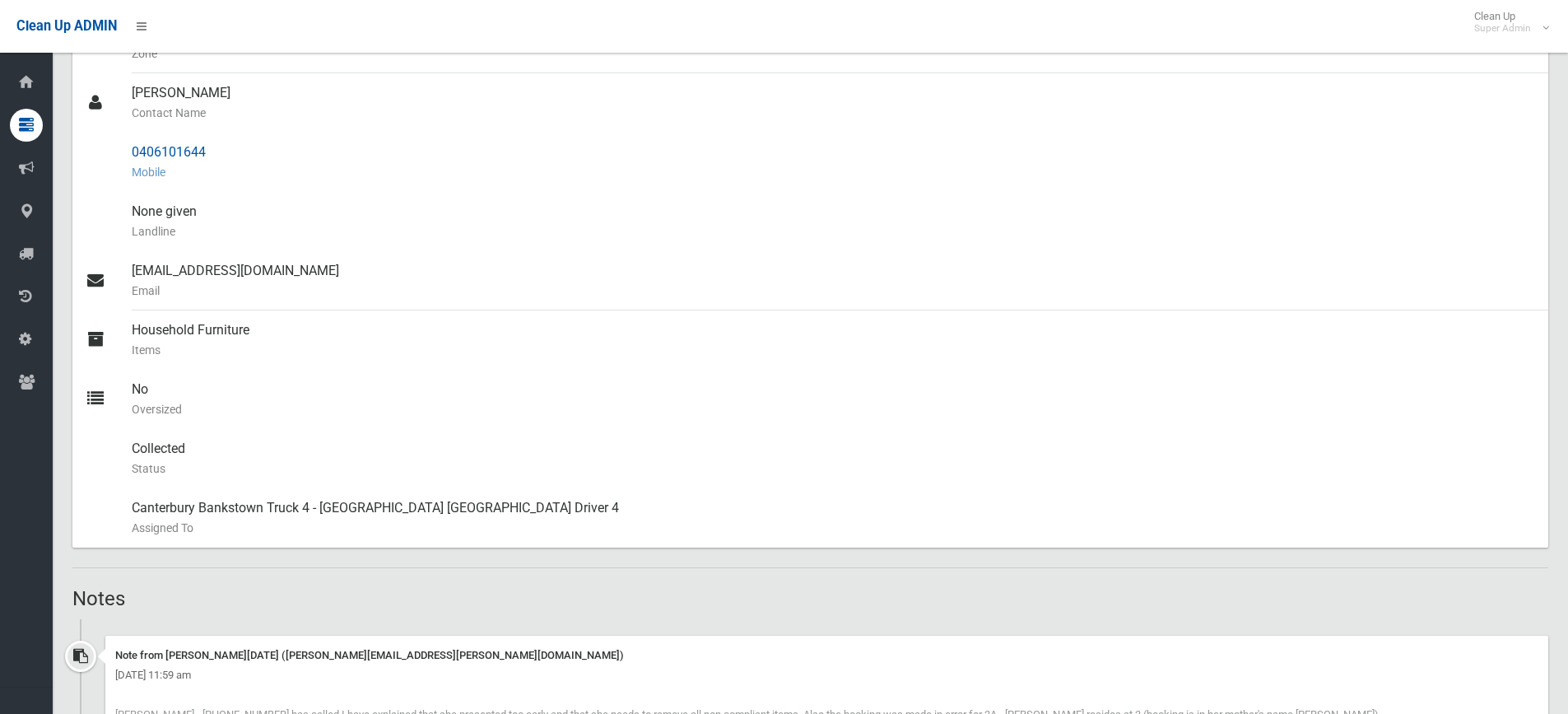
drag, startPoint x: 131, startPoint y: 150, endPoint x: 204, endPoint y: 147, distance: 73.1
click at [204, 147] on link "0406101644 Mobile" at bounding box center [810, 162] width 1475 height 59
copy link "0406101644"
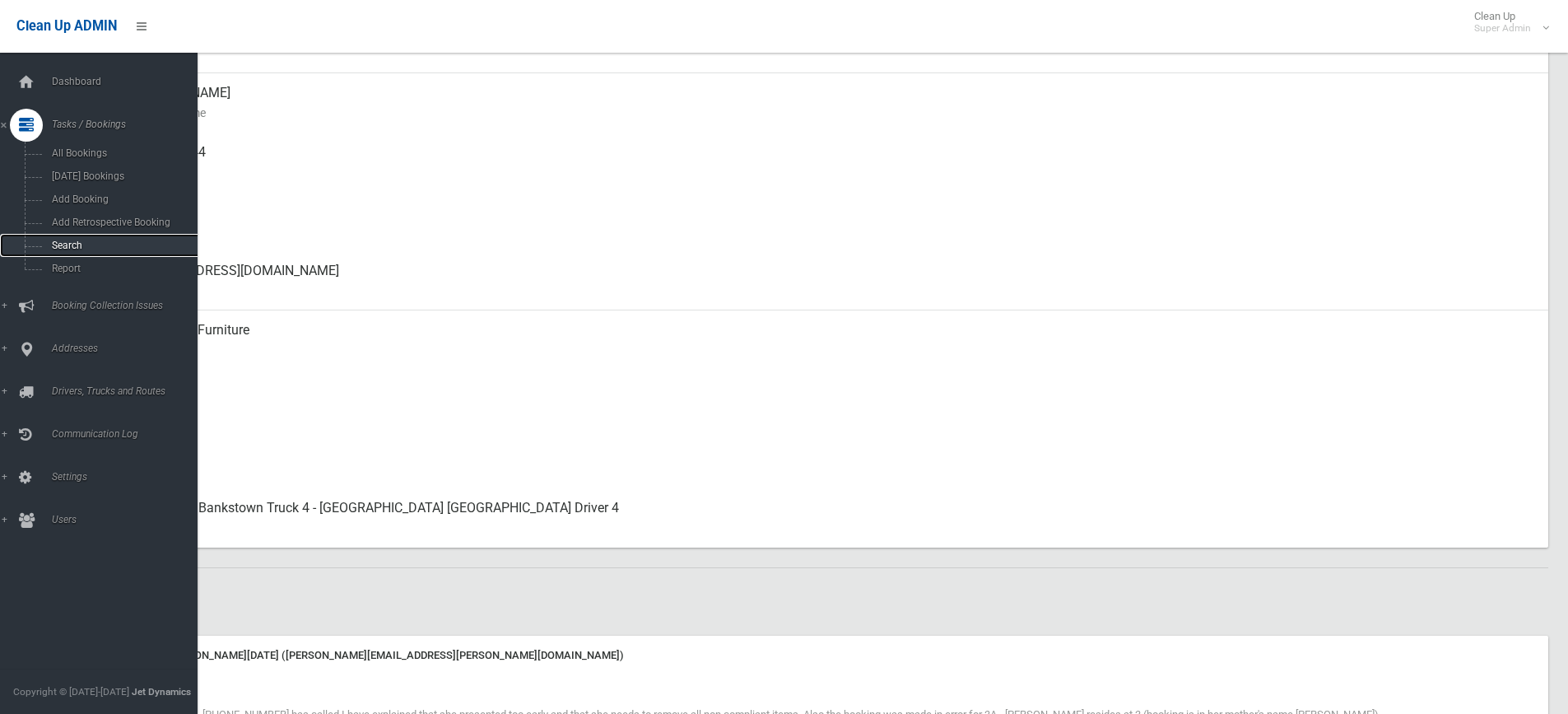
click at [81, 242] on span "Search" at bounding box center [122, 245] width 149 height 12
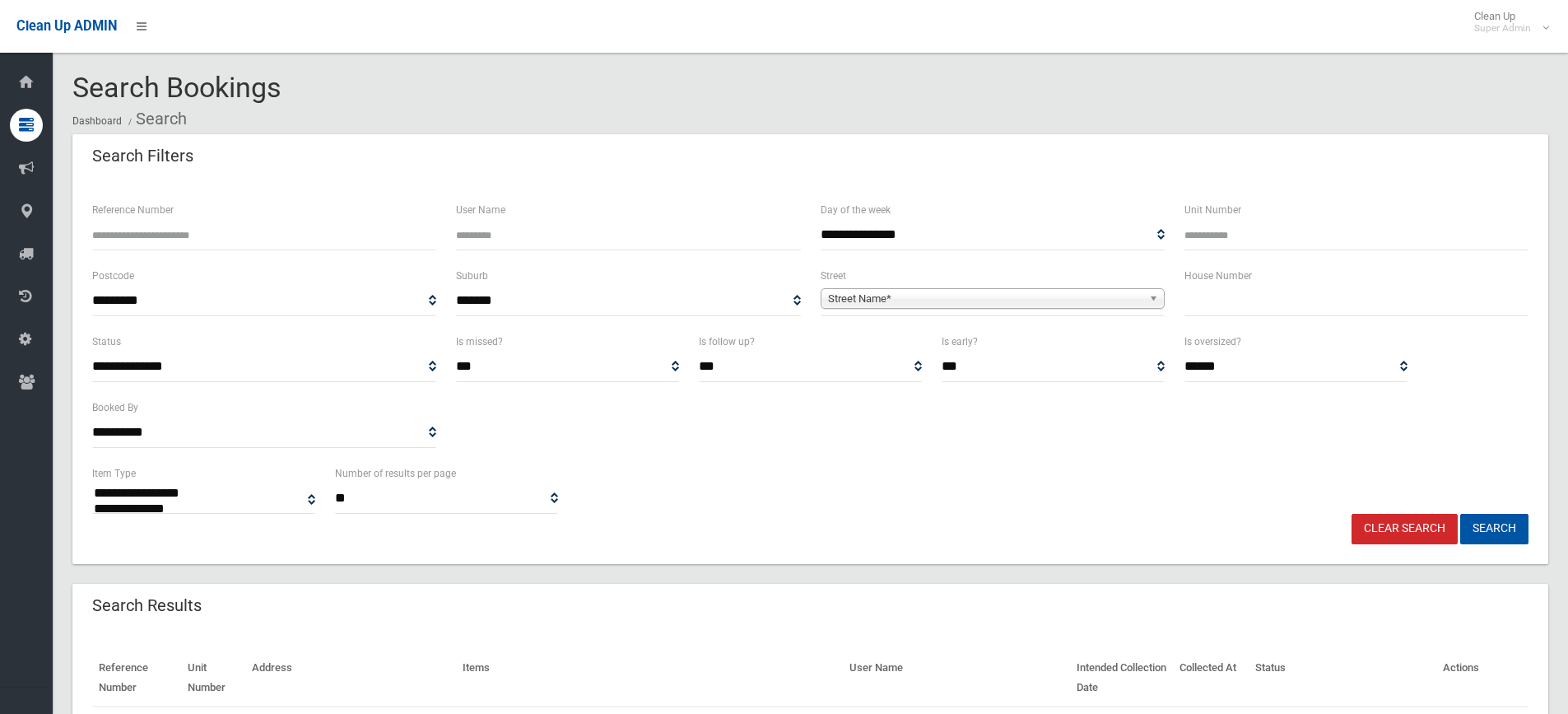
select select
click at [147, 239] on input "Reference Number" at bounding box center [264, 235] width 344 height 31
type input "******"
click at [1460, 514] on button "Search" at bounding box center [1494, 530] width 68 height 31
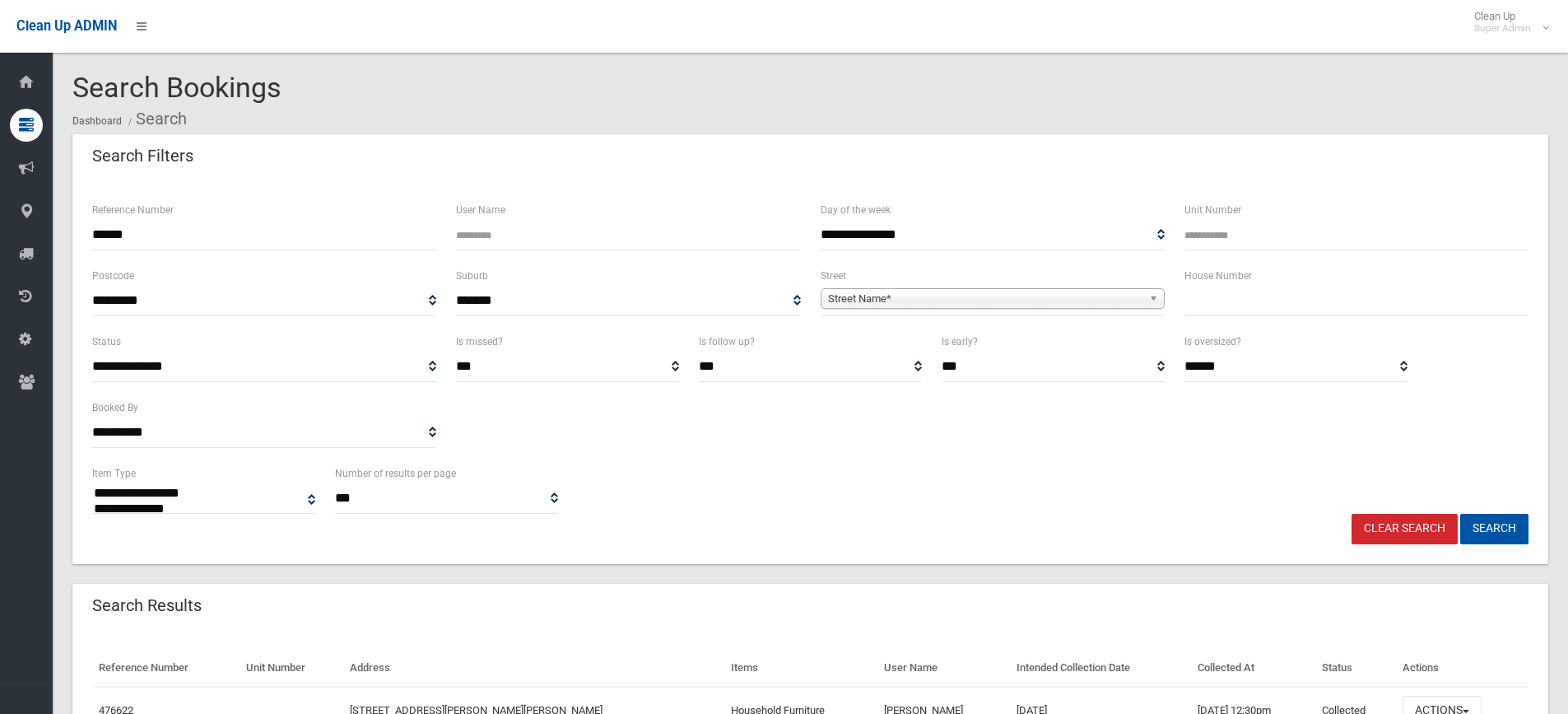
select select
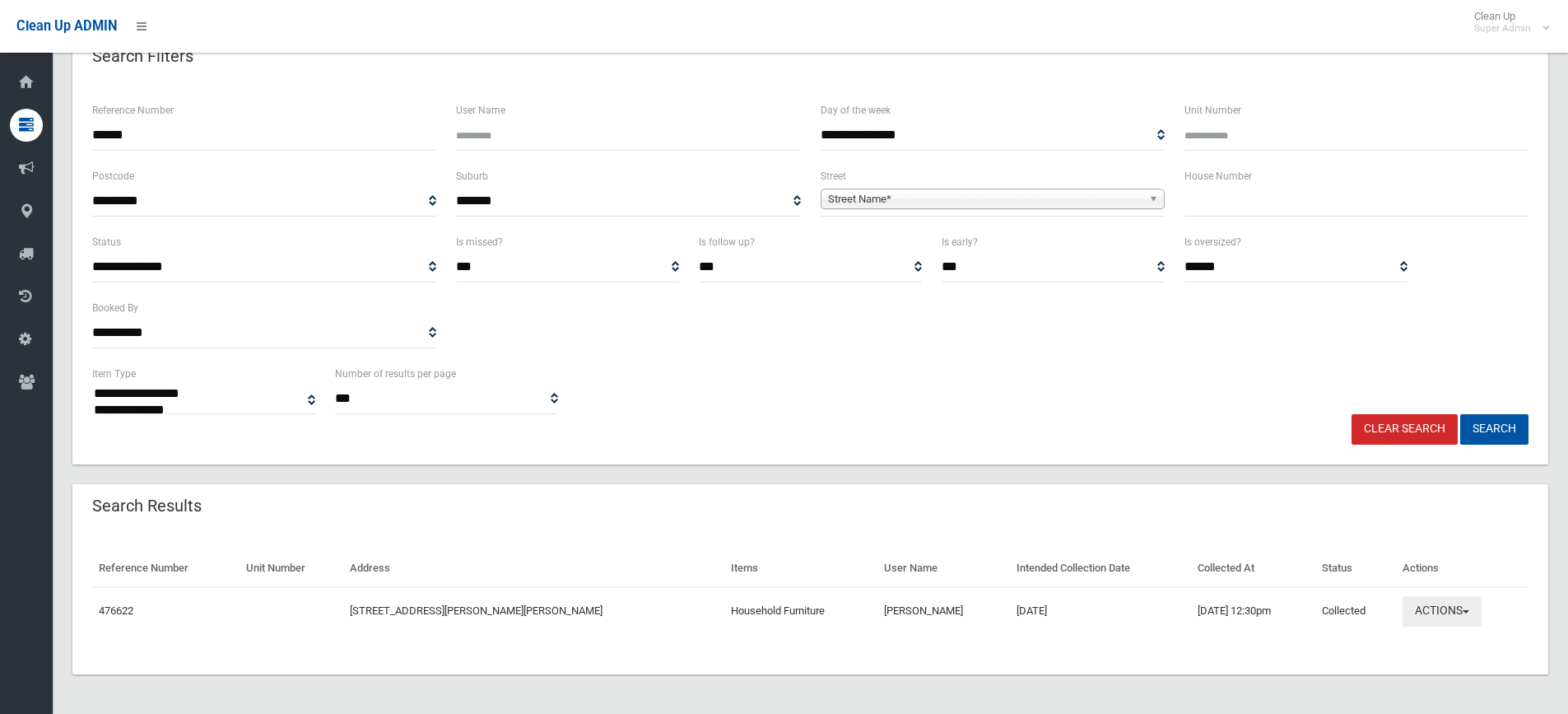
click at [1431, 604] on button "Actions" at bounding box center [1441, 611] width 79 height 31
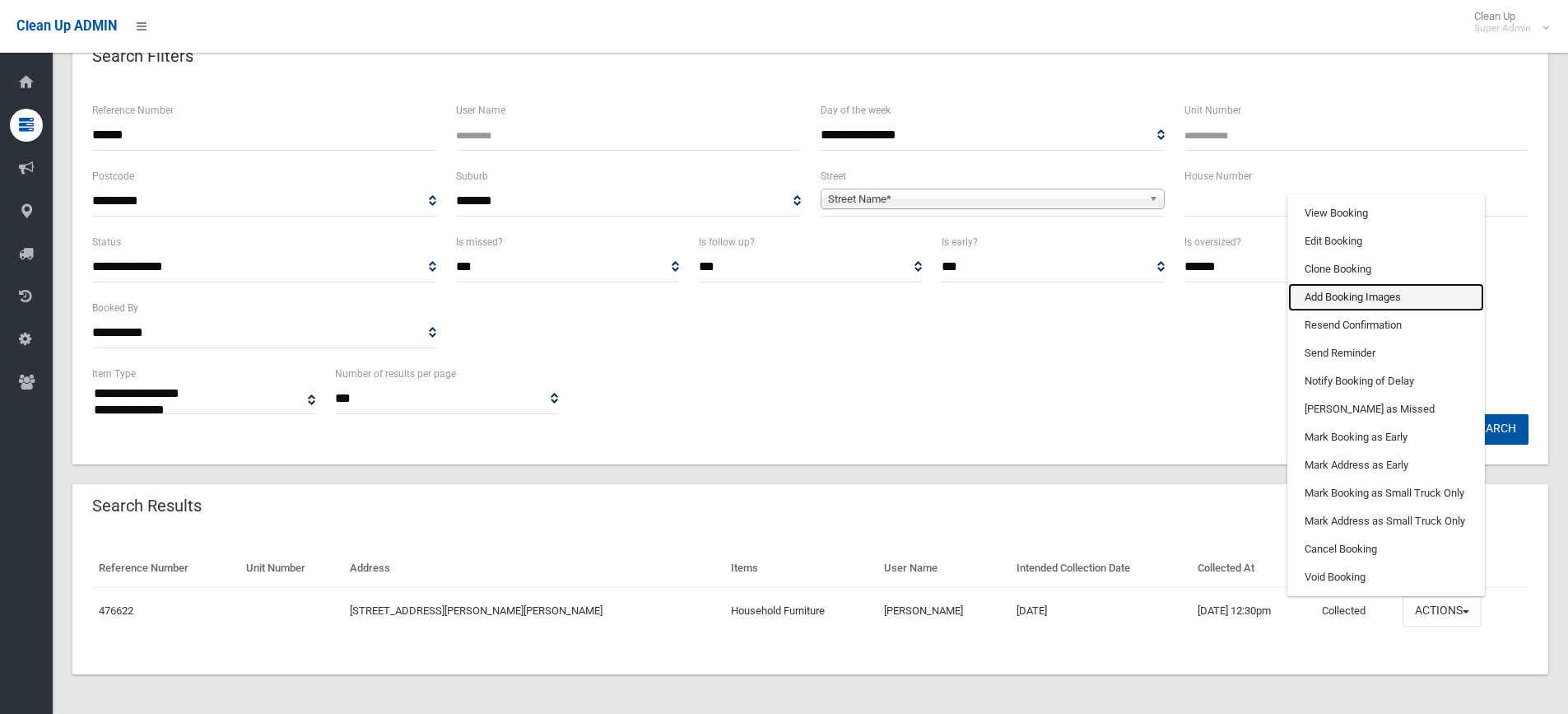
click at [1314, 294] on link "Add Booking Images" at bounding box center [1386, 297] width 196 height 28
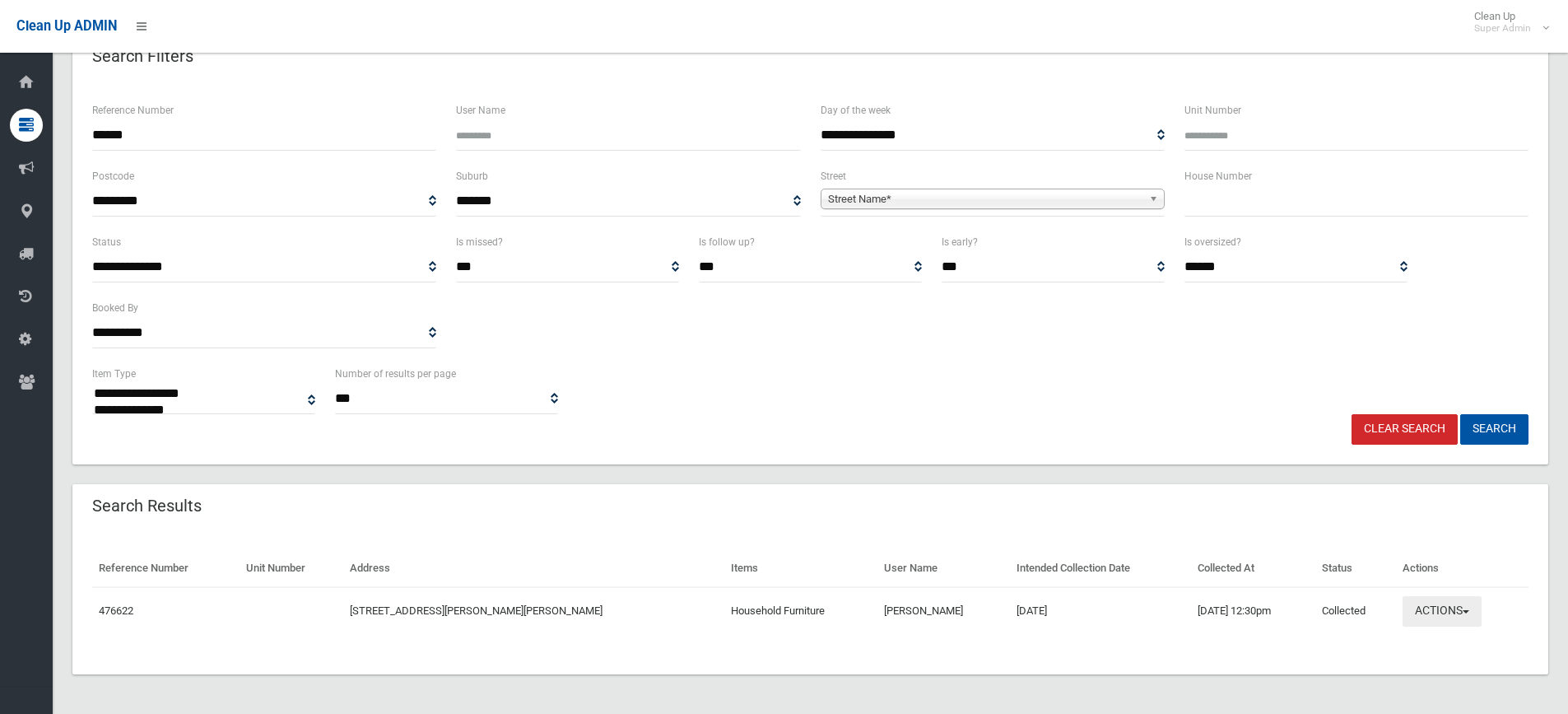
click at [1429, 609] on button "Actions" at bounding box center [1441, 611] width 79 height 31
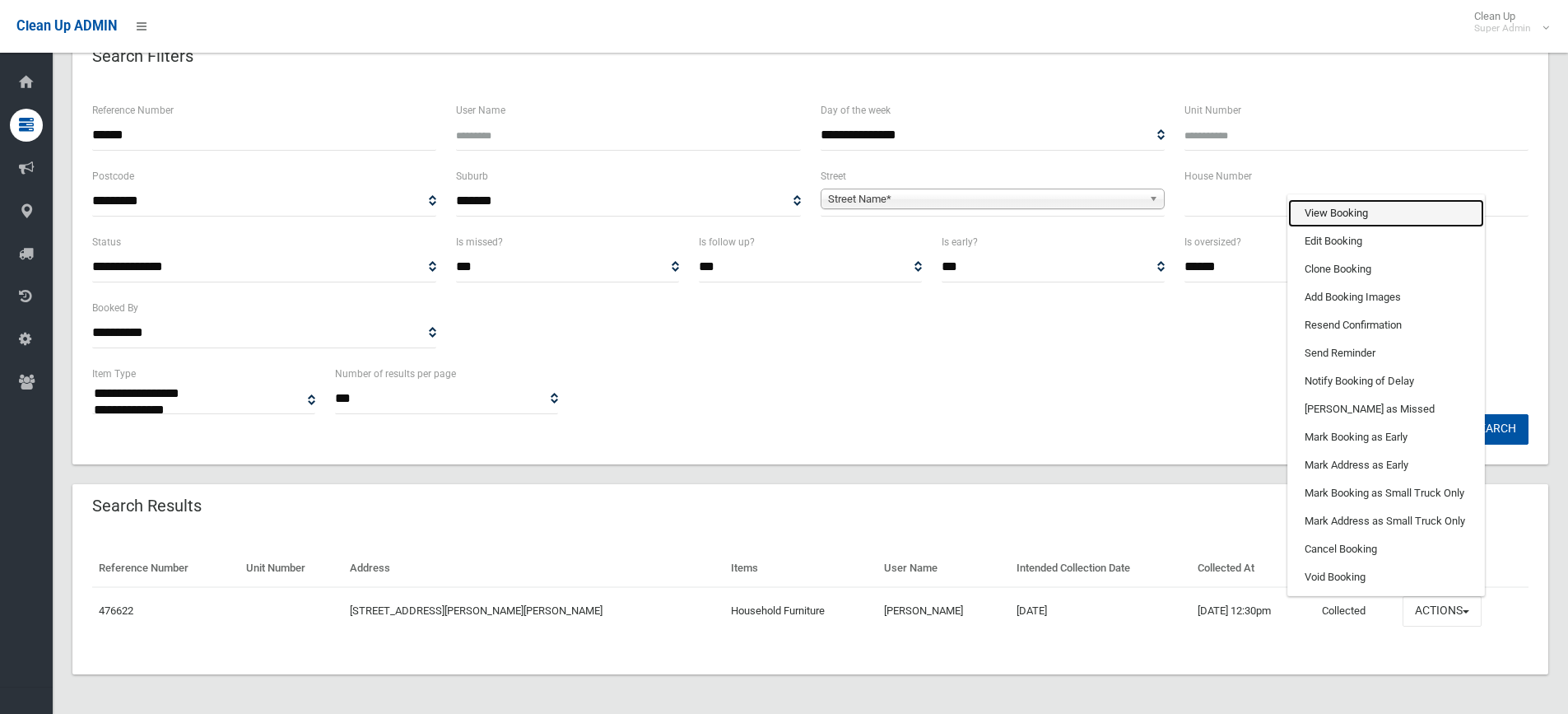
click at [1332, 210] on link "View Booking" at bounding box center [1386, 213] width 196 height 28
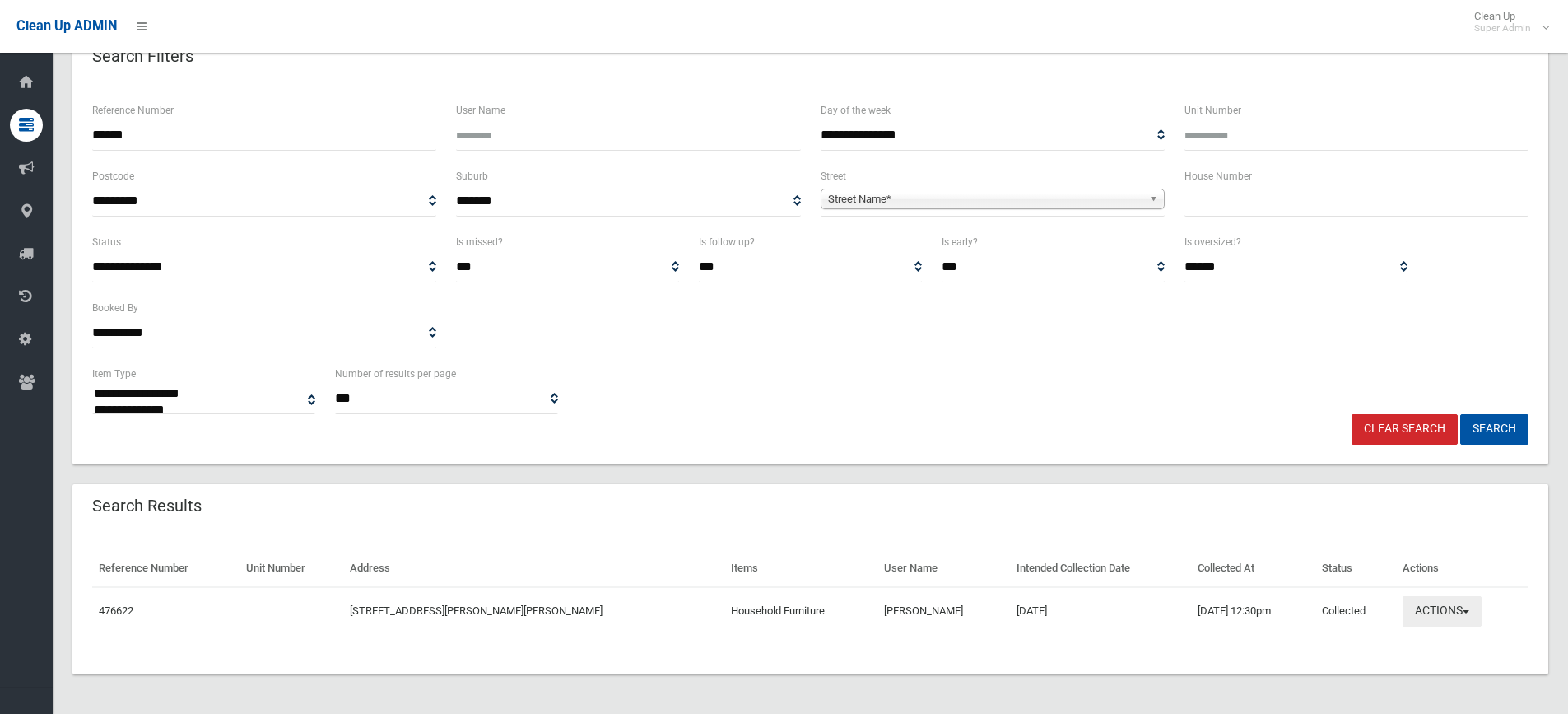
click at [1425, 602] on button "Actions" at bounding box center [1441, 611] width 79 height 31
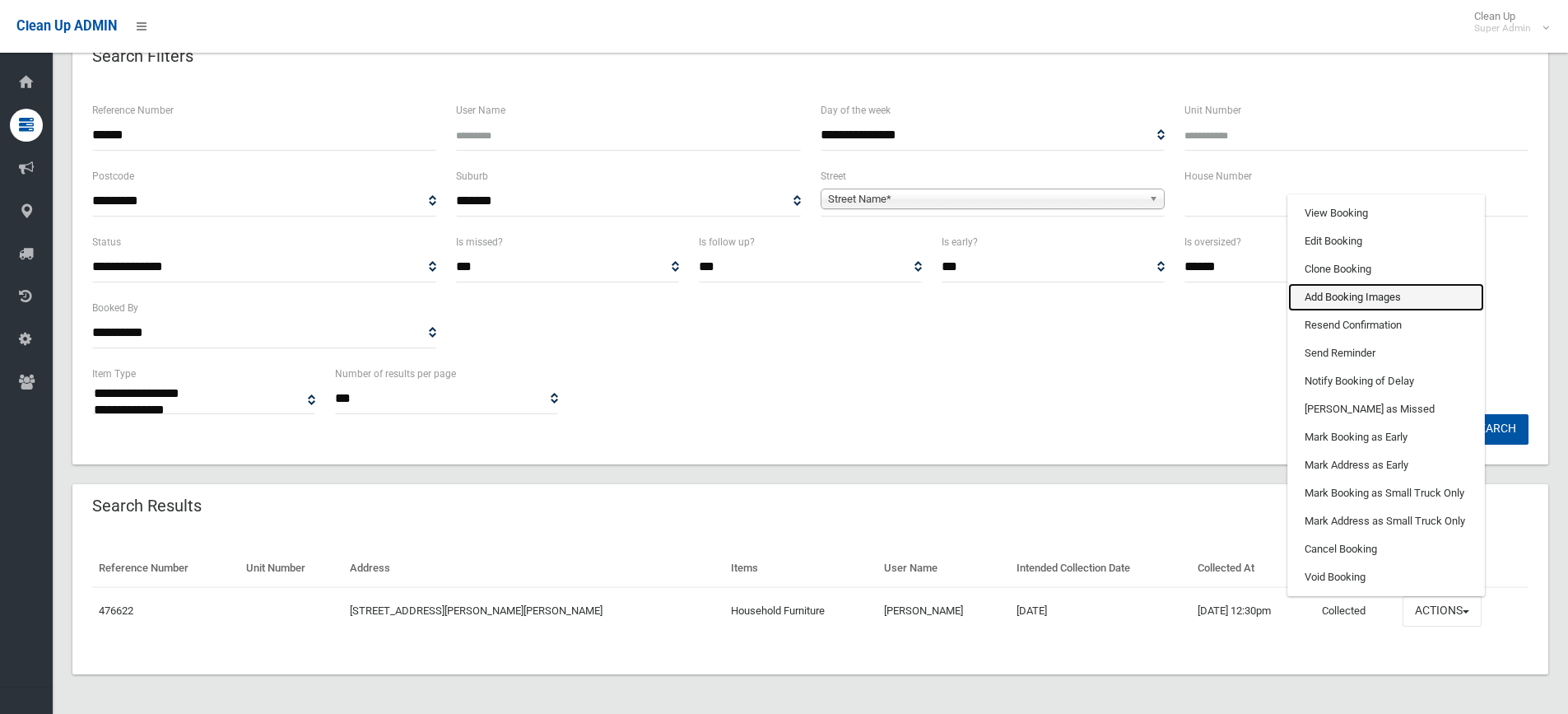
click at [1337, 301] on link "Add Booking Images" at bounding box center [1386, 297] width 196 height 28
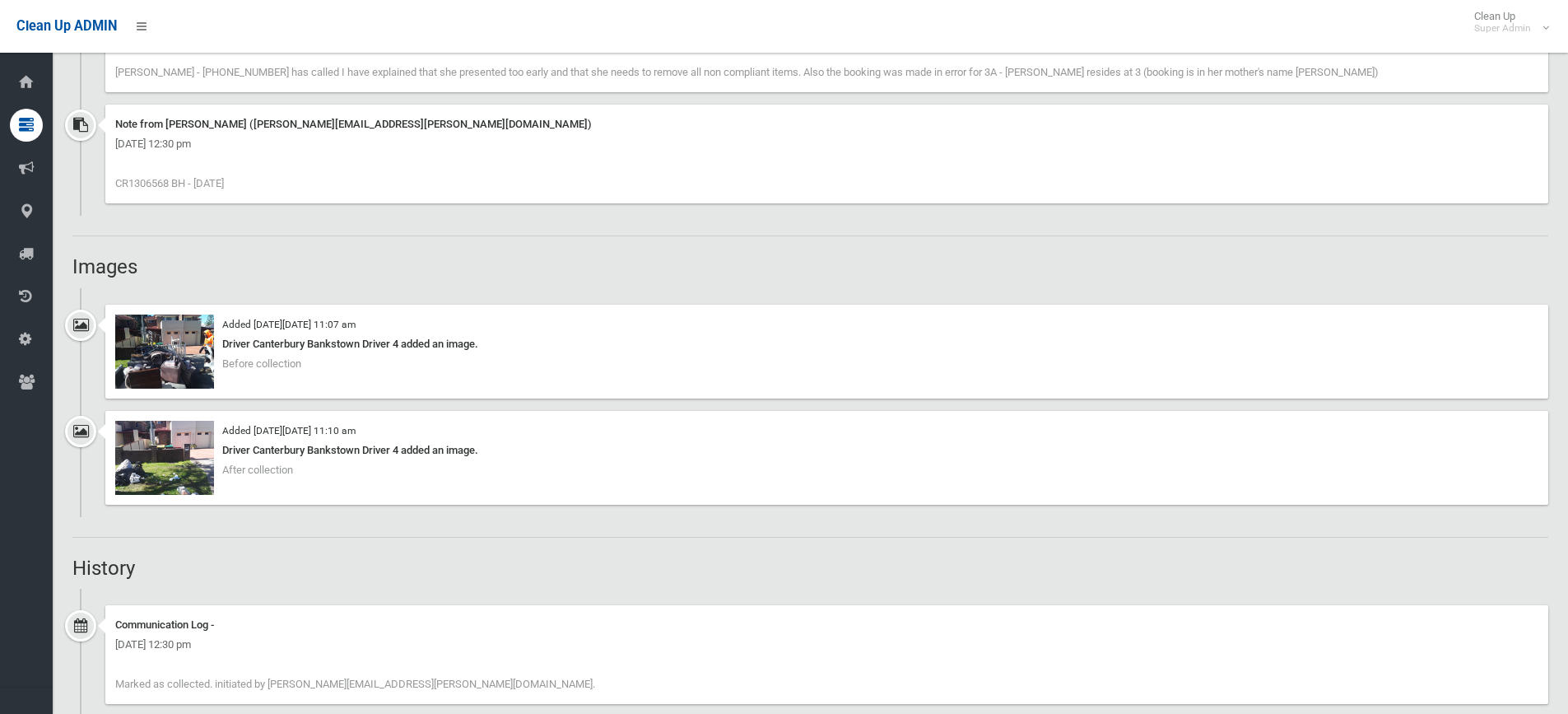
scroll to position [1153, 0]
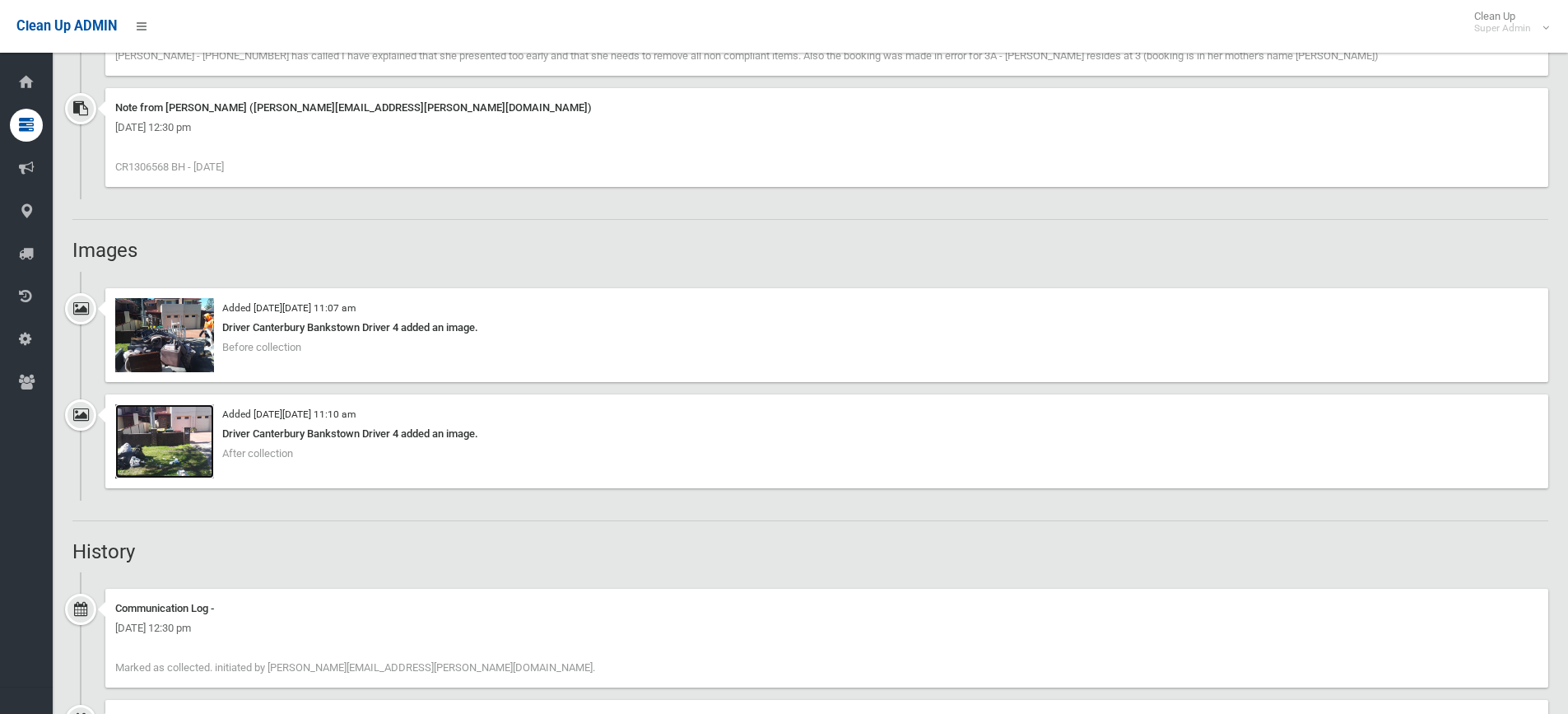
click at [177, 453] on img at bounding box center [164, 441] width 99 height 74
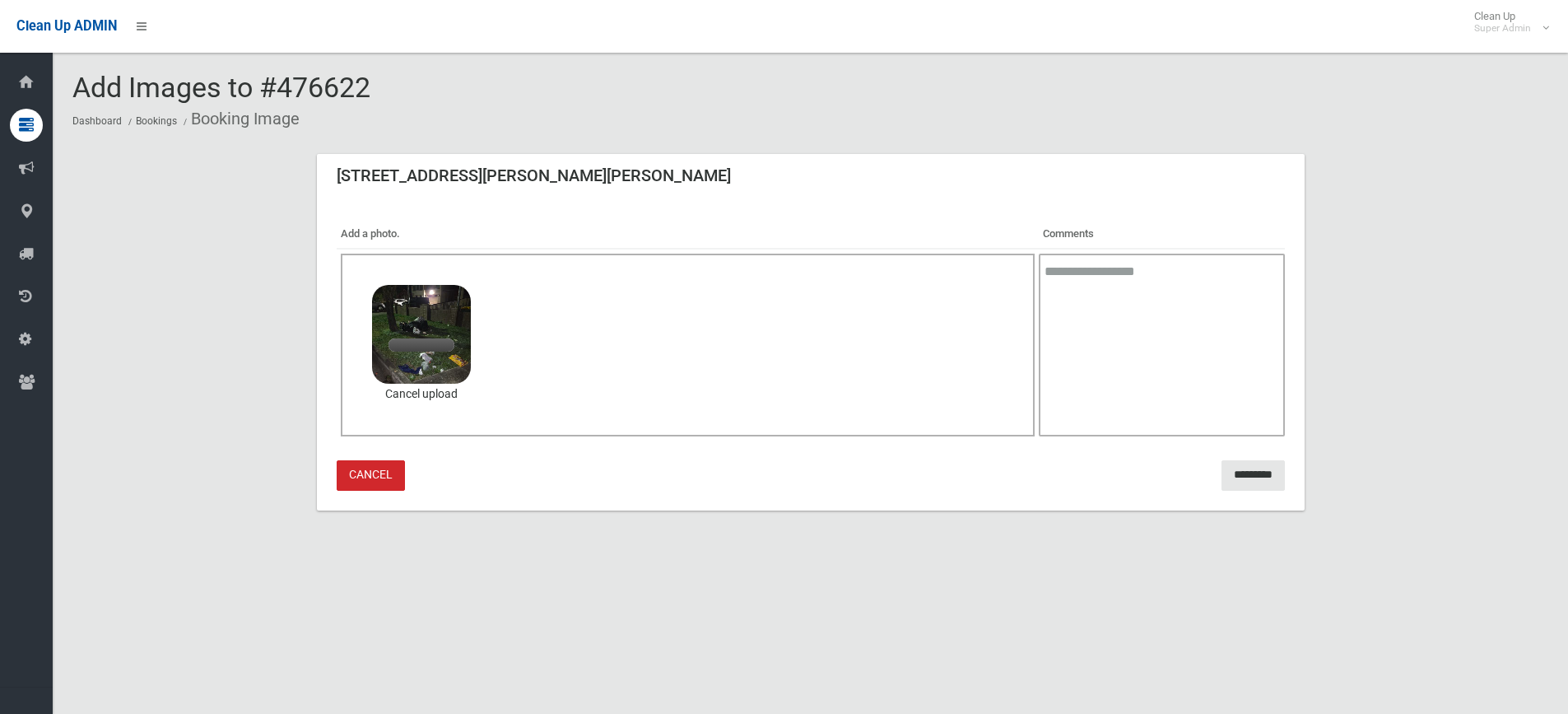
click at [1175, 294] on textarea at bounding box center [1161, 344] width 245 height 183
type textarea "**********"
click at [1221, 461] on input "*********" at bounding box center [1253, 476] width 64 height 31
click at [1234, 476] on input "*********" at bounding box center [1253, 476] width 64 height 31
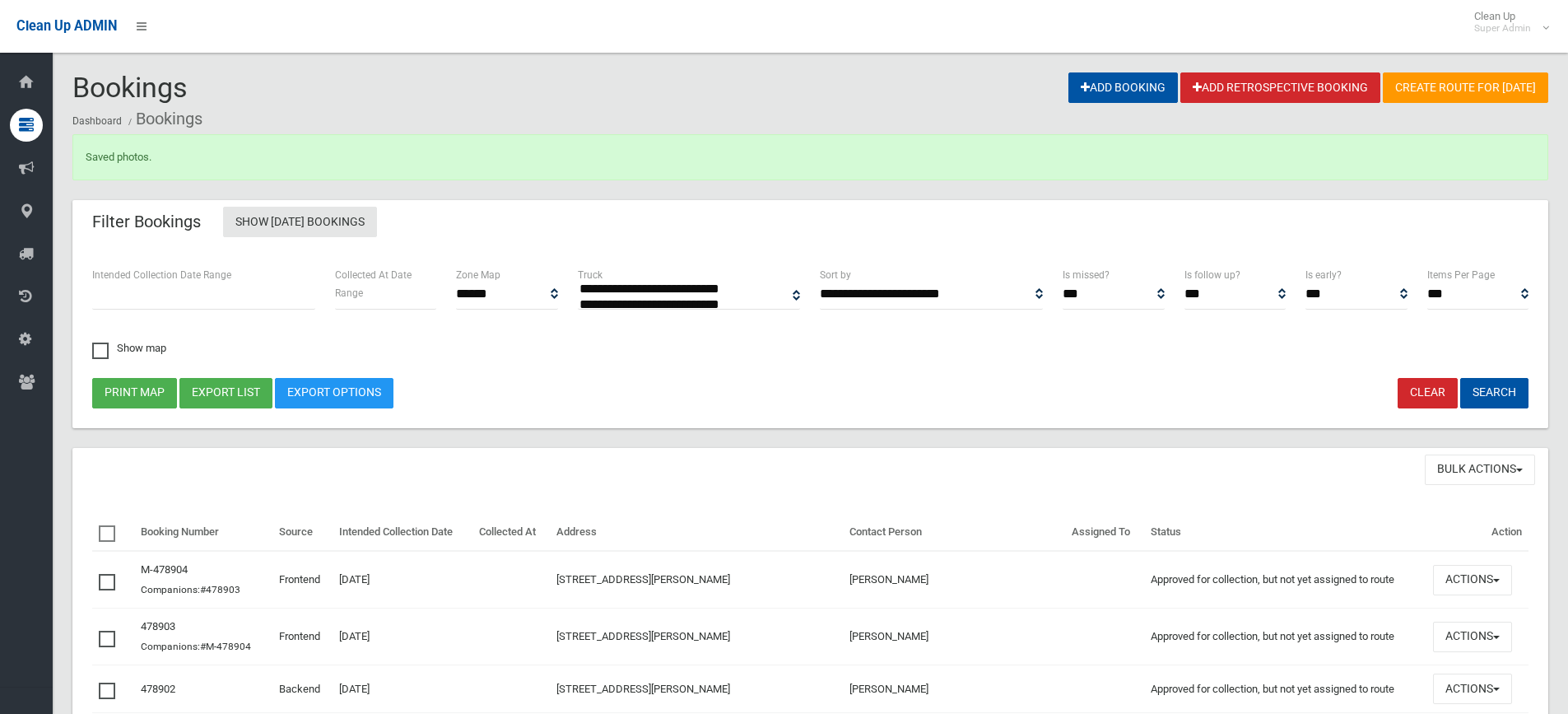
select select
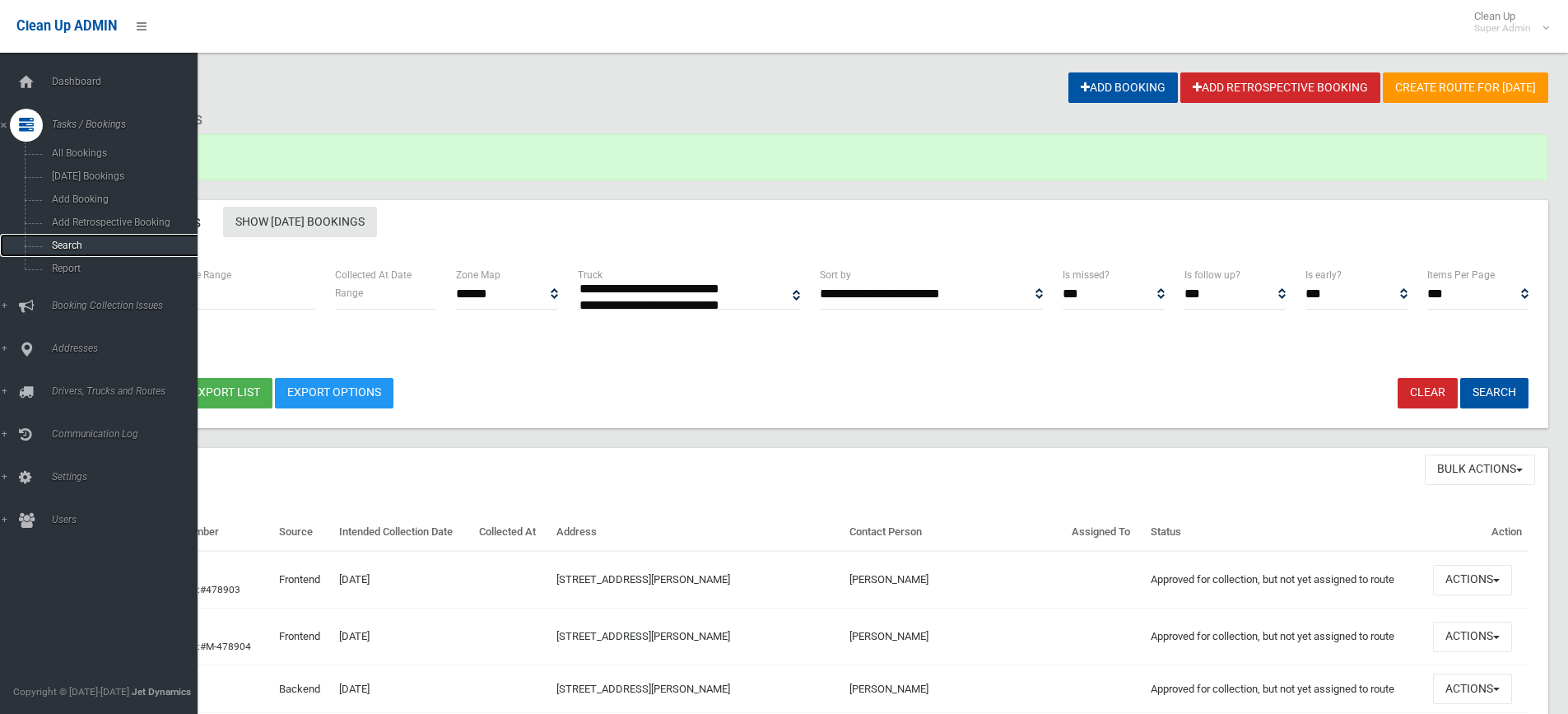
click at [66, 243] on span "Search" at bounding box center [122, 245] width 149 height 12
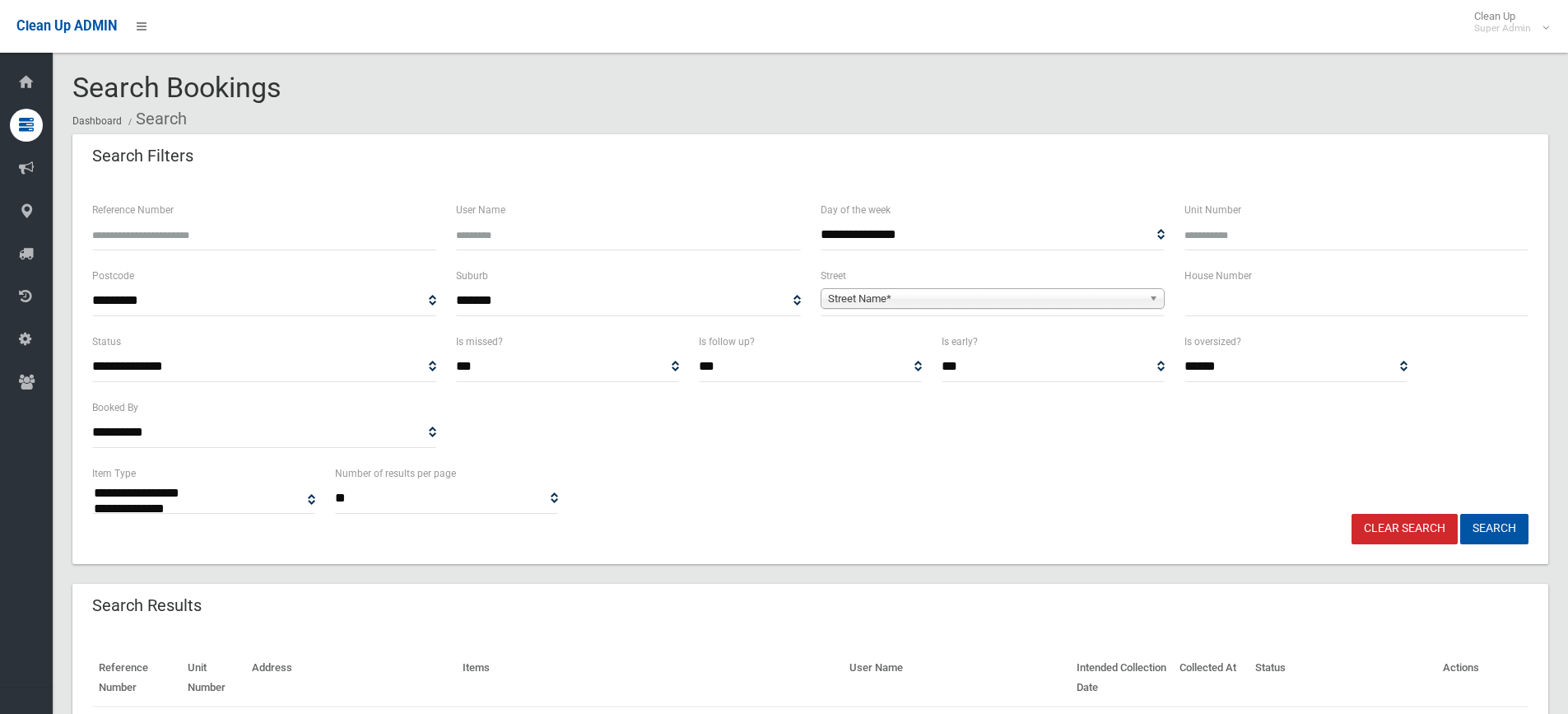
select select
click at [174, 230] on input "Reference Number" at bounding box center [264, 235] width 344 height 31
type input "******"
click at [1460, 514] on button "Search" at bounding box center [1494, 530] width 68 height 31
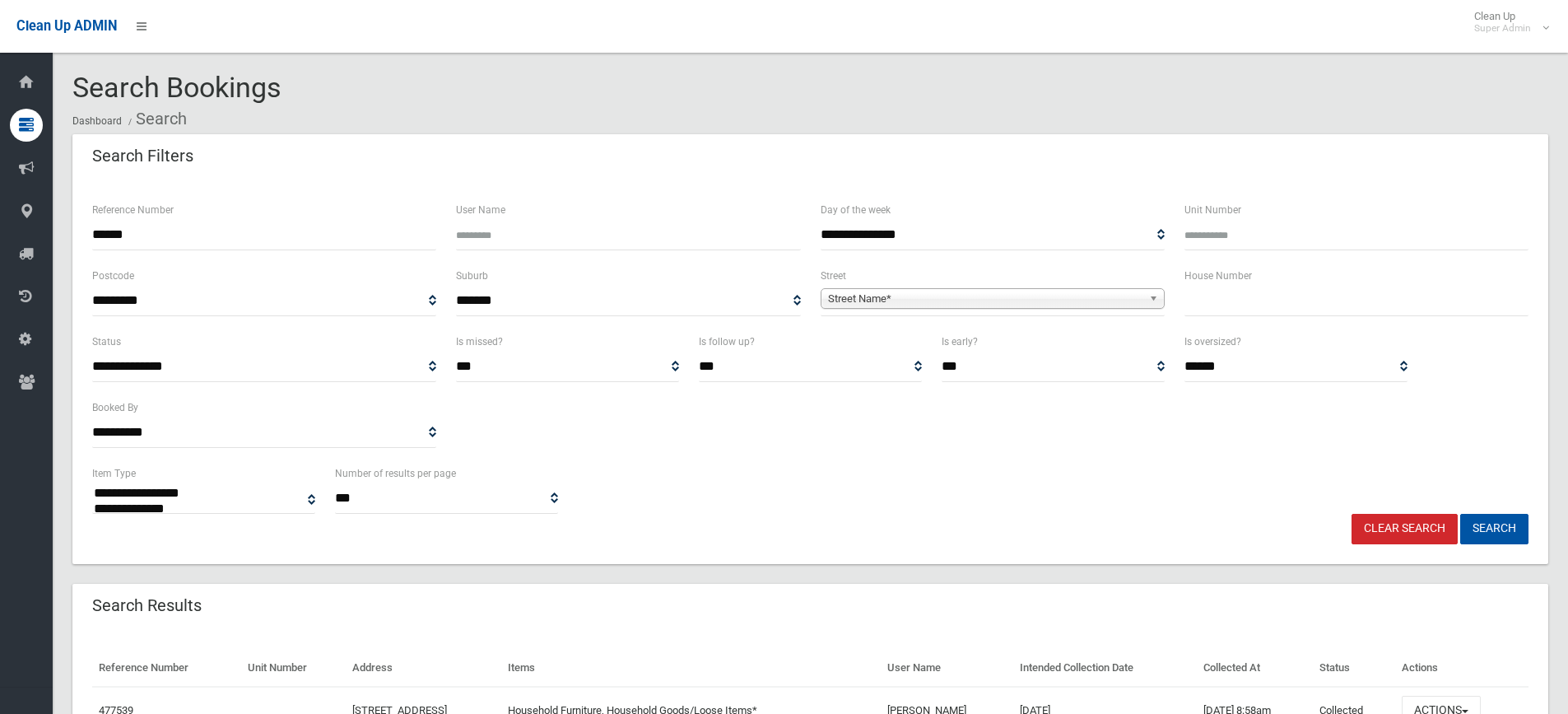
select select
click at [1504, 523] on button "Search" at bounding box center [1494, 530] width 68 height 31
select select
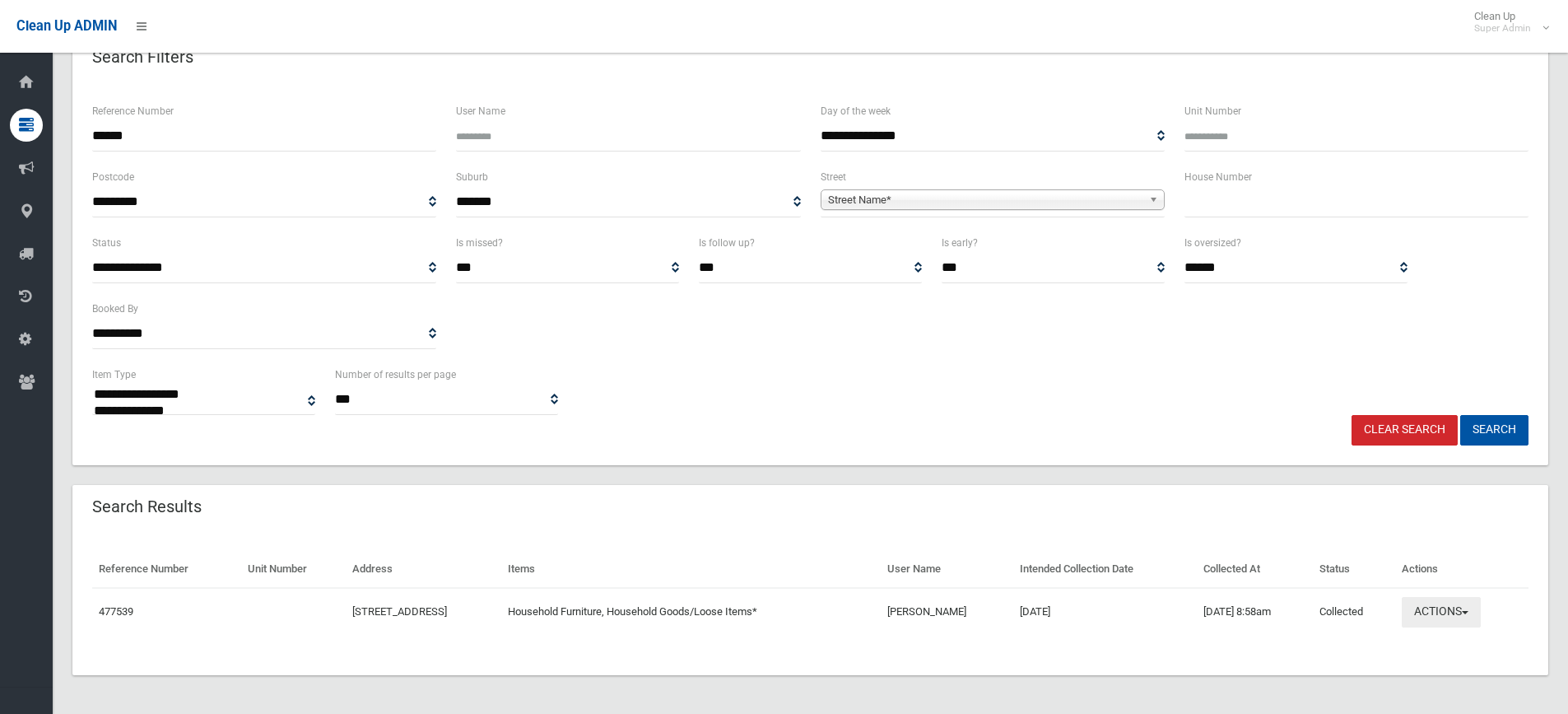
scroll to position [100, 0]
click at [1459, 608] on button "Actions" at bounding box center [1441, 611] width 79 height 31
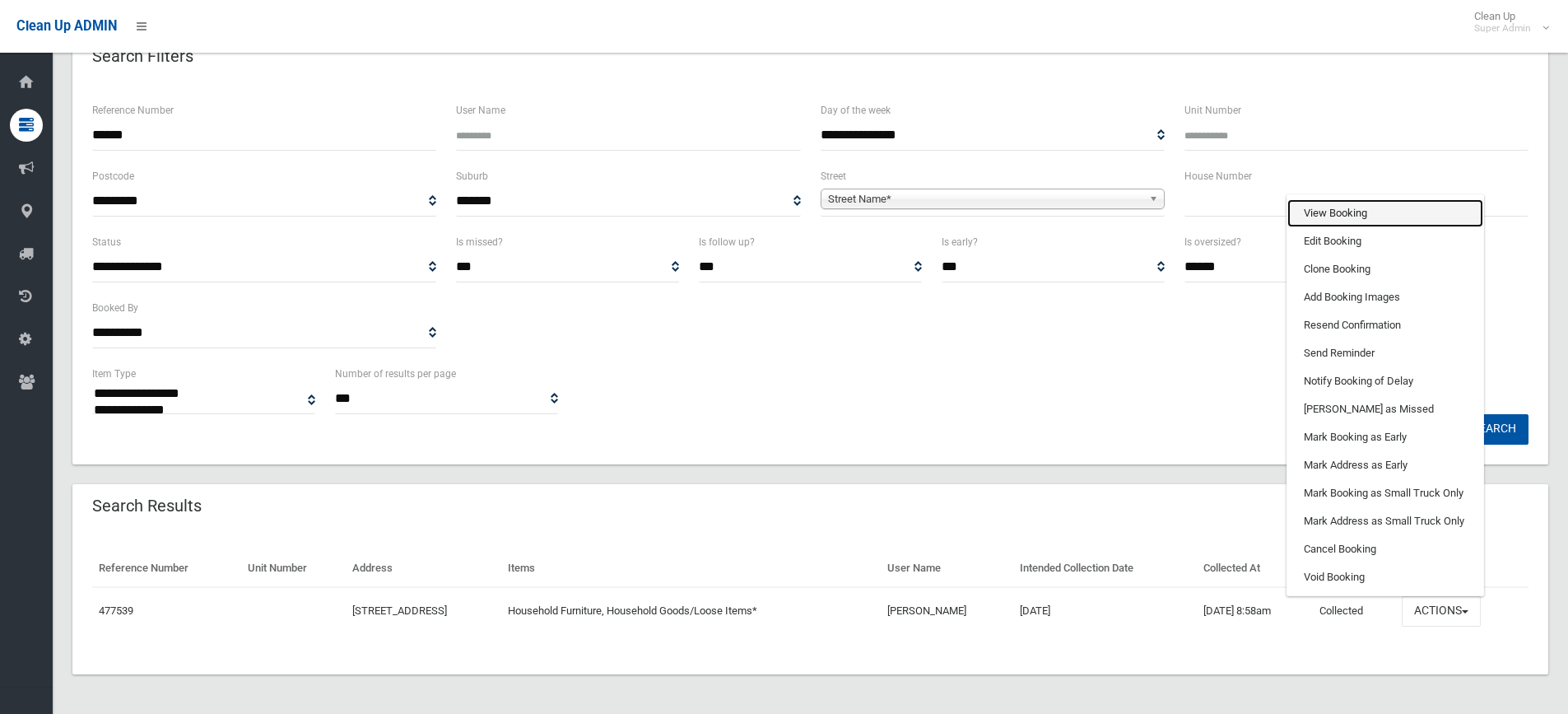
click at [1344, 208] on link "View Booking" at bounding box center [1386, 213] width 196 height 28
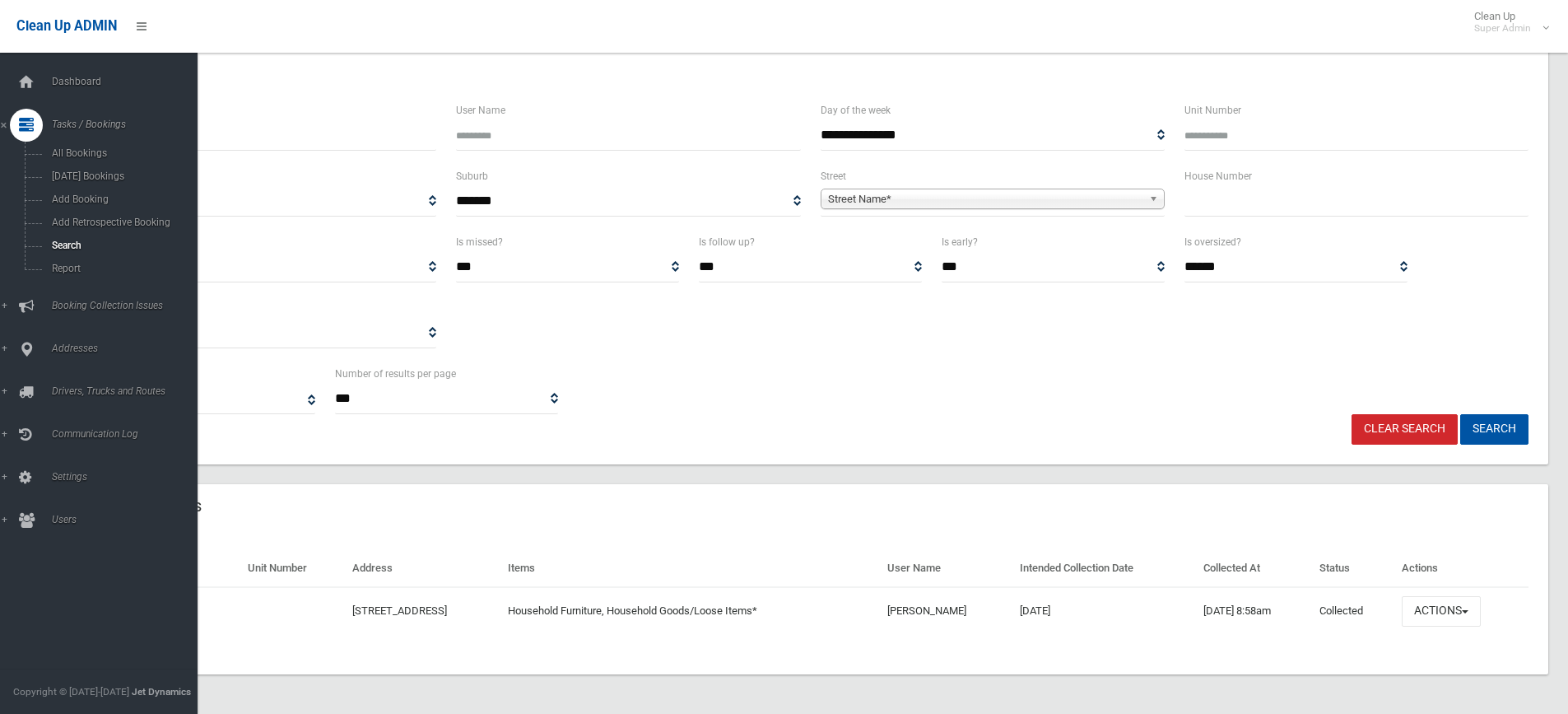
drag, startPoint x: 153, startPoint y: 136, endPoint x: 52, endPoint y: 139, distance: 101.0
click at [52, 139] on div "**********" at bounding box center [784, 317] width 1568 height 794
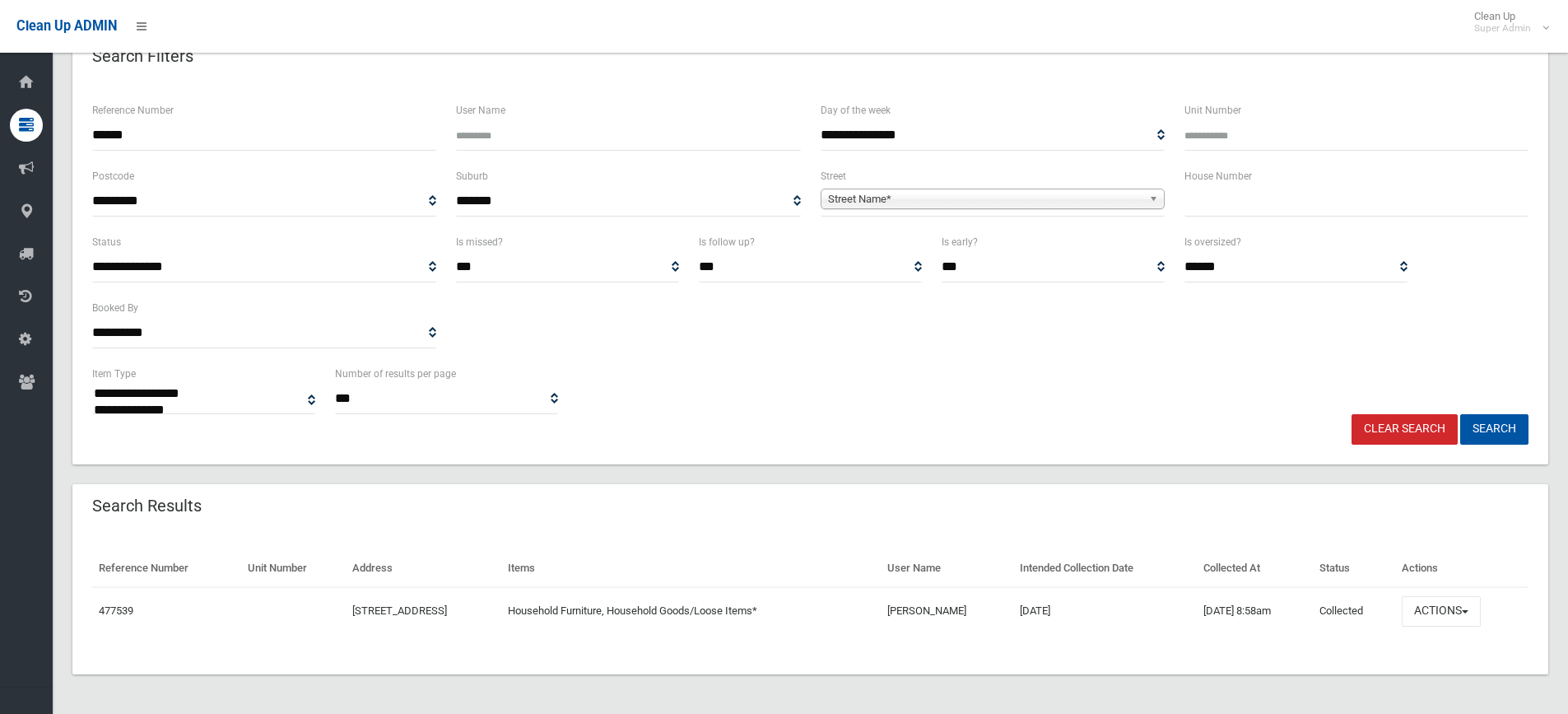
type input "******"
click at [1460, 414] on button "Search" at bounding box center [1494, 430] width 68 height 31
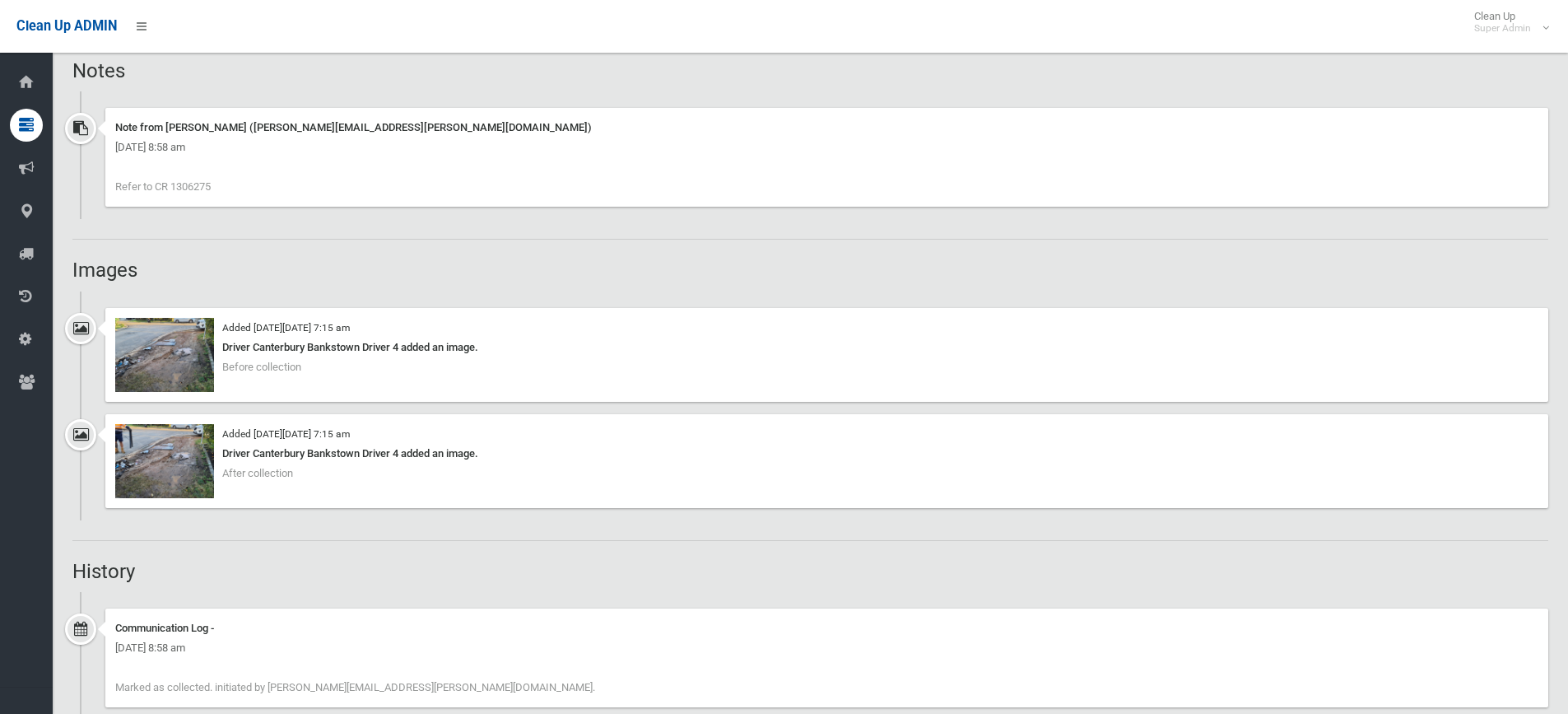
scroll to position [1070, 0]
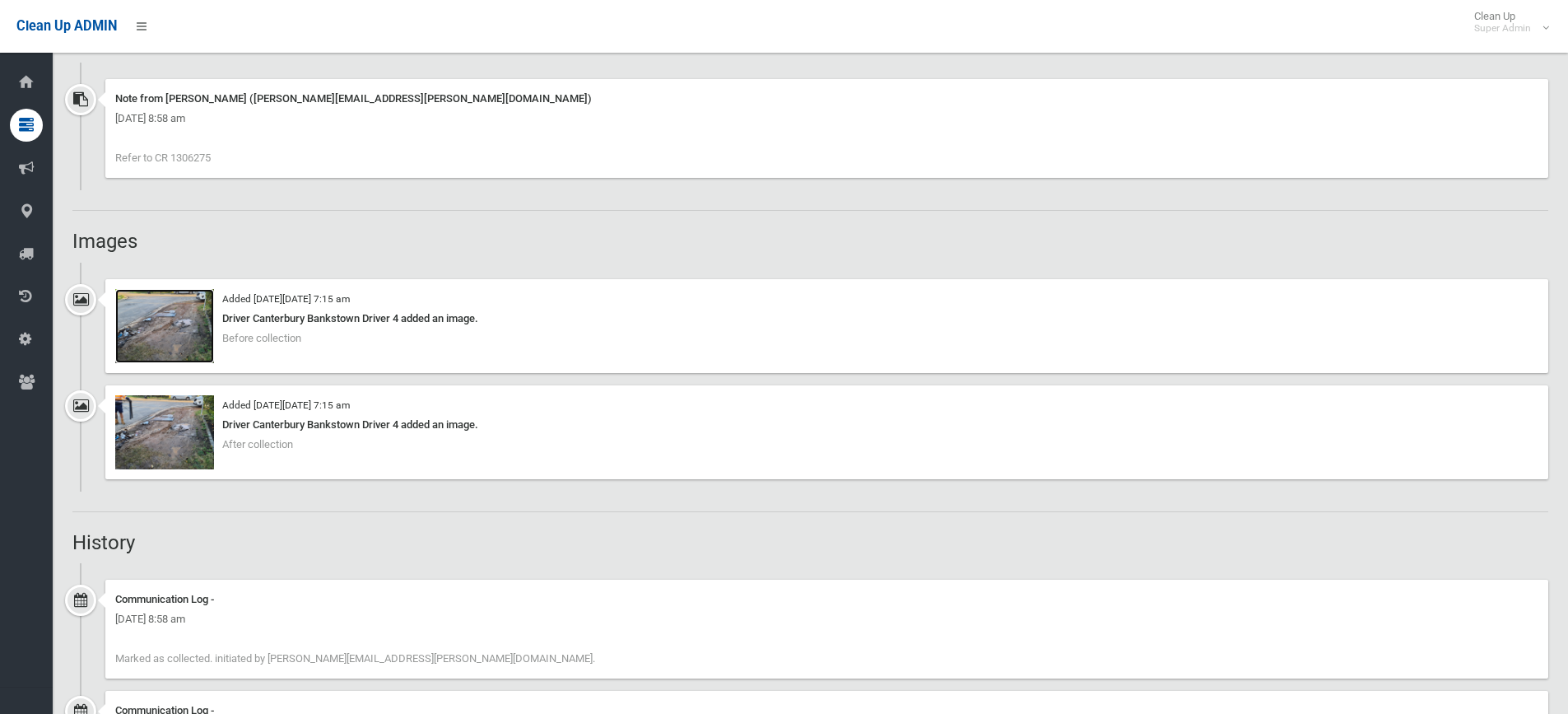
click at [180, 340] on img at bounding box center [164, 326] width 99 height 74
click at [182, 444] on img at bounding box center [164, 432] width 99 height 74
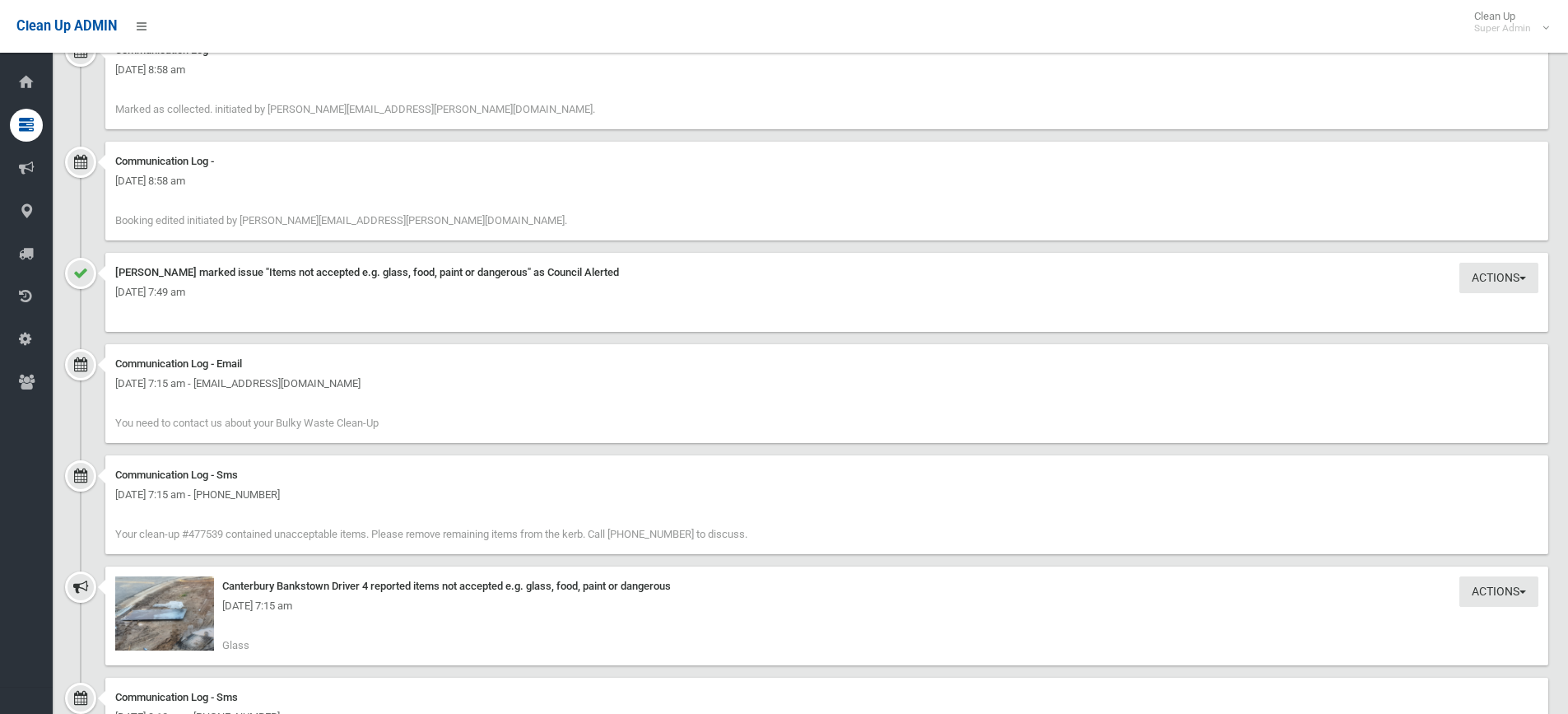
scroll to position [1894, 0]
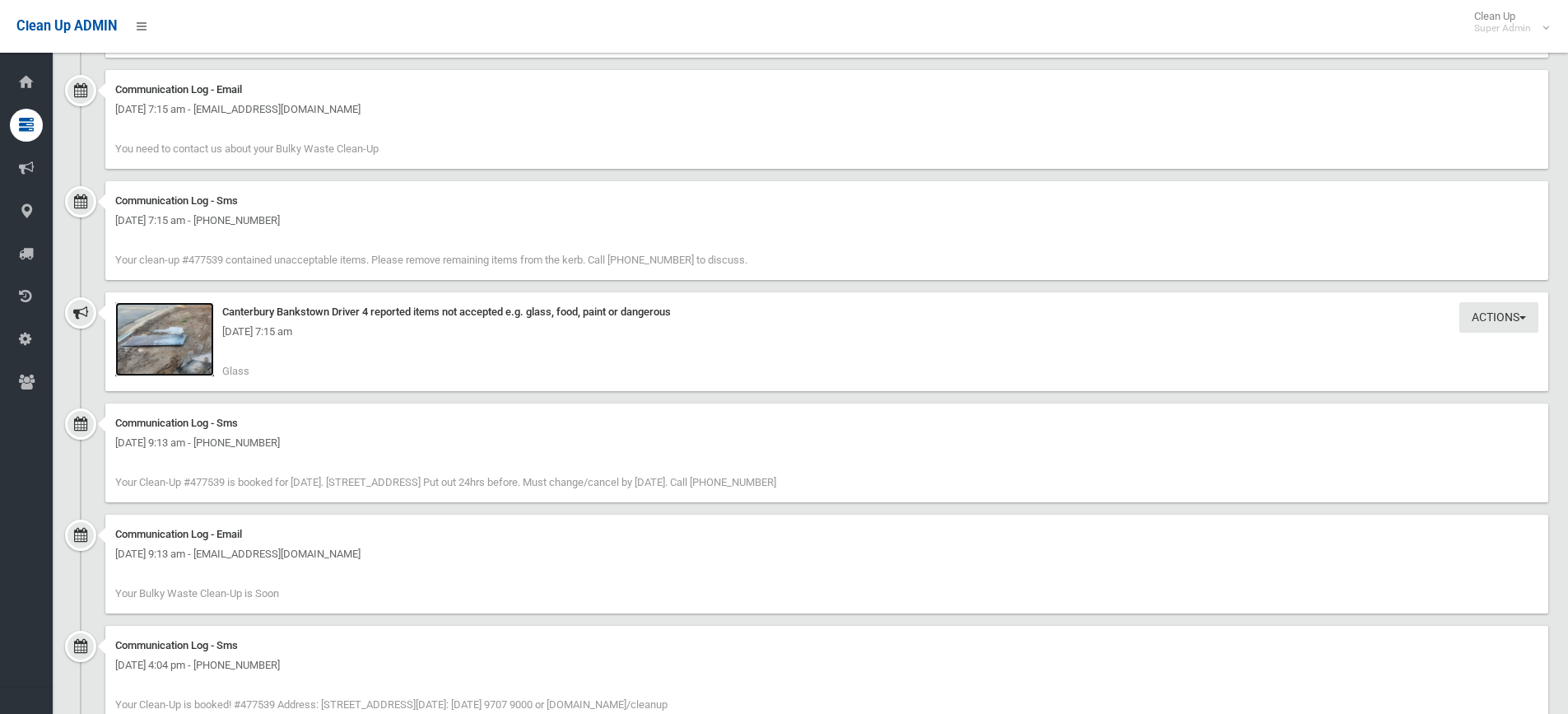
click at [188, 358] on img at bounding box center [164, 340] width 99 height 74
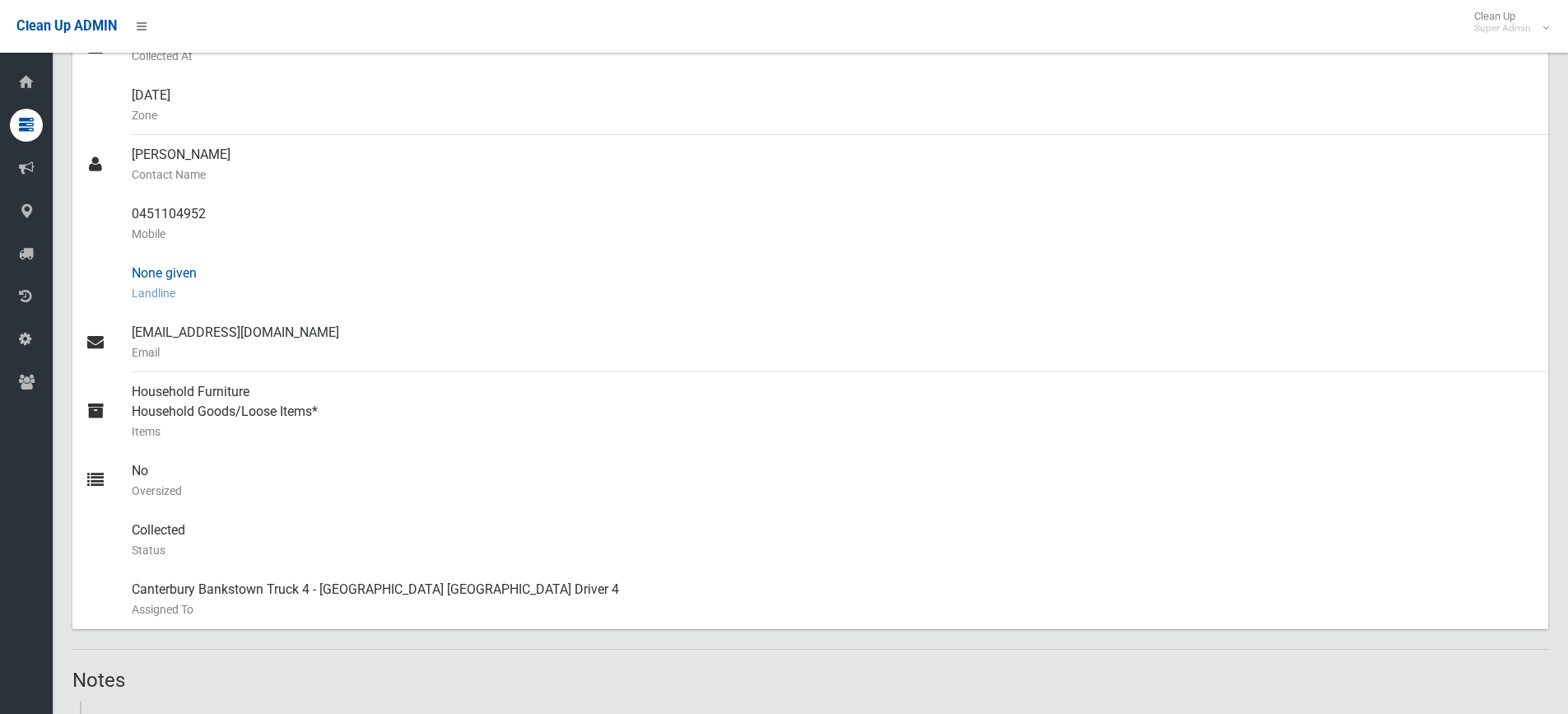
scroll to position [247, 0]
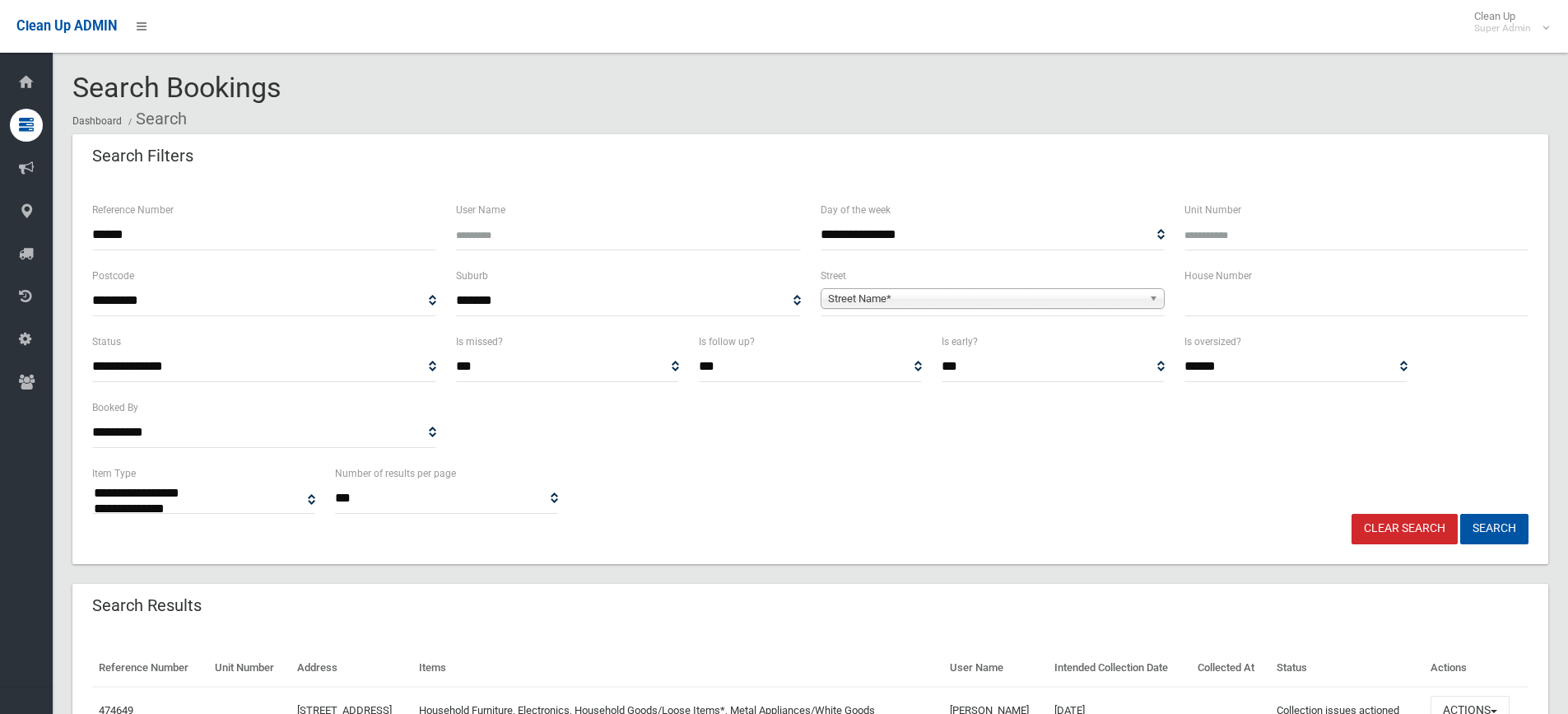
select select
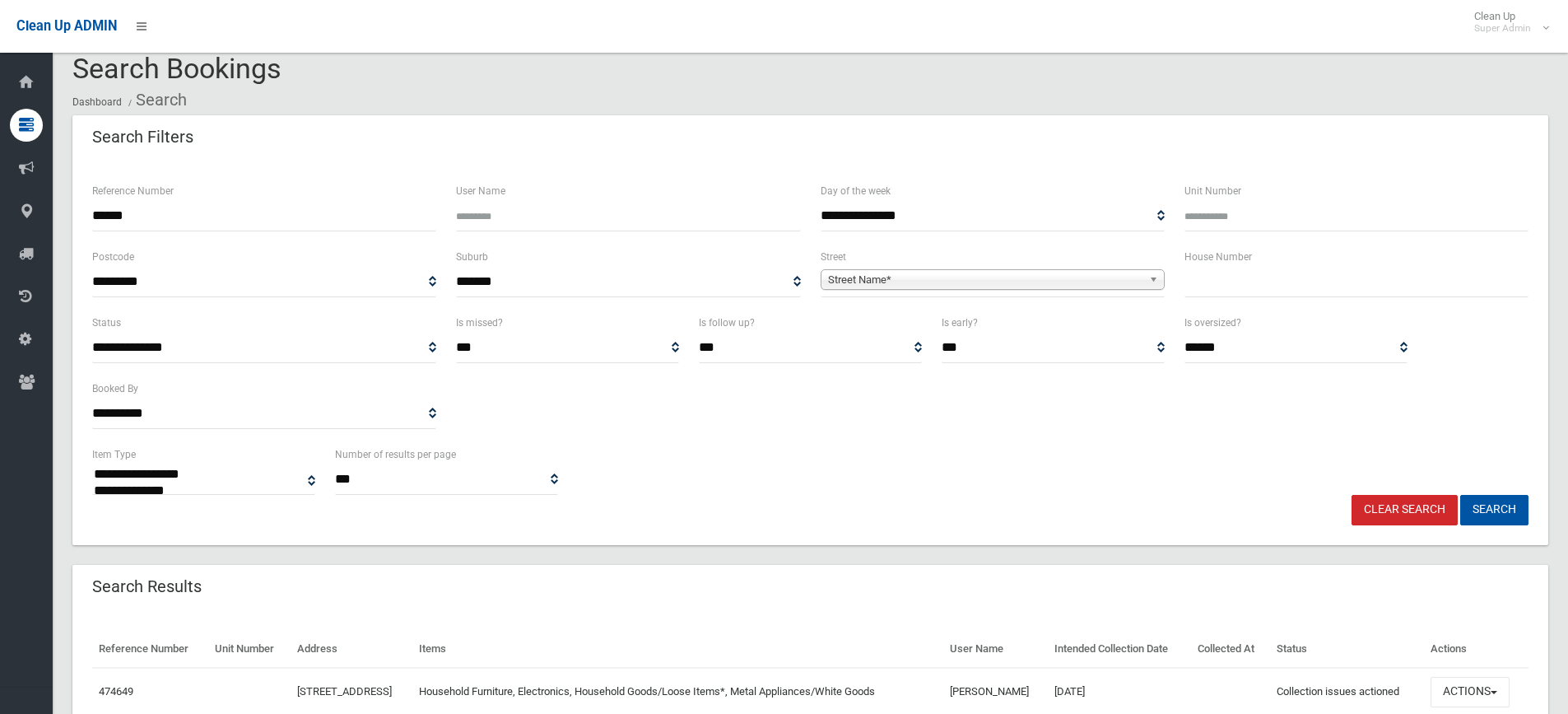
scroll to position [83, 0]
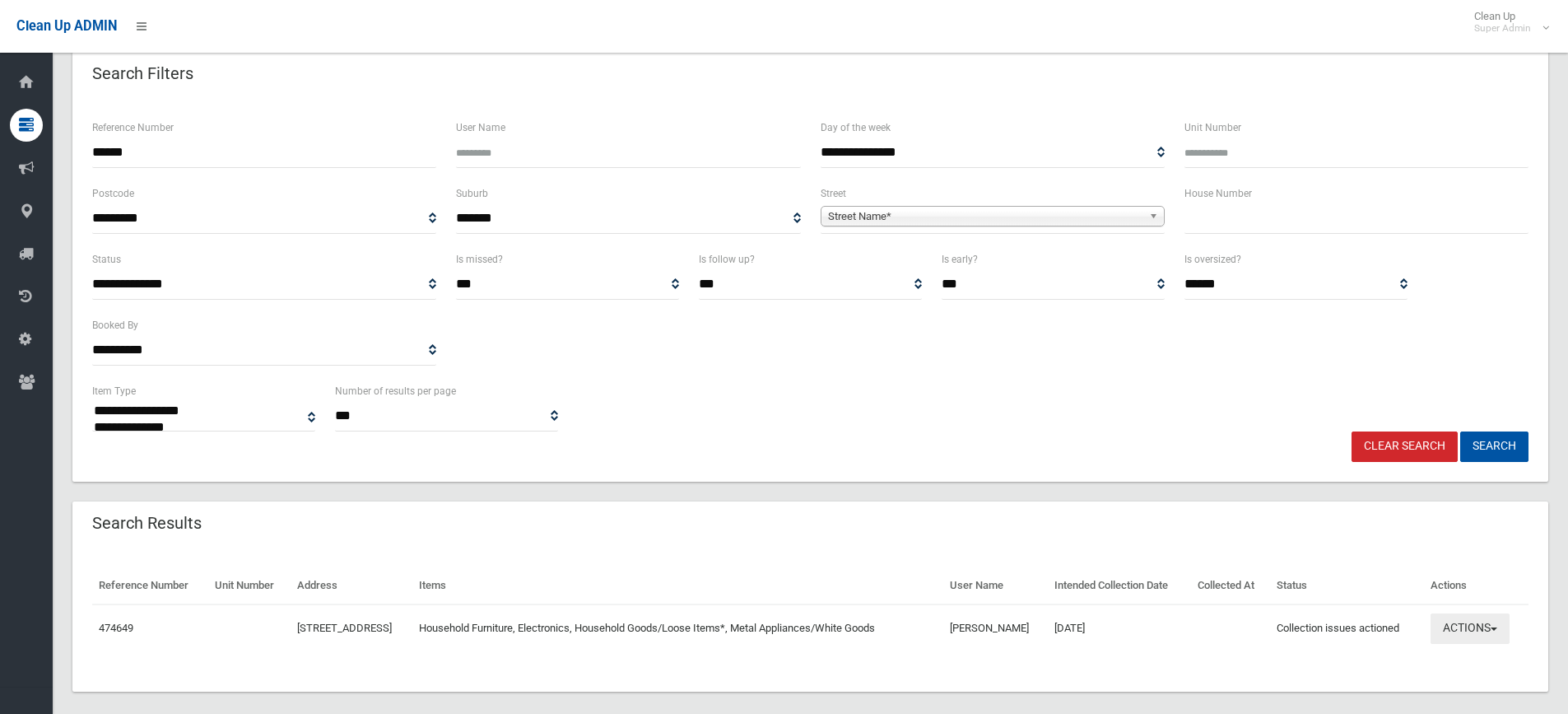
click at [1470, 620] on button "Actions" at bounding box center [1469, 629] width 79 height 31
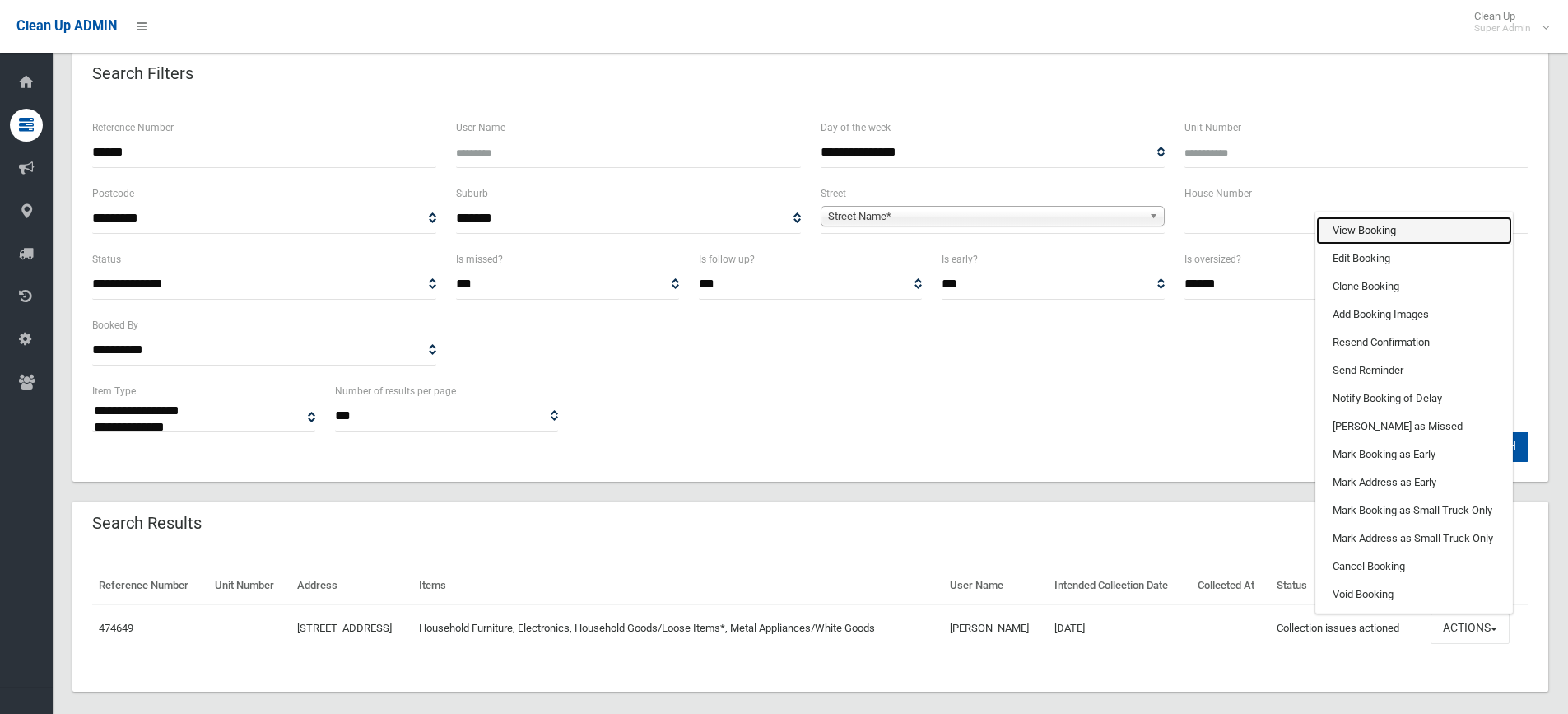
click at [1368, 232] on link "View Booking" at bounding box center [1414, 230] width 196 height 28
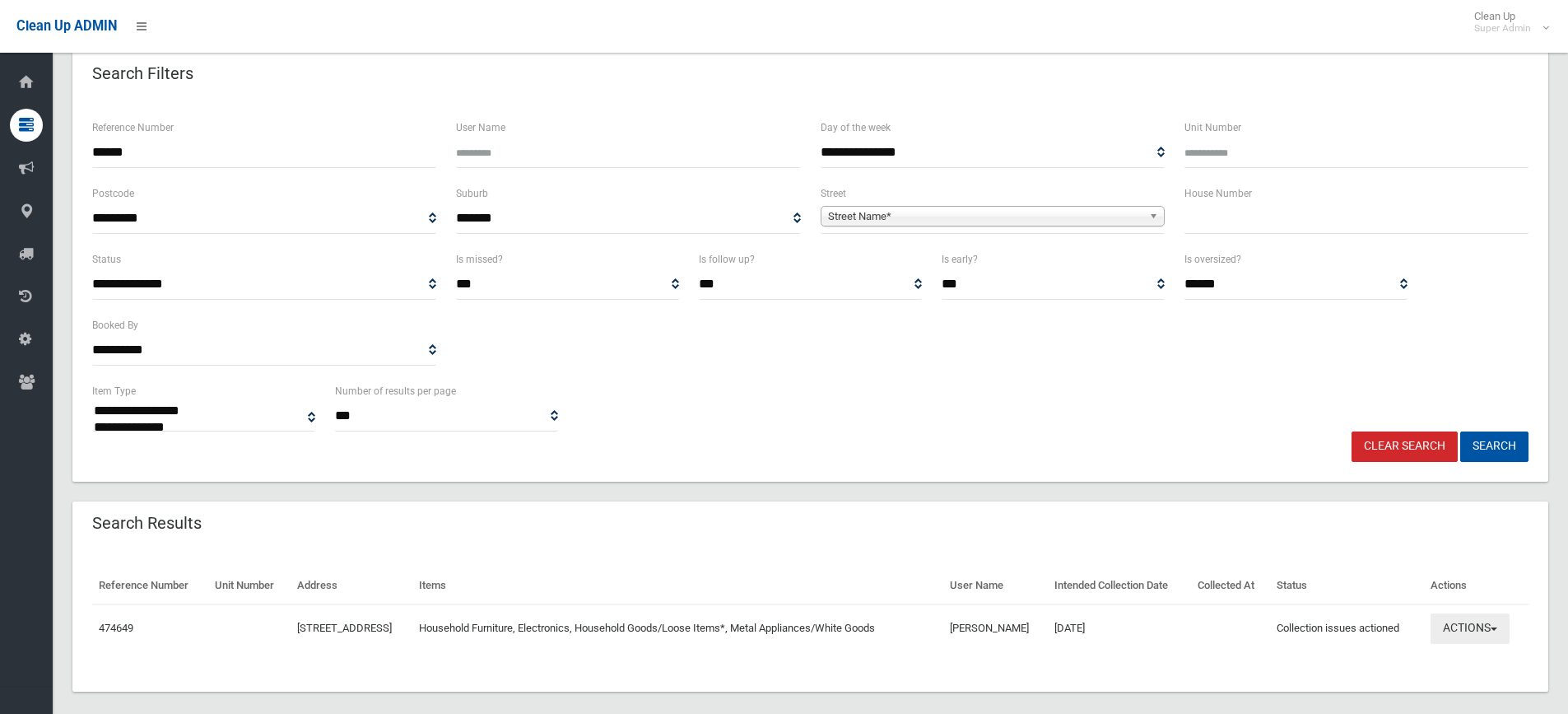
click at [1472, 627] on button "Actions" at bounding box center [1469, 629] width 79 height 31
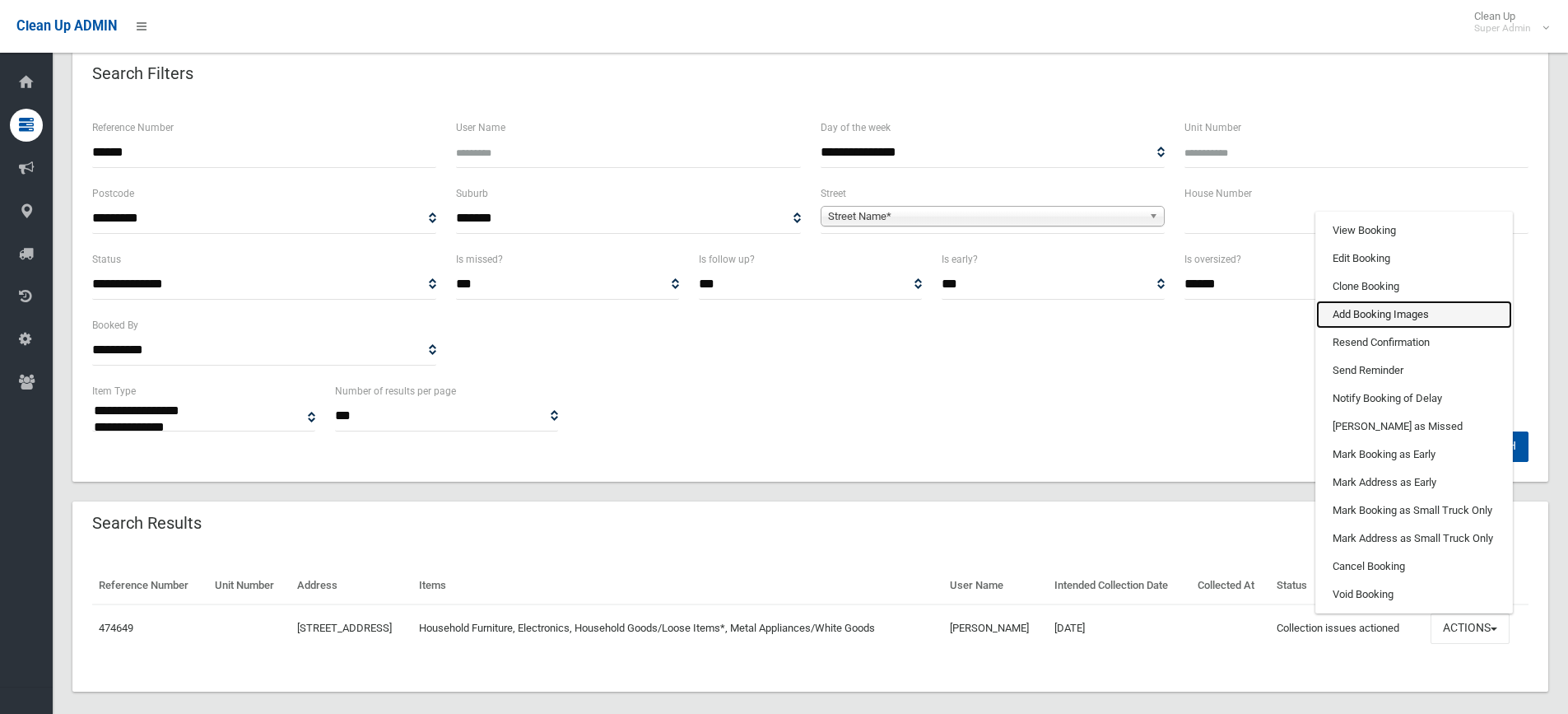
click at [1395, 309] on link "Add Booking Images" at bounding box center [1414, 314] width 196 height 28
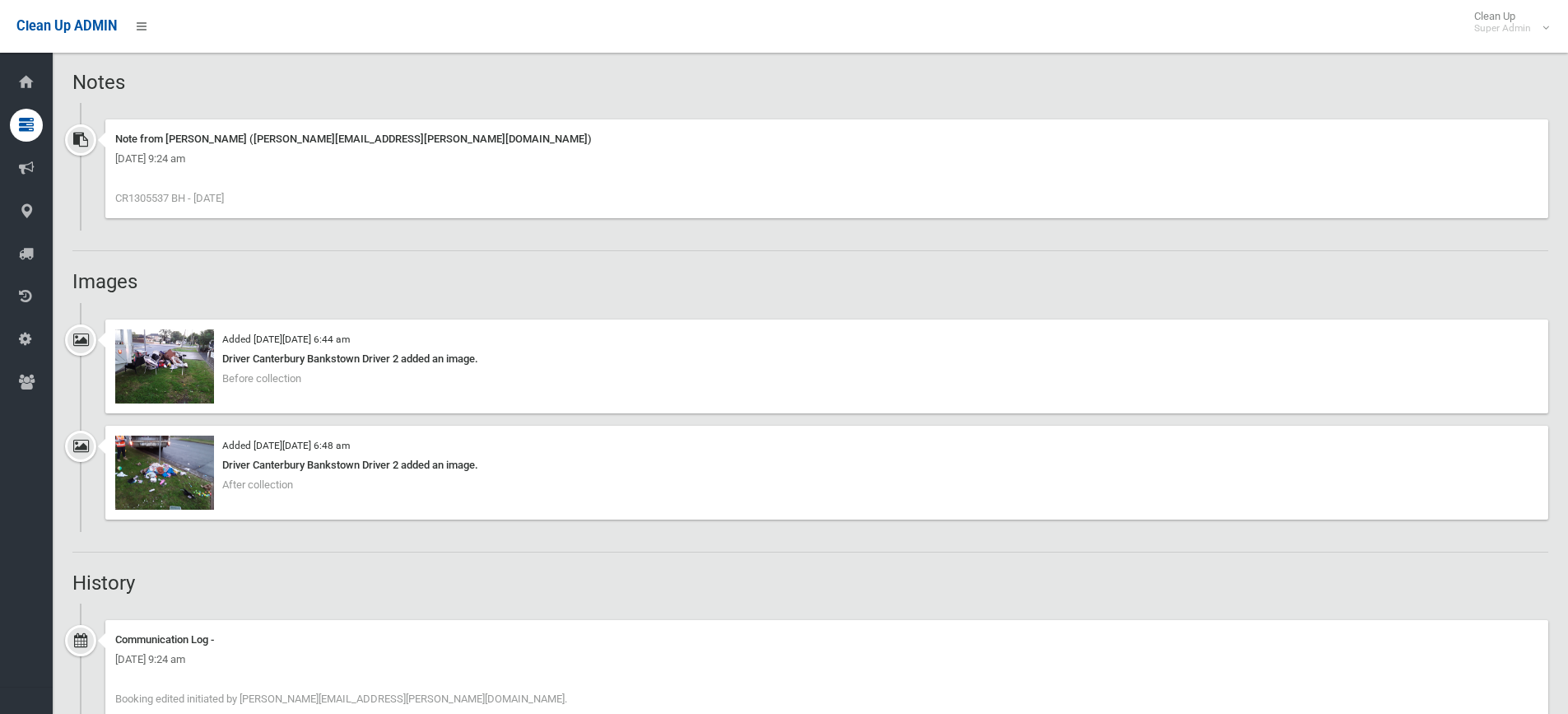
scroll to position [1070, 0]
click at [178, 470] on img at bounding box center [164, 472] width 99 height 74
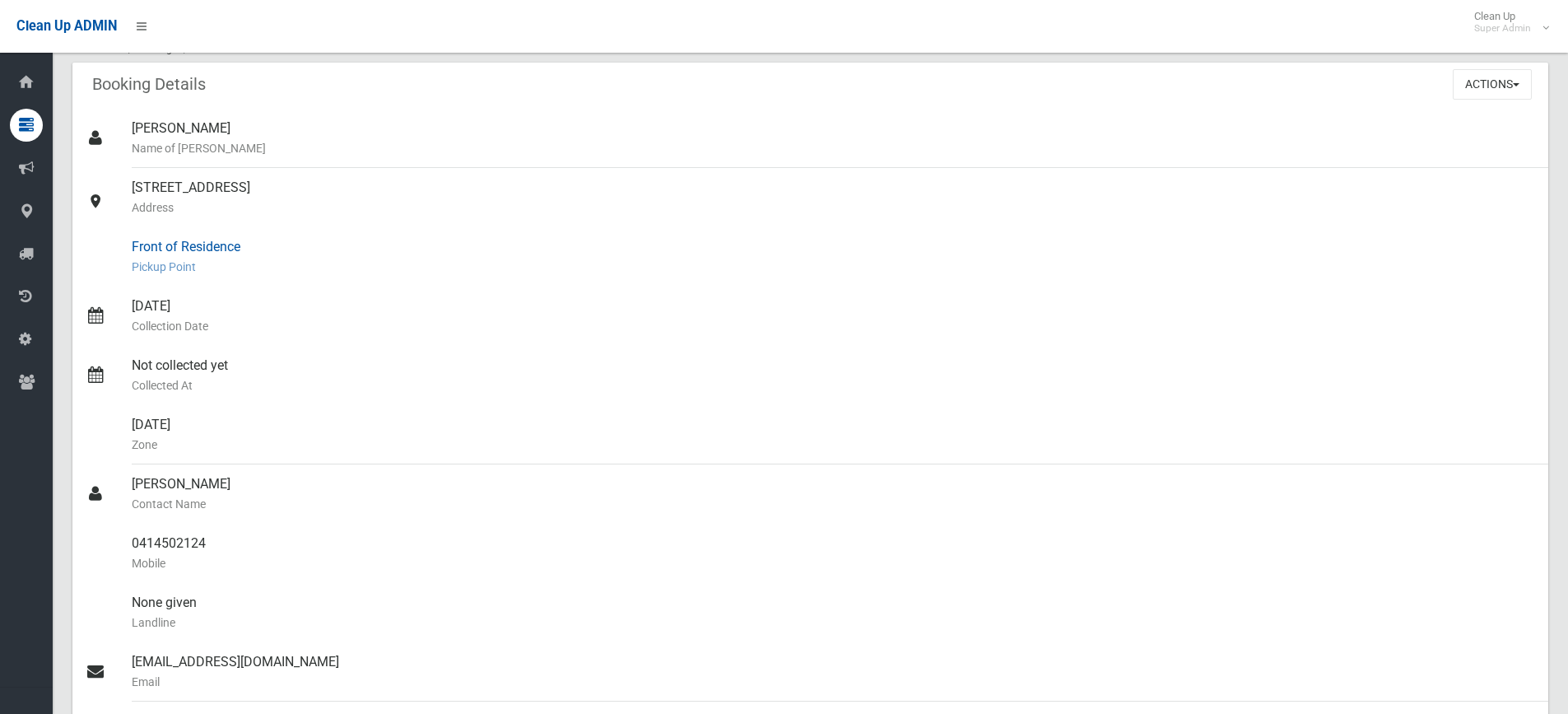
scroll to position [0, 0]
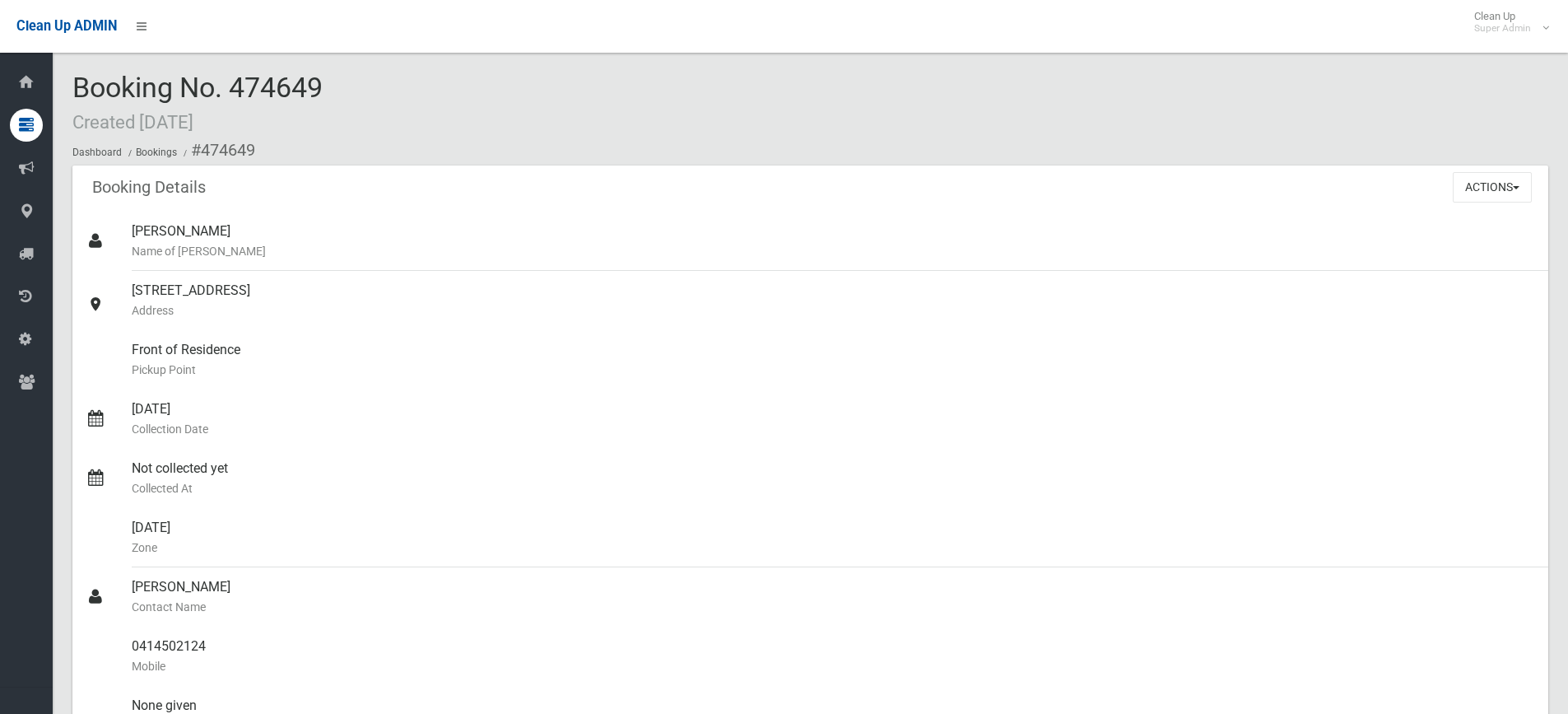
drag, startPoint x: 235, startPoint y: 84, endPoint x: 257, endPoint y: 84, distance: 22.0
click at [257, 84] on span "Booking No. 474649 Created 20/07/2025" at bounding box center [198, 103] width 251 height 64
drag, startPoint x: 128, startPoint y: 283, endPoint x: 327, endPoint y: 293, distance: 199.3
click at [327, 293] on link "86 Market Street, CONDELL PARK NSW 2200 Address" at bounding box center [810, 300] width 1475 height 59
copy link "86 Market Street, CONDELL PARK"
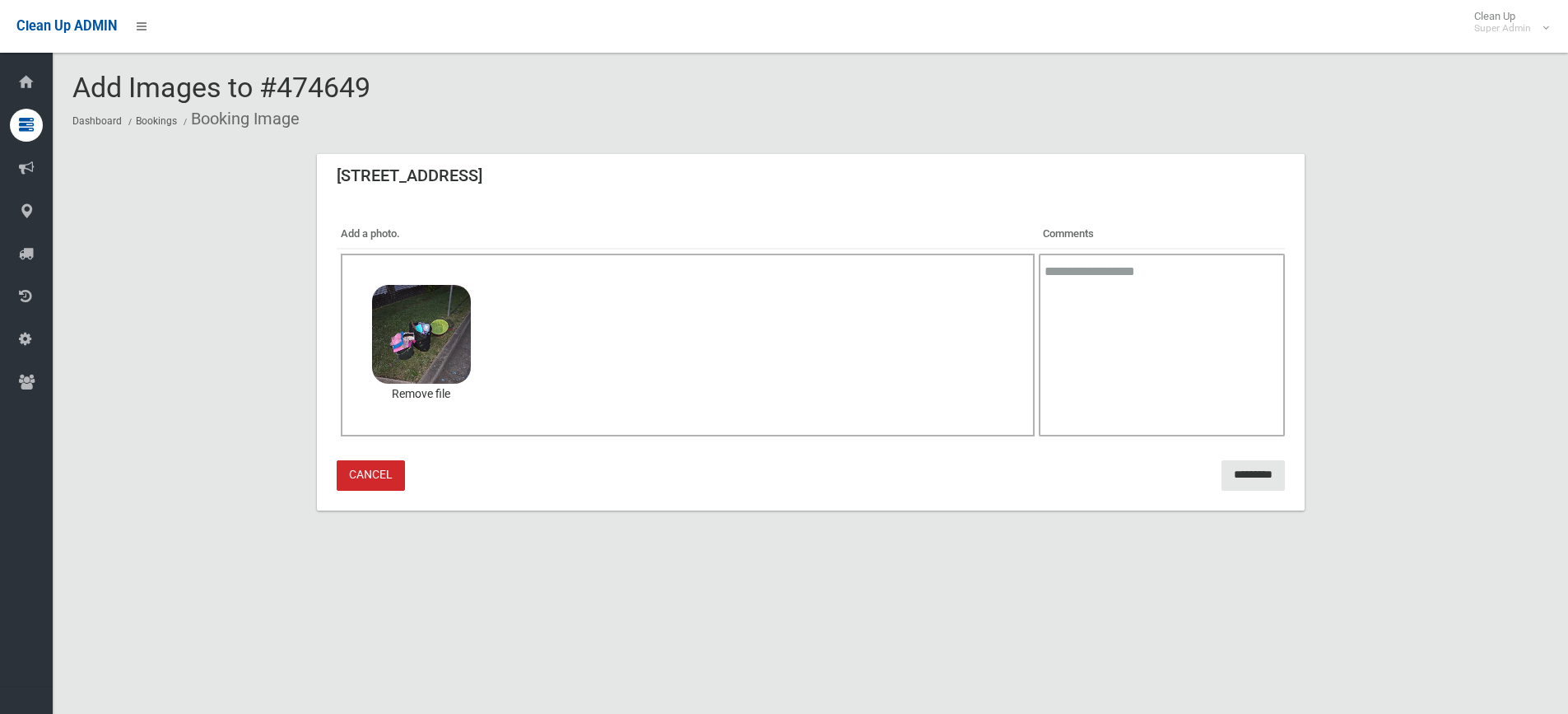
click at [1111, 265] on textarea at bounding box center [1161, 344] width 245 height 183
type textarea "**********"
click at [1226, 472] on input "*********" at bounding box center [1253, 476] width 64 height 31
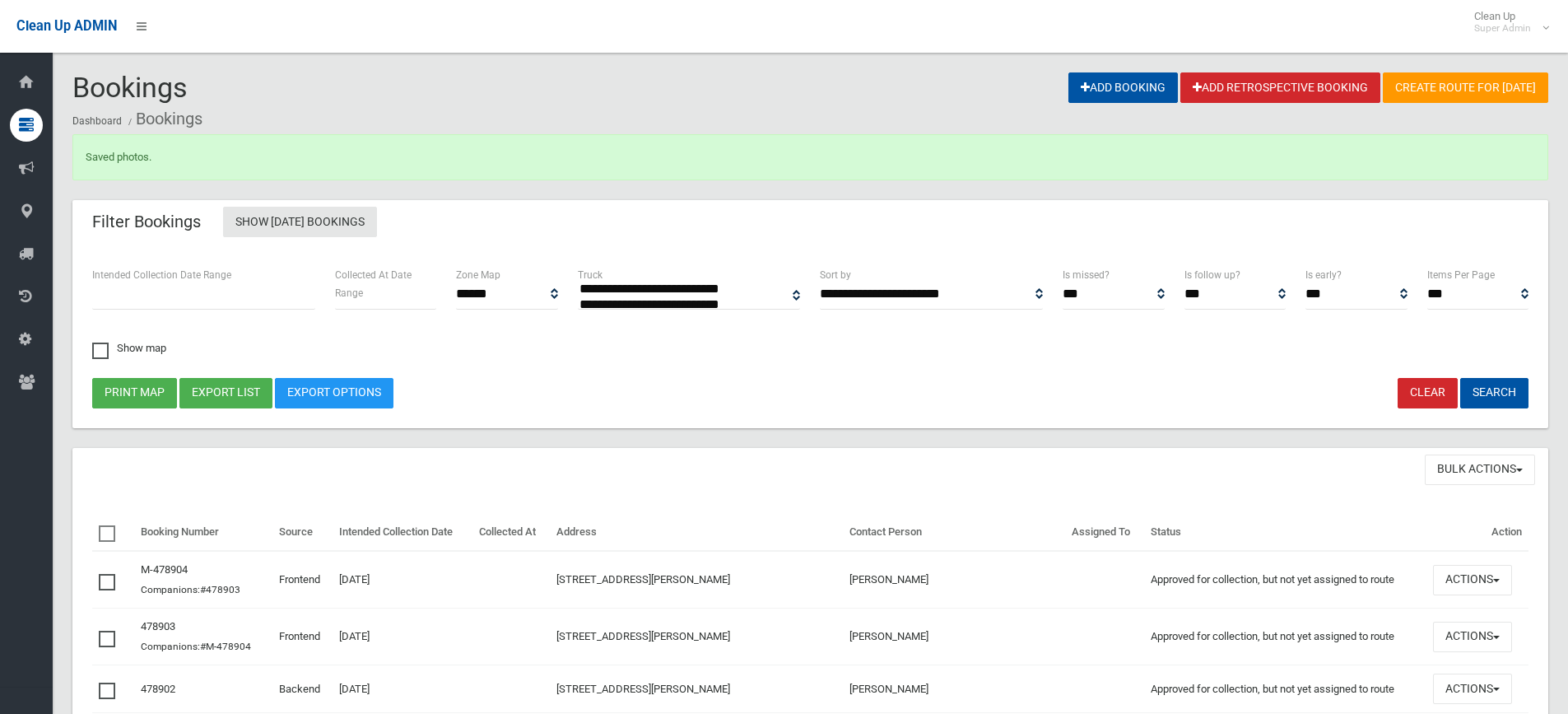
select select
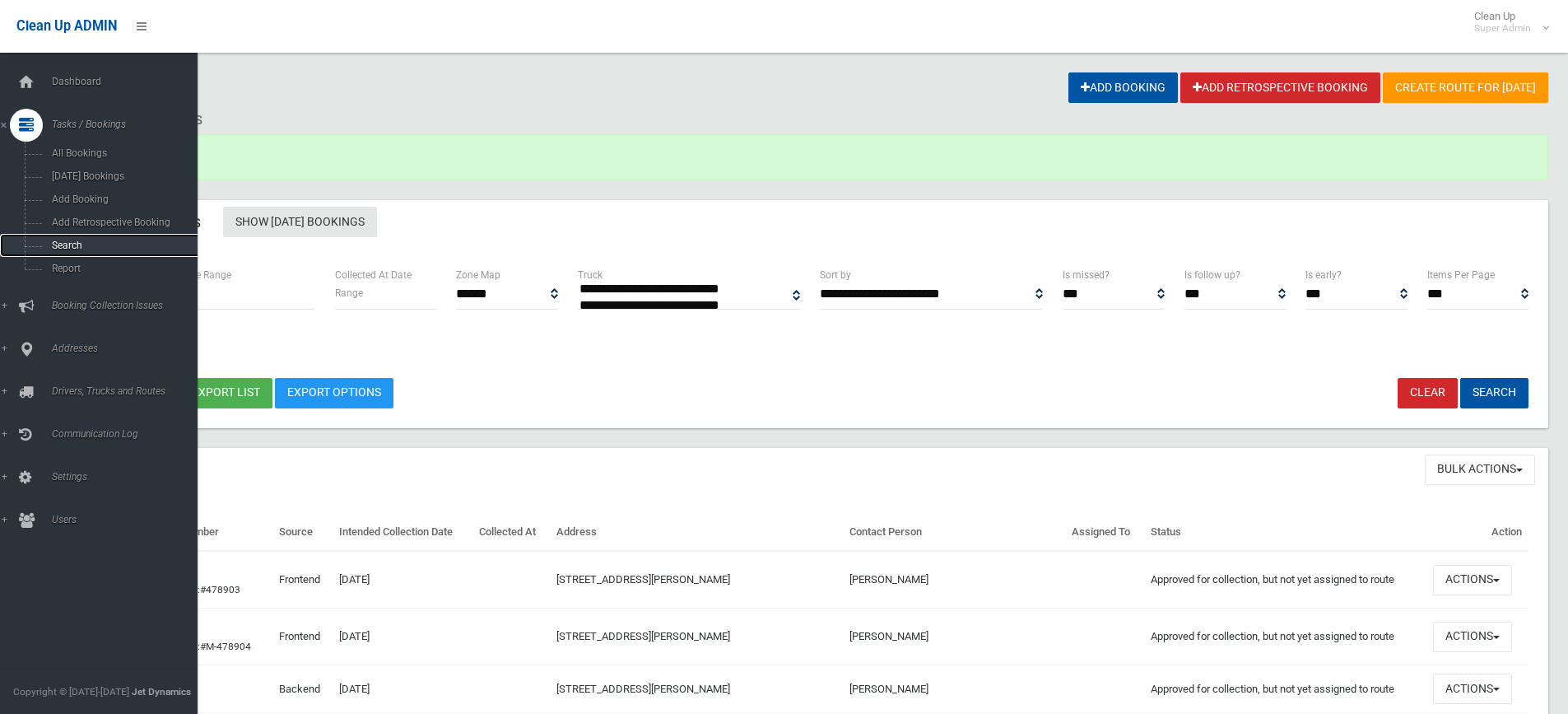
click at [67, 243] on span "Search" at bounding box center [122, 245] width 149 height 12
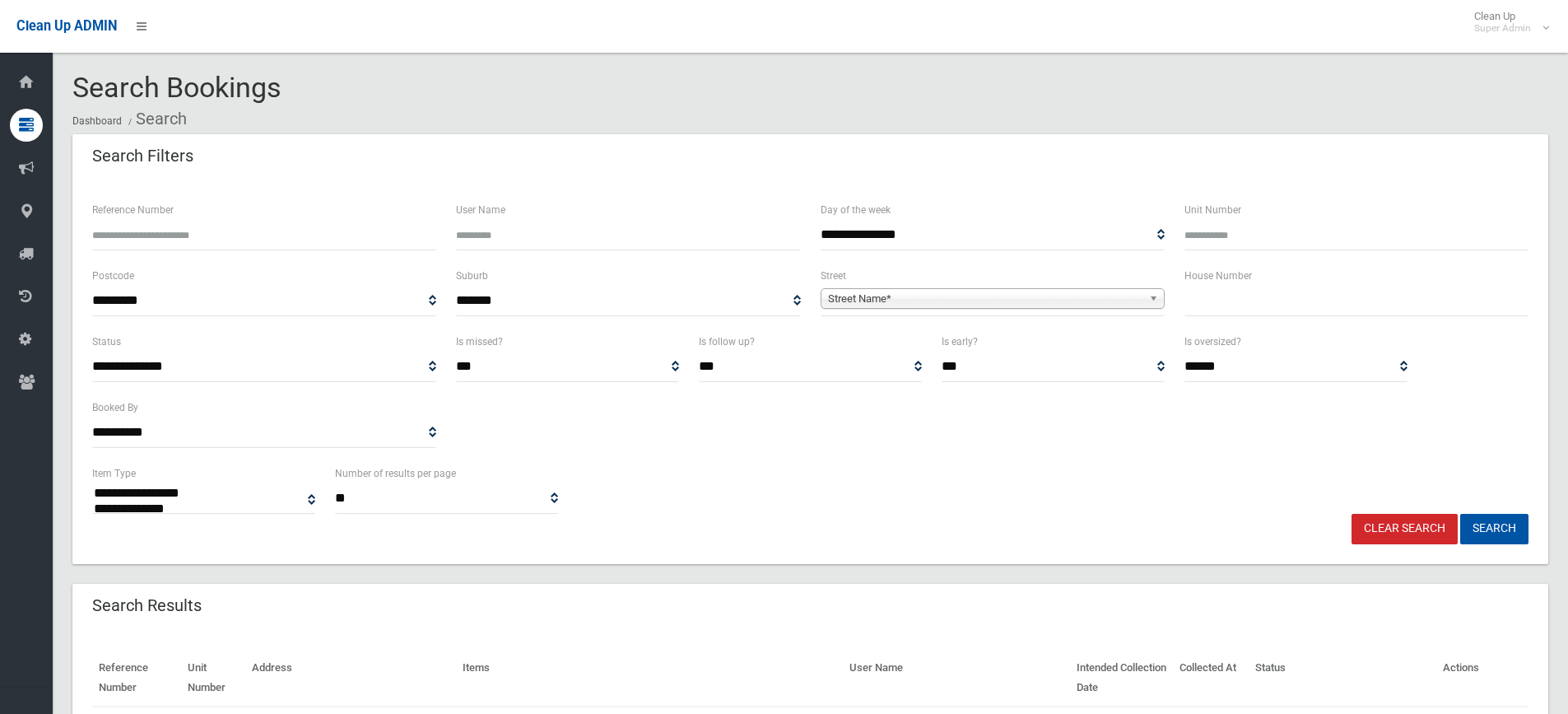
select select
click at [138, 230] on input "Reference Number" at bounding box center [264, 235] width 344 height 31
type input "******"
click at [1460, 514] on button "Search" at bounding box center [1494, 530] width 68 height 31
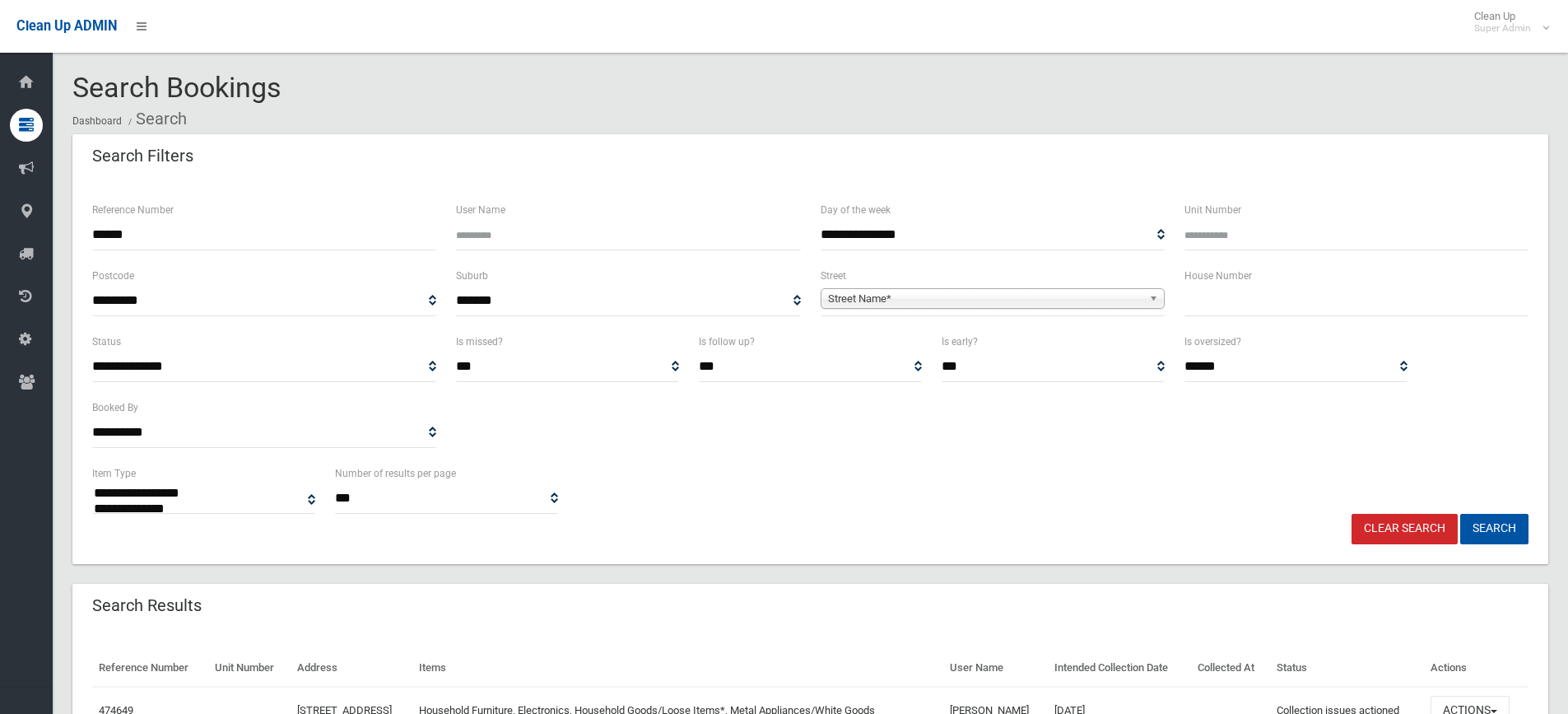
select select
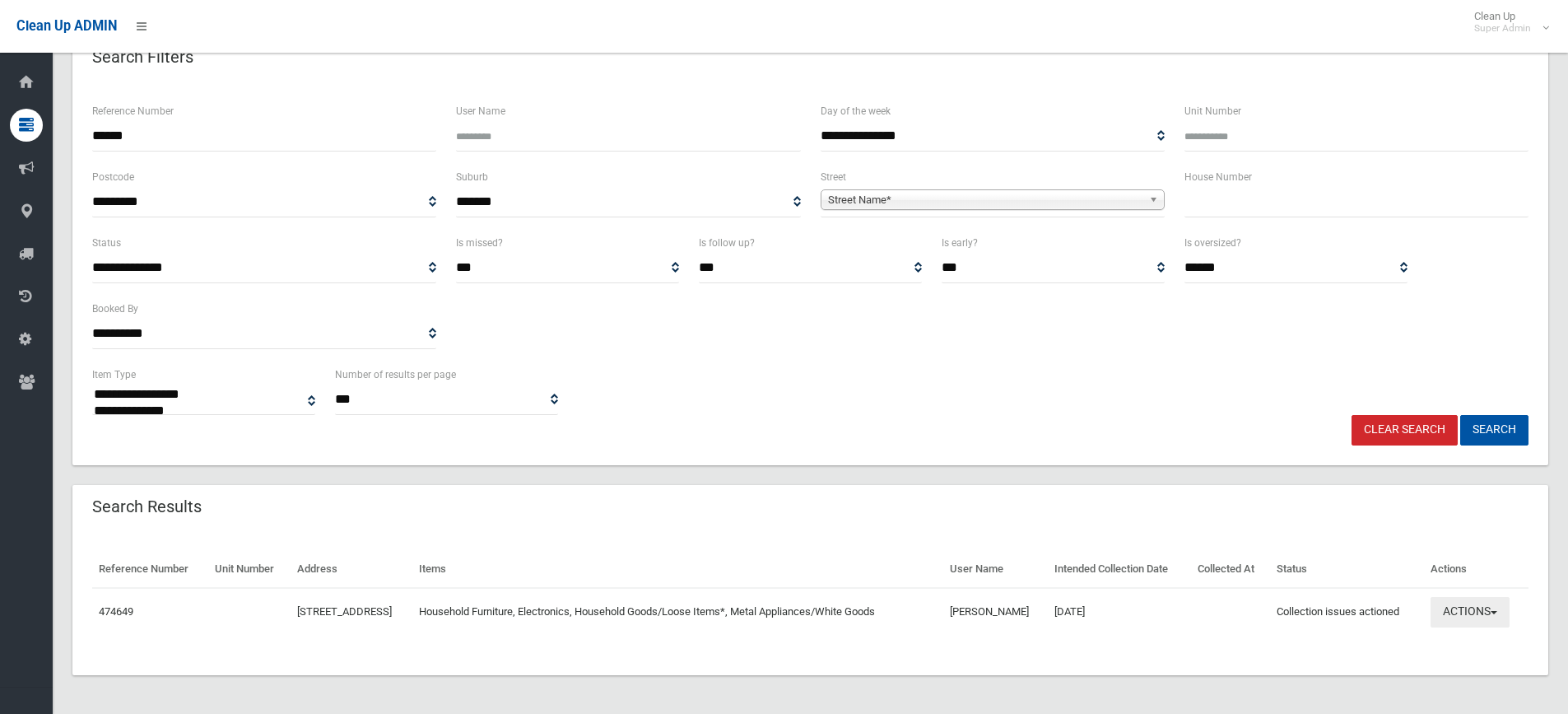
scroll to position [100, 0]
click at [1464, 611] on button "Actions" at bounding box center [1469, 611] width 79 height 31
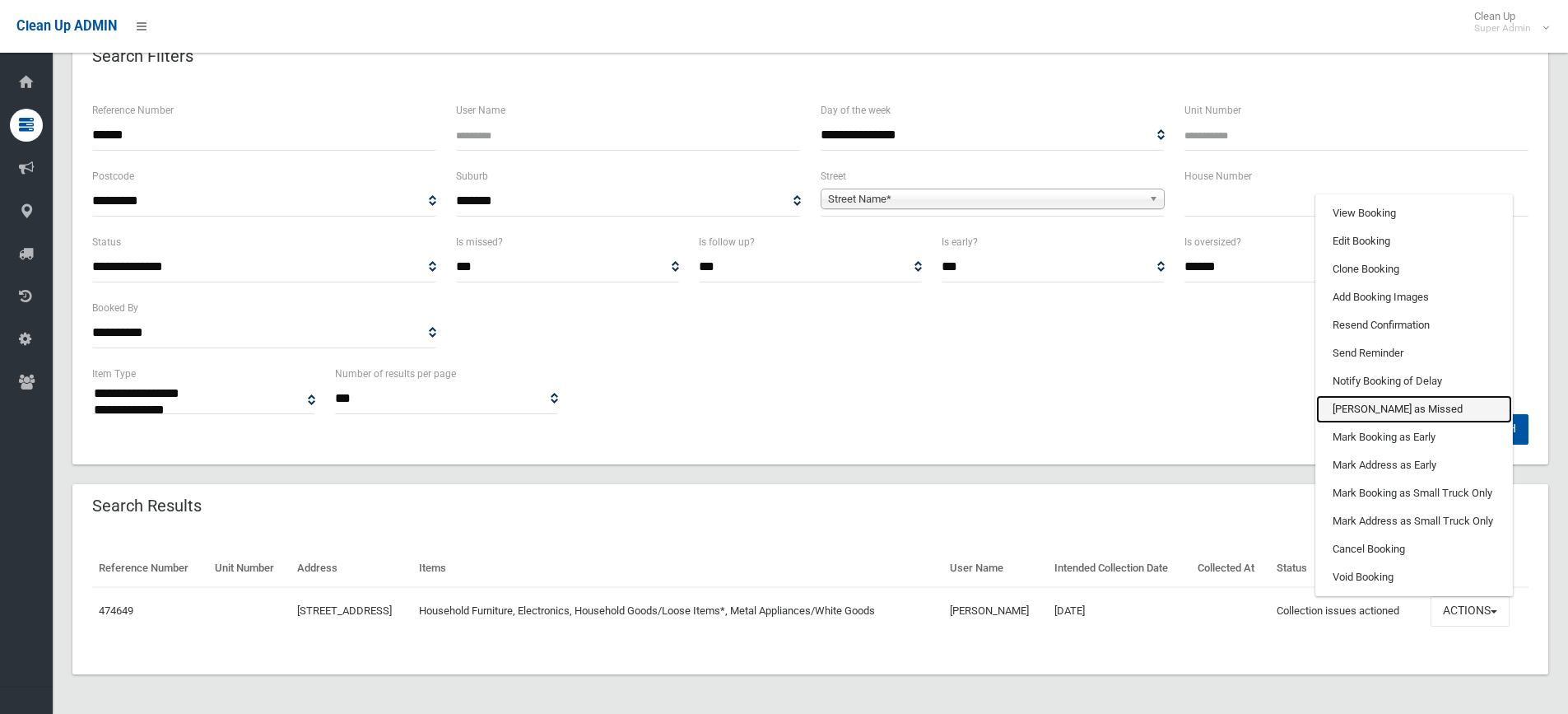
click at [1365, 403] on link "[PERSON_NAME] as Missed" at bounding box center [1414, 409] width 196 height 28
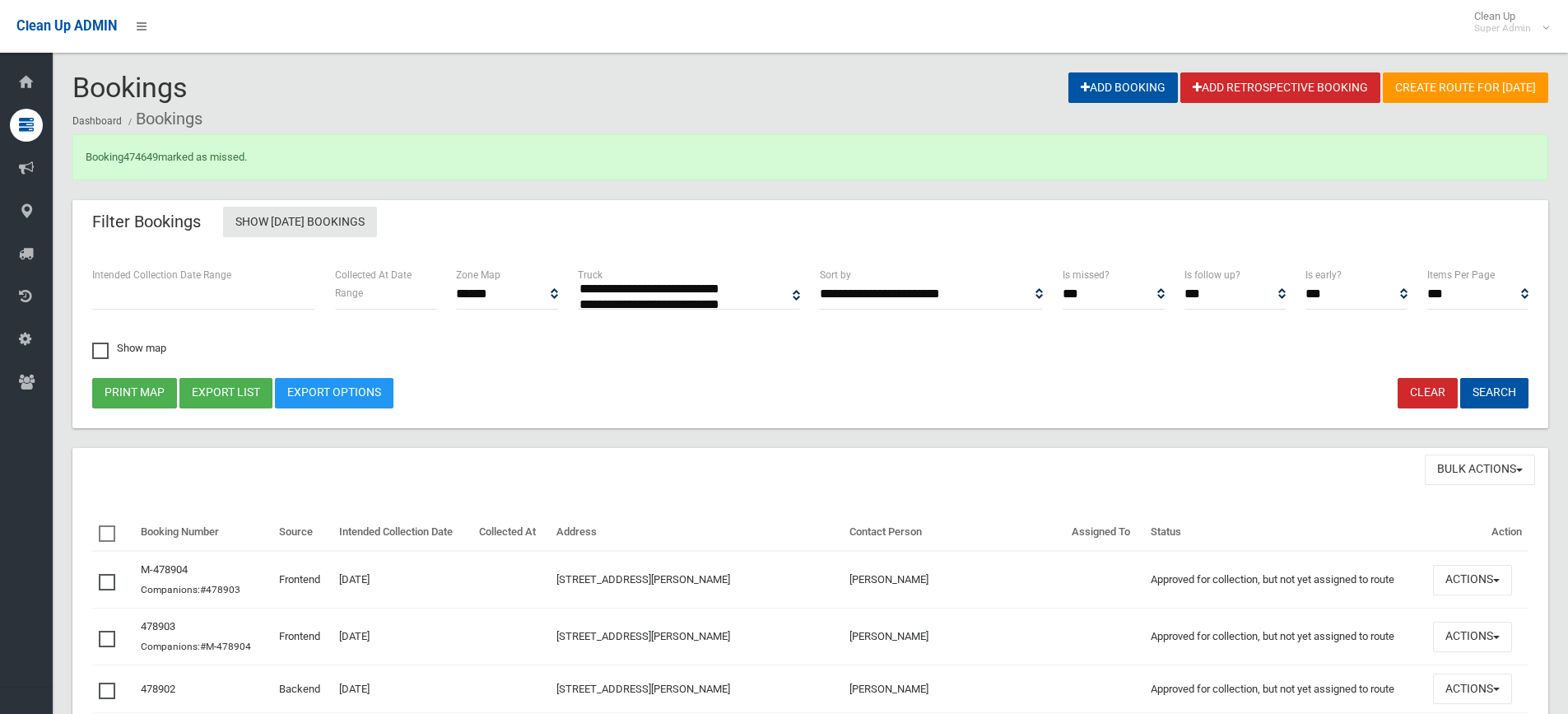
select select
click at [138, 157] on link "474649" at bounding box center [141, 157] width 35 height 13
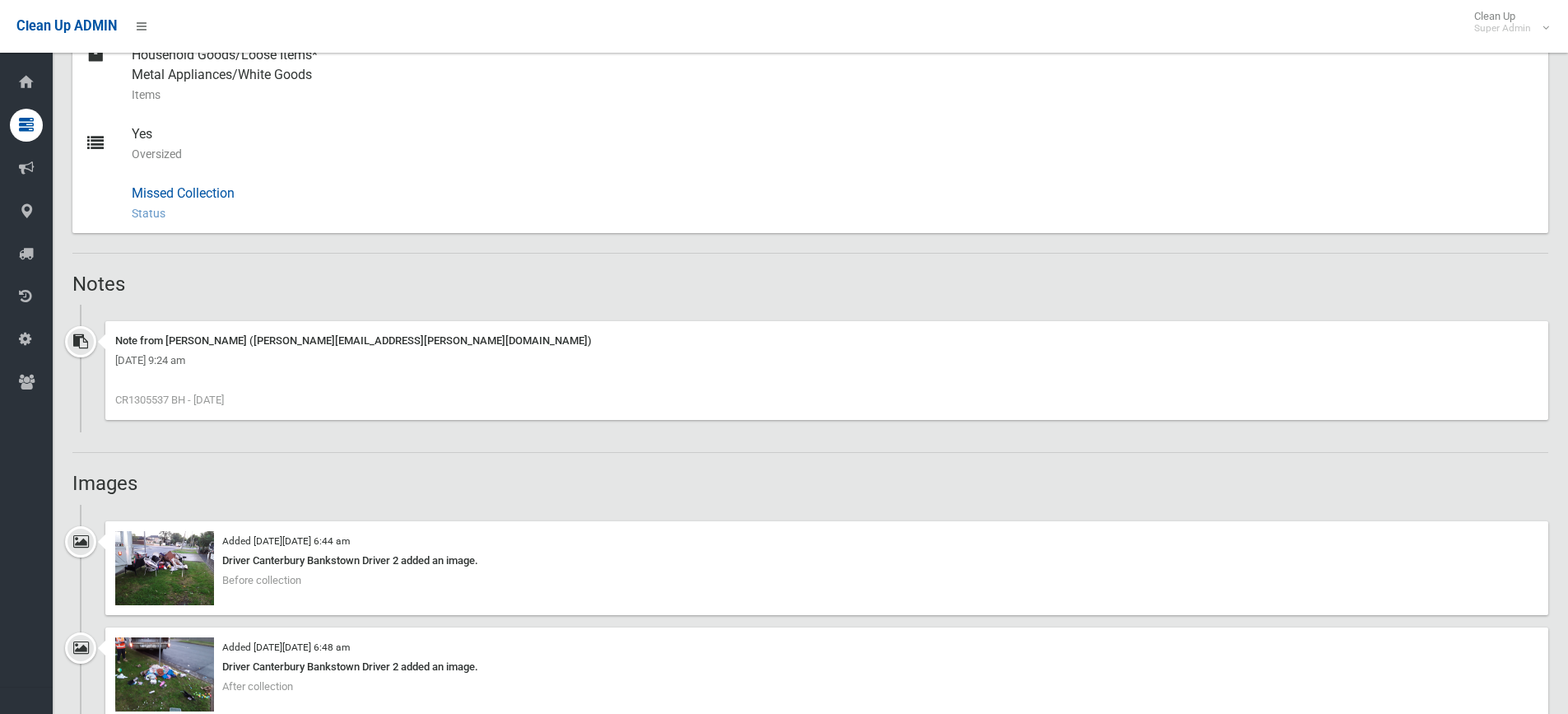
scroll to position [823, 0]
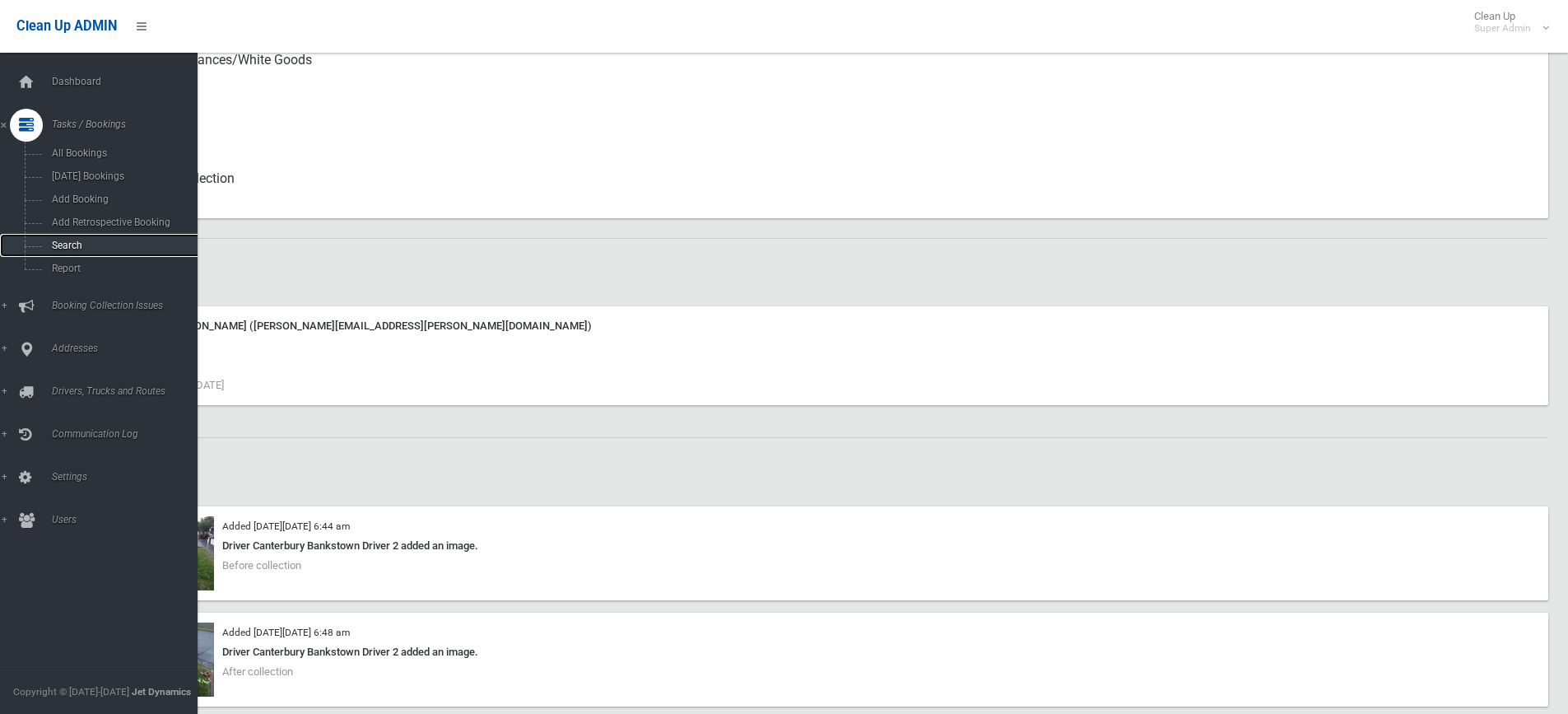
click at [66, 247] on span "Search" at bounding box center [122, 245] width 149 height 12
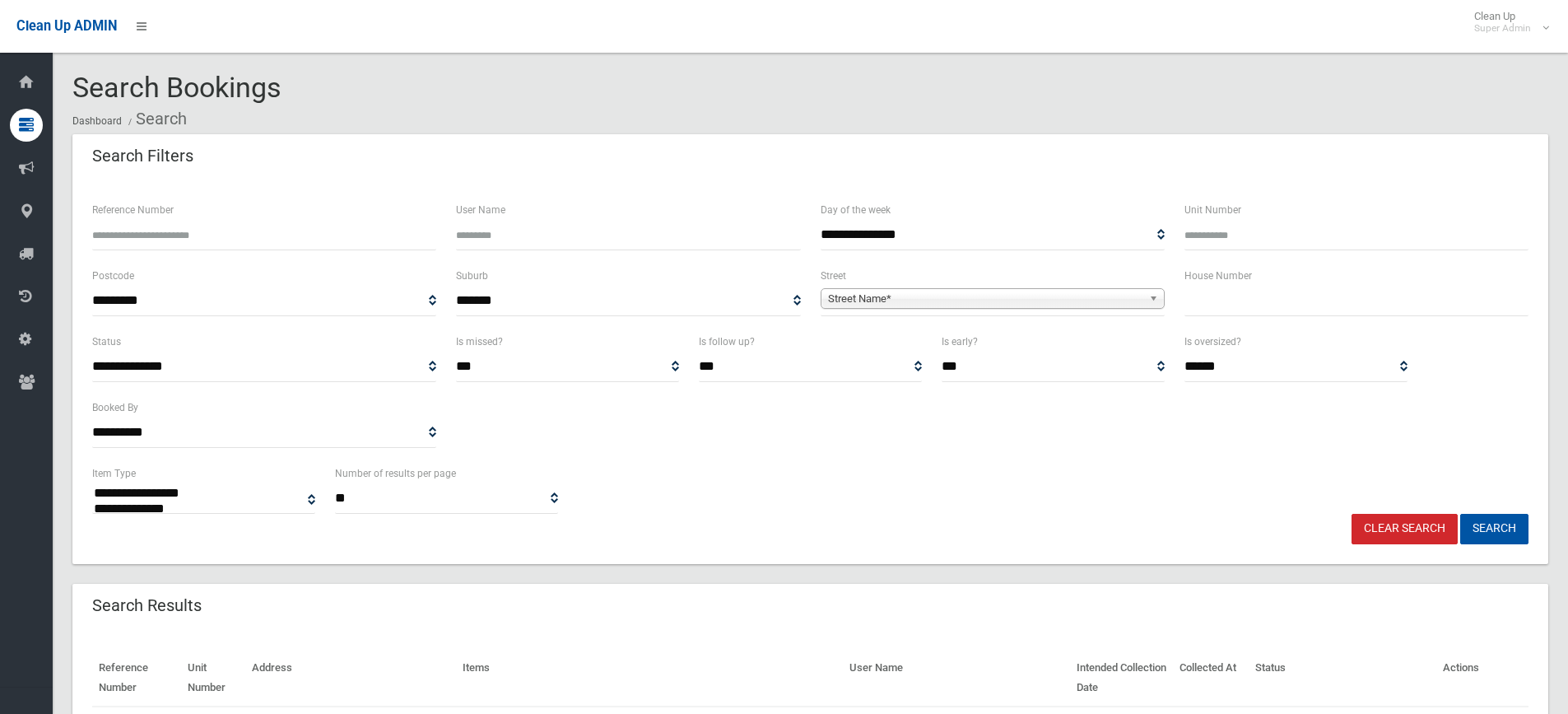
select select
click at [1261, 313] on input "text" at bounding box center [1356, 302] width 344 height 31
type input "*"
click at [901, 301] on span "Street Name*" at bounding box center [985, 299] width 314 height 20
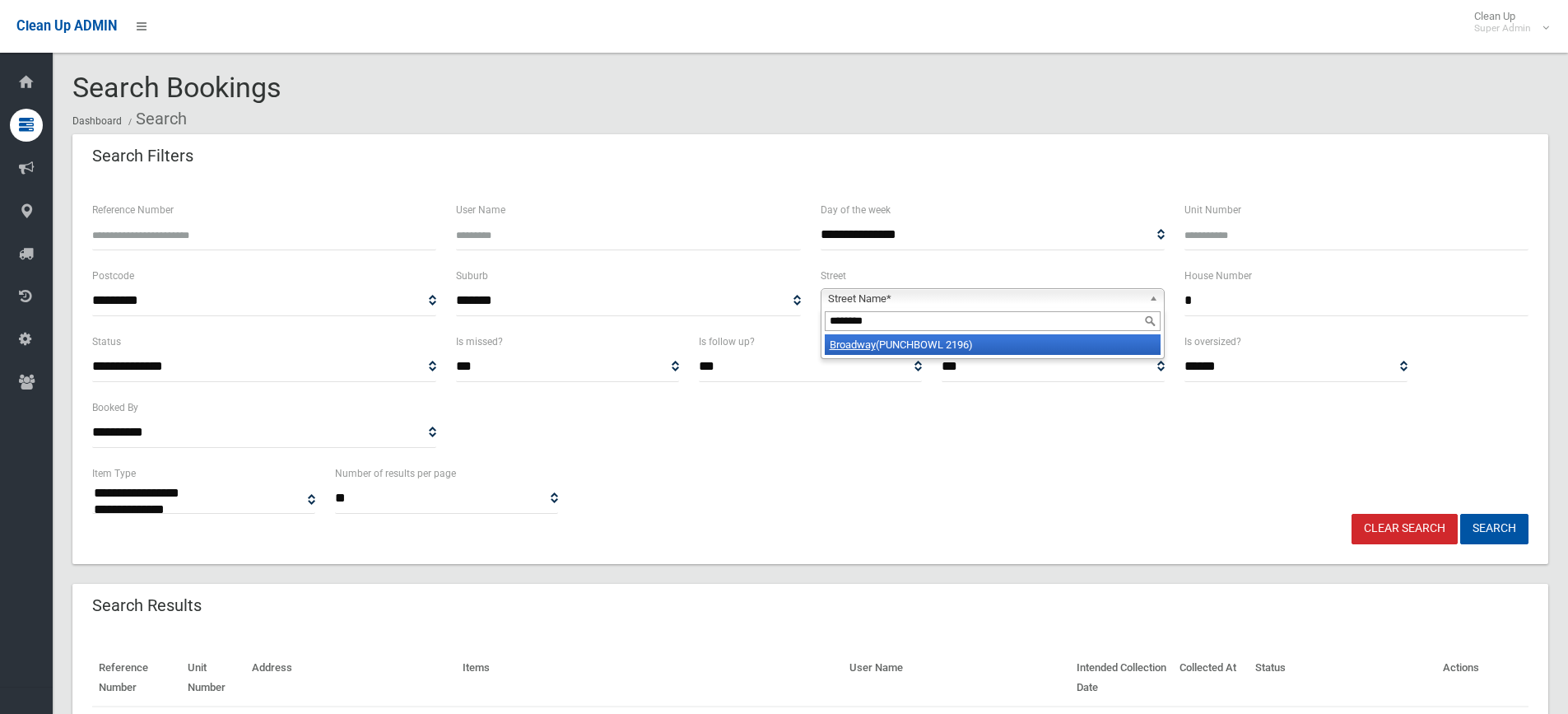
type input "********"
click at [910, 342] on li "Broadway (PUNCHBOWL 2196)" at bounding box center [992, 344] width 336 height 21
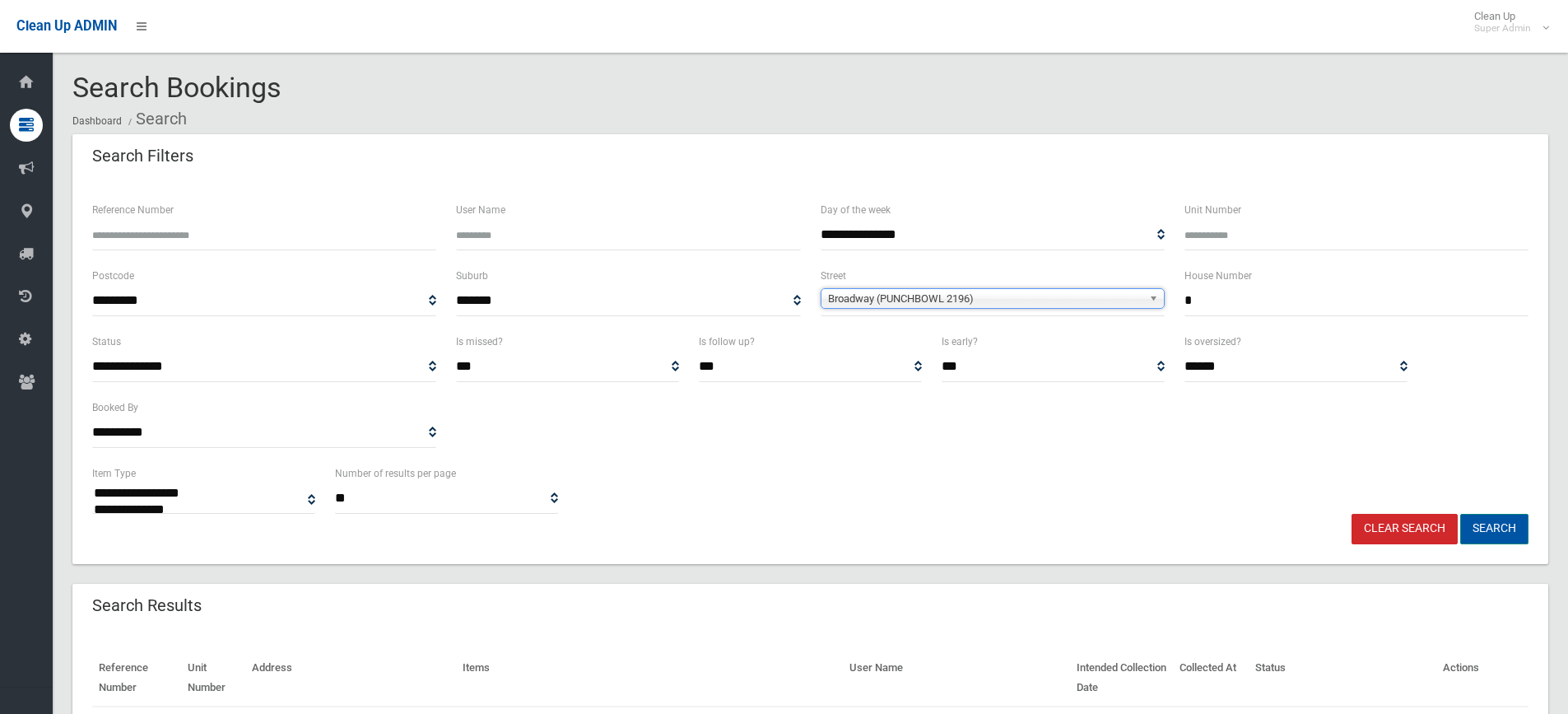
click at [1499, 521] on button "Search" at bounding box center [1494, 530] width 68 height 31
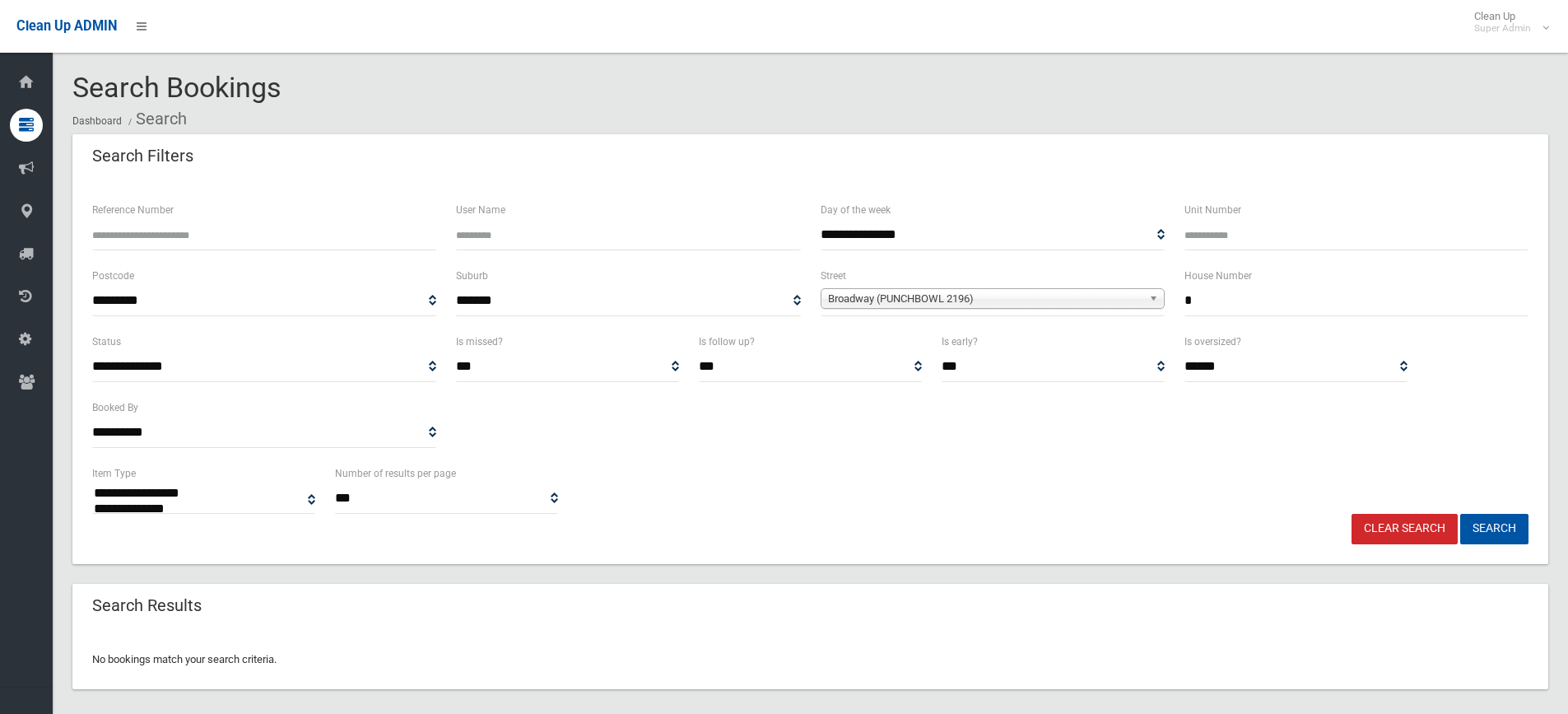
select select
click at [1501, 523] on button "Search" at bounding box center [1494, 530] width 68 height 31
select select
click at [1504, 523] on button "Search" at bounding box center [1494, 530] width 68 height 31
select select
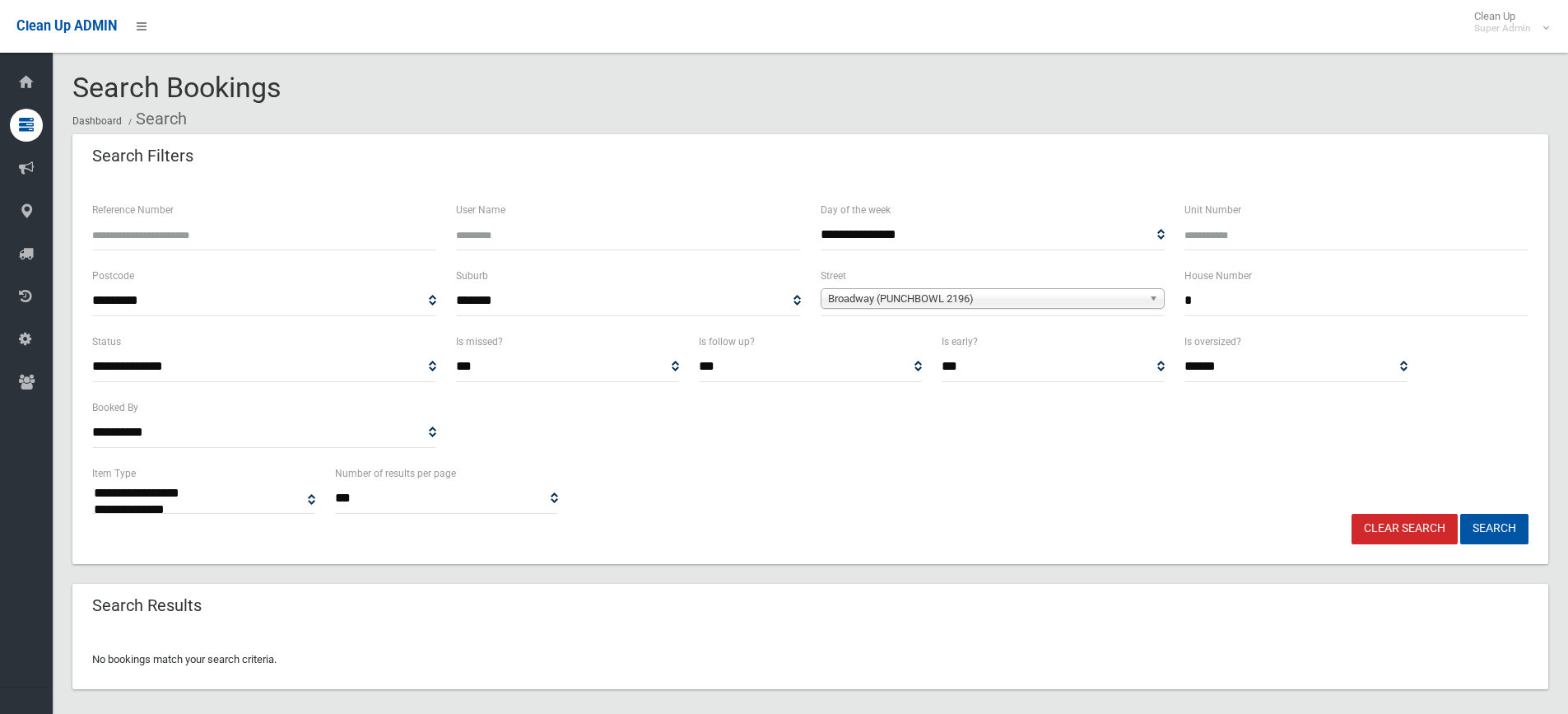
click at [846, 300] on span "Broadway (PUNCHBOWL 2196)" at bounding box center [985, 299] width 314 height 20
type input "**********"
drag, startPoint x: 913, startPoint y: 319, endPoint x: 743, endPoint y: 325, distance: 170.1
click at [743, 325] on div "**********" at bounding box center [810, 299] width 1455 height 66
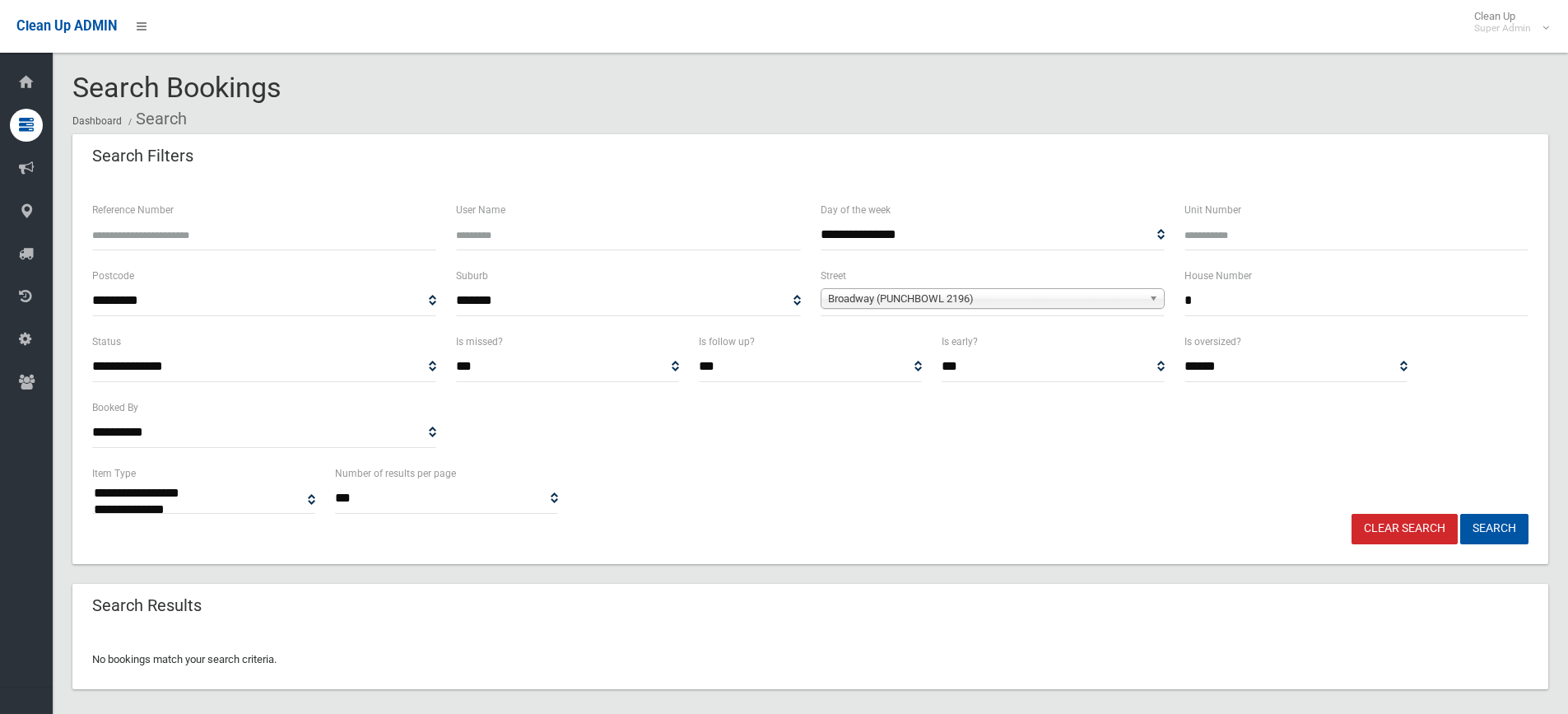
drag, startPoint x: 1202, startPoint y: 301, endPoint x: 1180, endPoint y: 300, distance: 22.0
click at [1180, 300] on div "House Number *" at bounding box center [1356, 299] width 364 height 66
click at [968, 295] on span "Broadway (PUNCHBOWL 2196)" at bounding box center [985, 299] width 314 height 20
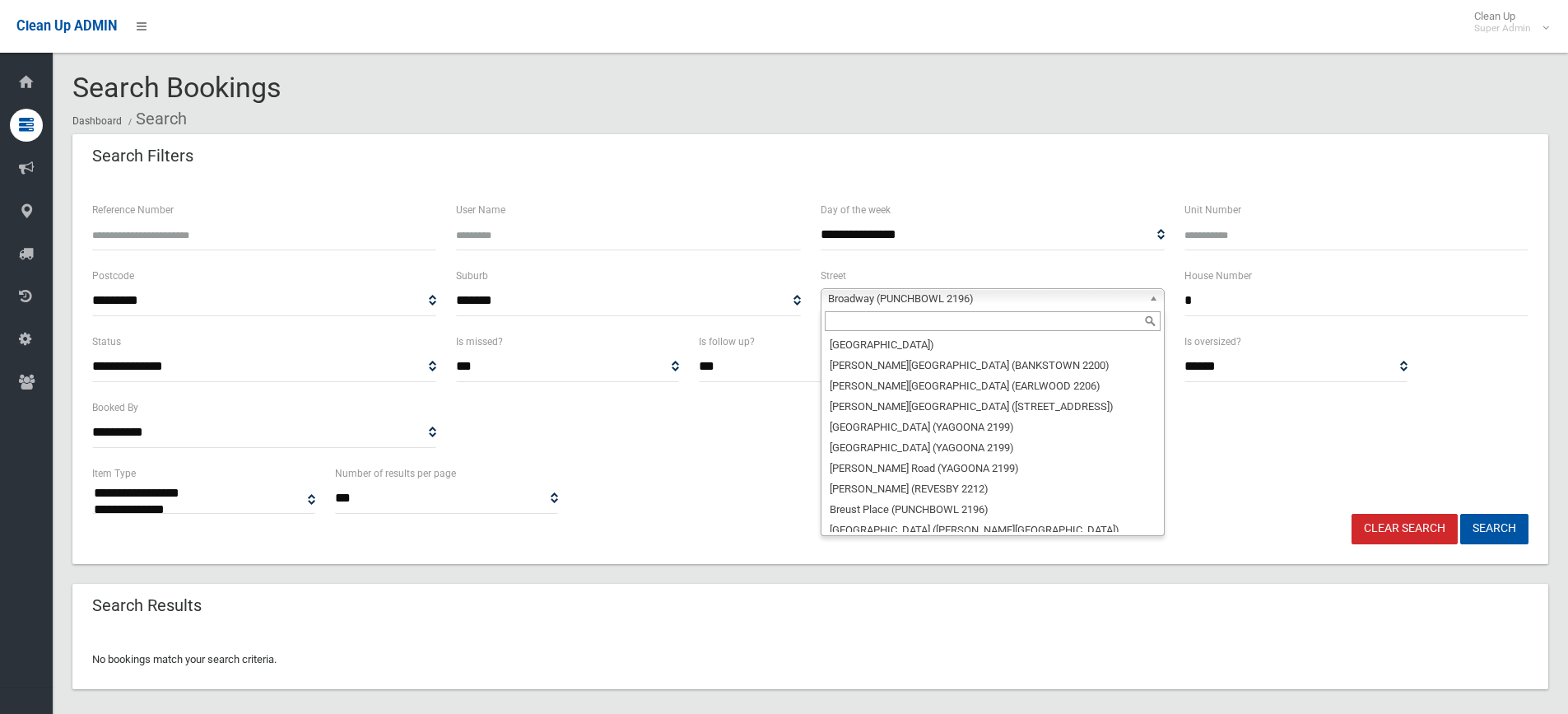
scroll to position [6389, 0]
click at [1317, 196] on div "**********" at bounding box center [810, 372] width 1475 height 383
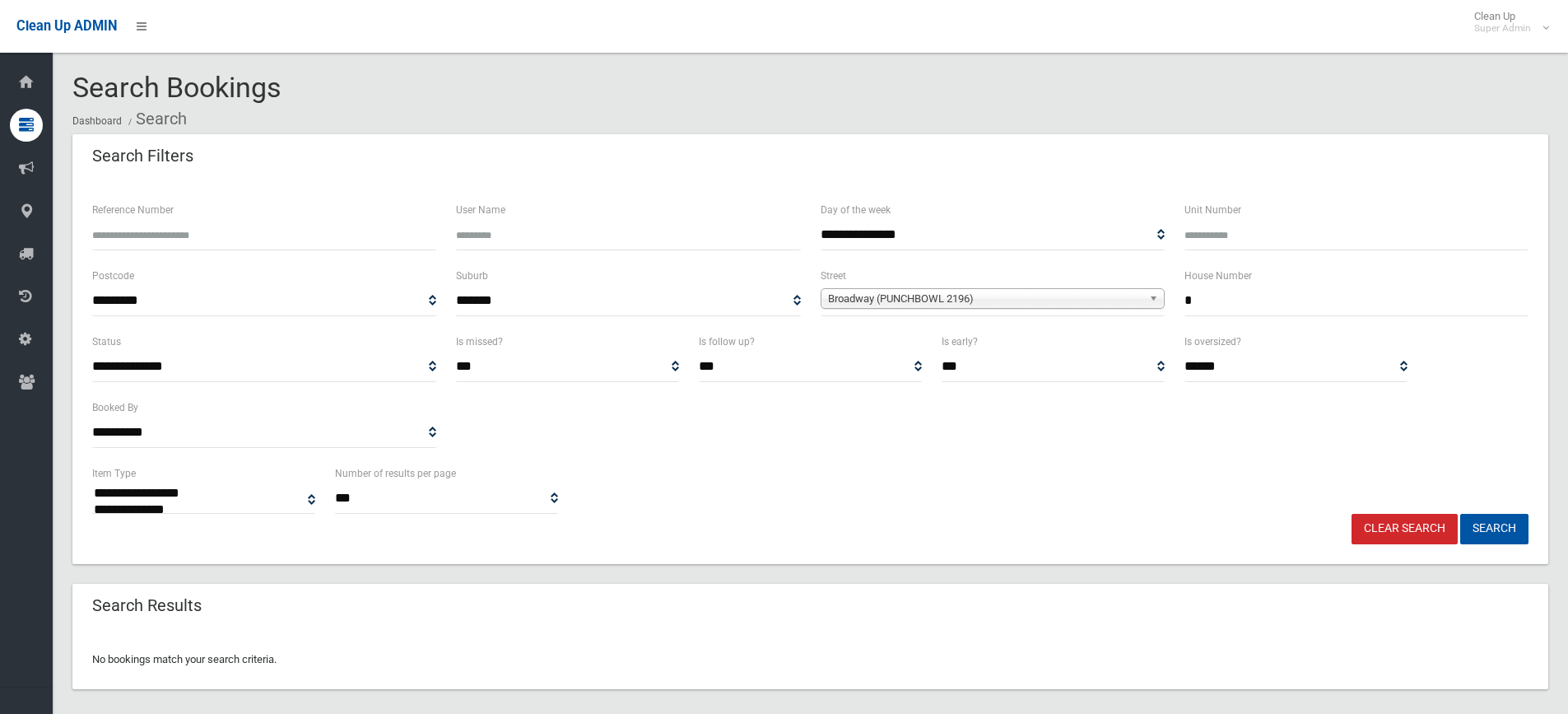
drag, startPoint x: 1206, startPoint y: 296, endPoint x: 1179, endPoint y: 297, distance: 27.0
click at [1179, 297] on div "House Number *" at bounding box center [1356, 299] width 364 height 66
type input "*"
click at [1460, 514] on button "Search" at bounding box center [1494, 530] width 68 height 31
select select
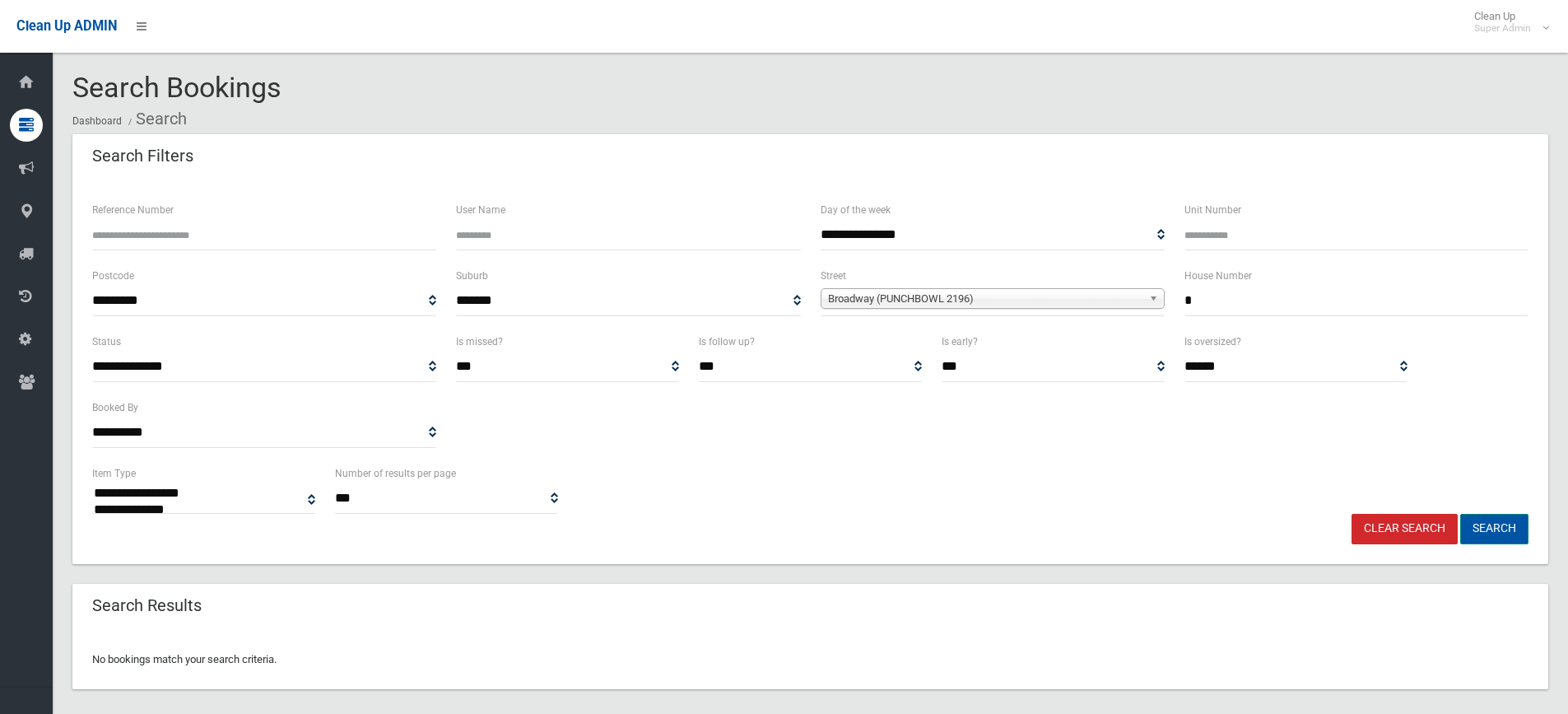
click at [1494, 521] on button "Search" at bounding box center [1494, 530] width 68 height 31
click at [1201, 302] on input "*" at bounding box center [1356, 302] width 344 height 31
type input "***"
click at [1460, 514] on button "Search" at bounding box center [1494, 530] width 68 height 31
click at [1500, 521] on button "Search" at bounding box center [1494, 530] width 68 height 31
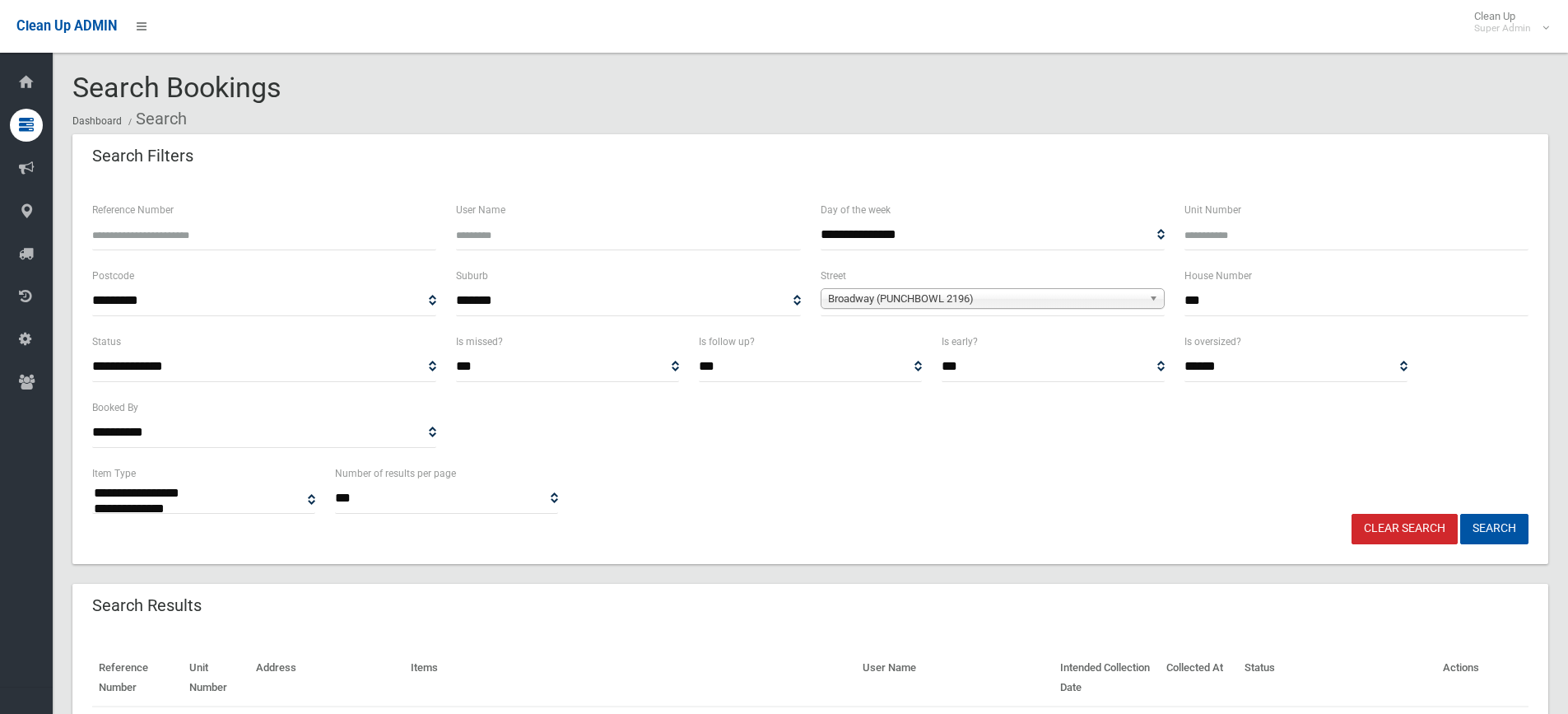
select select
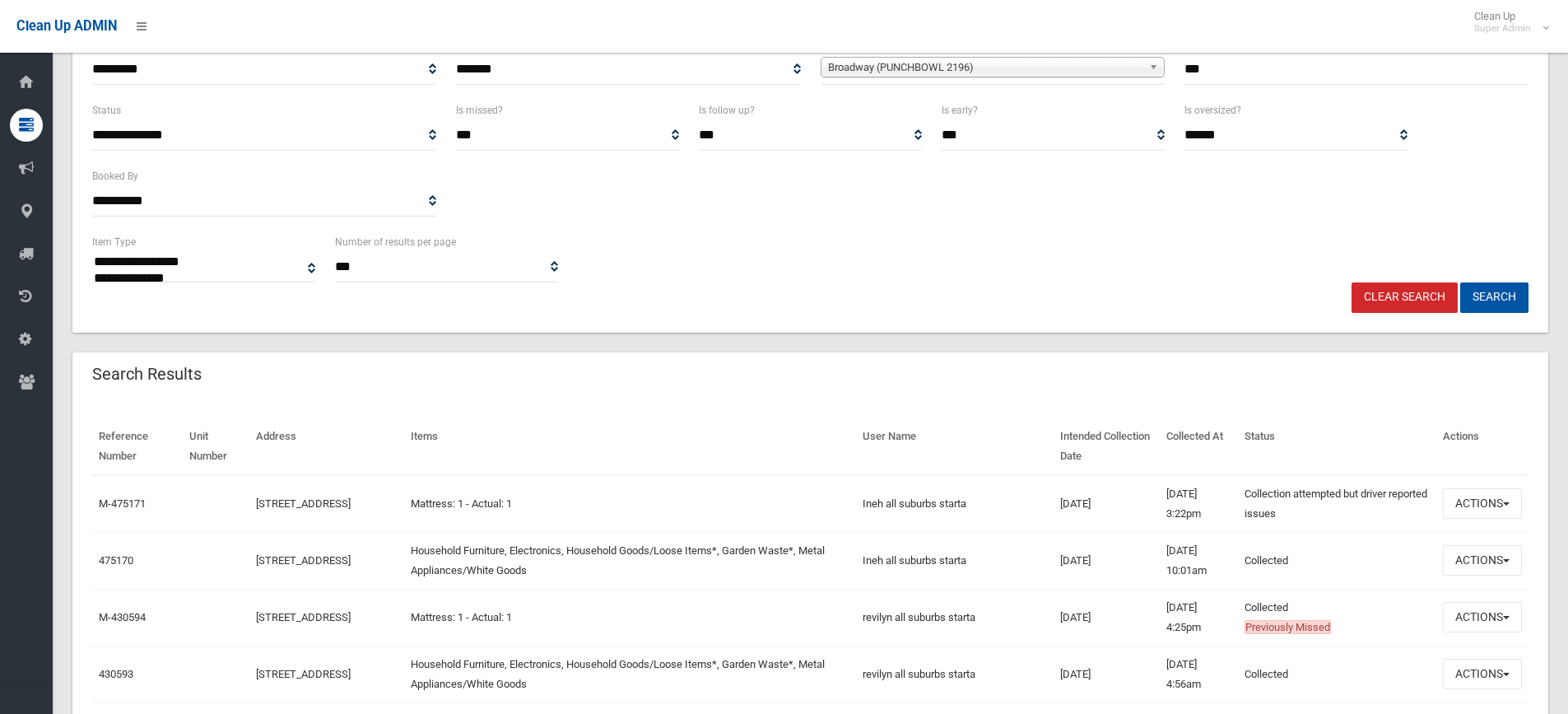
scroll to position [247, 0]
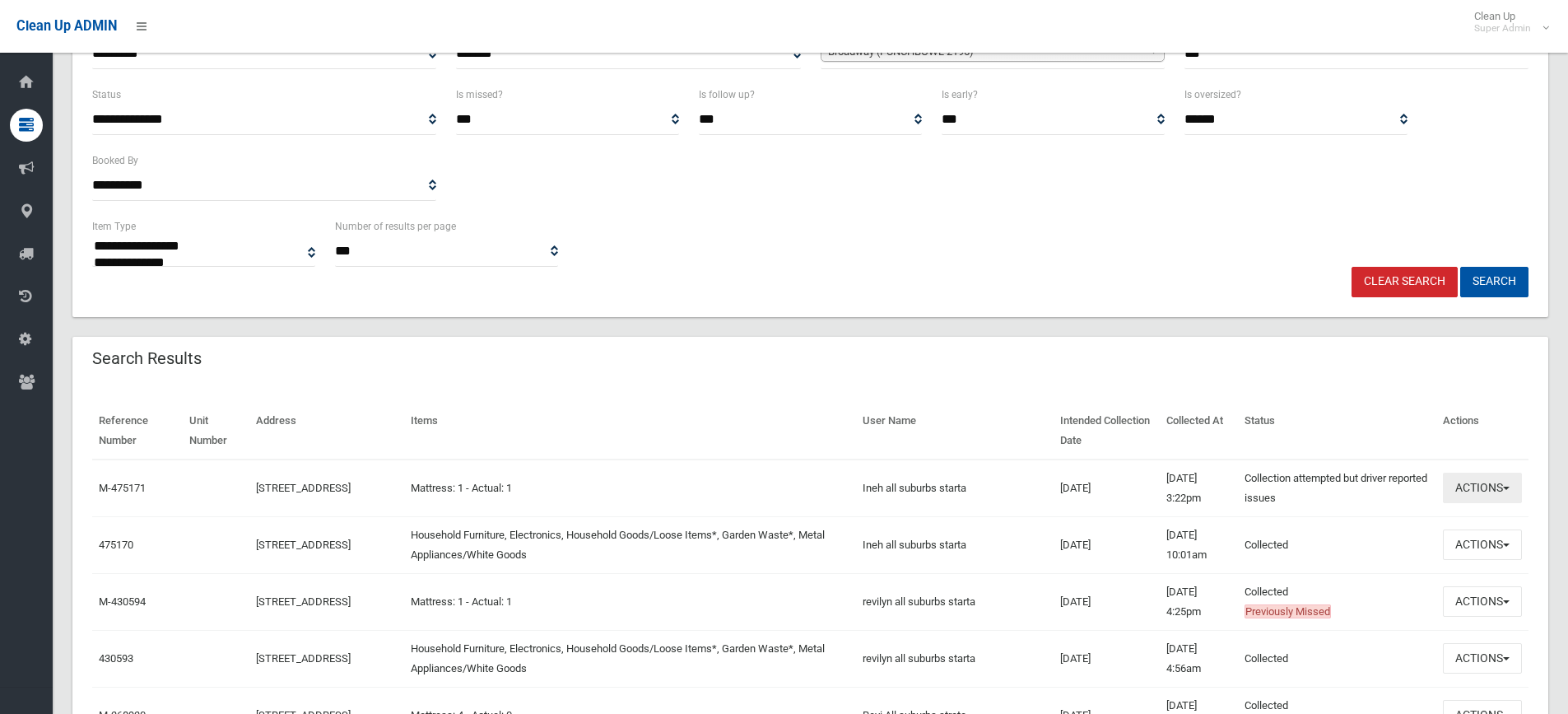
click at [1472, 486] on button "Actions" at bounding box center [1482, 488] width 79 height 31
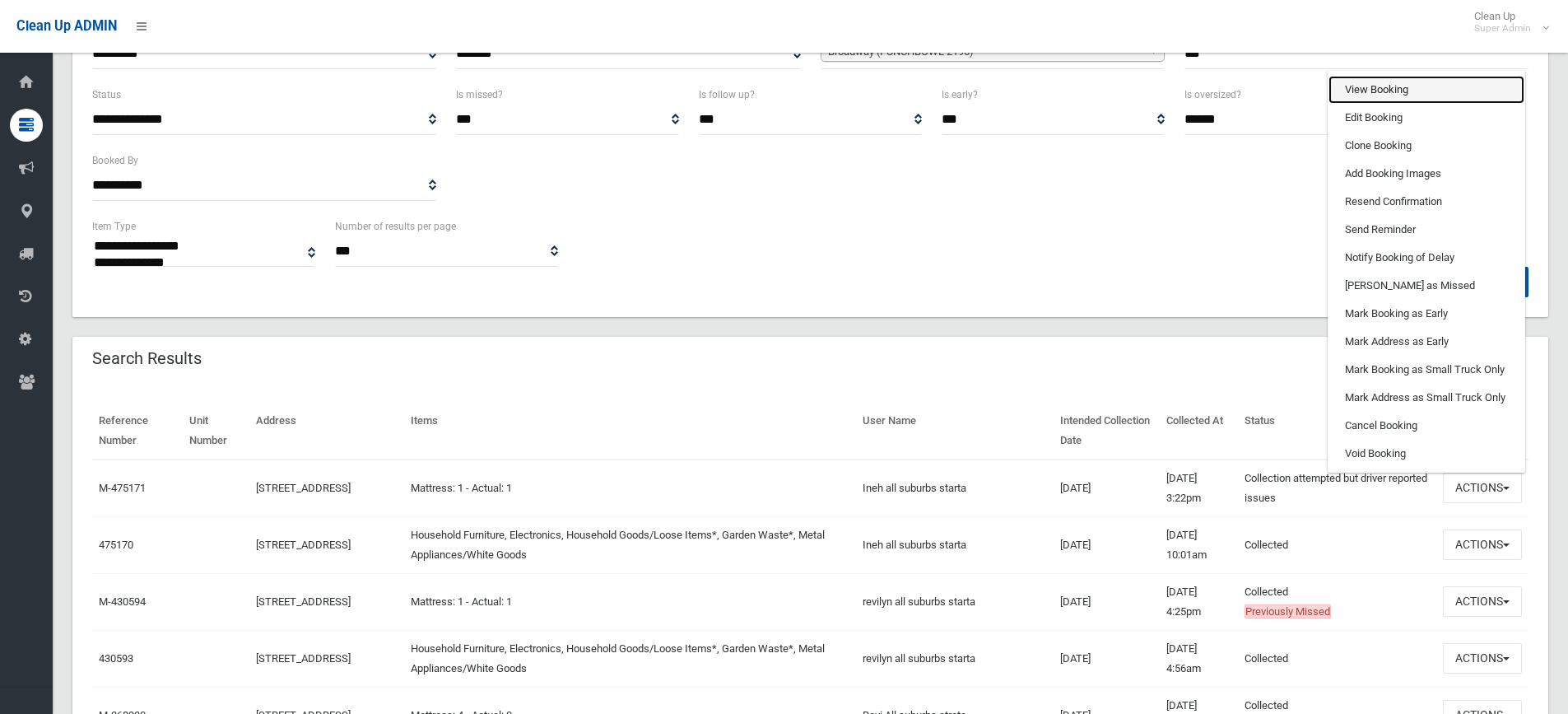
click at [1386, 81] on link "View Booking" at bounding box center [1426, 89] width 196 height 28
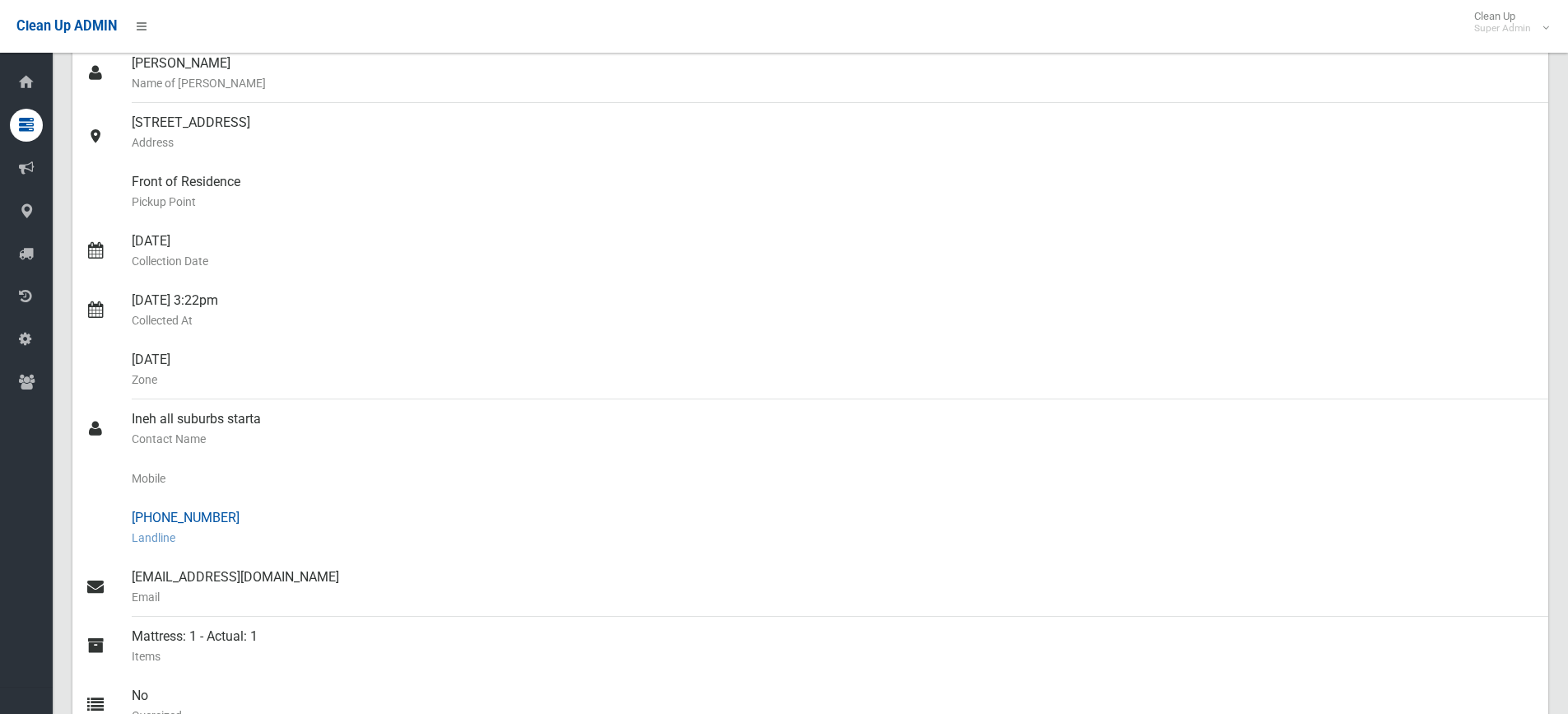
scroll to position [83, 0]
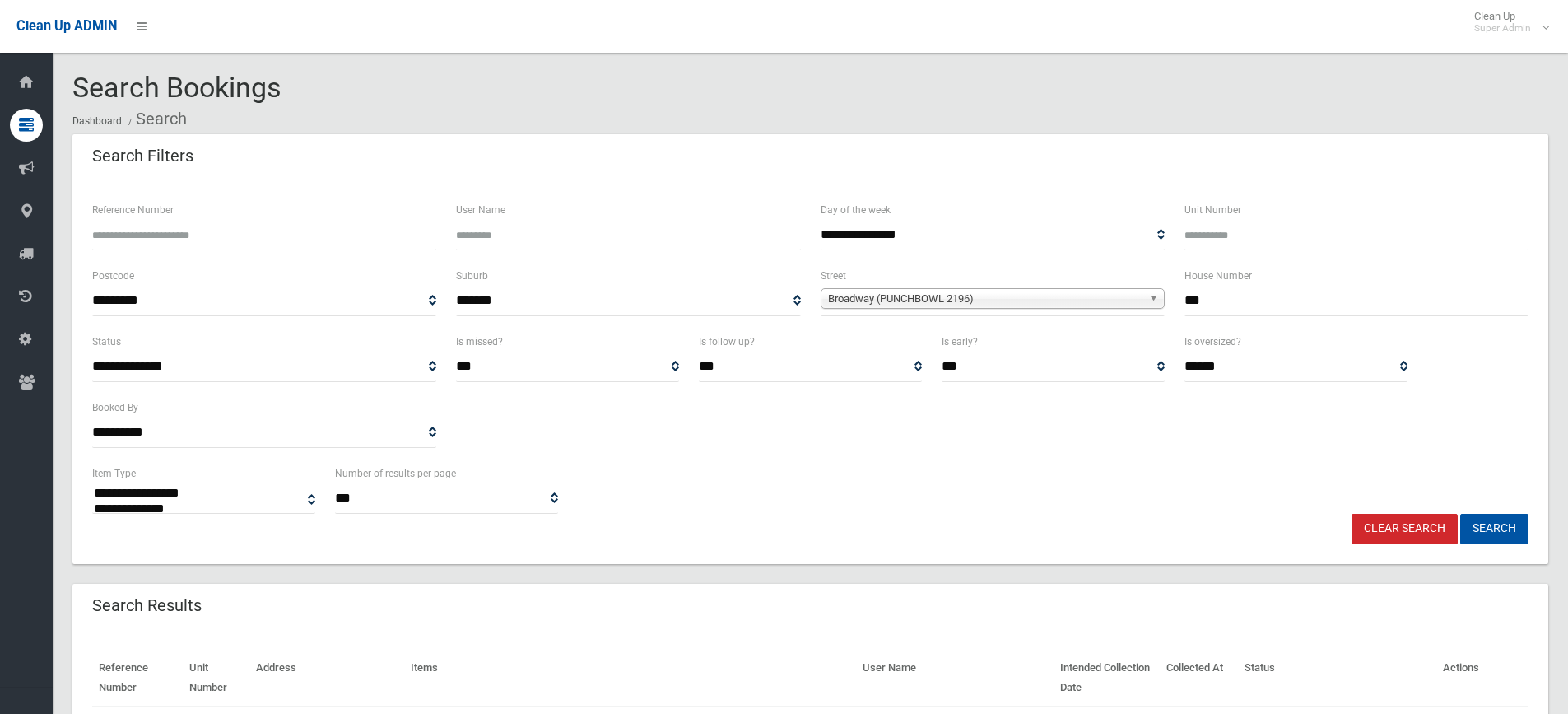
select select
drag, startPoint x: 1212, startPoint y: 294, endPoint x: 1130, endPoint y: 299, distance: 82.2
click at [1130, 299] on div "**********" at bounding box center [810, 299] width 1455 height 66
type input "**"
click at [969, 296] on span "Broadway (PUNCHBOWL 2196)" at bounding box center [985, 299] width 314 height 20
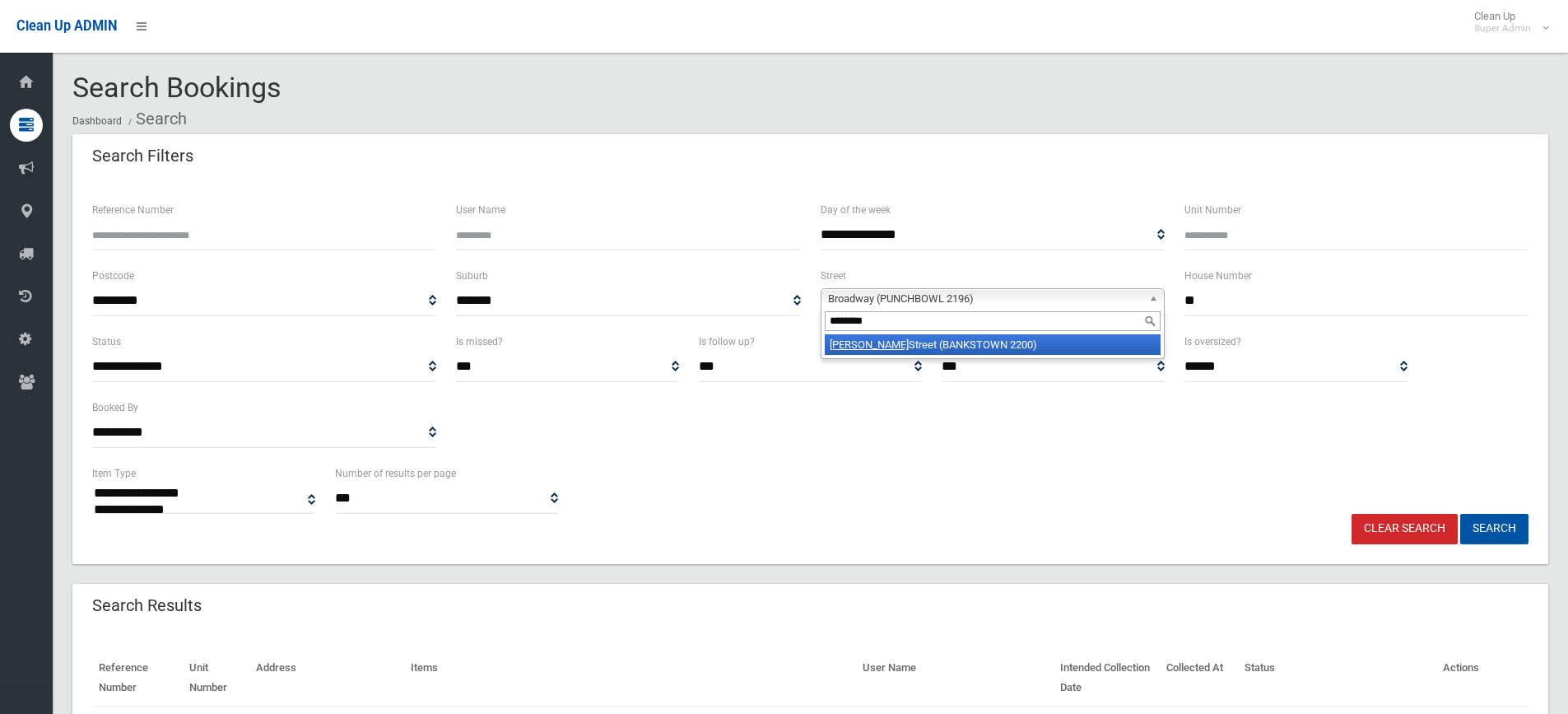
type input "********"
click at [976, 347] on li "Marshall Street (BANKSTOWN 2200)" at bounding box center [992, 344] width 336 height 21
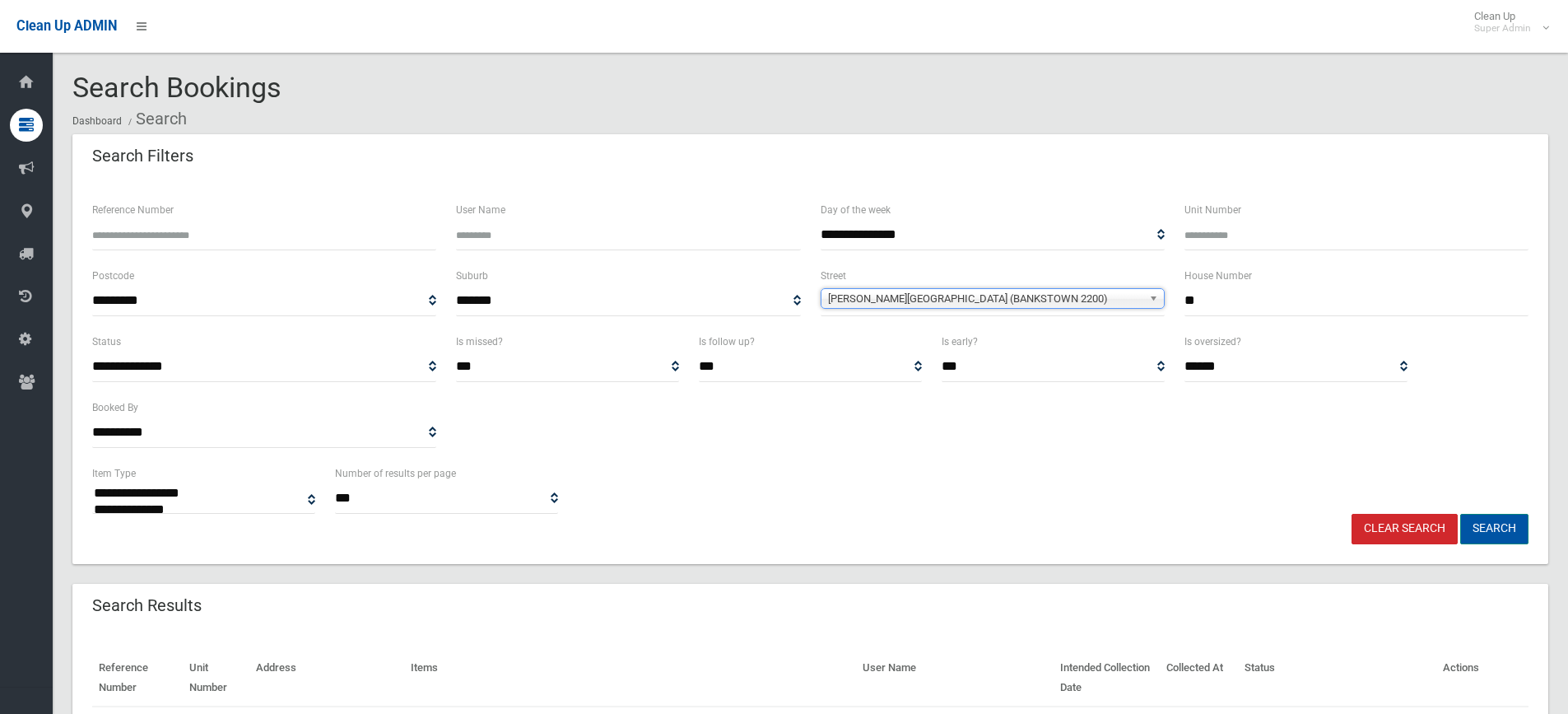
click at [1491, 529] on button "Search" at bounding box center [1494, 530] width 68 height 31
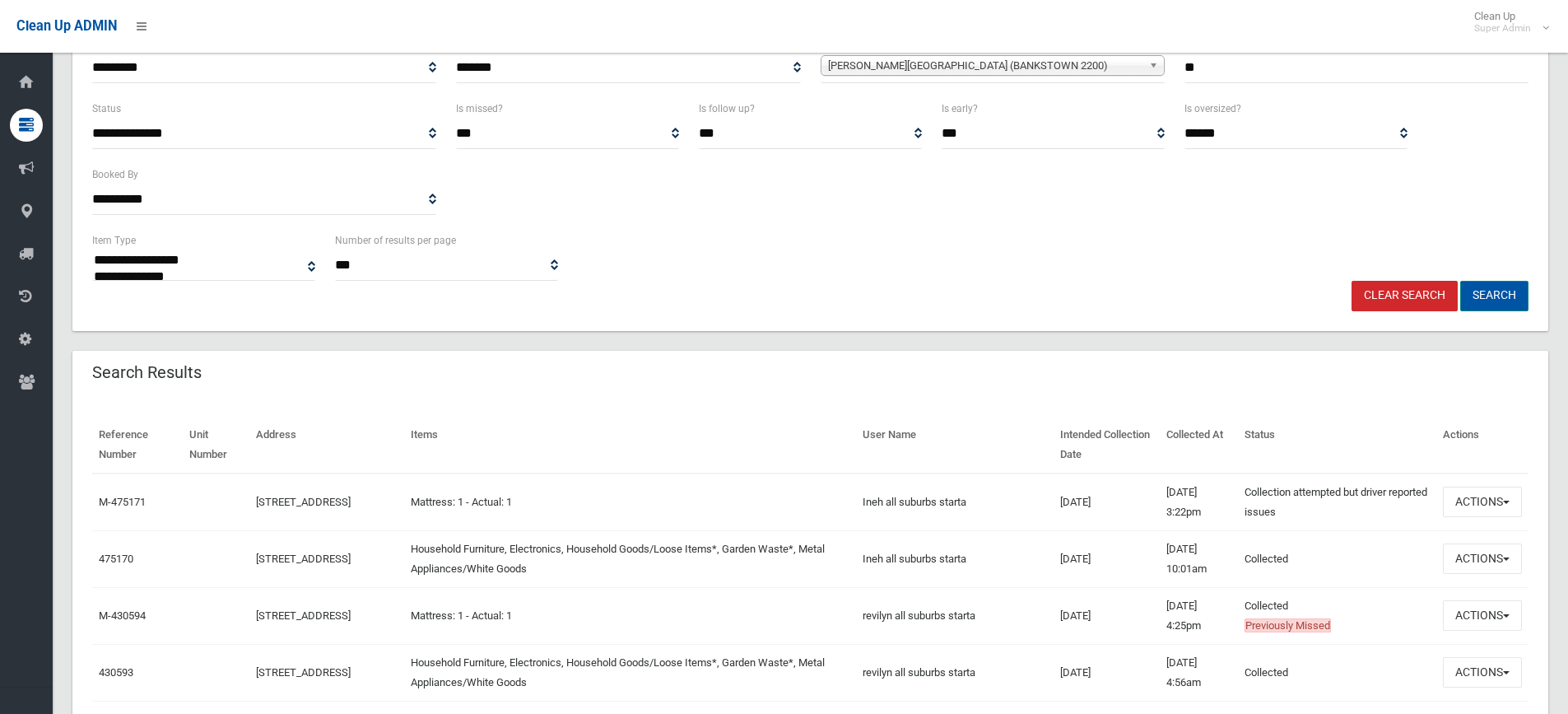
scroll to position [247, 0]
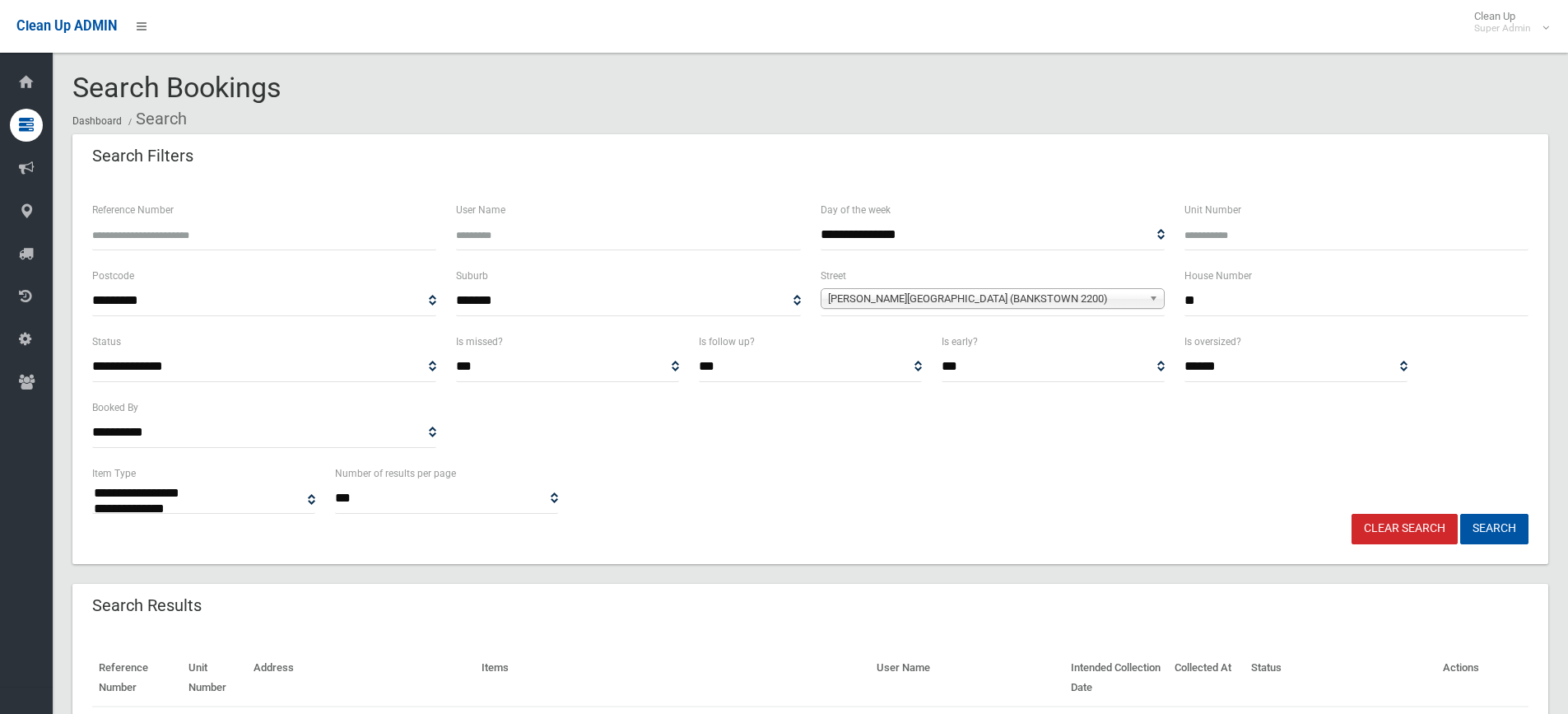
select select
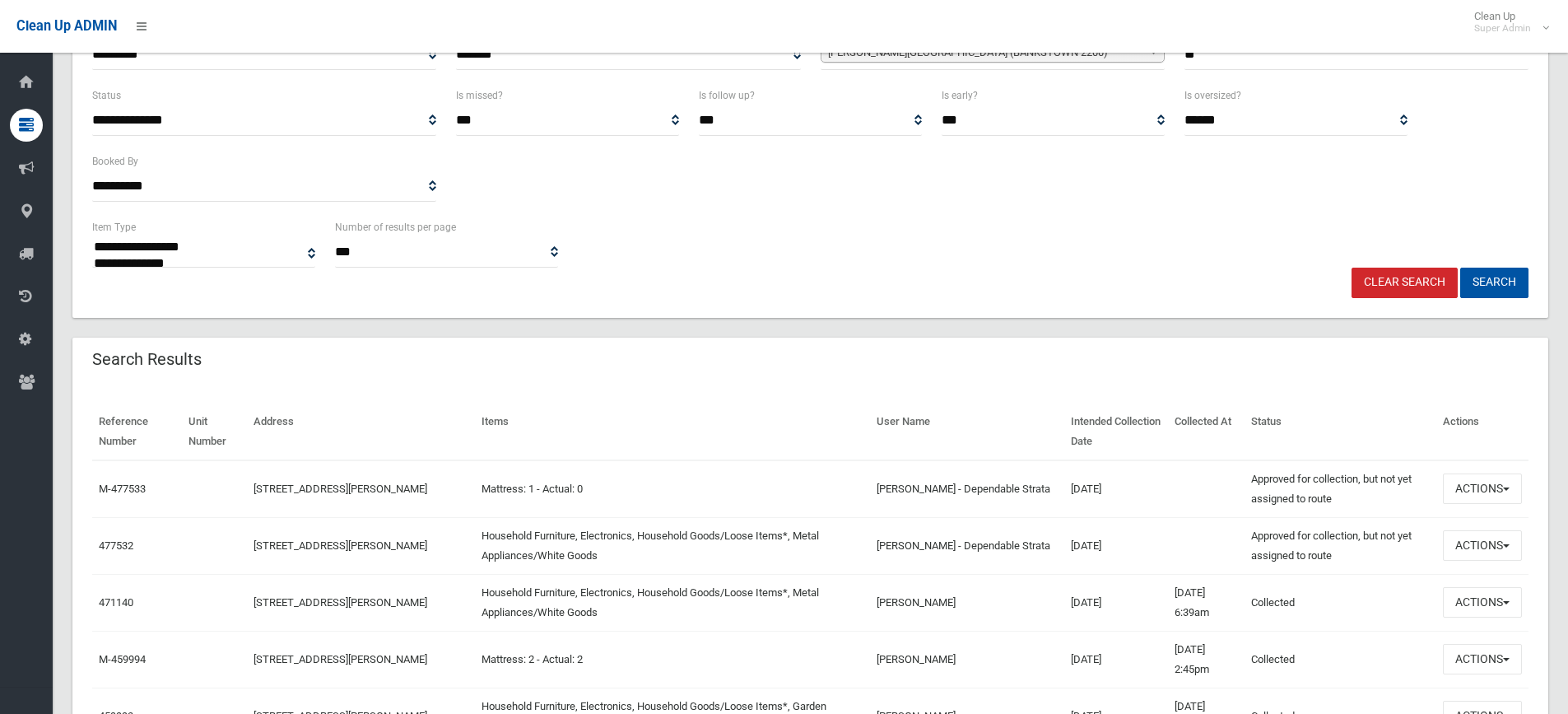
scroll to position [247, 0]
click at [1477, 481] on button "Actions" at bounding box center [1482, 488] width 79 height 31
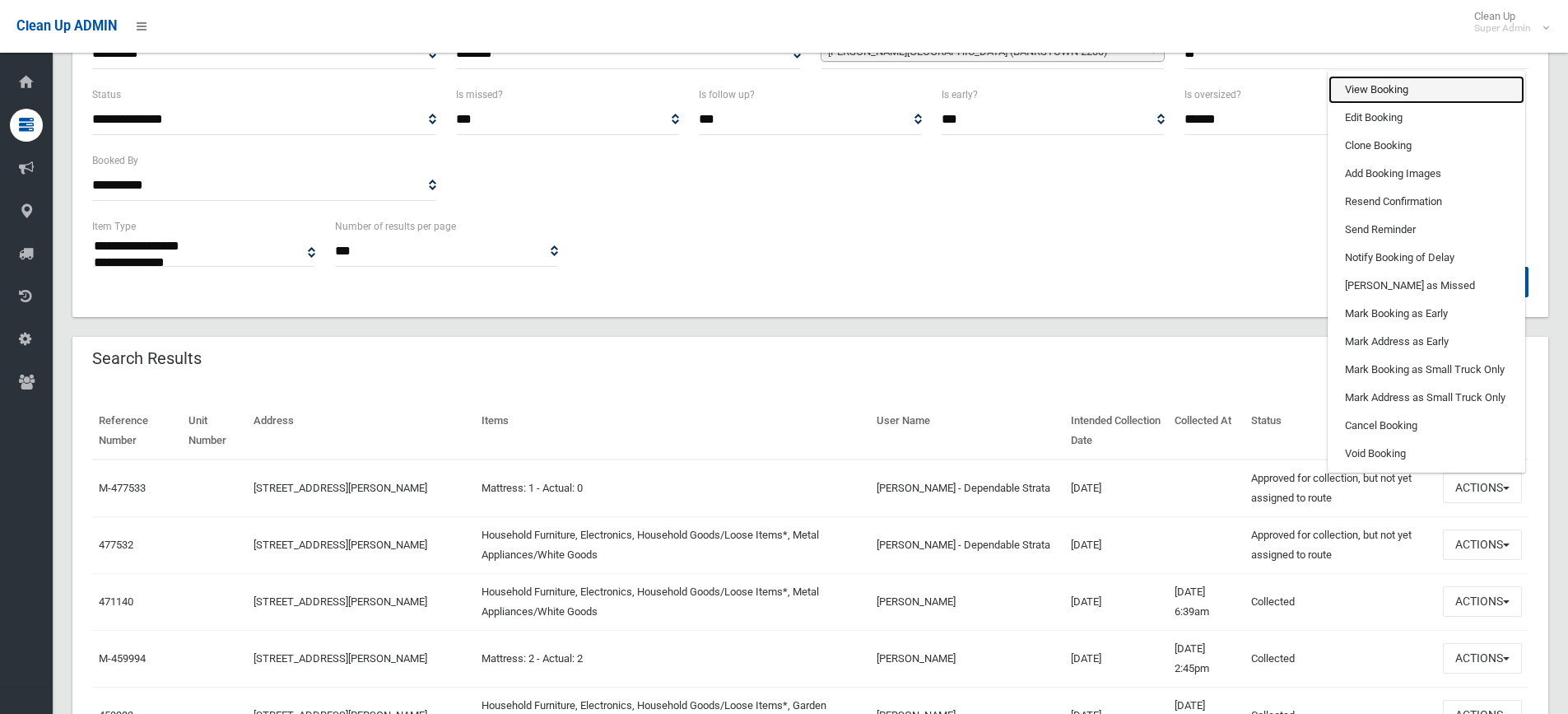
click at [1377, 83] on link "View Booking" at bounding box center [1426, 89] width 196 height 28
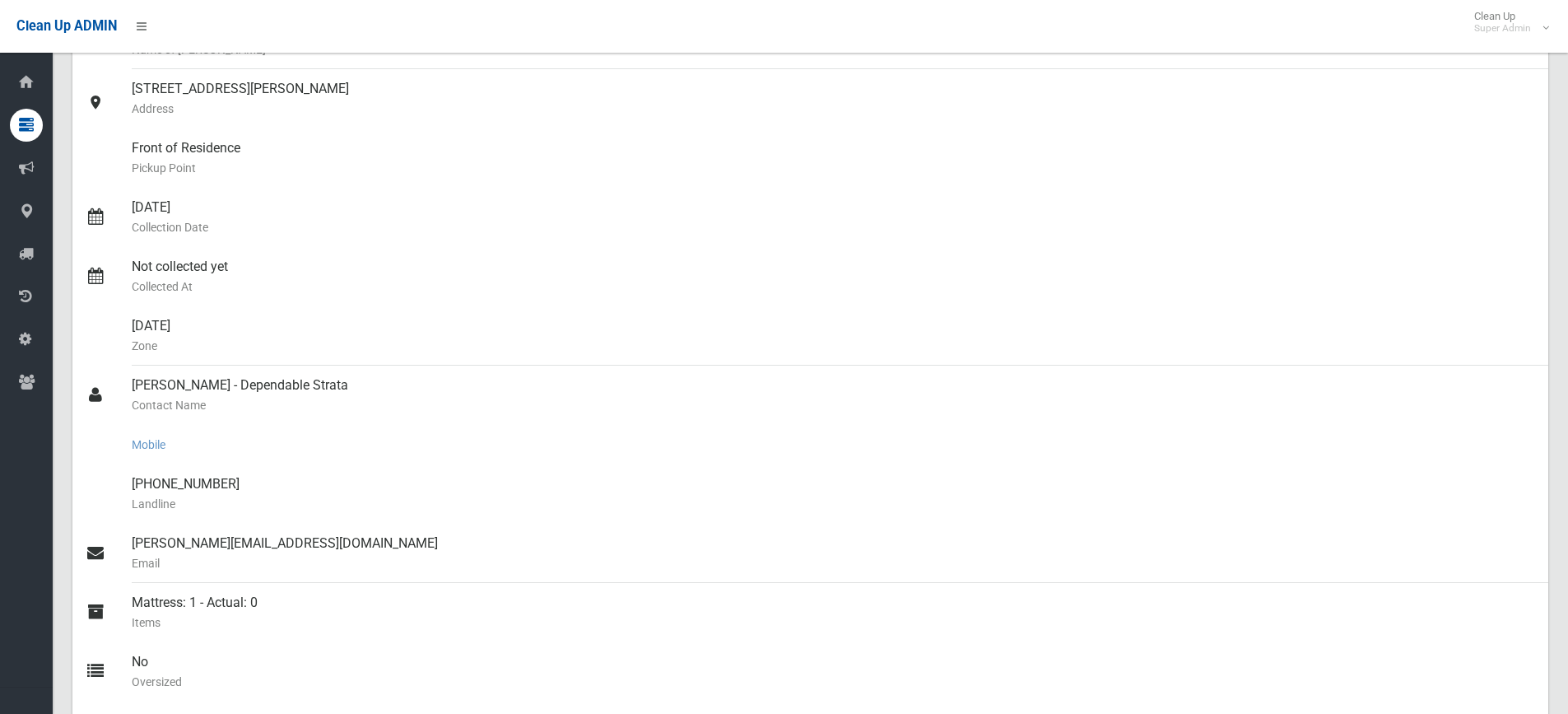
scroll to position [247, 0]
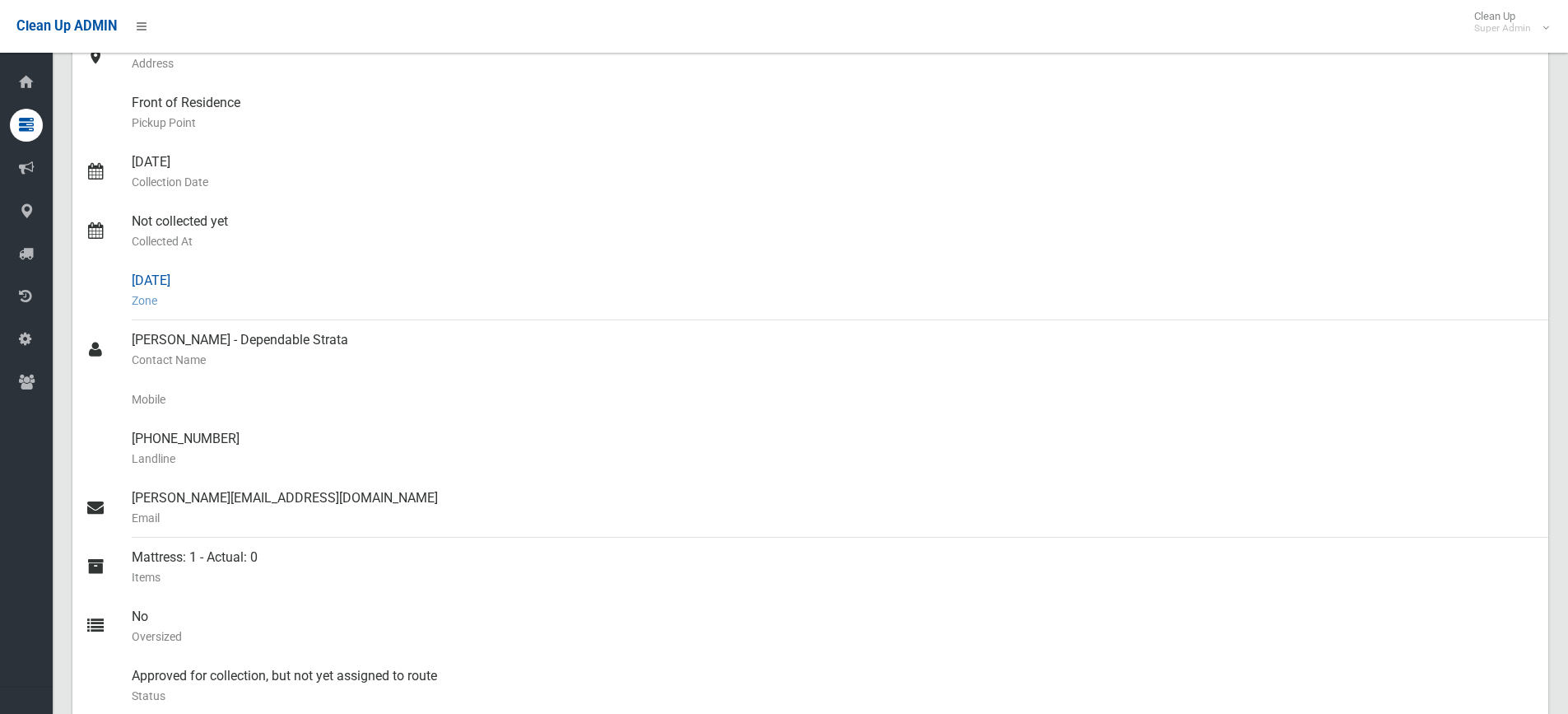
drag, startPoint x: 411, startPoint y: 268, endPoint x: 376, endPoint y: 272, distance: 35.2
click at [411, 269] on div "[DATE] Zone" at bounding box center [833, 290] width 1403 height 59
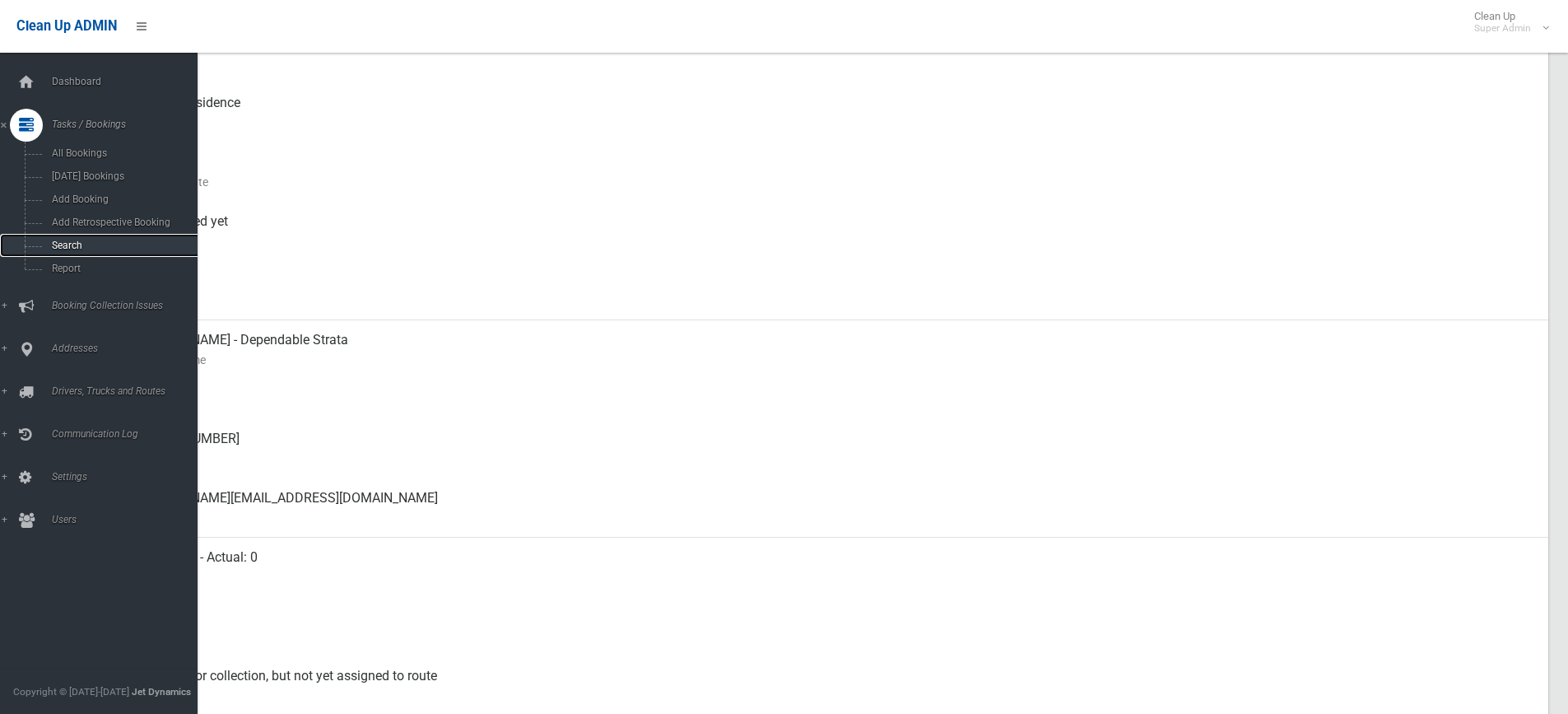
click at [72, 243] on span "Search" at bounding box center [122, 245] width 149 height 12
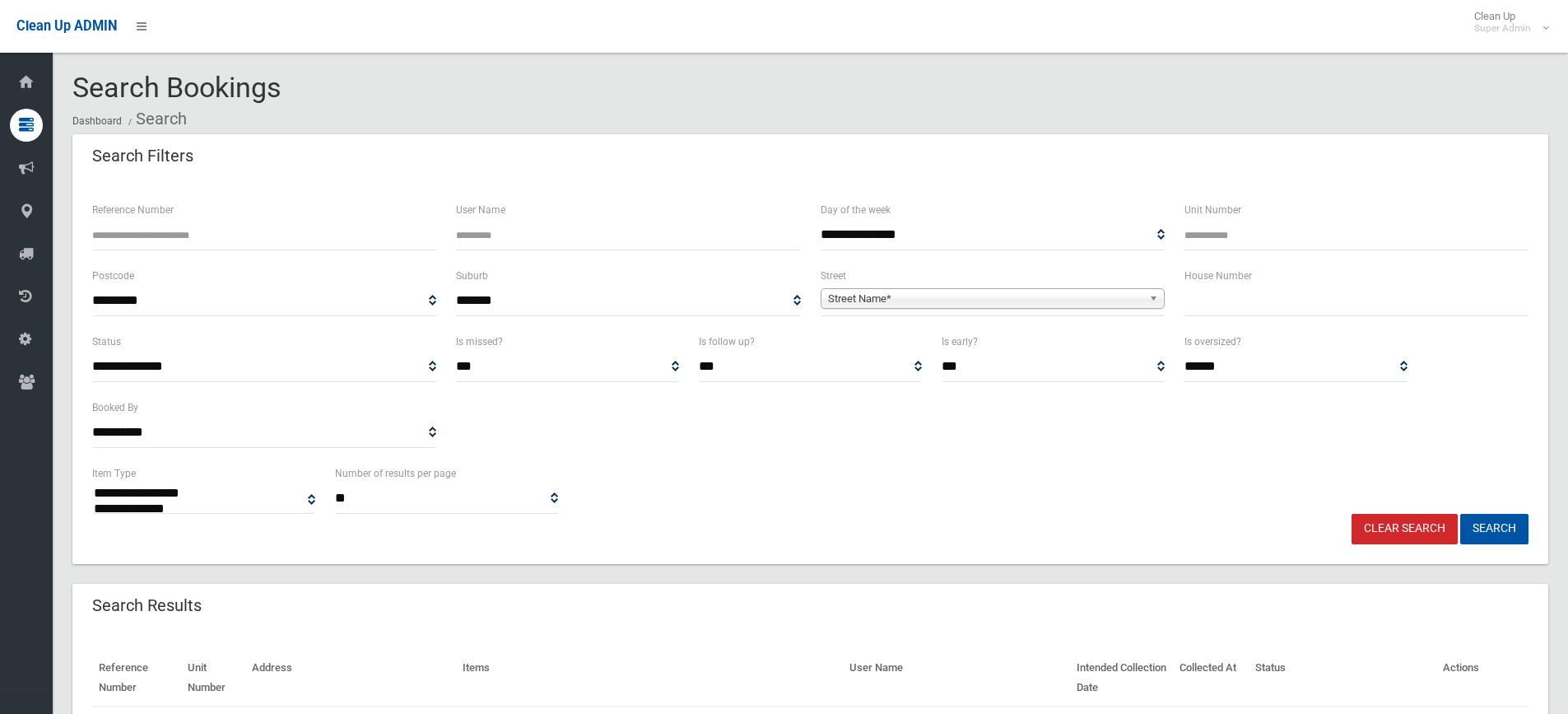
select select
click at [1219, 307] on input "text" at bounding box center [1356, 302] width 344 height 31
type input "**"
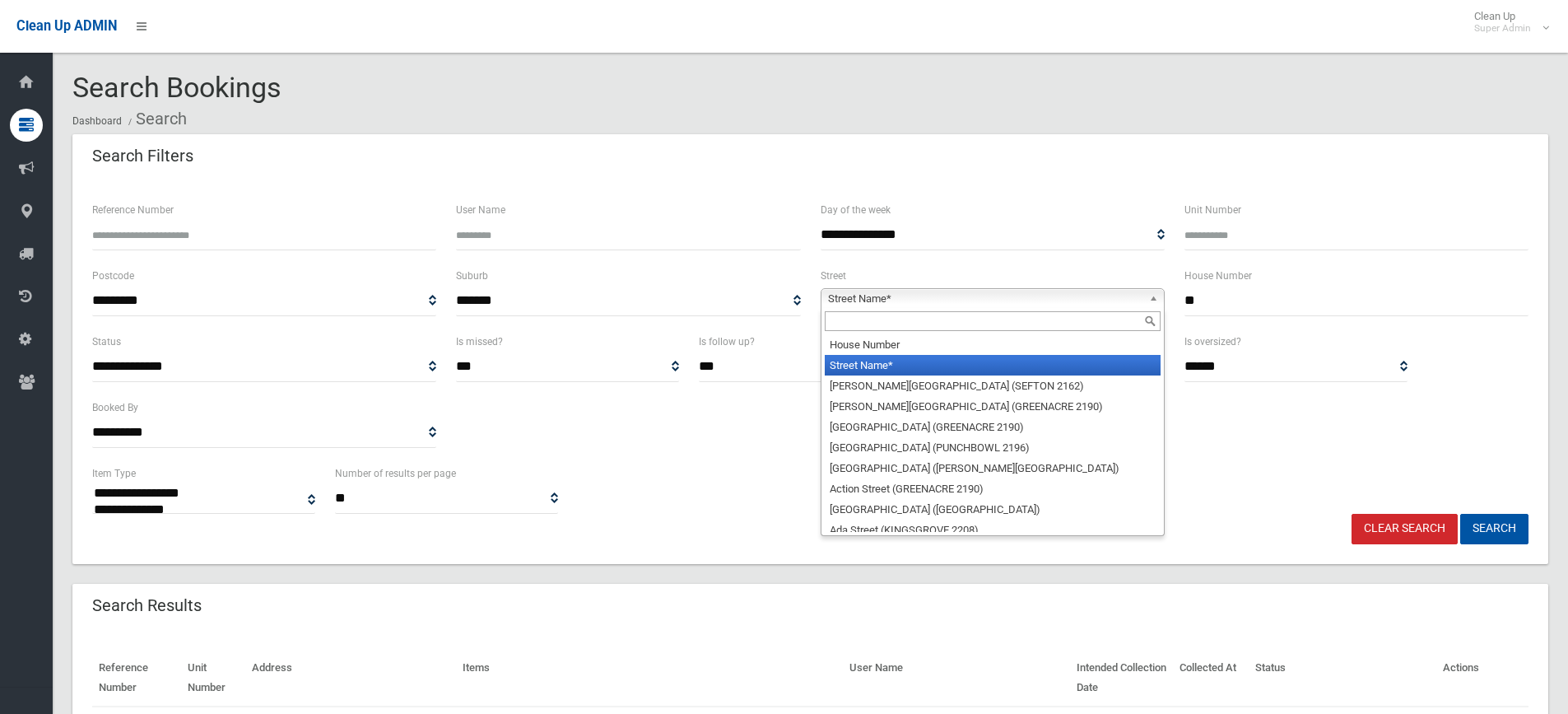
click at [906, 302] on span "Street Name*" at bounding box center [985, 299] width 314 height 20
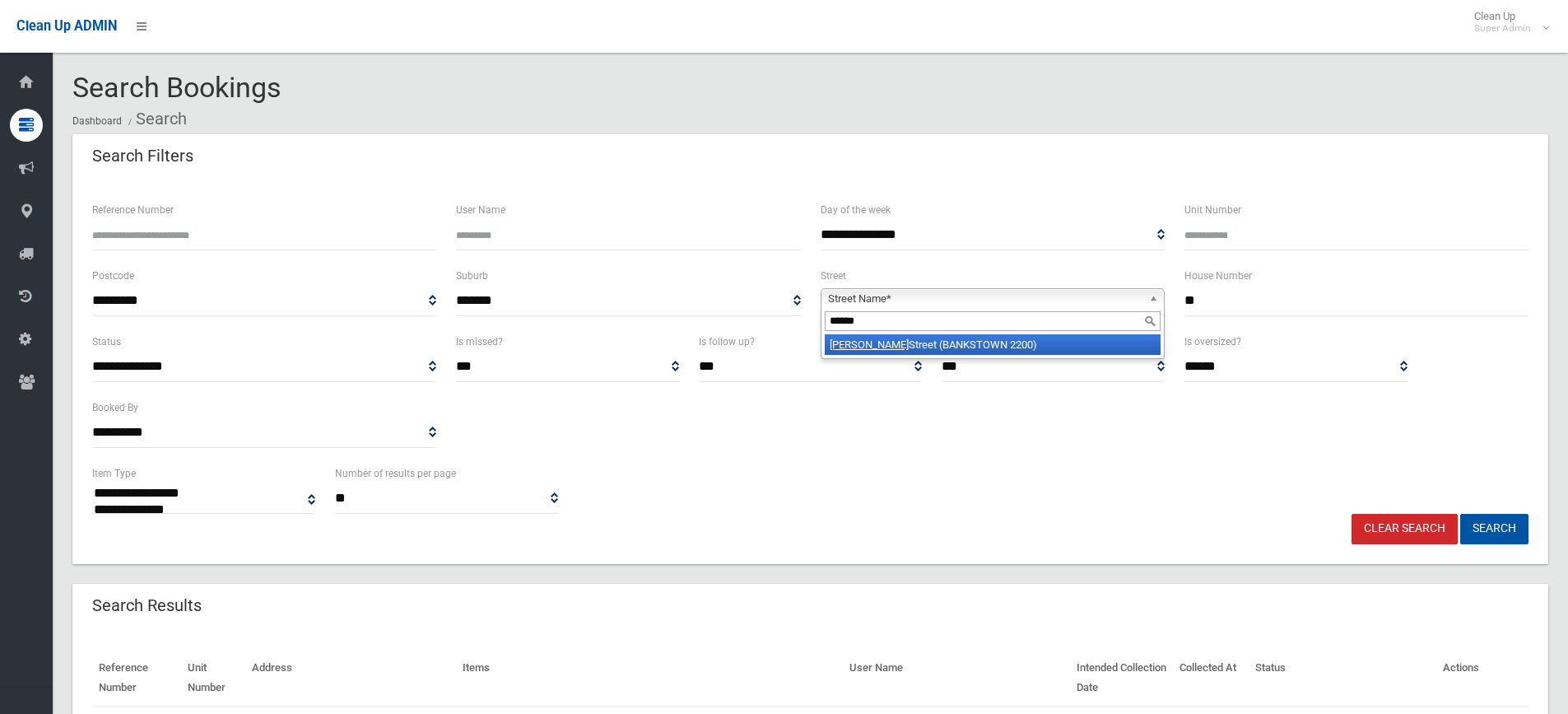
type input "******"
click at [904, 353] on li "Jacobs Street (BANKSTOWN 2200)" at bounding box center [992, 344] width 336 height 21
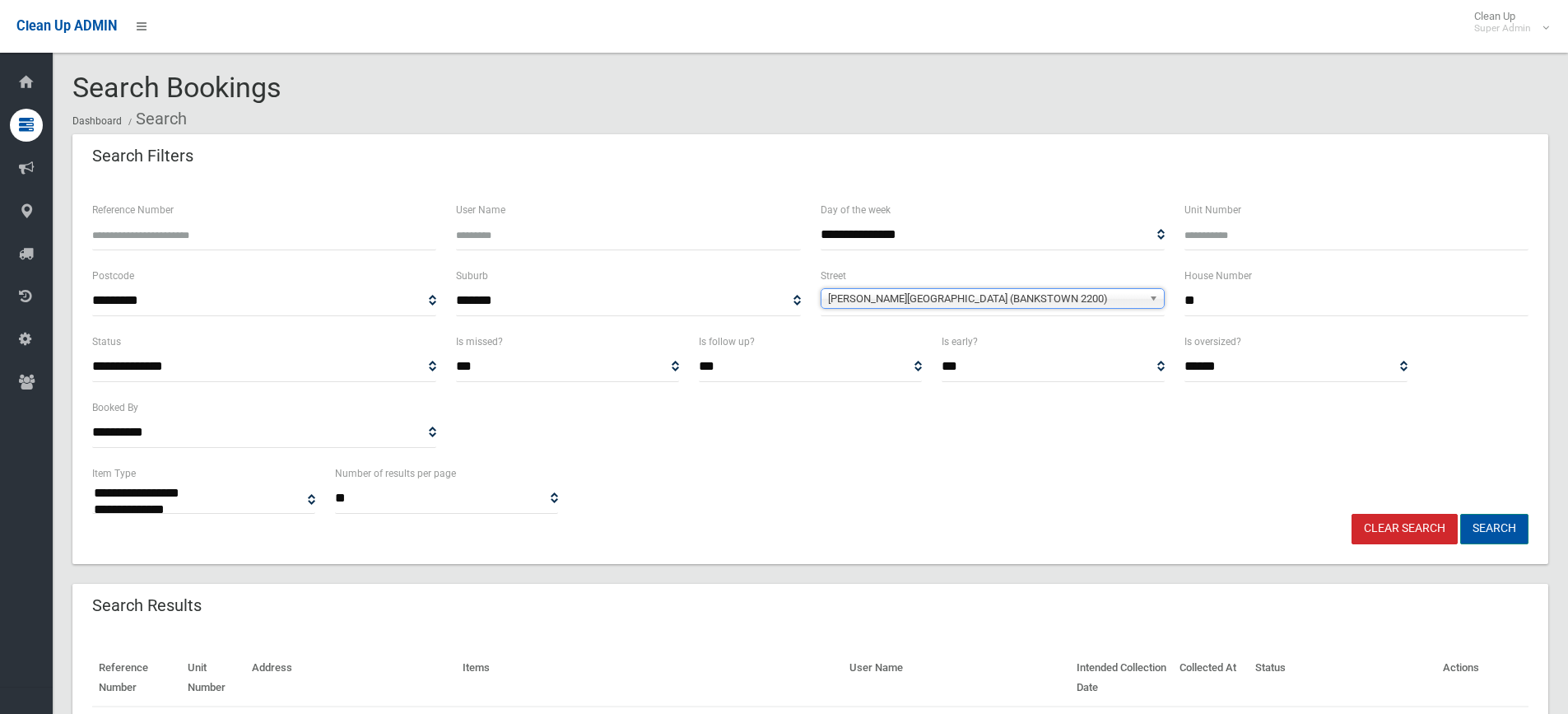
click at [1499, 528] on button "Search" at bounding box center [1494, 530] width 68 height 31
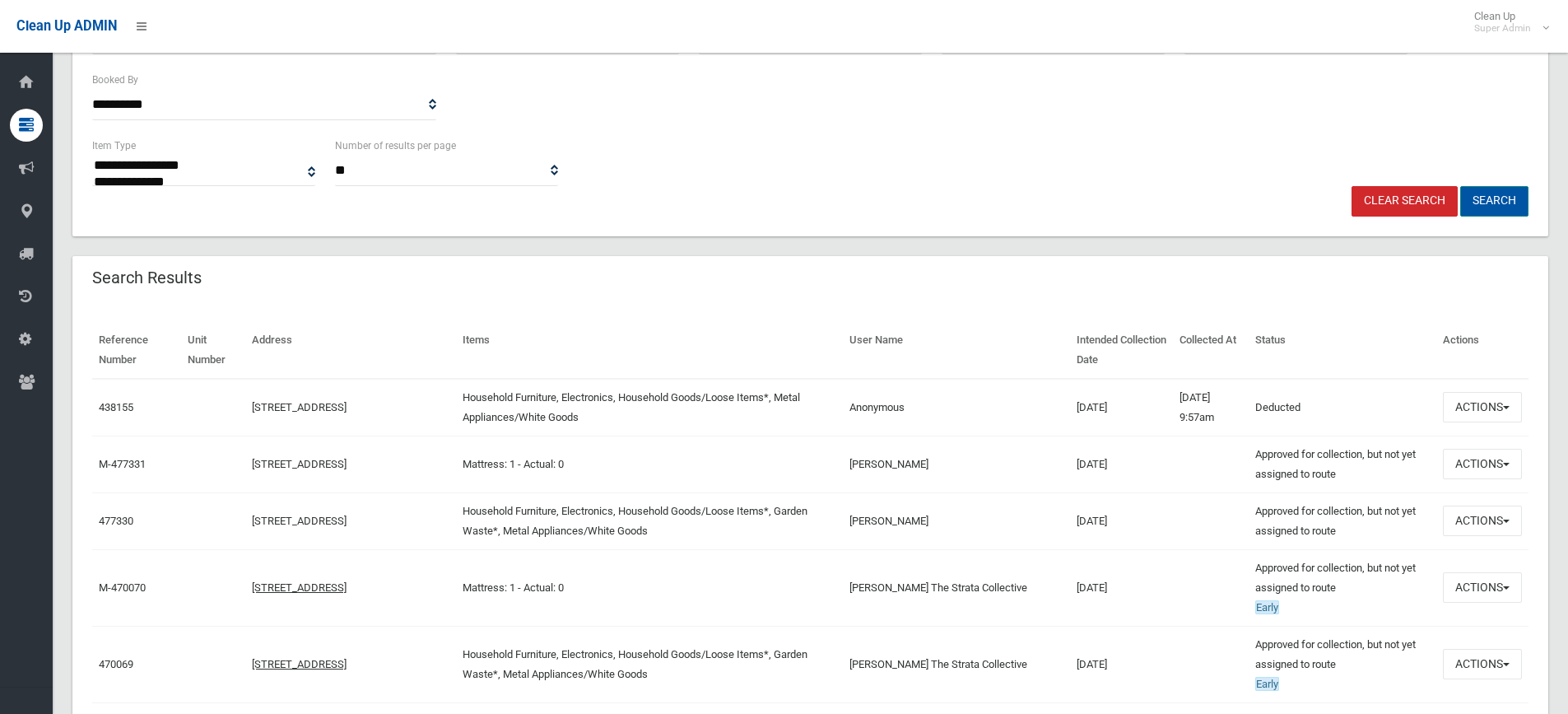
scroll to position [330, 0]
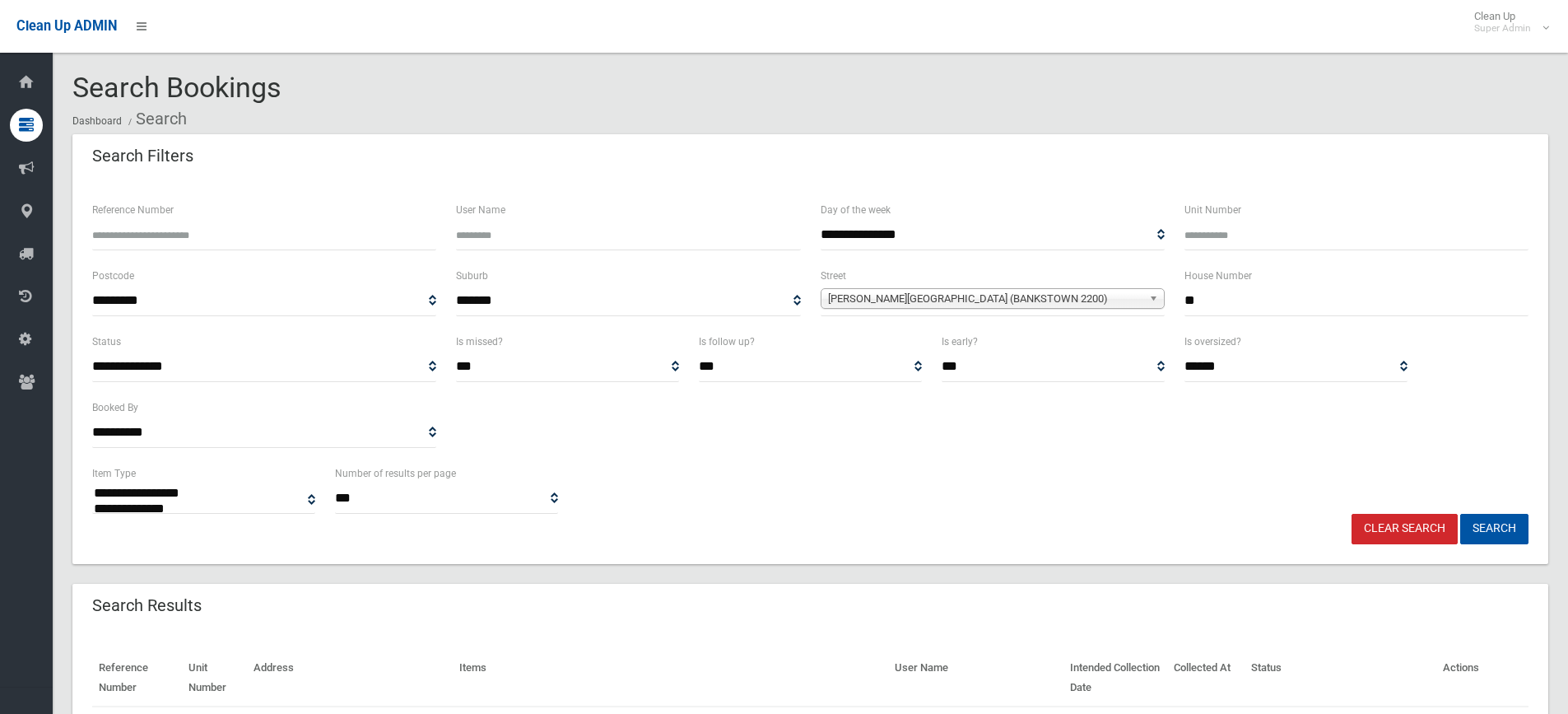
select select
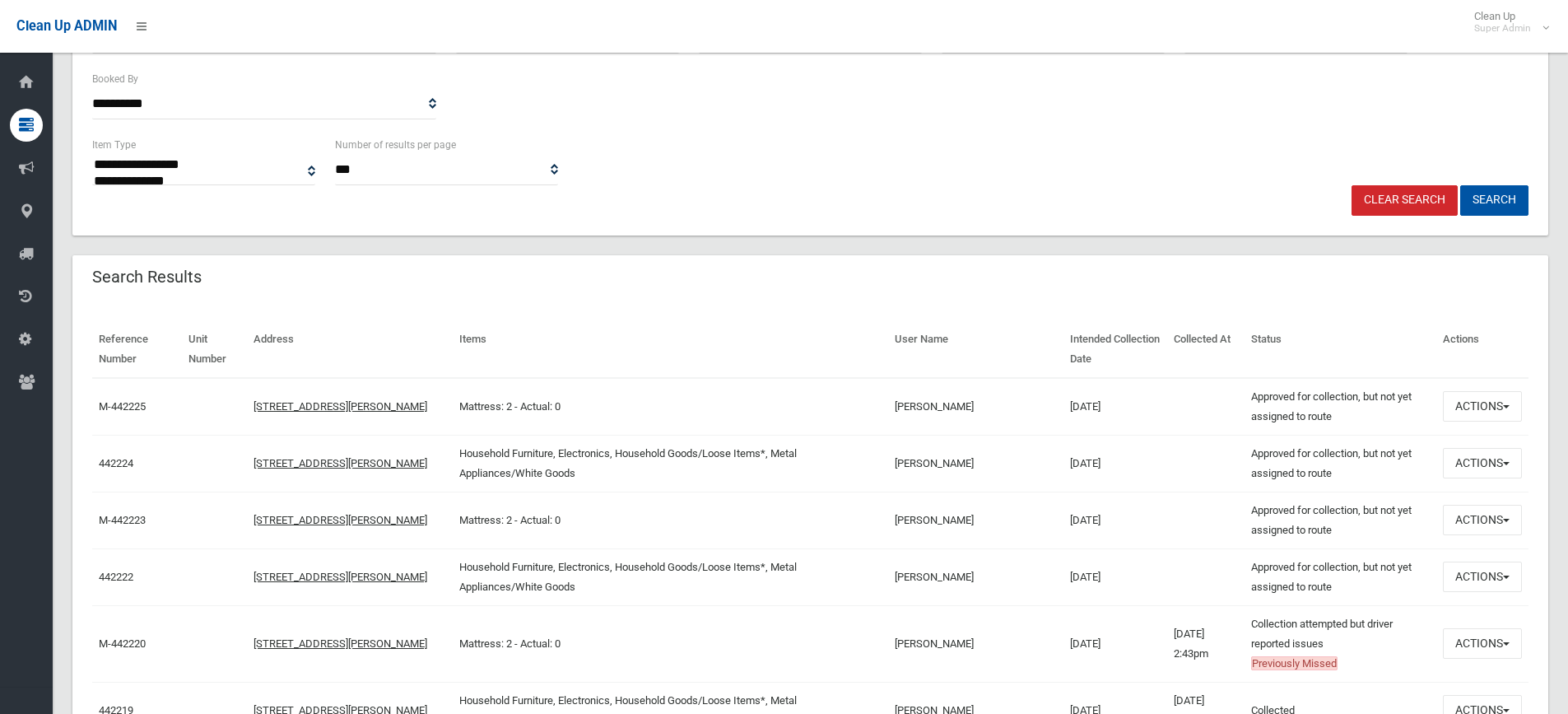
scroll to position [330, 0]
click at [1466, 400] on button "Actions" at bounding box center [1482, 406] width 79 height 31
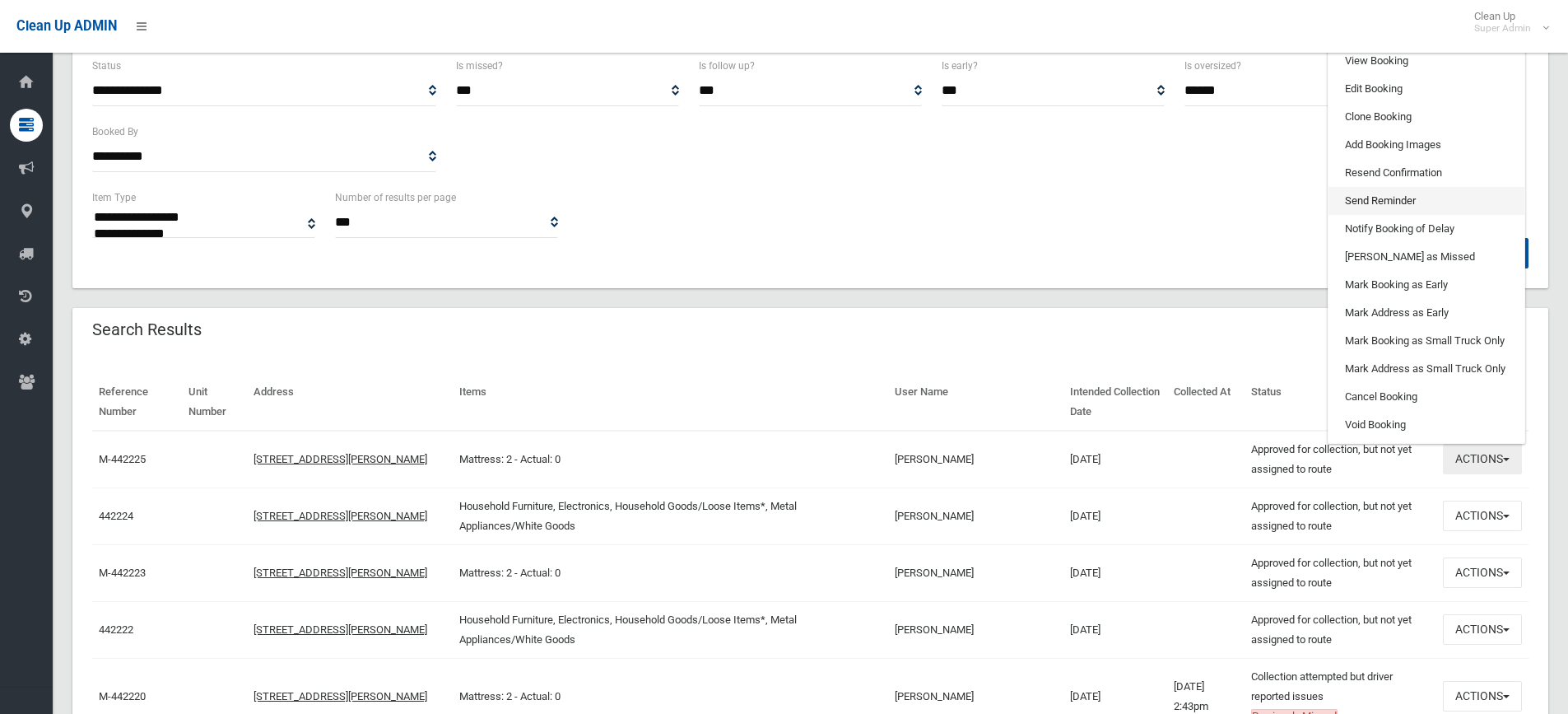
scroll to position [247, 0]
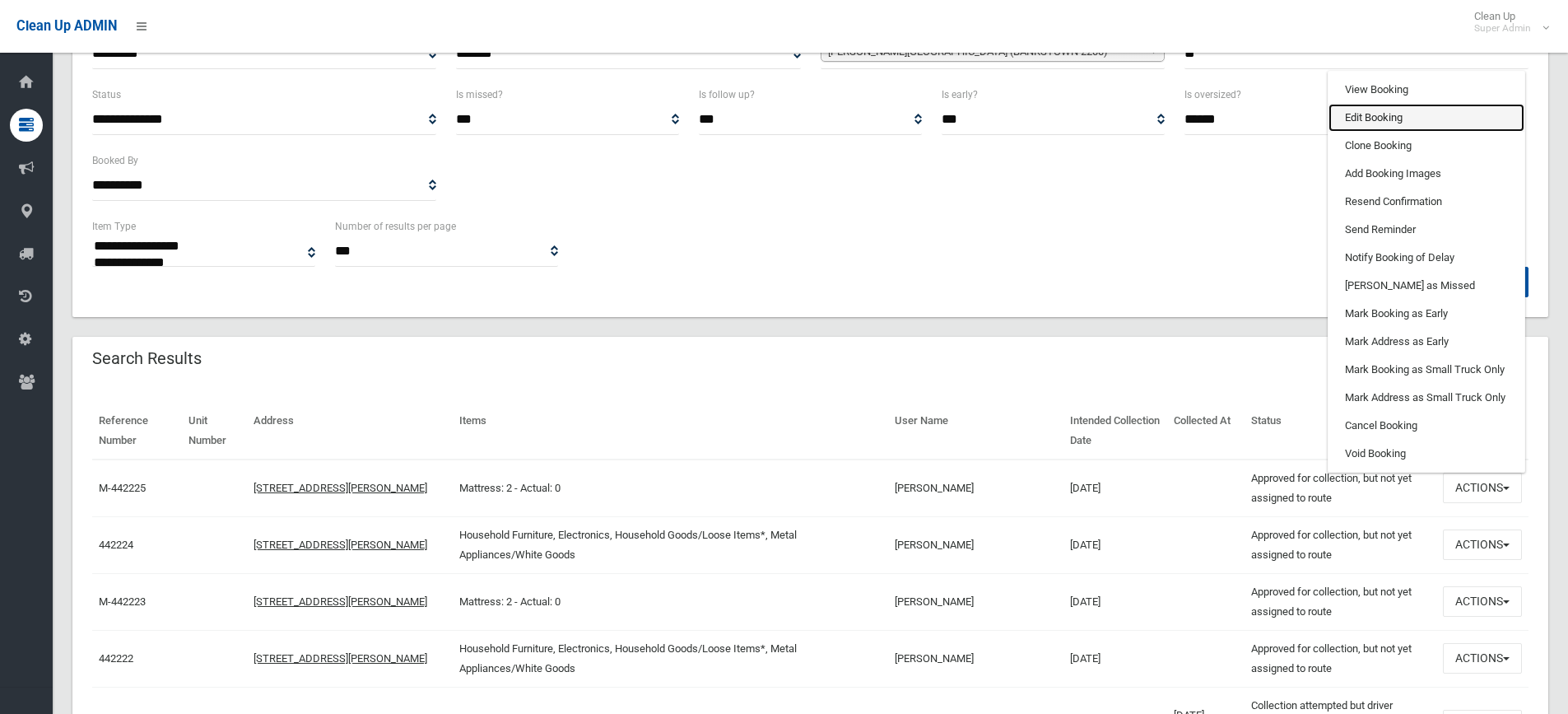
click at [1375, 121] on link "Edit Booking" at bounding box center [1426, 117] width 196 height 28
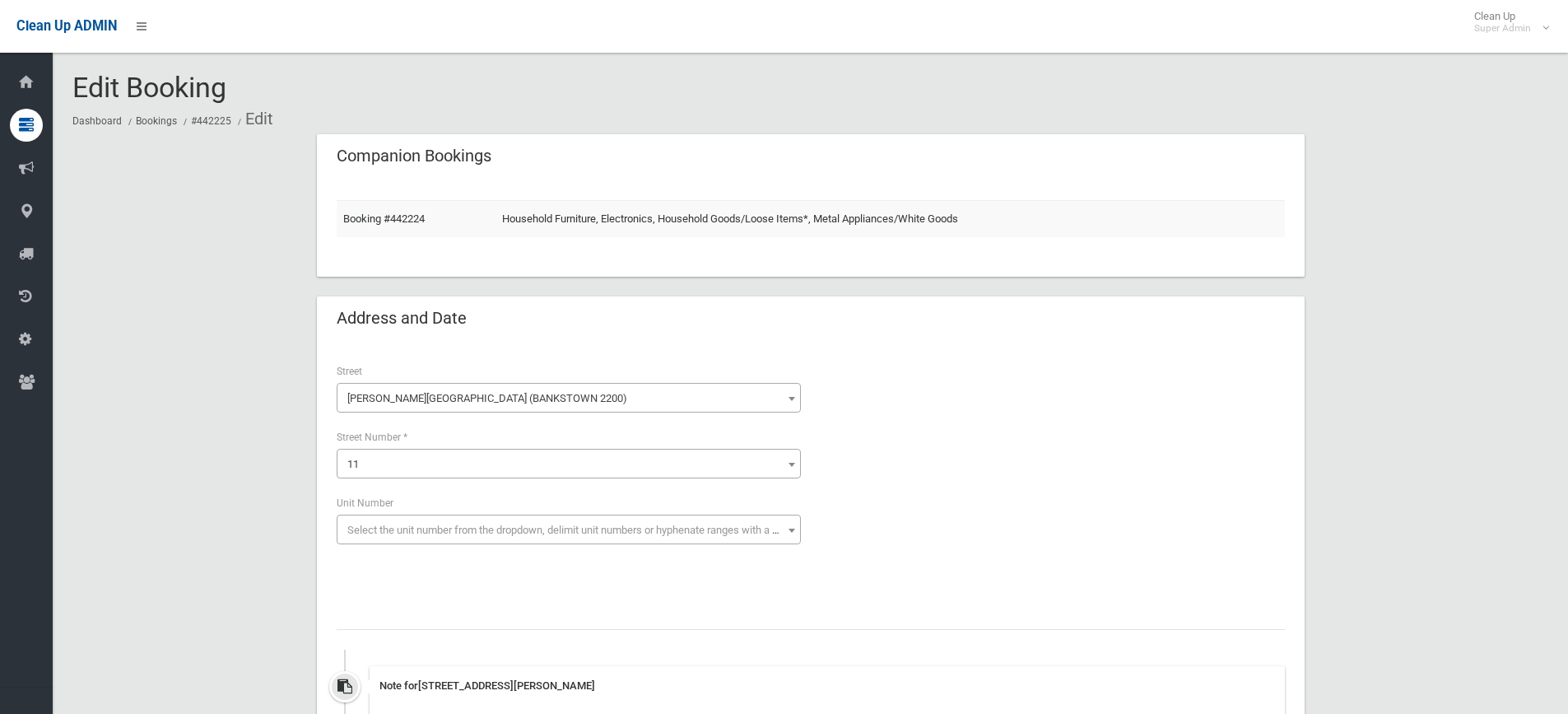
scroll to position [247, 0]
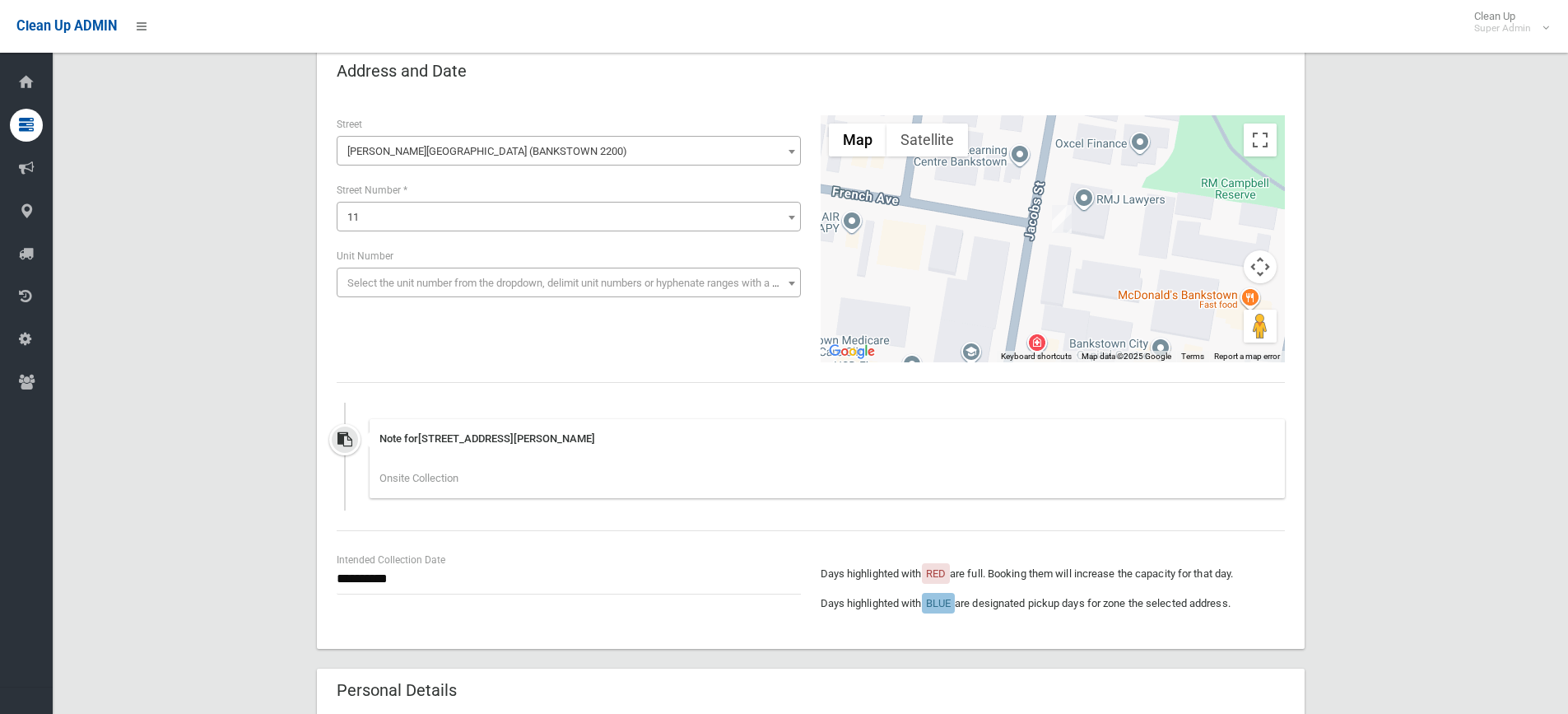
click at [400, 367] on div "**********" at bounding box center [811, 372] width 988 height 553
click at [443, 356] on div "**********" at bounding box center [811, 239] width 968 height 247
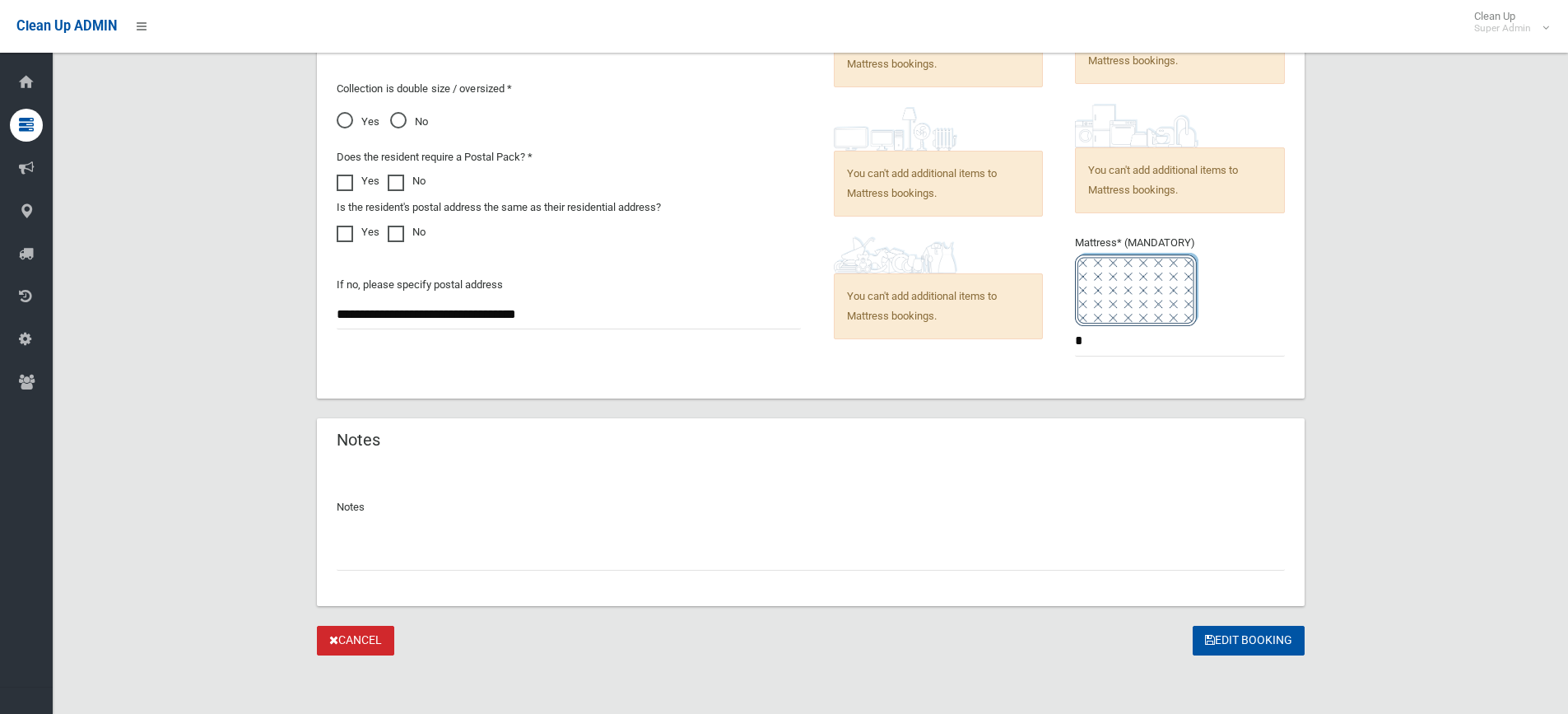
scroll to position [1407, 0]
click at [372, 546] on input "text" at bounding box center [811, 555] width 948 height 31
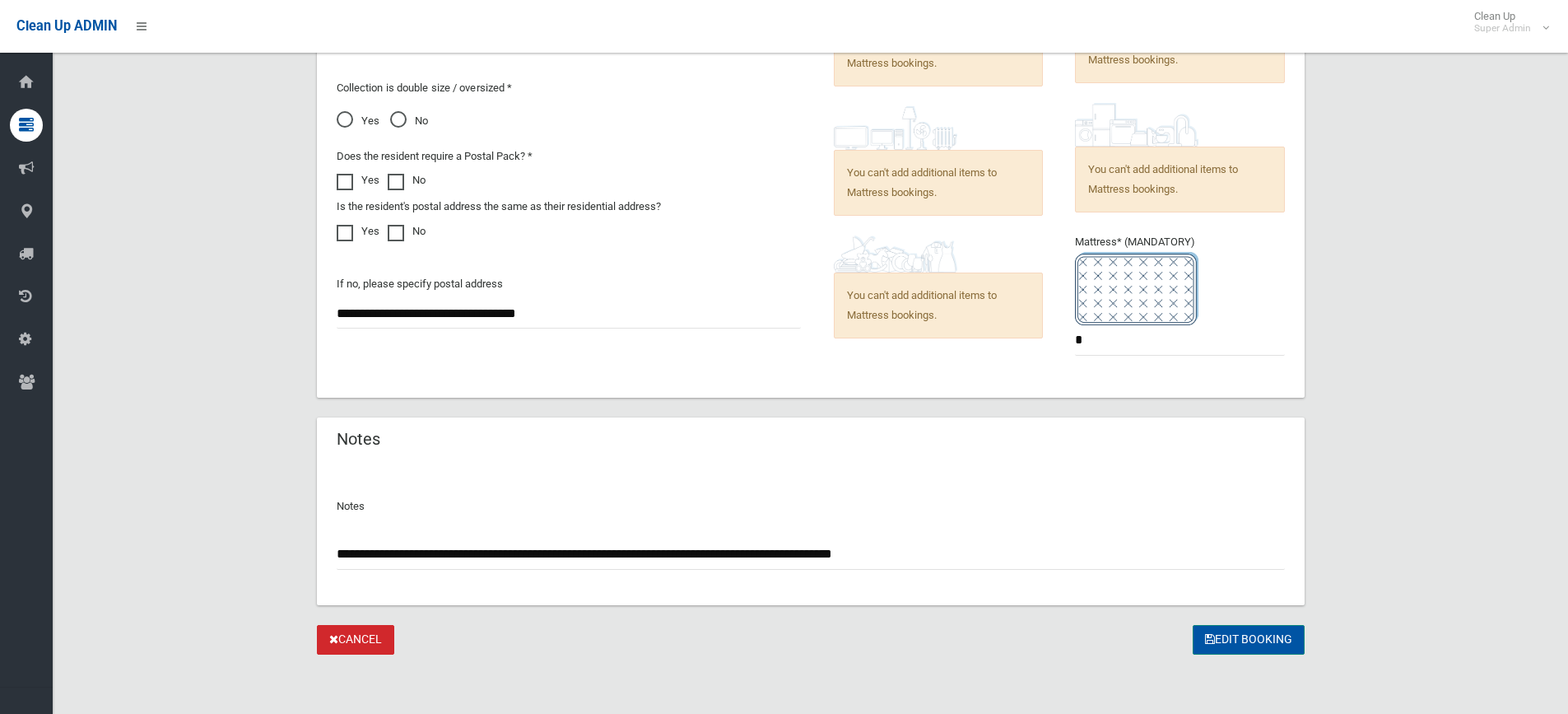
type input "**********"
click at [1258, 634] on button "Edit Booking" at bounding box center [1247, 640] width 112 height 31
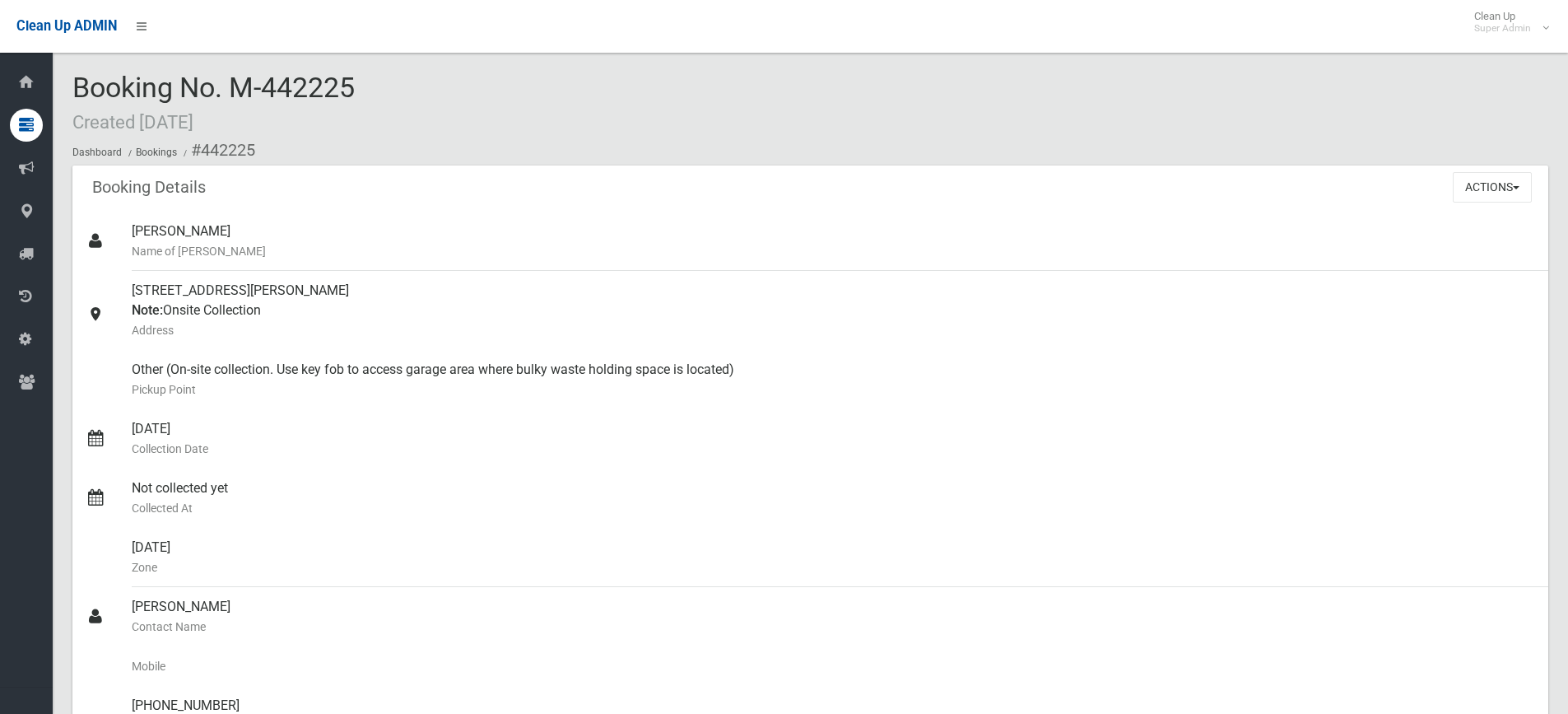
drag, startPoint x: 233, startPoint y: 84, endPoint x: 354, endPoint y: 88, distance: 121.1
click at [354, 88] on span "Booking No. M-442225 Created [DATE]" at bounding box center [213, 103] width 282 height 64
copy span "M-442225"
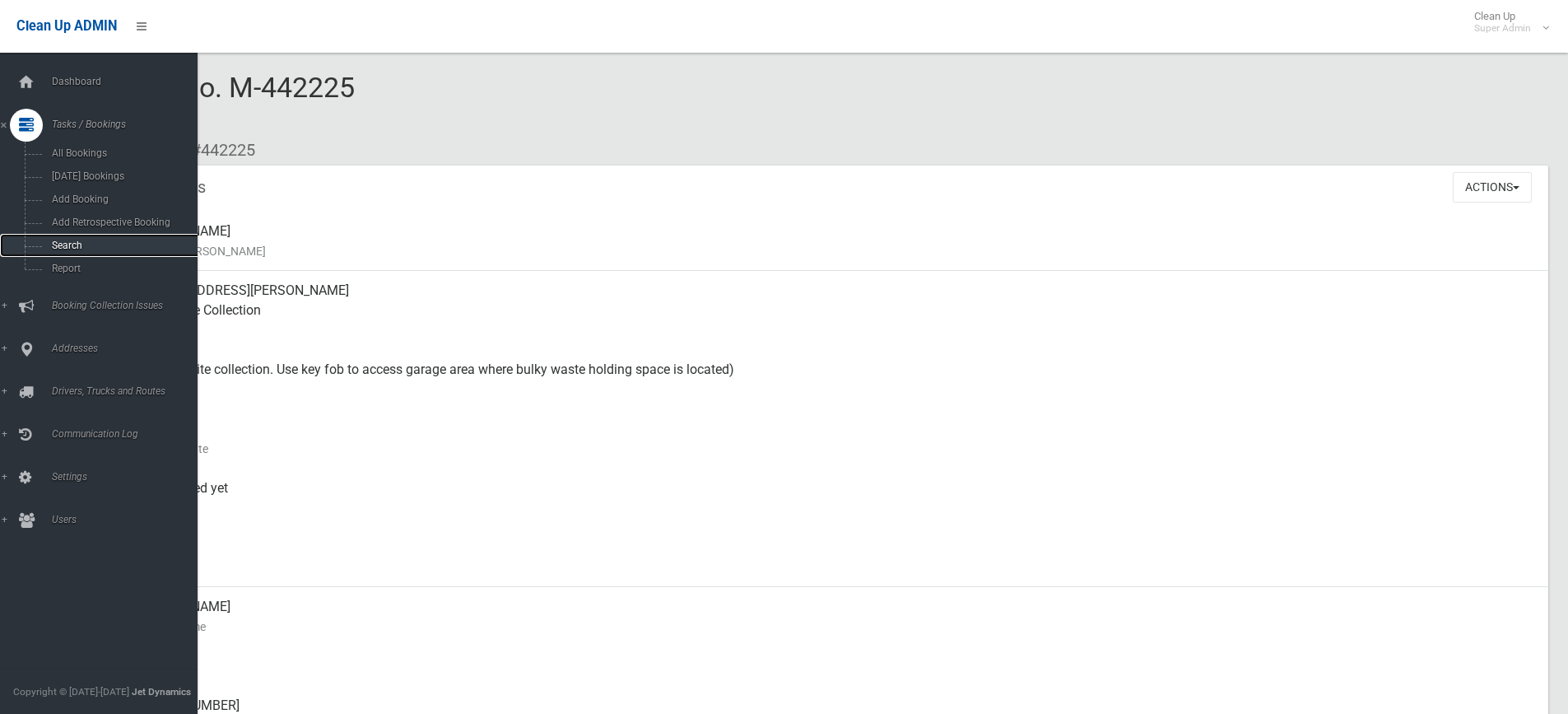
click at [73, 244] on span "Search" at bounding box center [122, 245] width 149 height 12
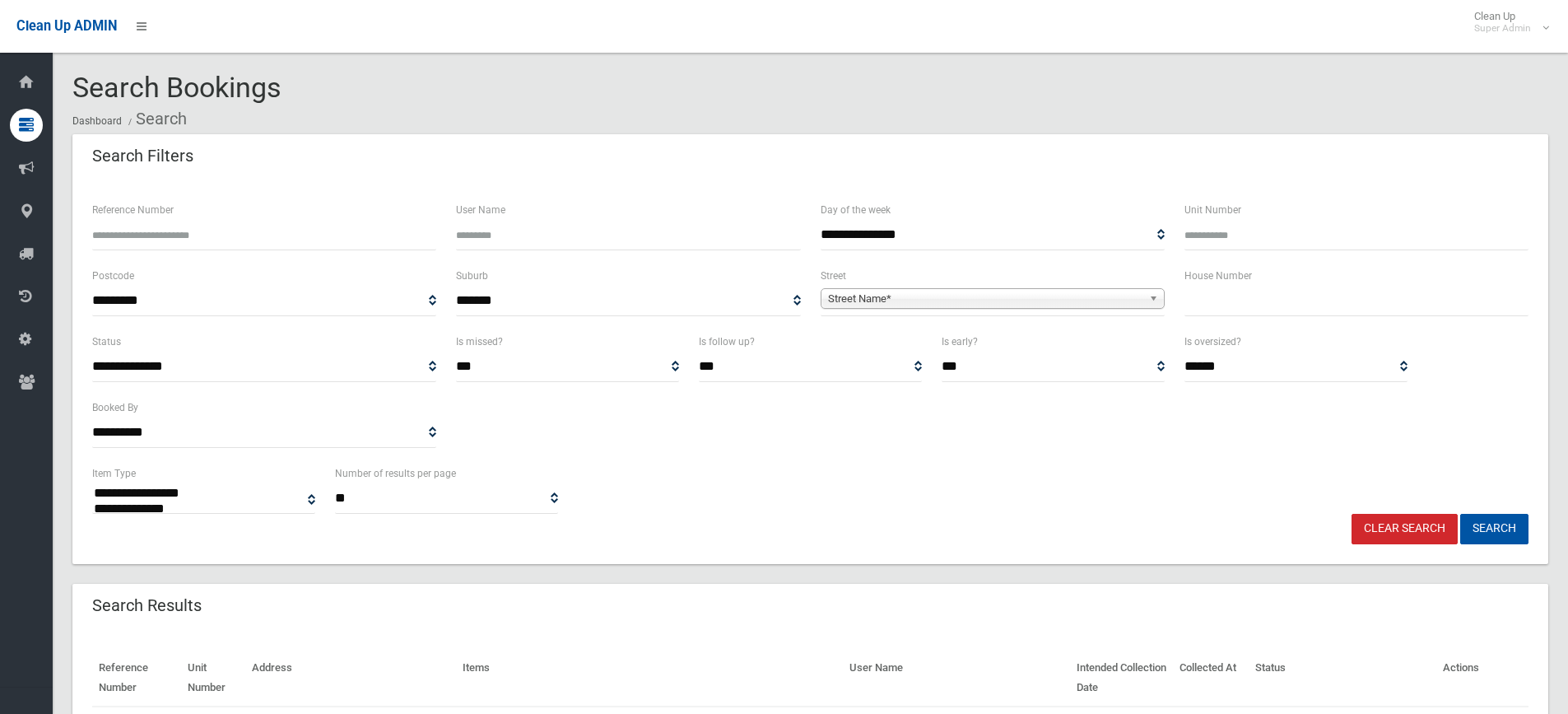
select select
click at [146, 233] on input "Reference Number" at bounding box center [264, 235] width 344 height 31
paste input "********"
type input "********"
click at [1496, 523] on button "Search" at bounding box center [1494, 530] width 68 height 31
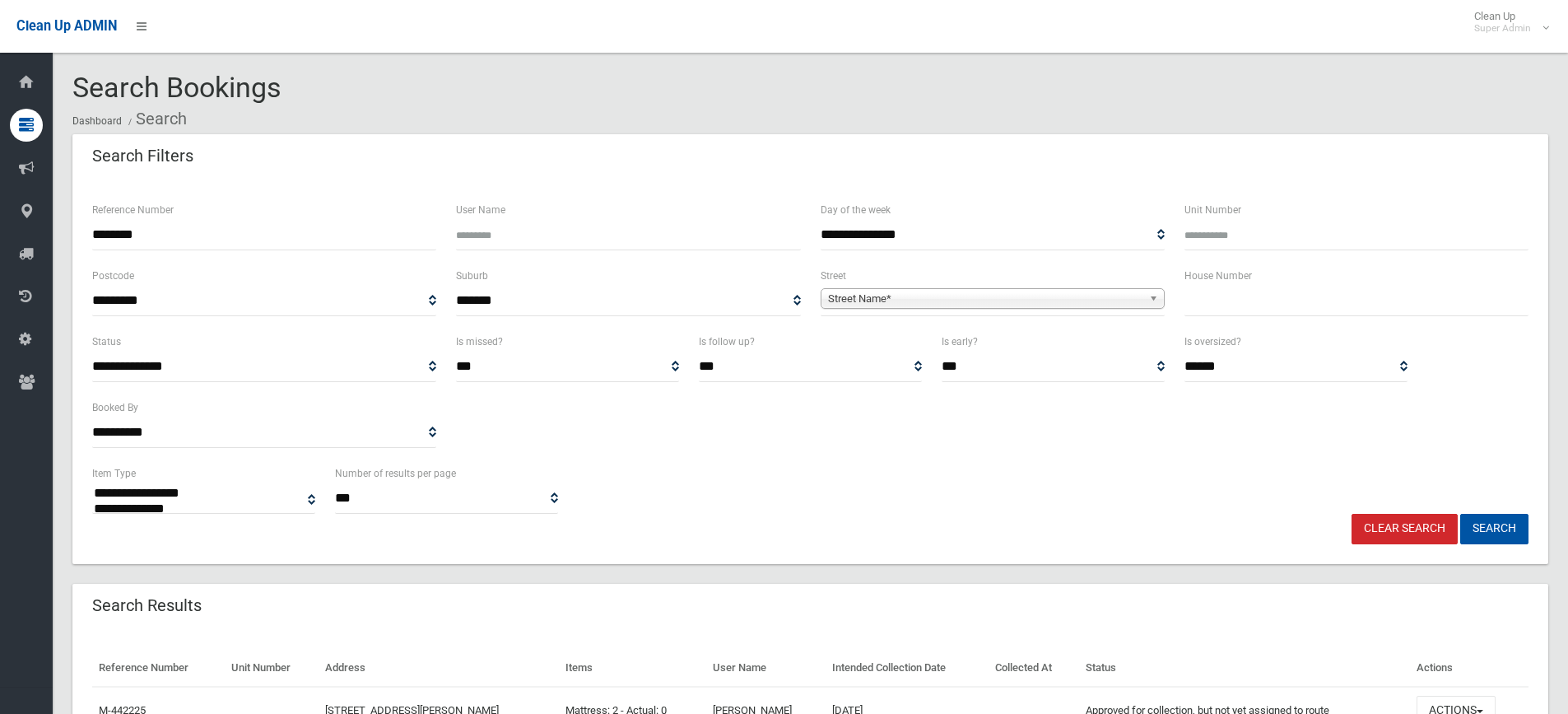
select select
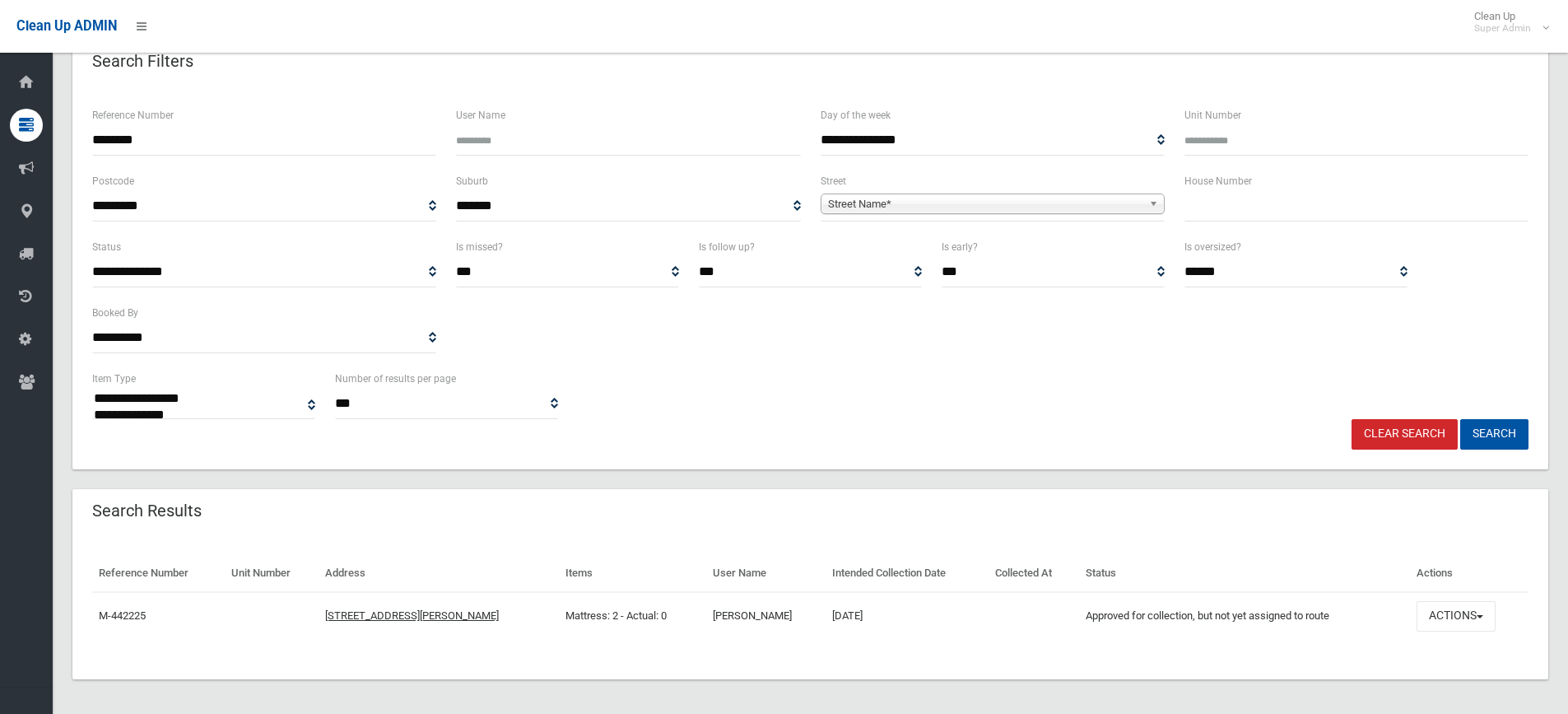
scroll to position [100, 0]
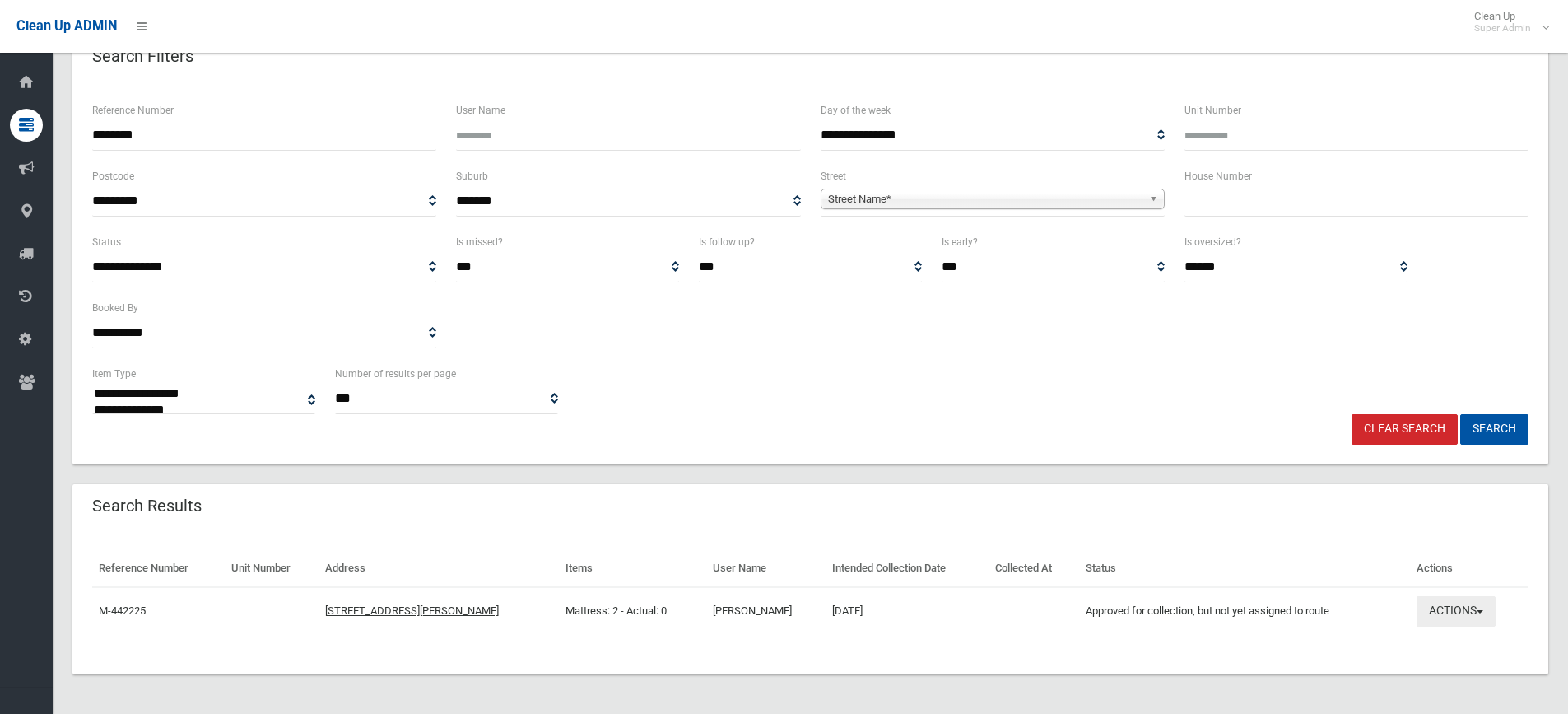
click at [1451, 604] on button "Actions" at bounding box center [1455, 611] width 79 height 31
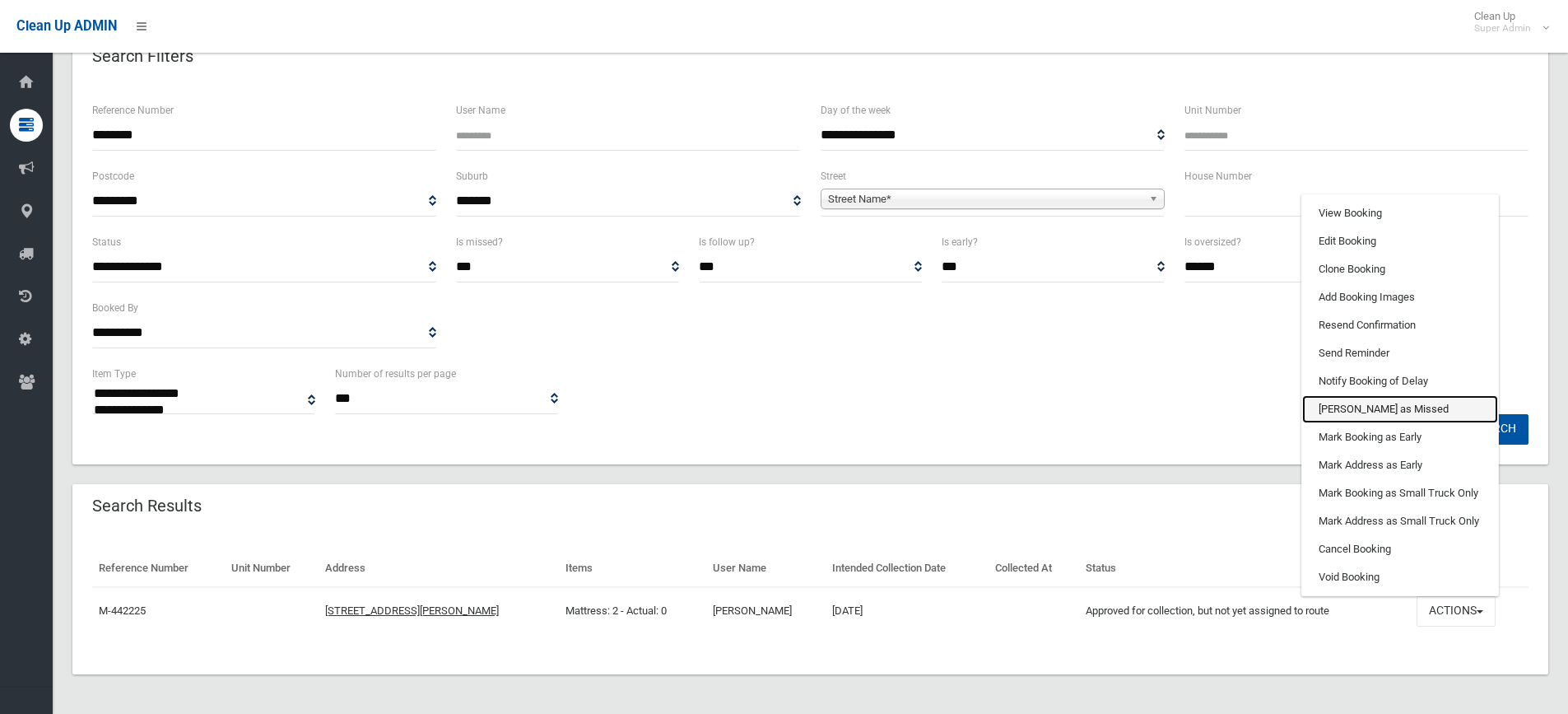
click at [1354, 407] on link "[PERSON_NAME] as Missed" at bounding box center [1400, 409] width 196 height 28
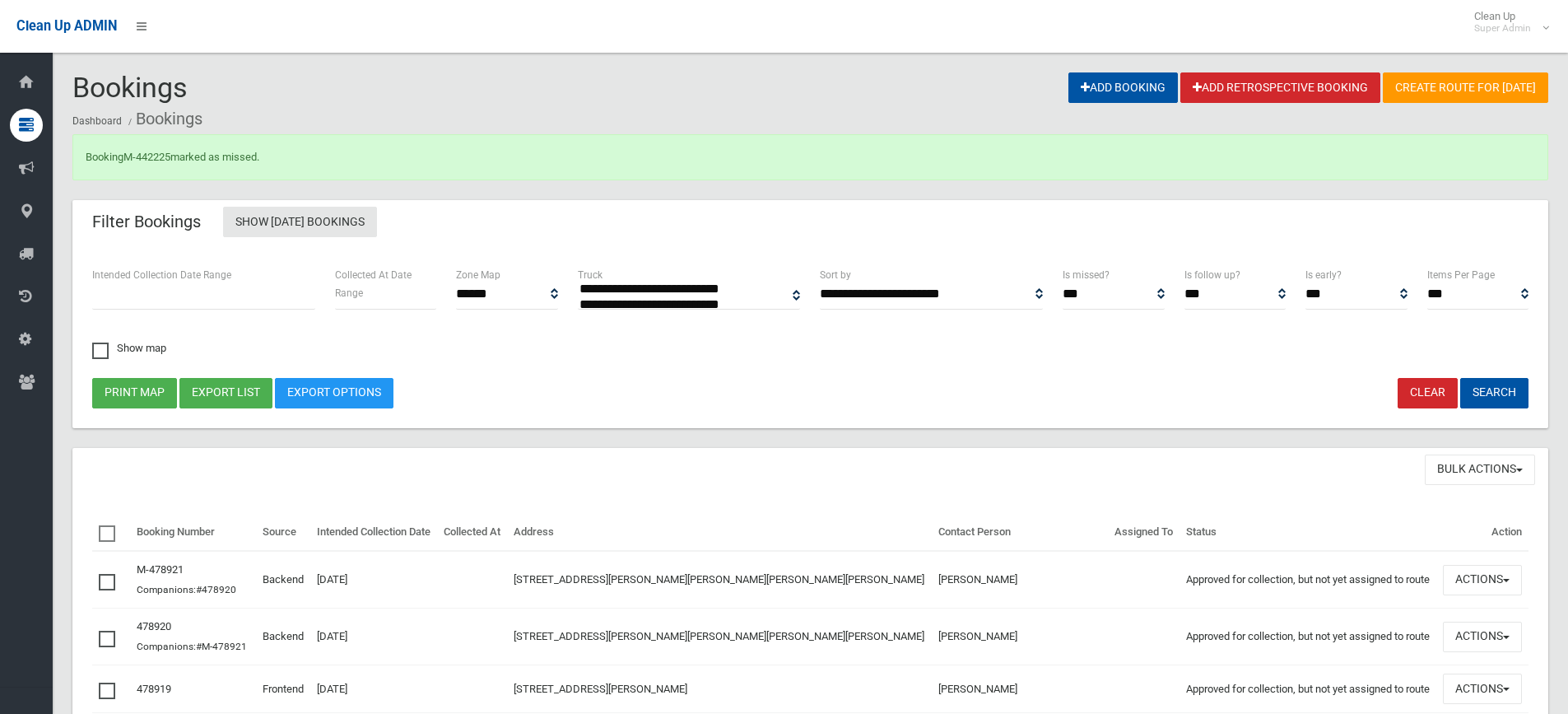
select select
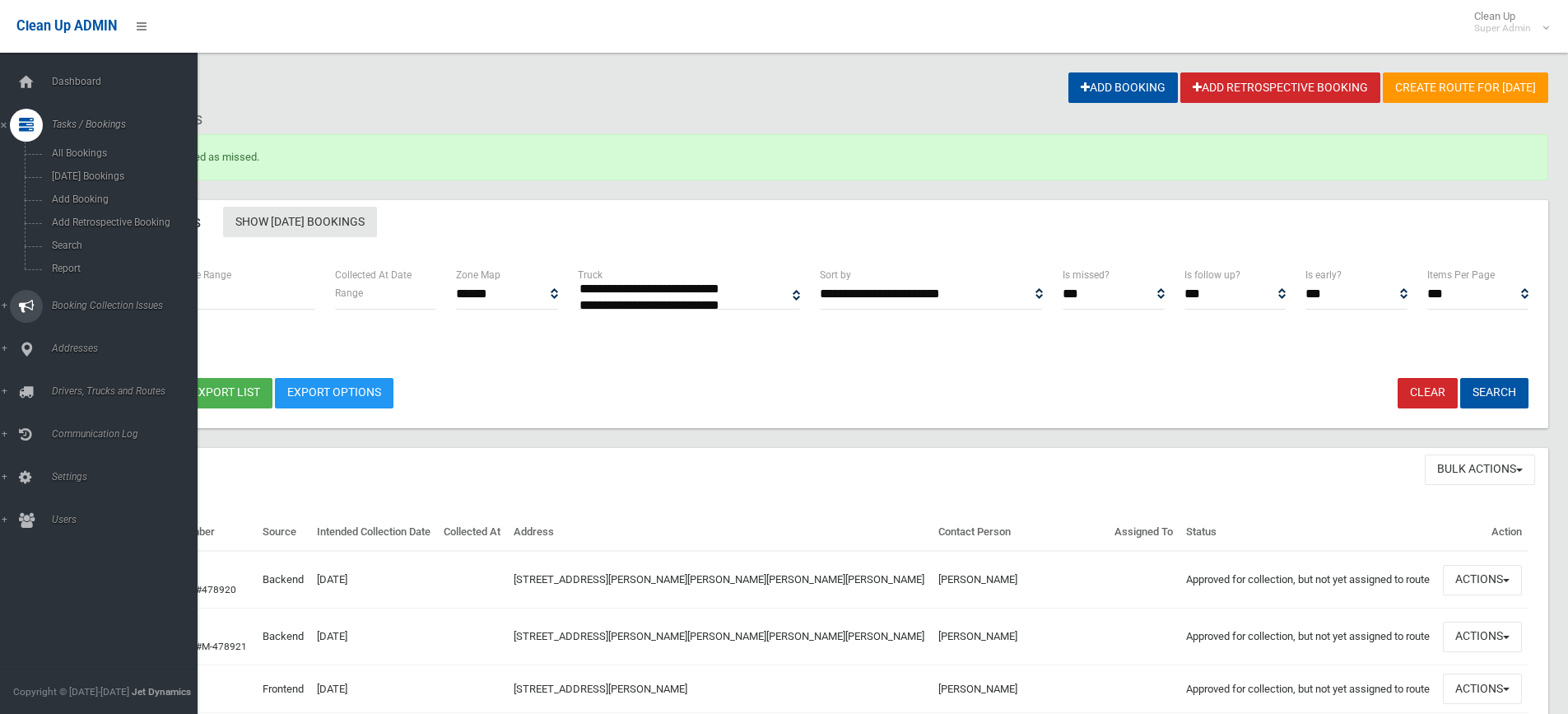
click at [89, 303] on span "Booking Collection Issues" at bounding box center [128, 305] width 163 height 12
click at [101, 193] on span "All Reported Issues" at bounding box center [122, 195] width 149 height 12
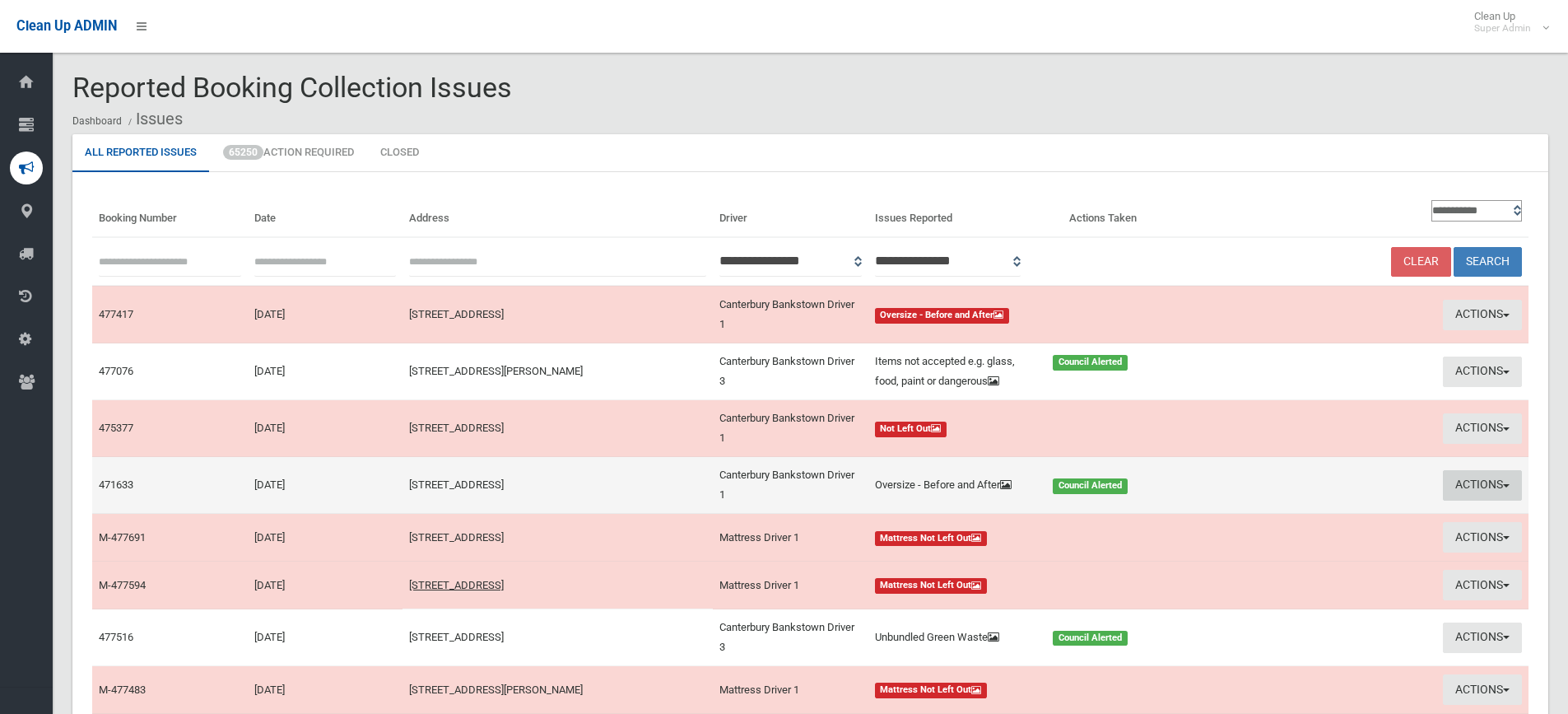
click at [1473, 481] on button "Actions" at bounding box center [1482, 486] width 79 height 31
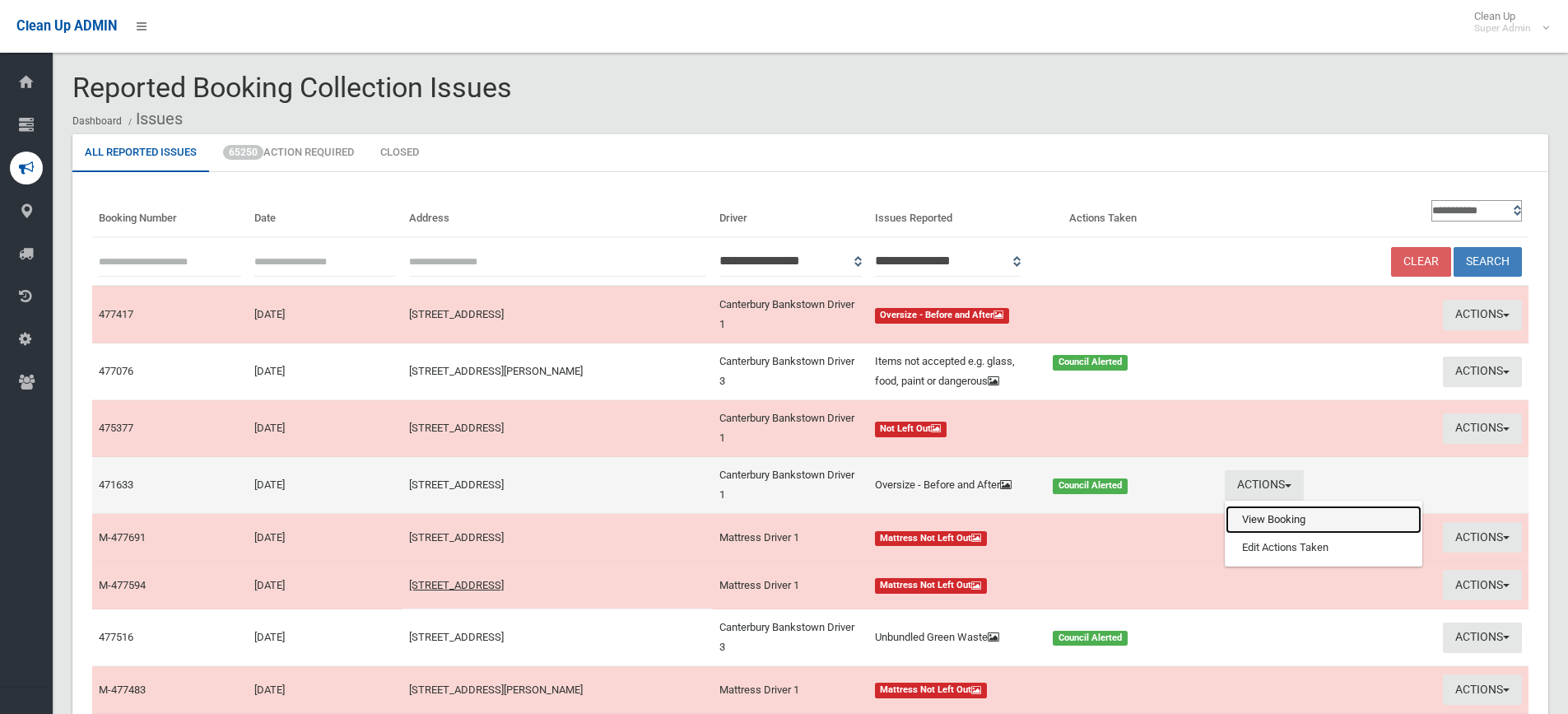
click at [1270, 520] on link "View Booking" at bounding box center [1324, 520] width 196 height 28
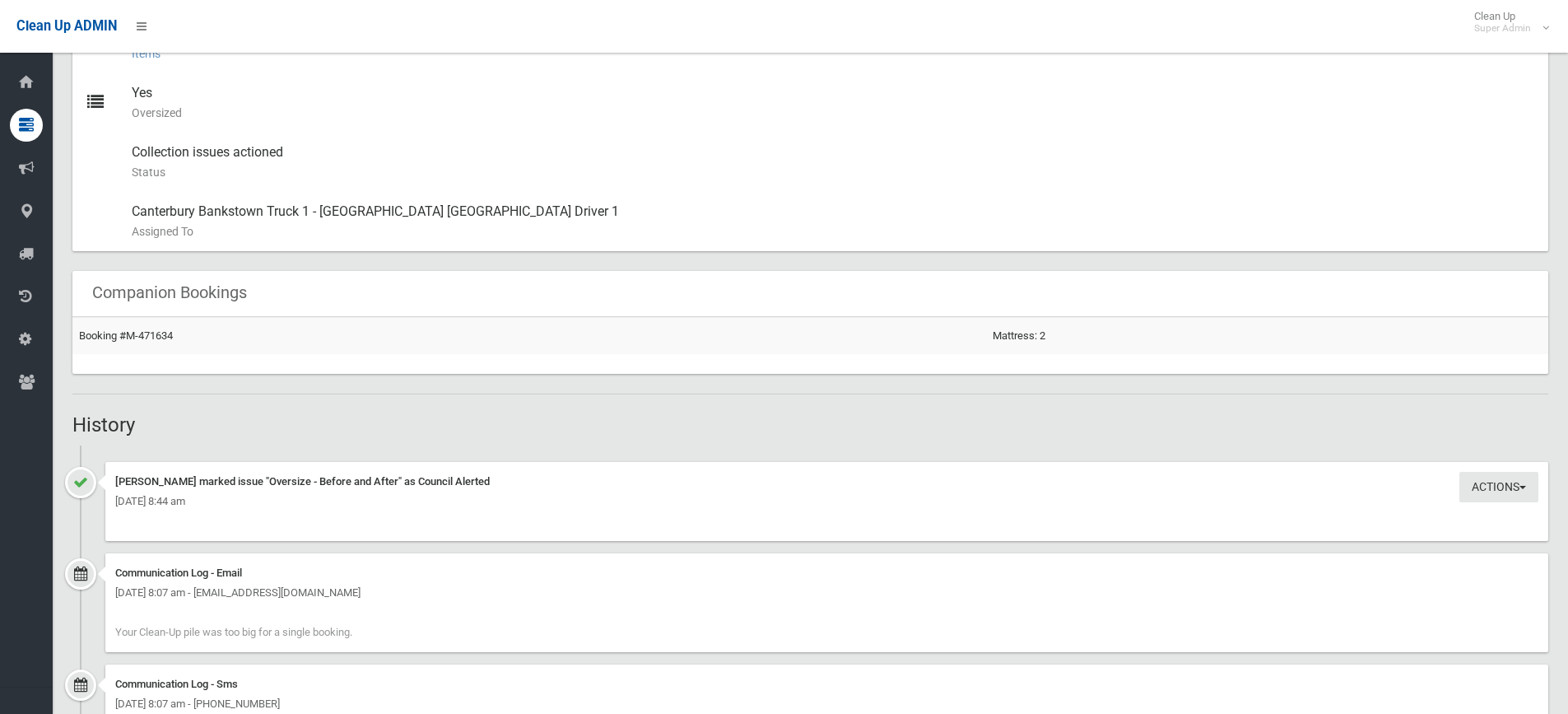
scroll to position [823, 0]
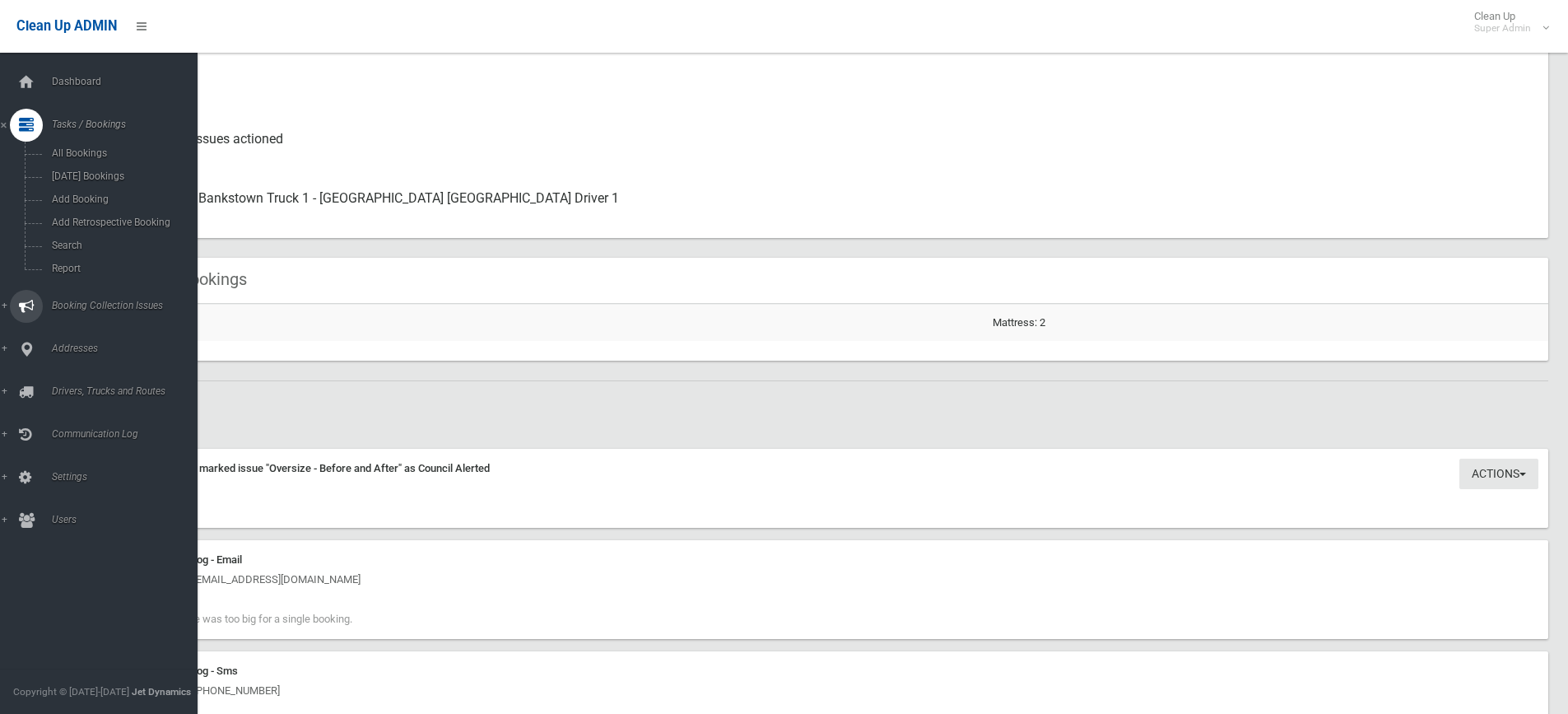
click at [74, 304] on span "Booking Collection Issues" at bounding box center [128, 305] width 163 height 12
click at [91, 199] on span "All Reported Issues" at bounding box center [122, 195] width 149 height 12
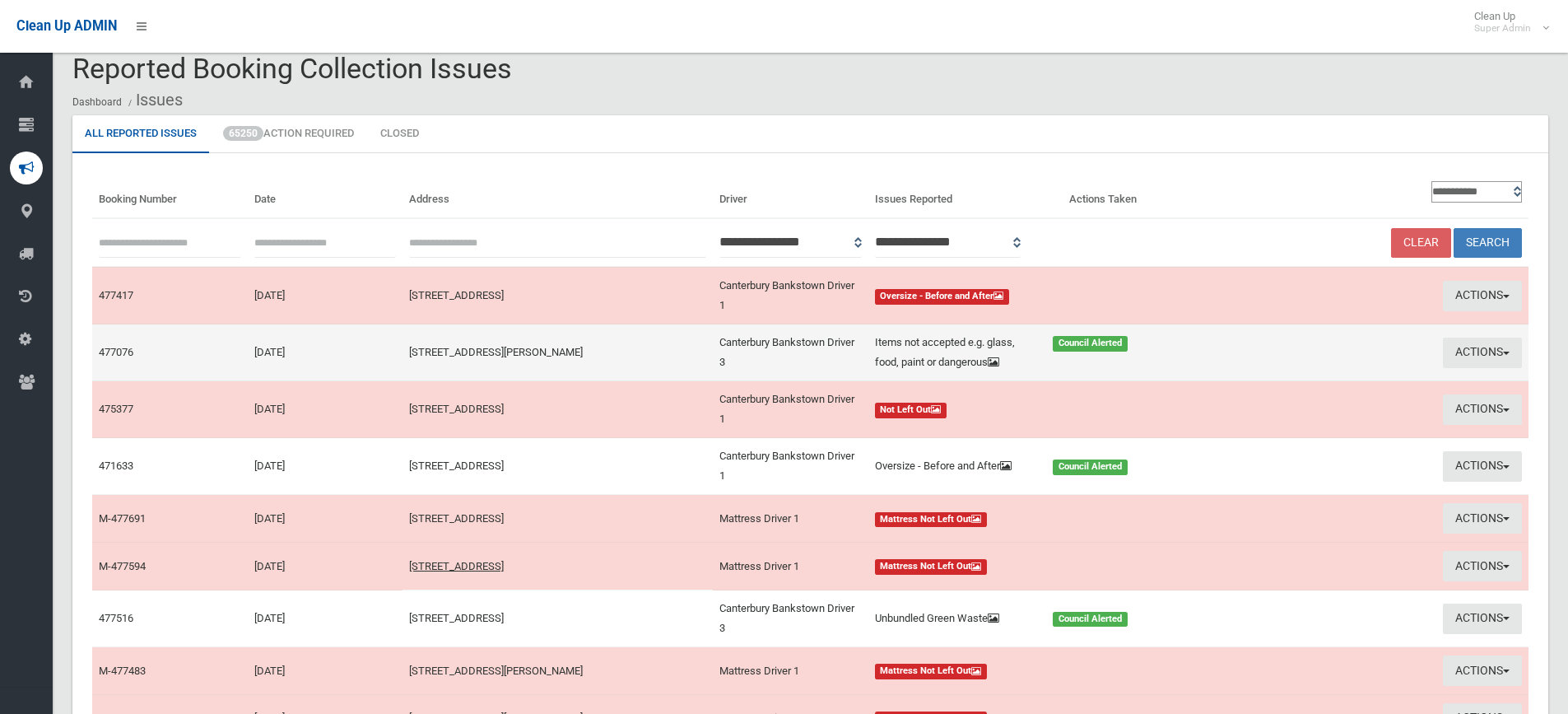
scroll to position [12, 0]
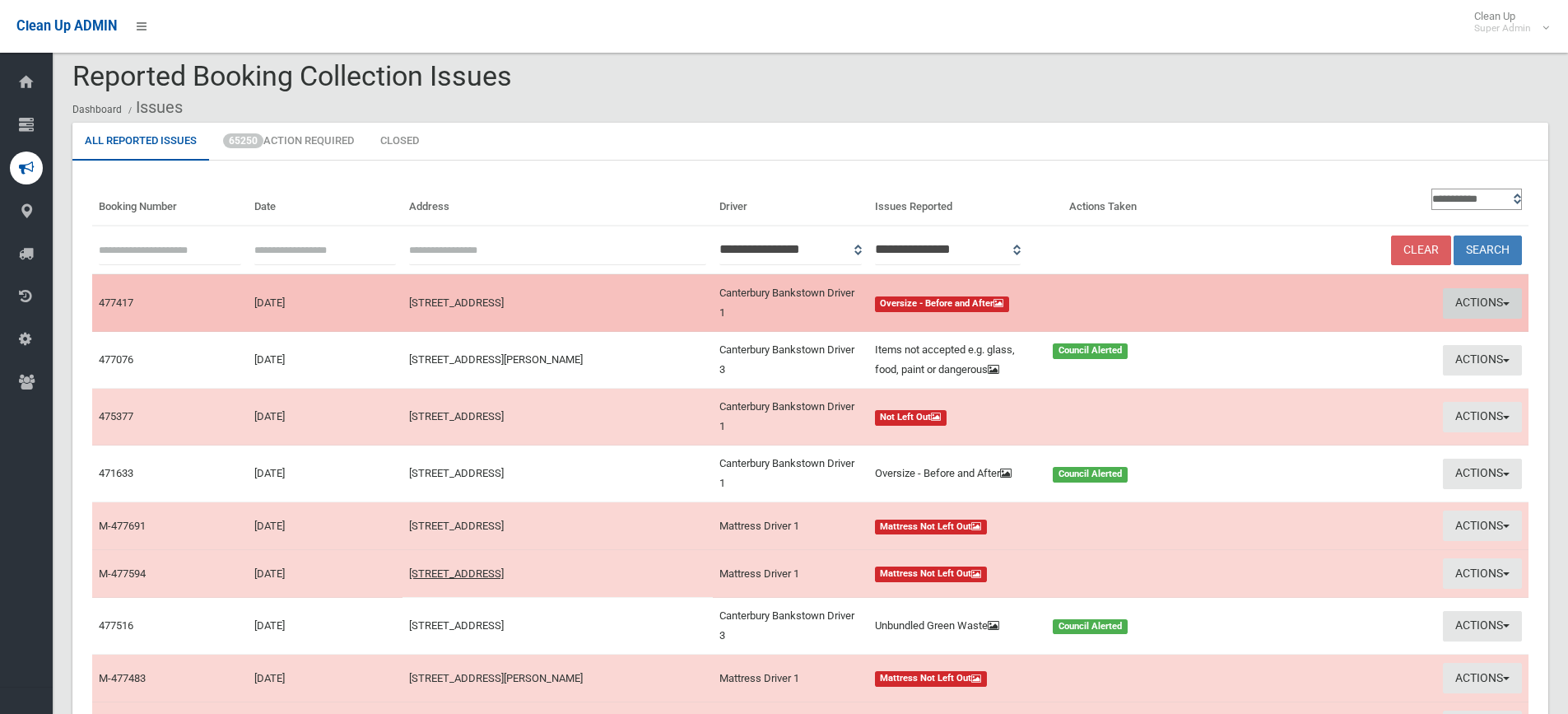
click at [1475, 303] on button "Actions" at bounding box center [1482, 303] width 79 height 31
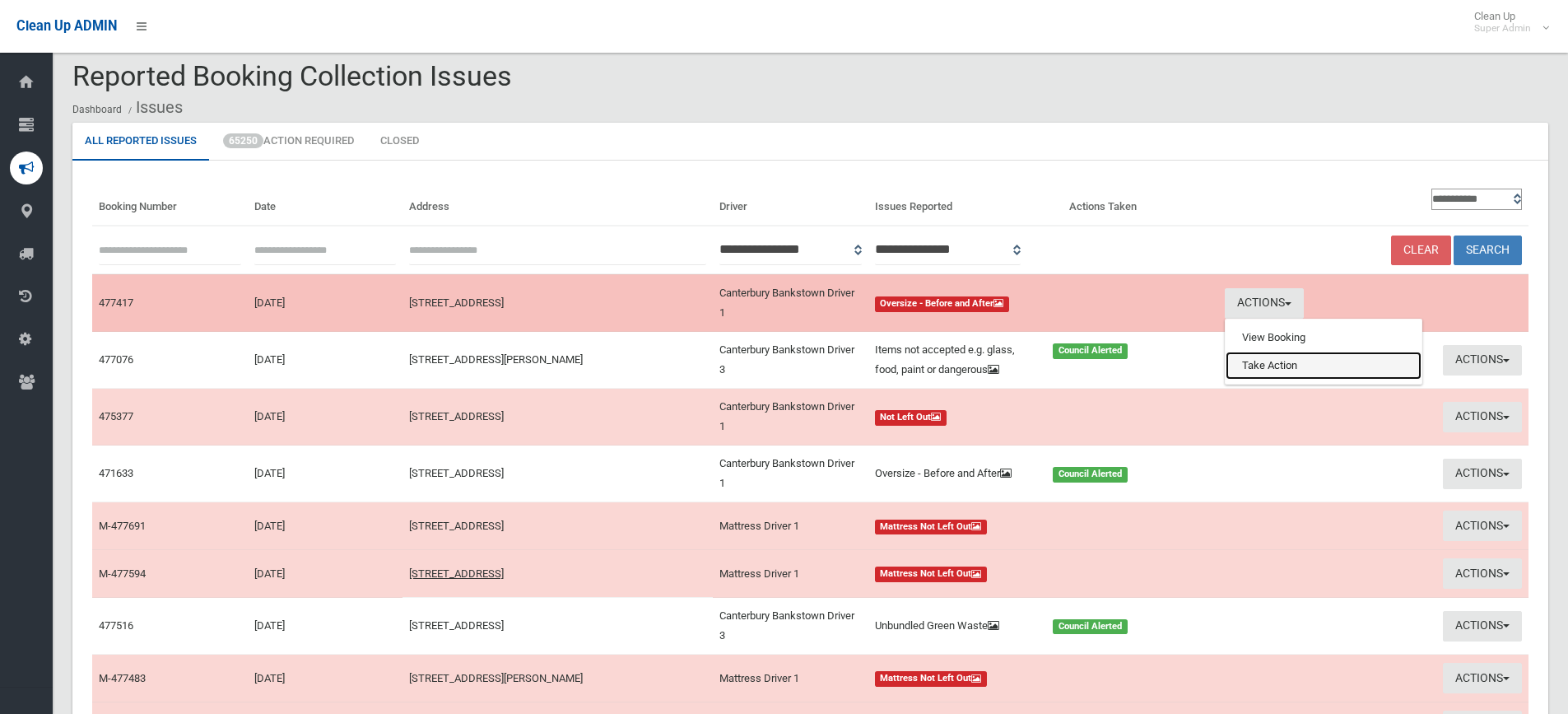
click at [1245, 363] on link "Take Action" at bounding box center [1324, 365] width 196 height 28
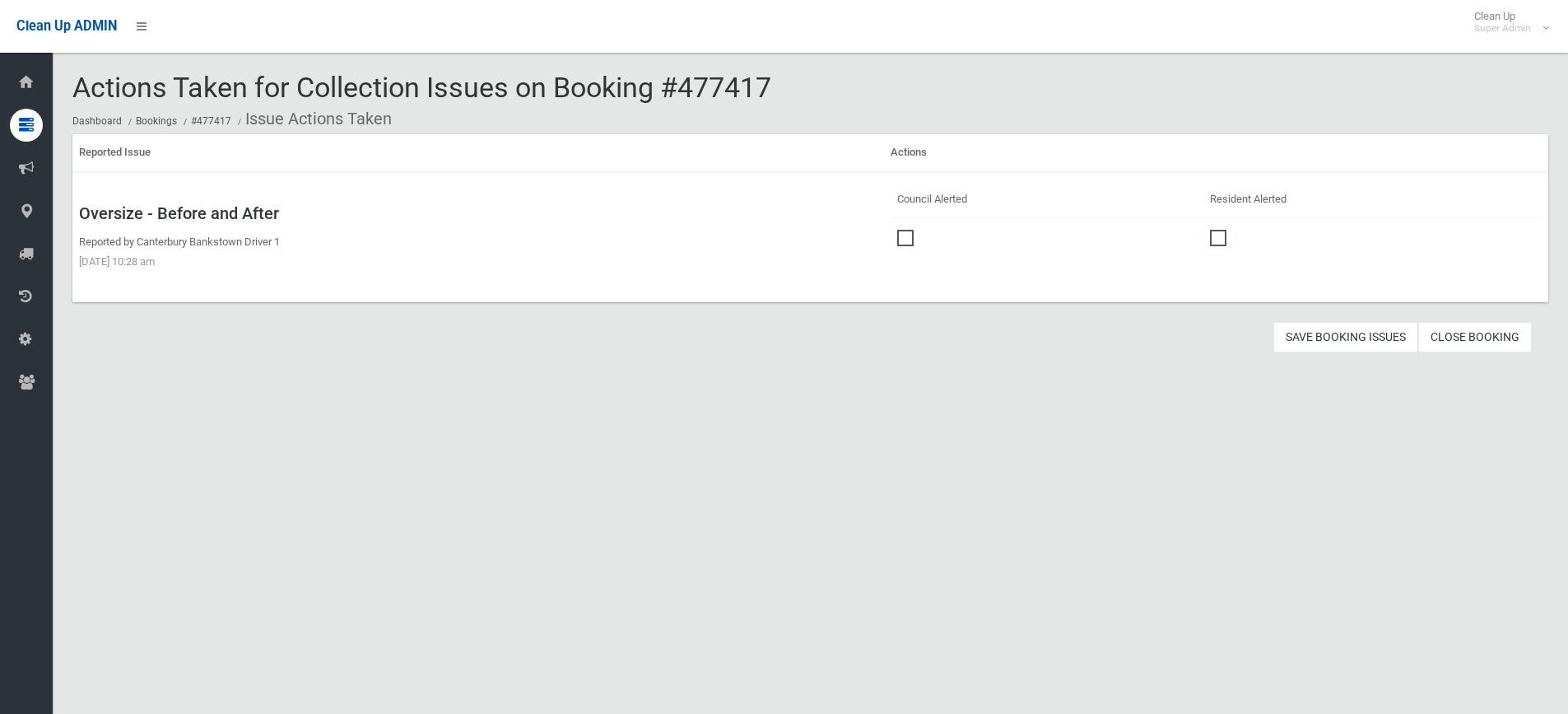
click at [907, 230] on span at bounding box center [909, 230] width 25 height 0
click at [1343, 332] on button "Save Booking Issues" at bounding box center [1346, 337] width 145 height 31
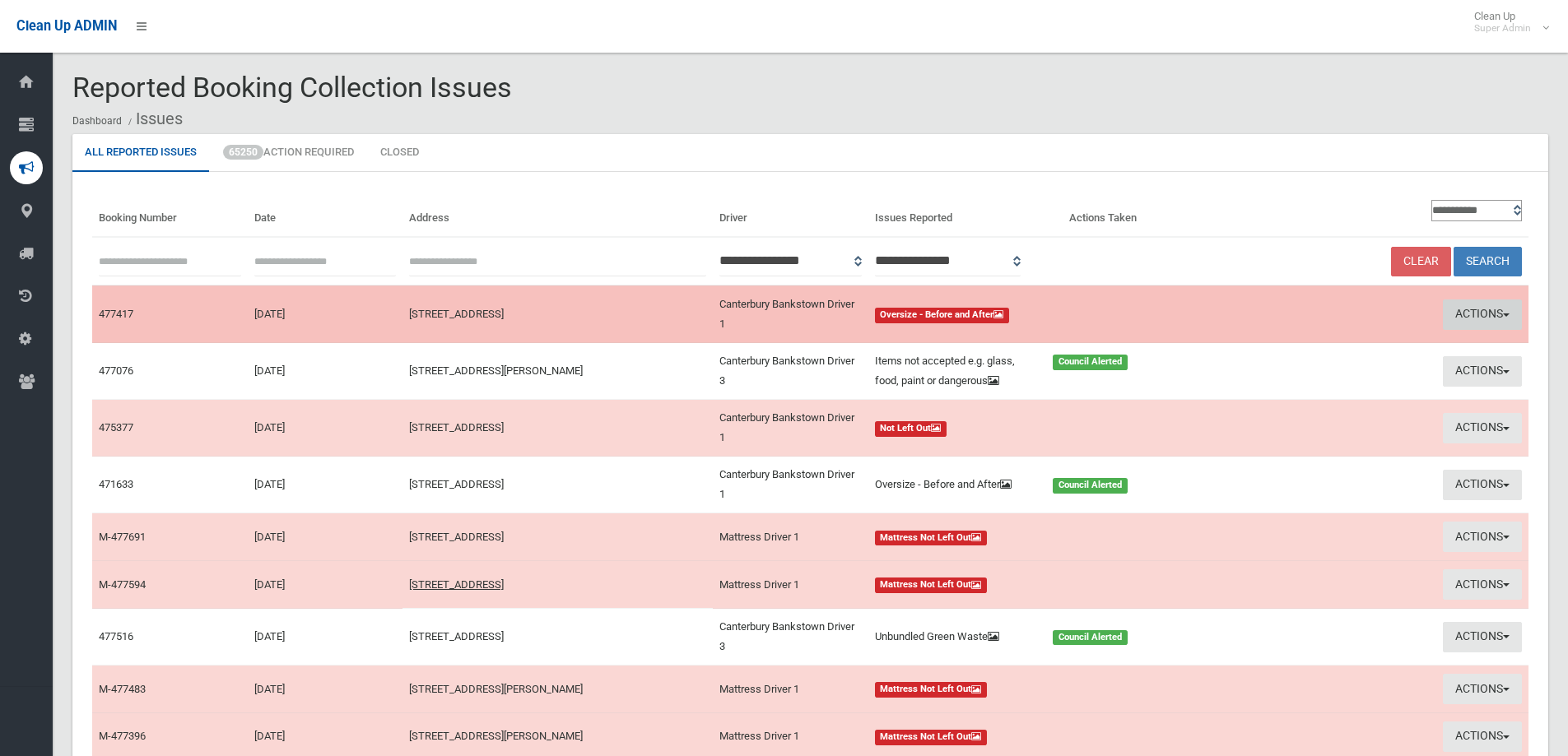
click at [1474, 309] on button "Actions" at bounding box center [1482, 315] width 79 height 31
click at [1244, 375] on link "Take Action" at bounding box center [1324, 377] width 196 height 28
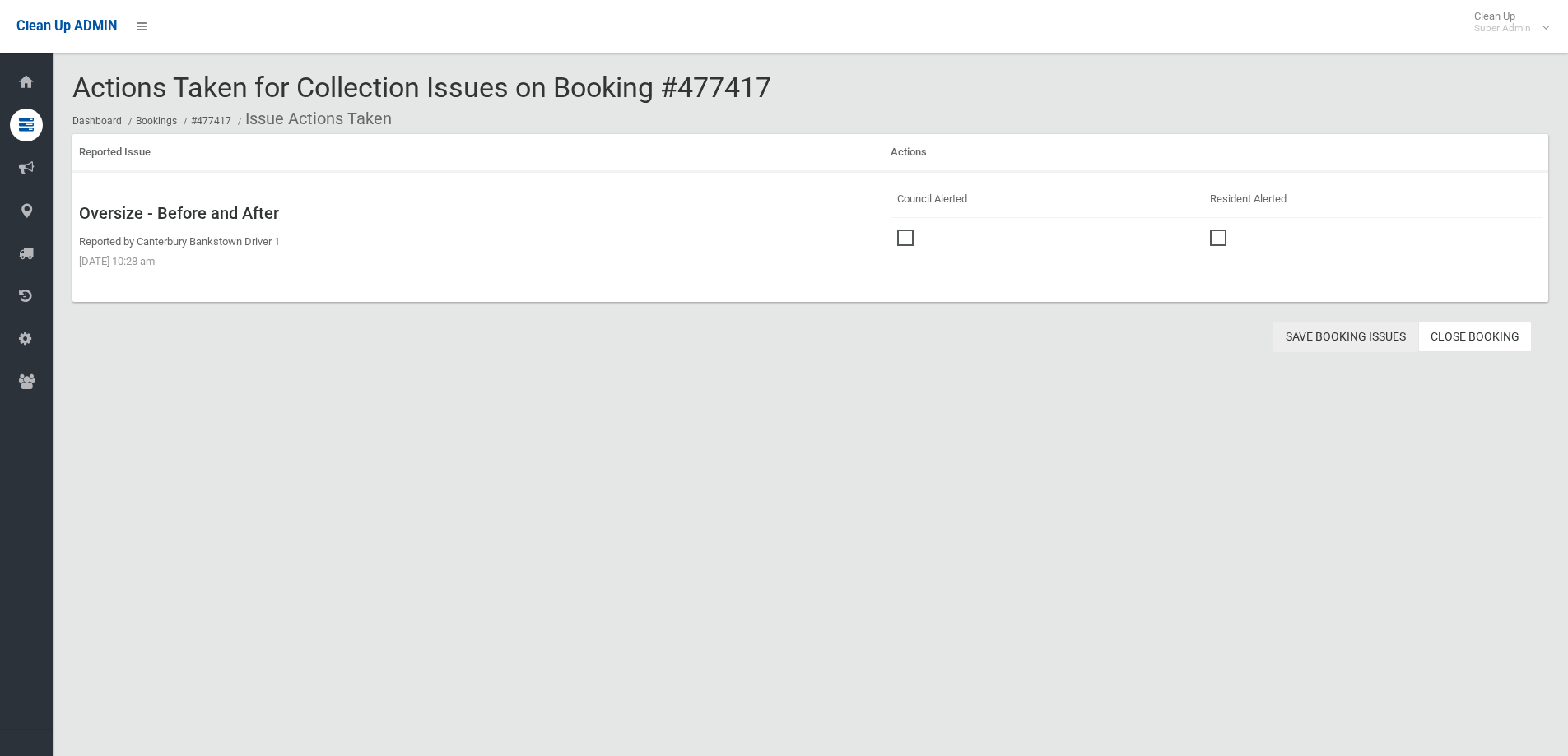
click at [1346, 331] on button "Save Booking Issues" at bounding box center [1346, 337] width 145 height 31
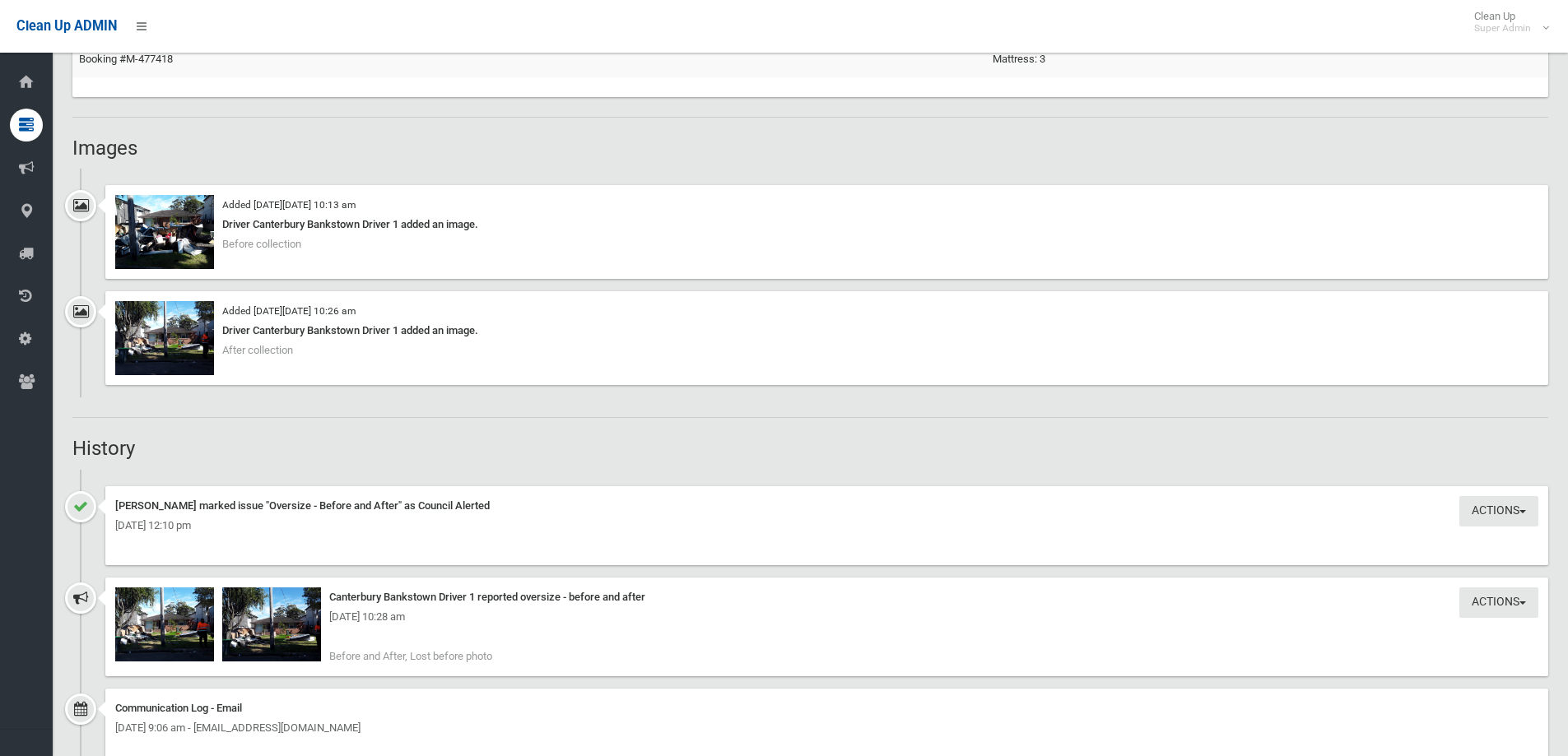
scroll to position [1069, 0]
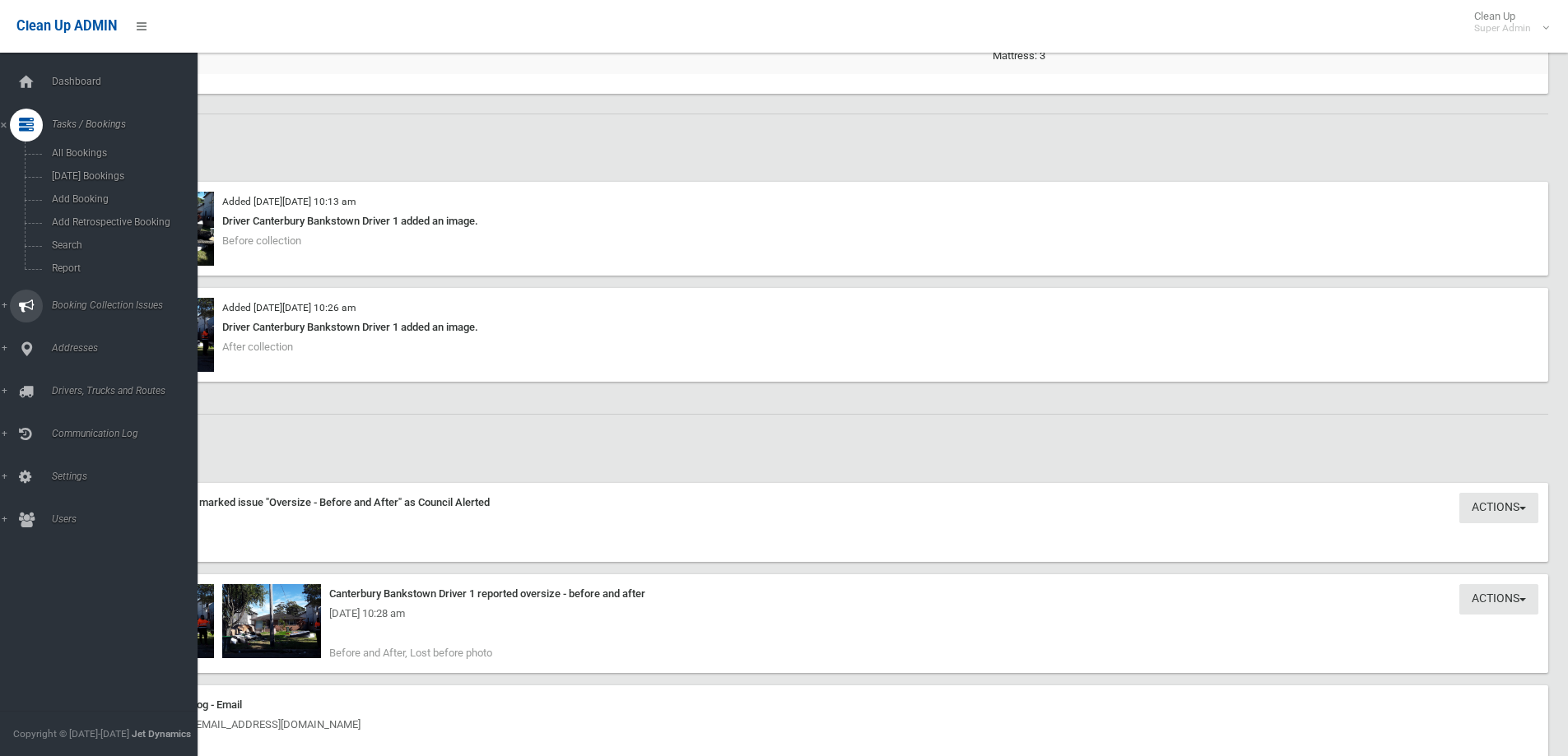
click at [79, 305] on span "Booking Collection Issues" at bounding box center [128, 305] width 163 height 12
click at [74, 191] on span "All Reported Issues" at bounding box center [122, 195] width 149 height 12
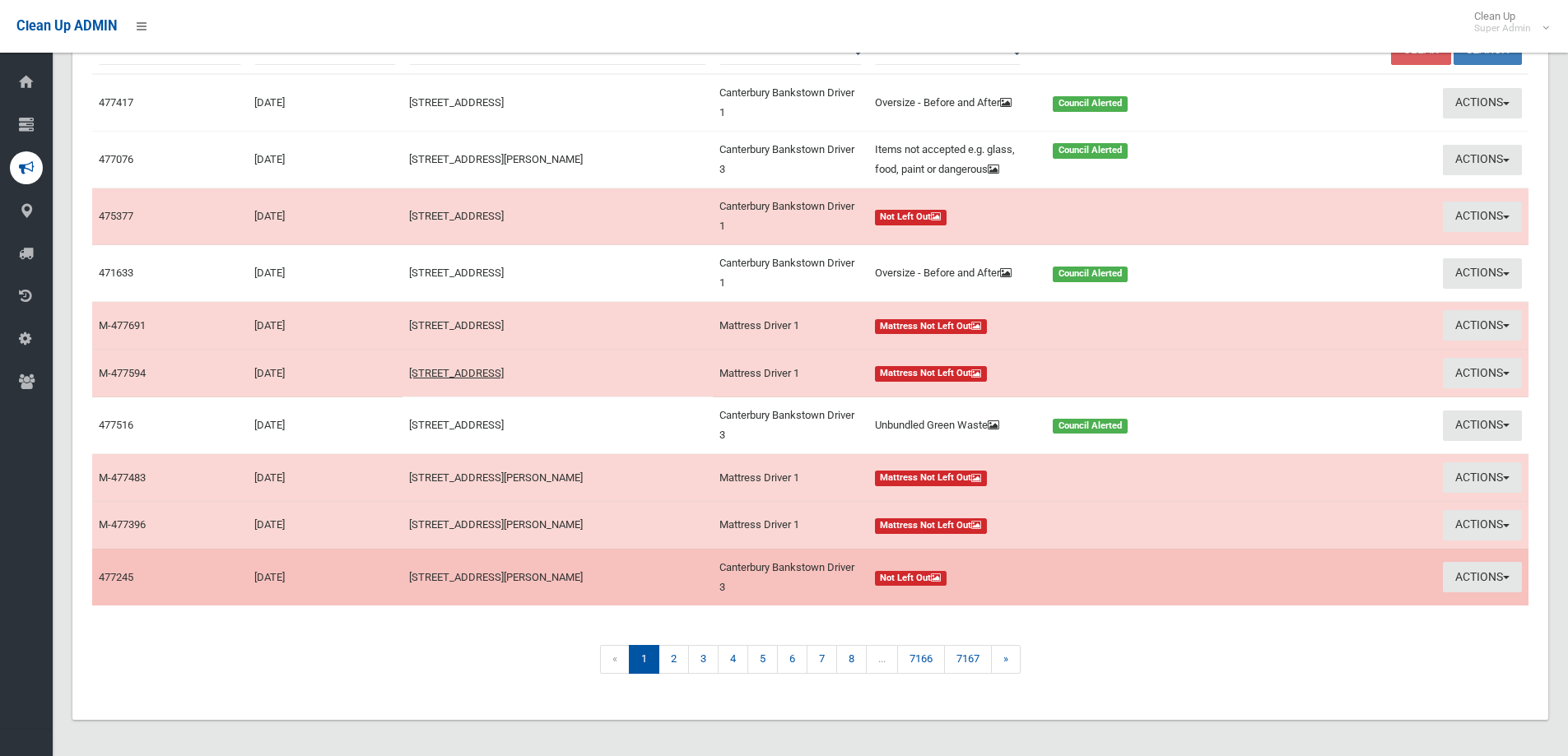
scroll to position [215, 0]
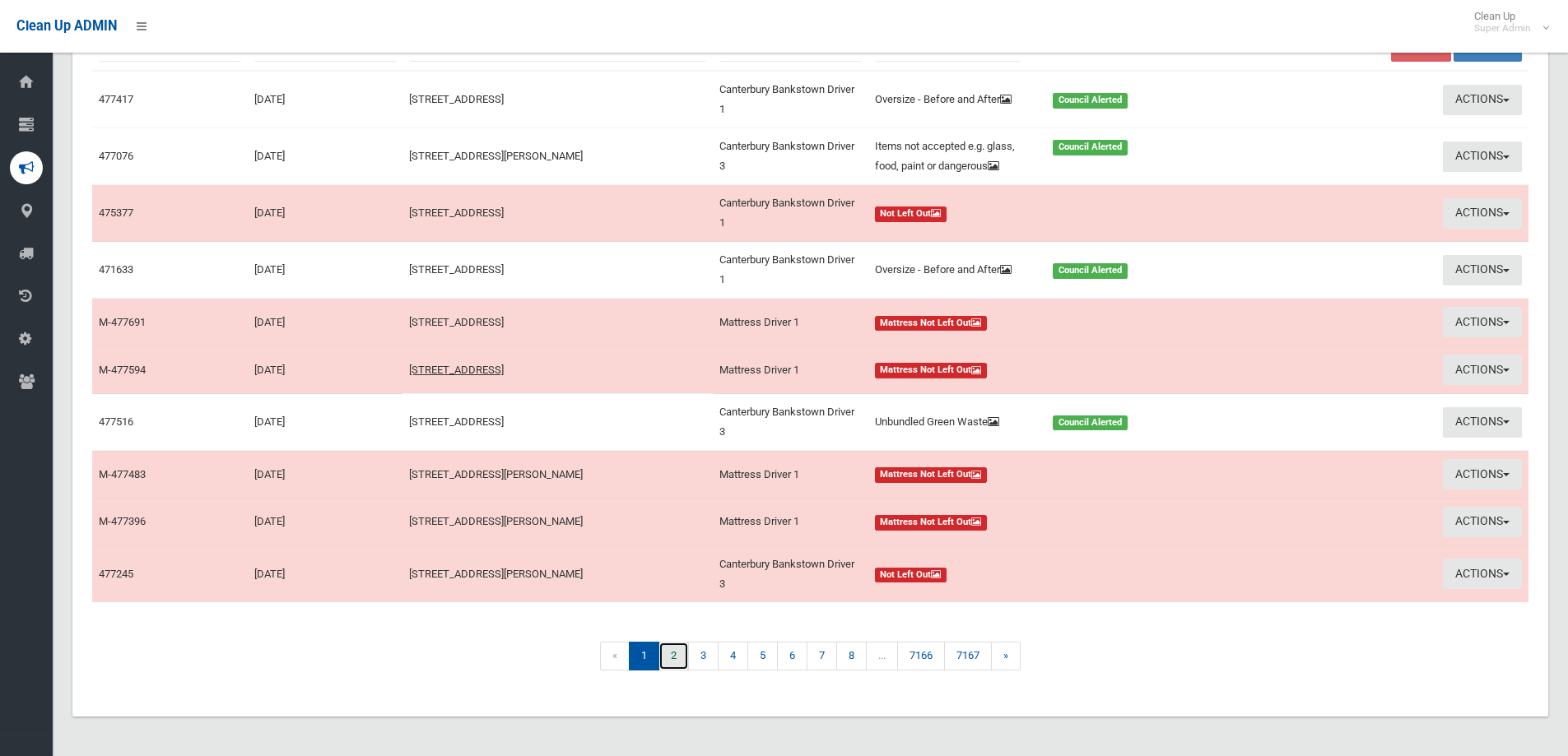
click at [673, 656] on link "2" at bounding box center [674, 656] width 31 height 29
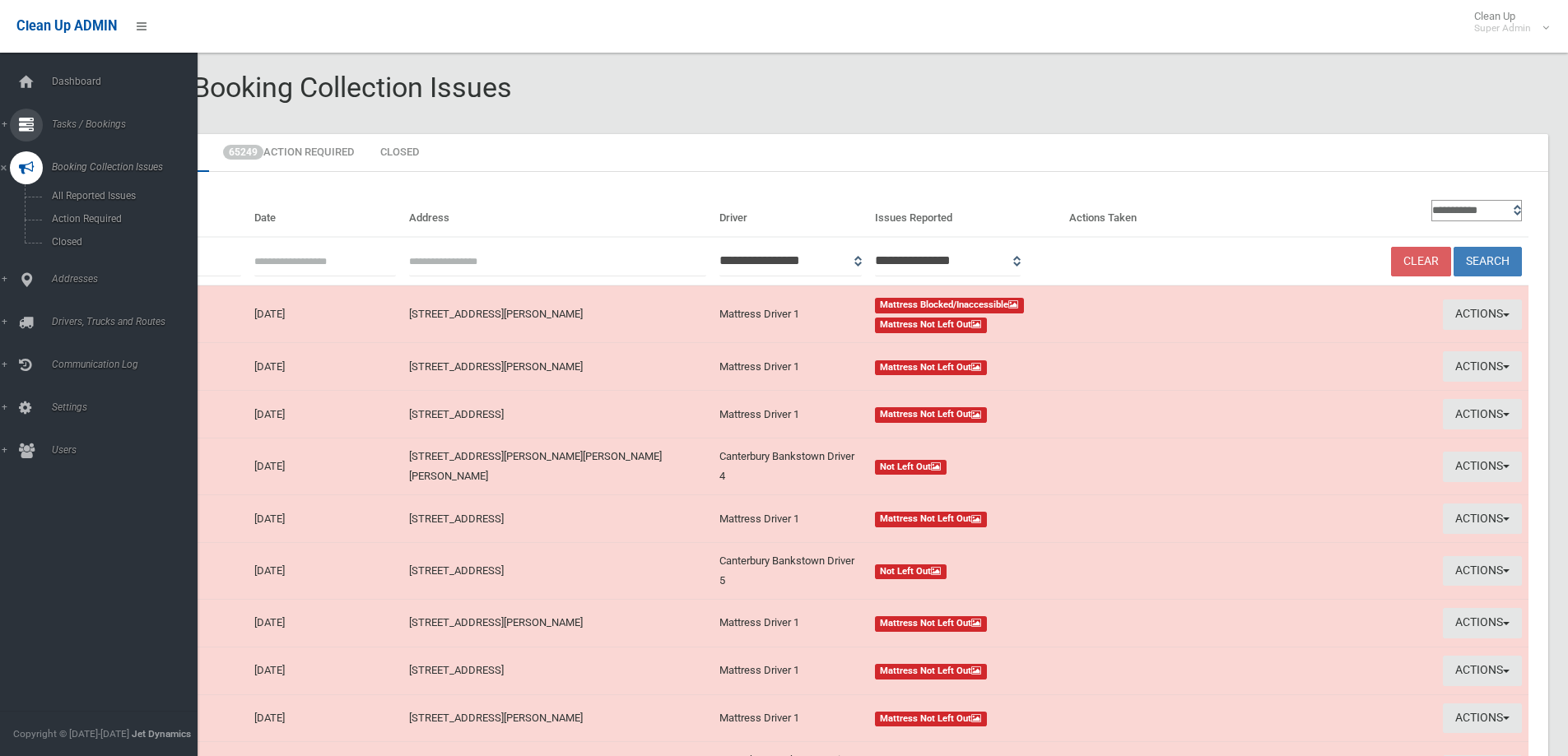
click at [91, 123] on span "Tasks / Bookings" at bounding box center [128, 124] width 163 height 12
click at [66, 241] on span "Search" at bounding box center [122, 245] width 149 height 12
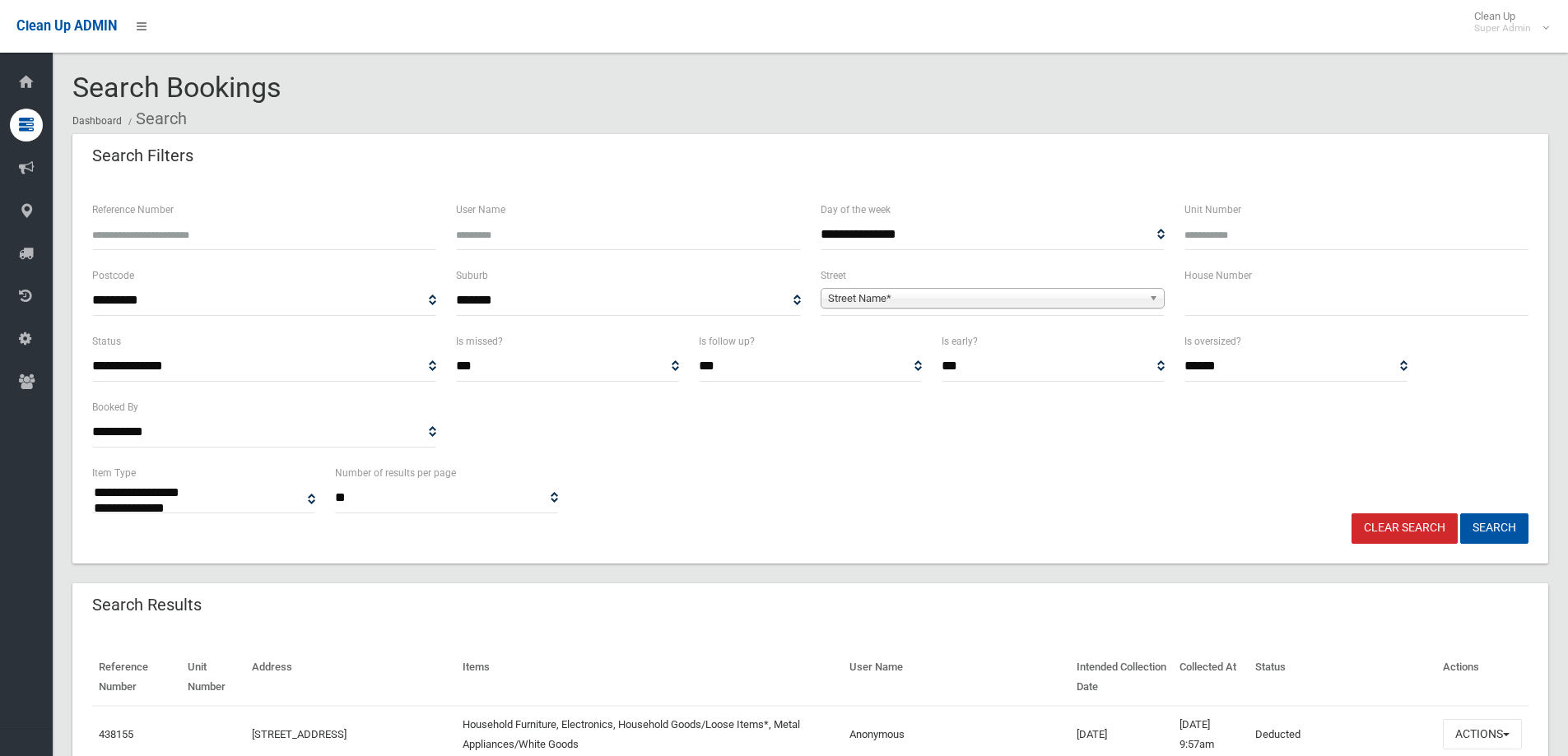
select select
click at [159, 258] on div "Reference Number" at bounding box center [264, 232] width 364 height 66
click at [196, 234] on input "Reference Number" at bounding box center [264, 235] width 344 height 31
type input "******"
click at [1460, 514] on button "Search" at bounding box center [1494, 529] width 68 height 31
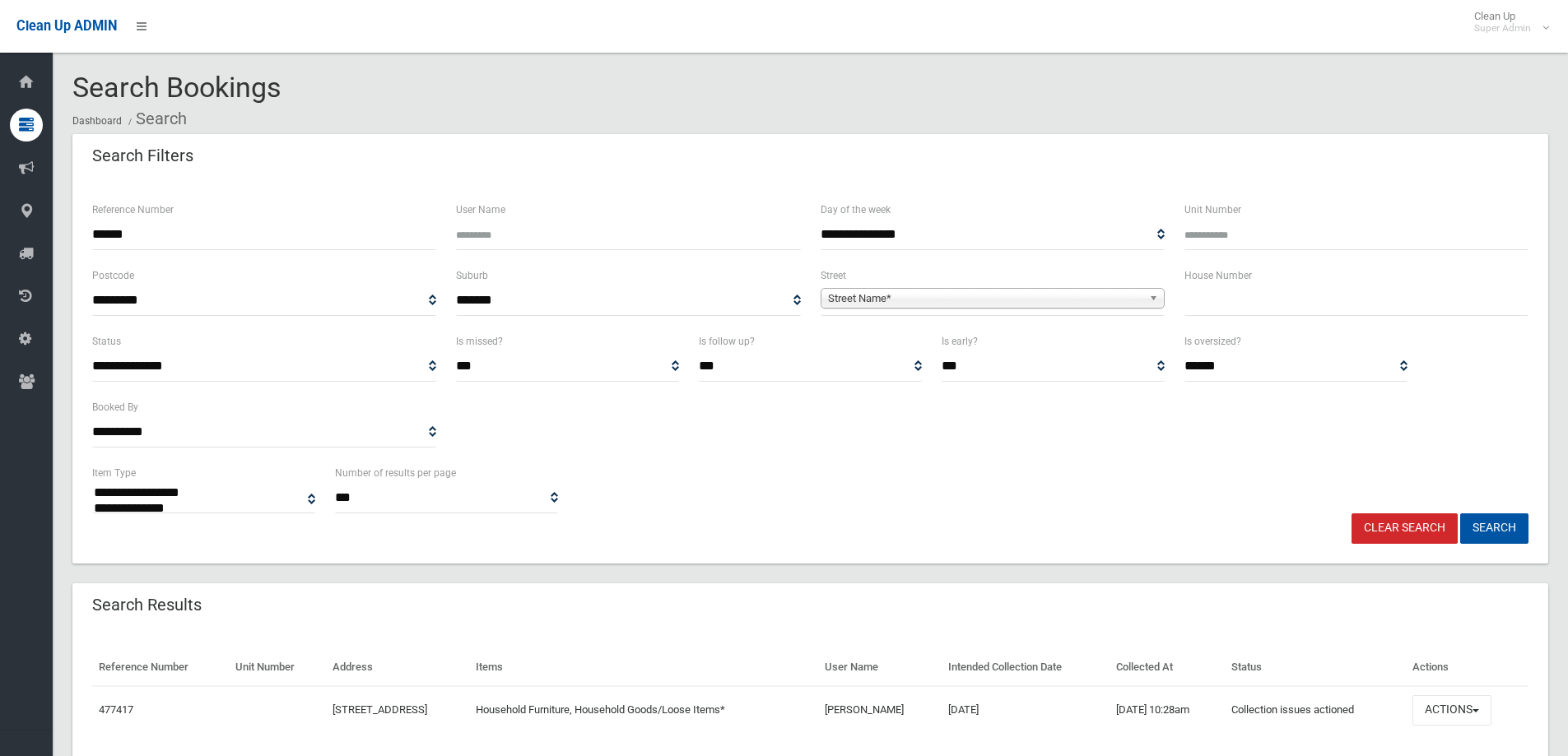
select select
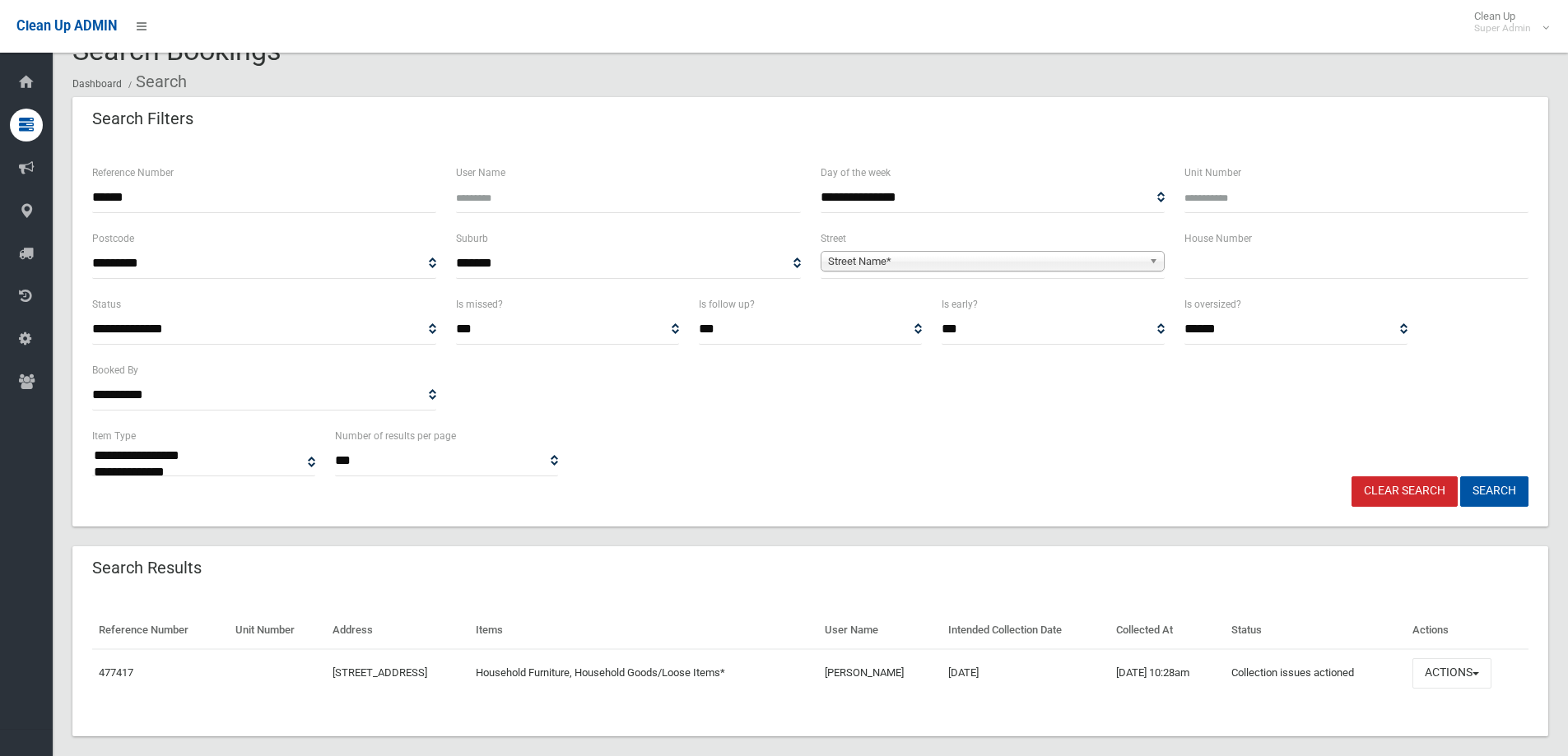
scroll to position [57, 0]
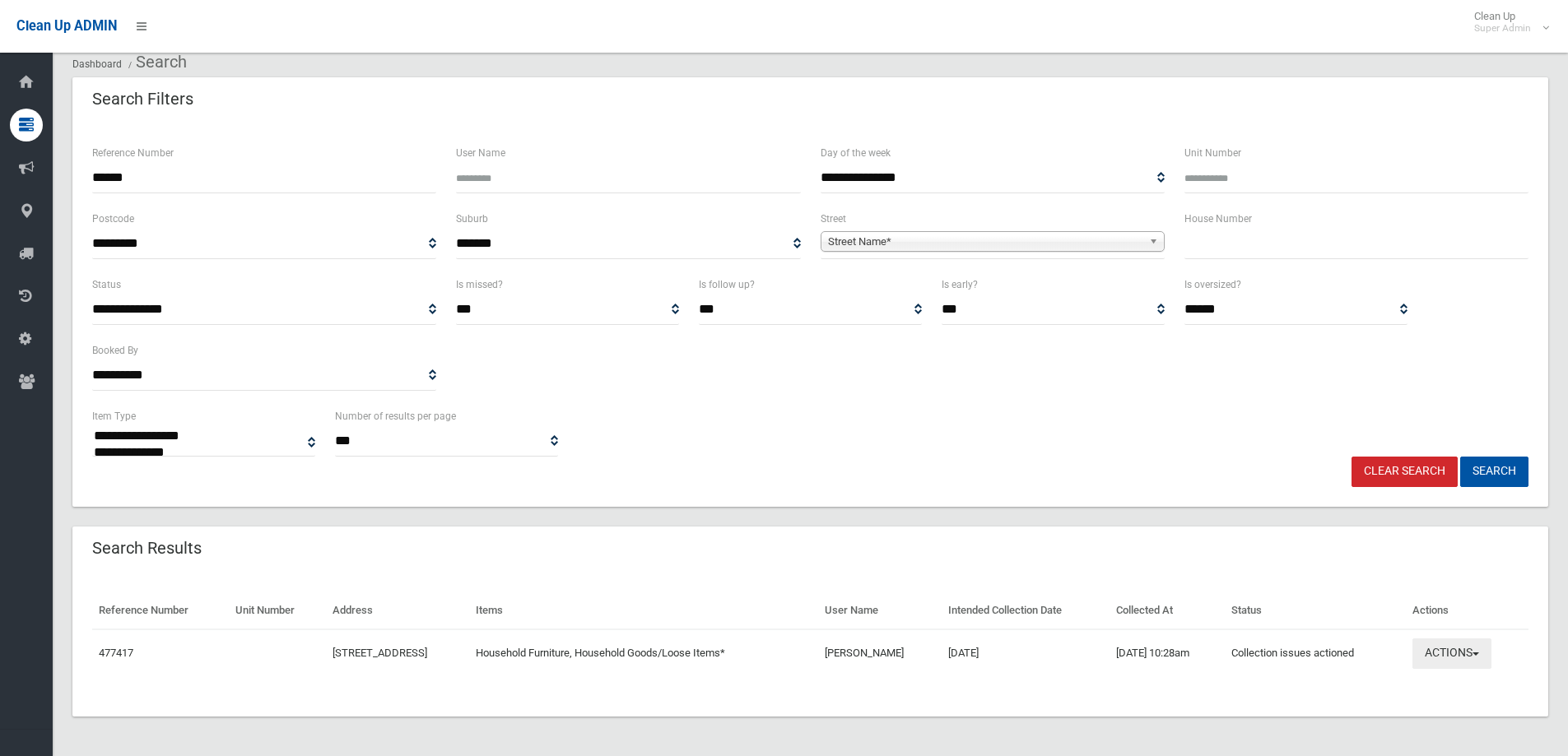
click at [1455, 650] on button "Actions" at bounding box center [1451, 653] width 79 height 31
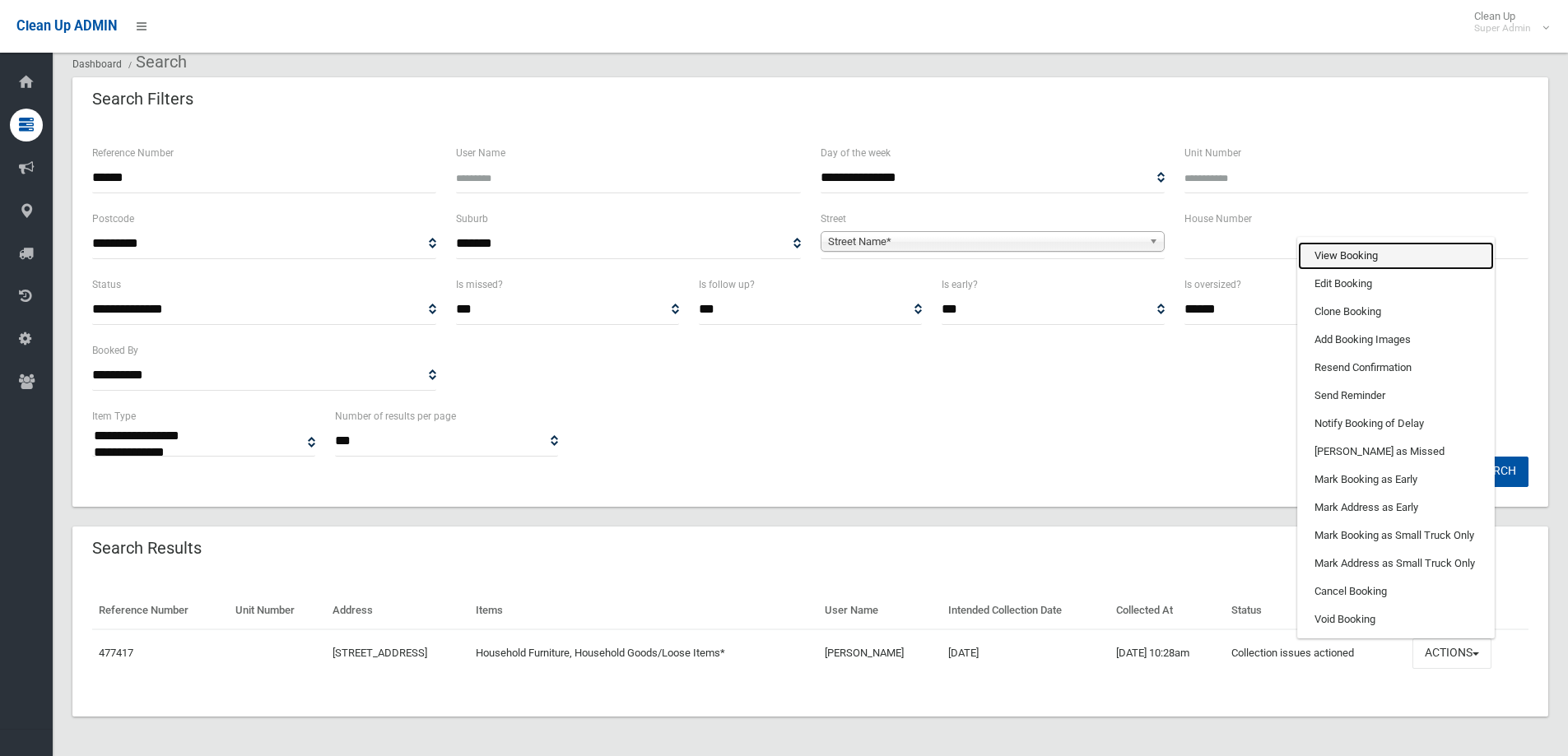
click at [1339, 244] on link "View Booking" at bounding box center [1395, 255] width 196 height 28
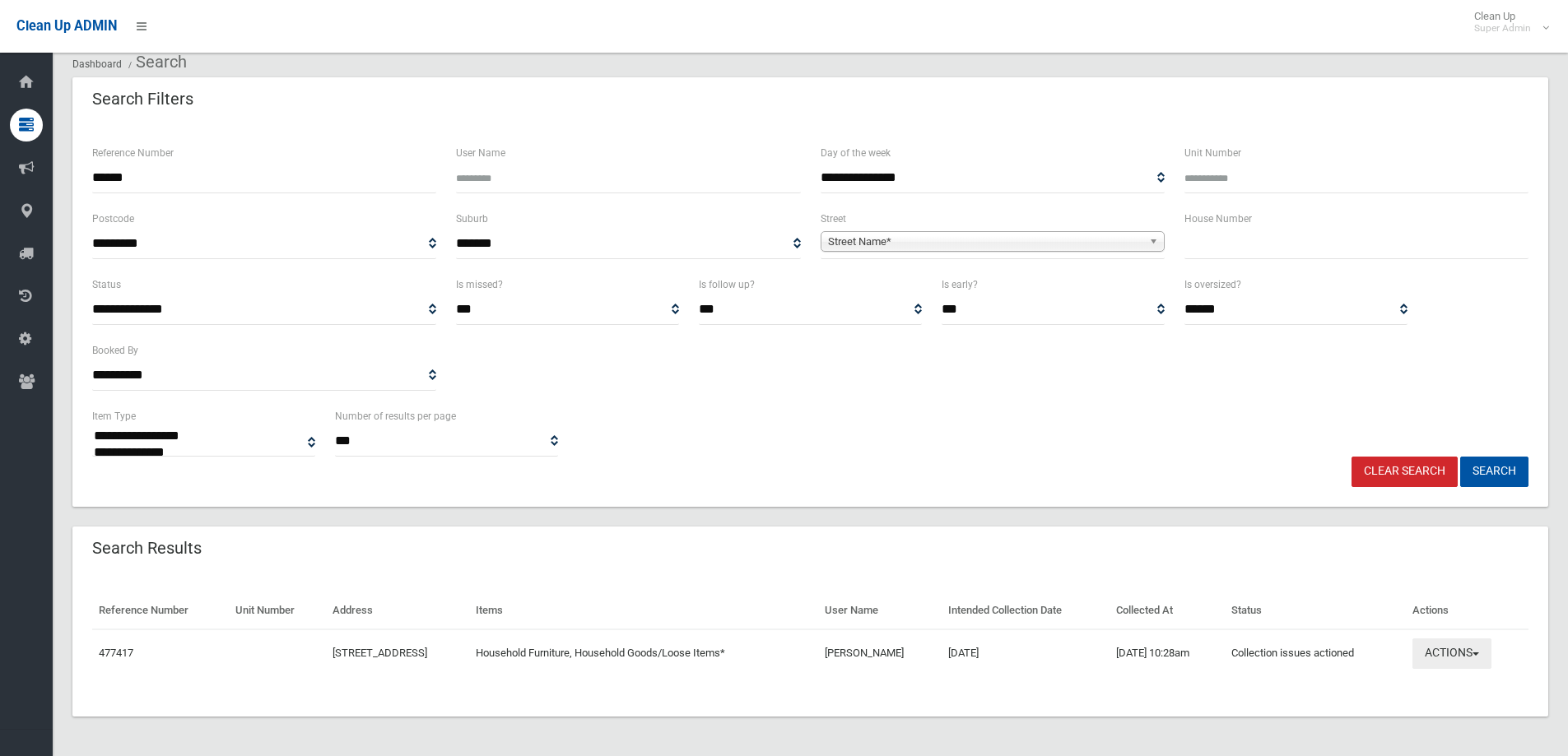
click at [1462, 643] on button "Actions" at bounding box center [1451, 653] width 79 height 31
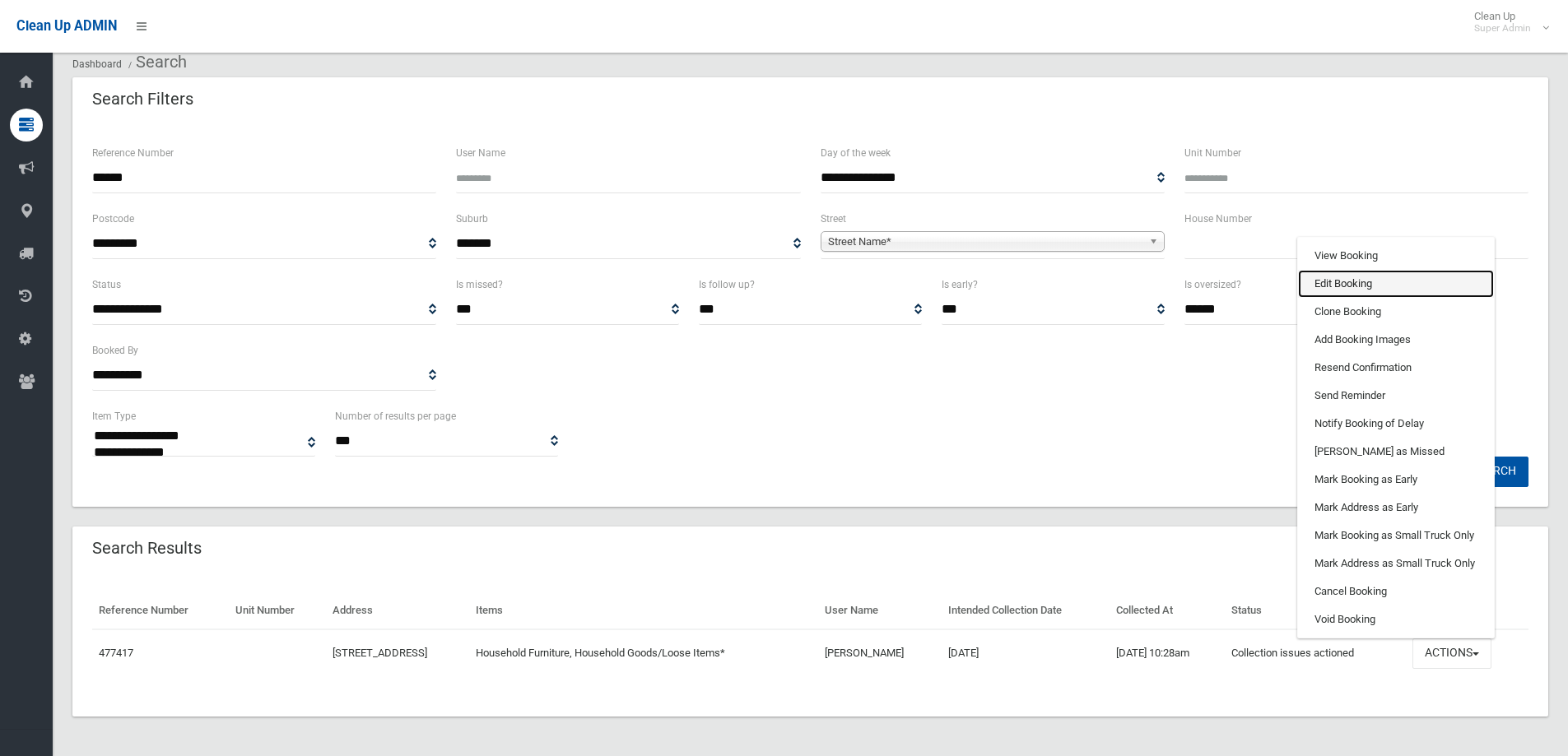
click at [1357, 283] on link "Edit Booking" at bounding box center [1395, 283] width 196 height 28
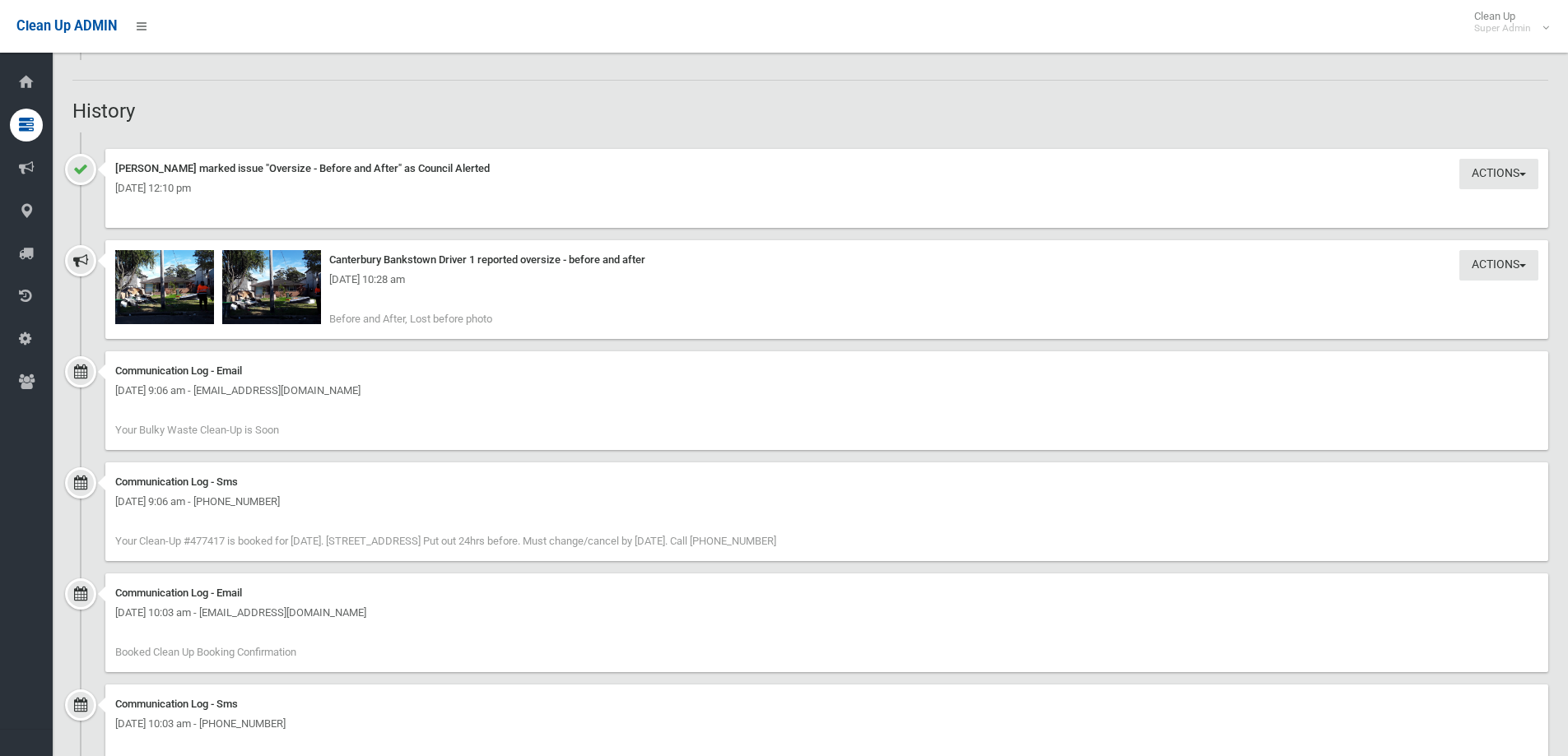
scroll to position [1308, 0]
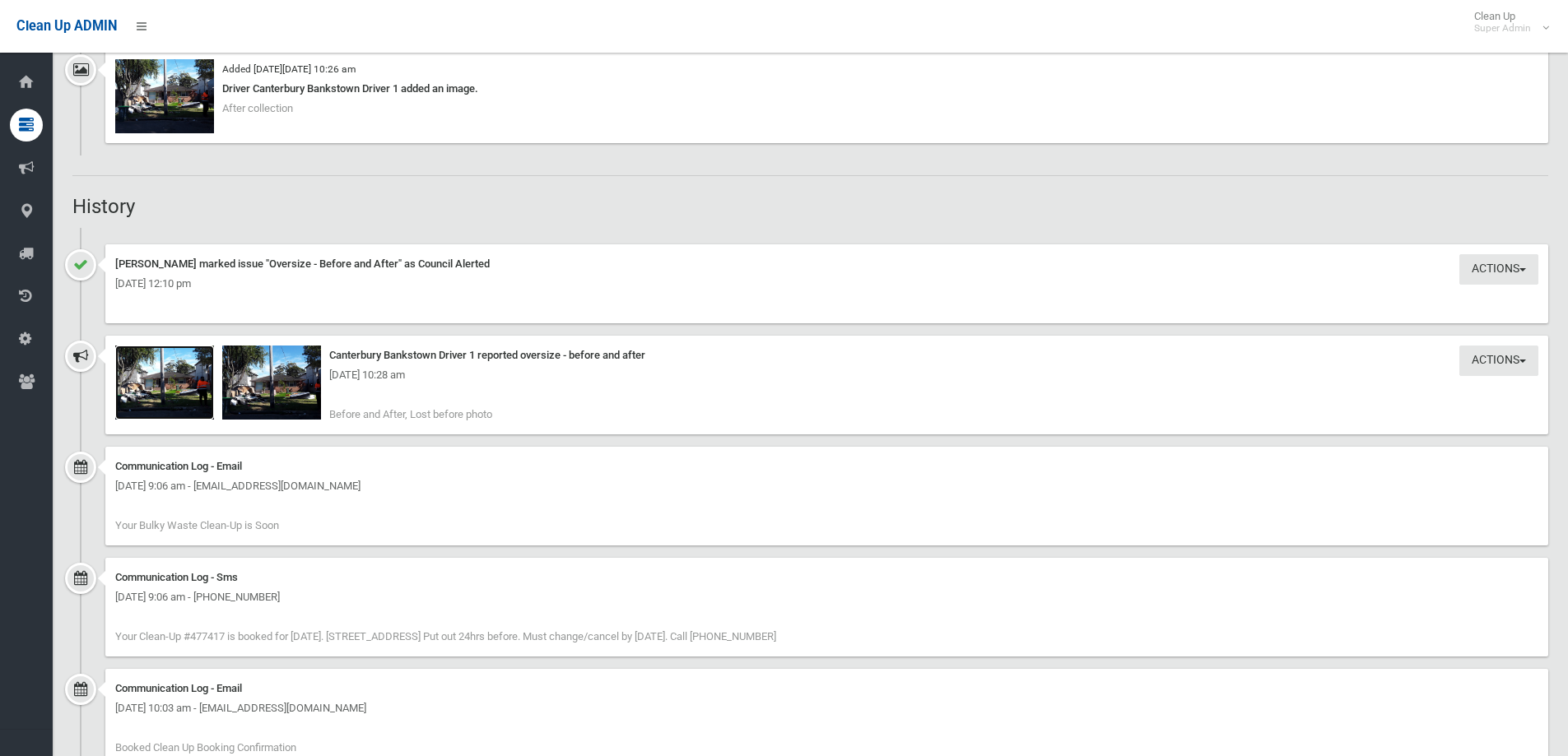
click at [172, 385] on img at bounding box center [164, 383] width 99 height 74
click at [268, 387] on img at bounding box center [271, 383] width 99 height 74
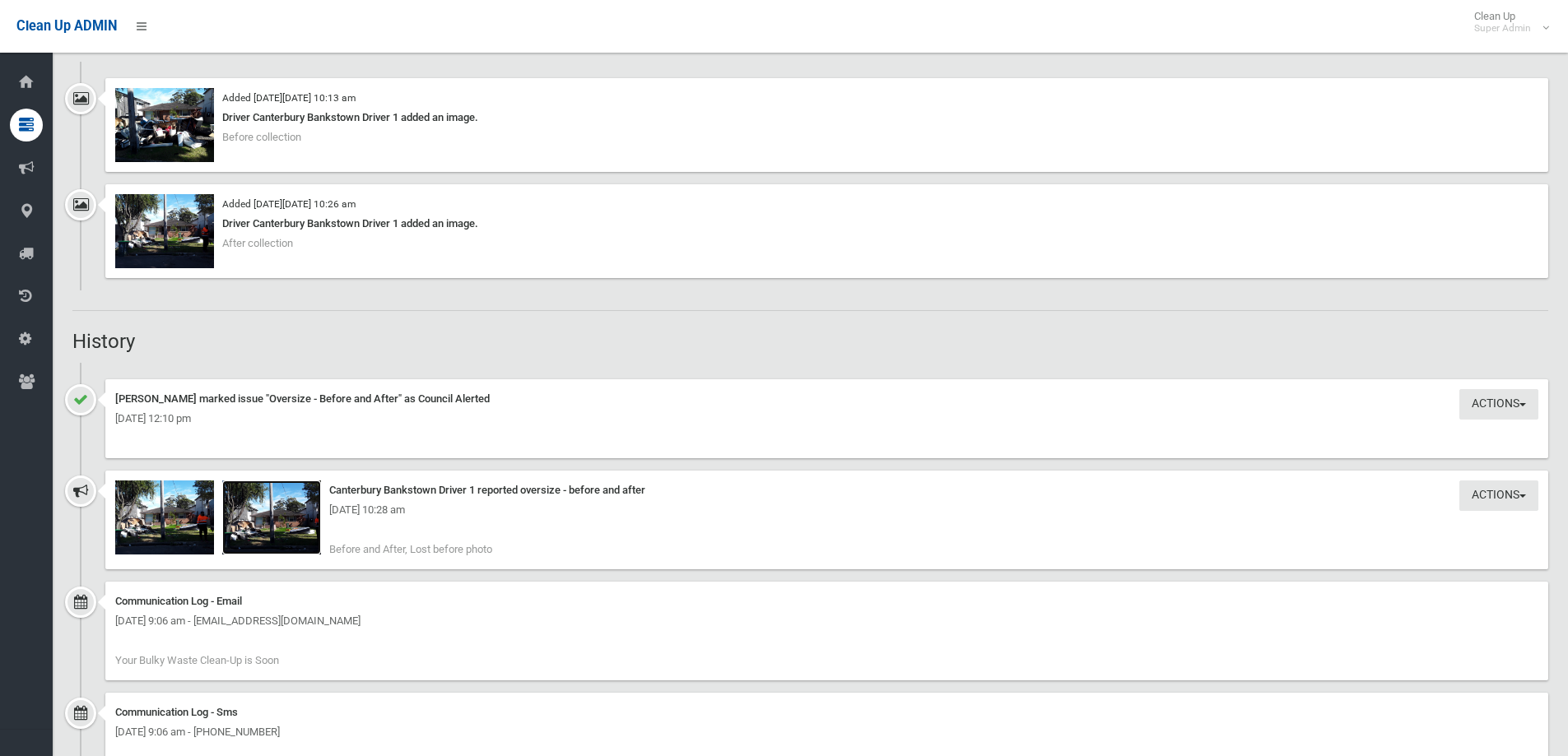
scroll to position [1144, 0]
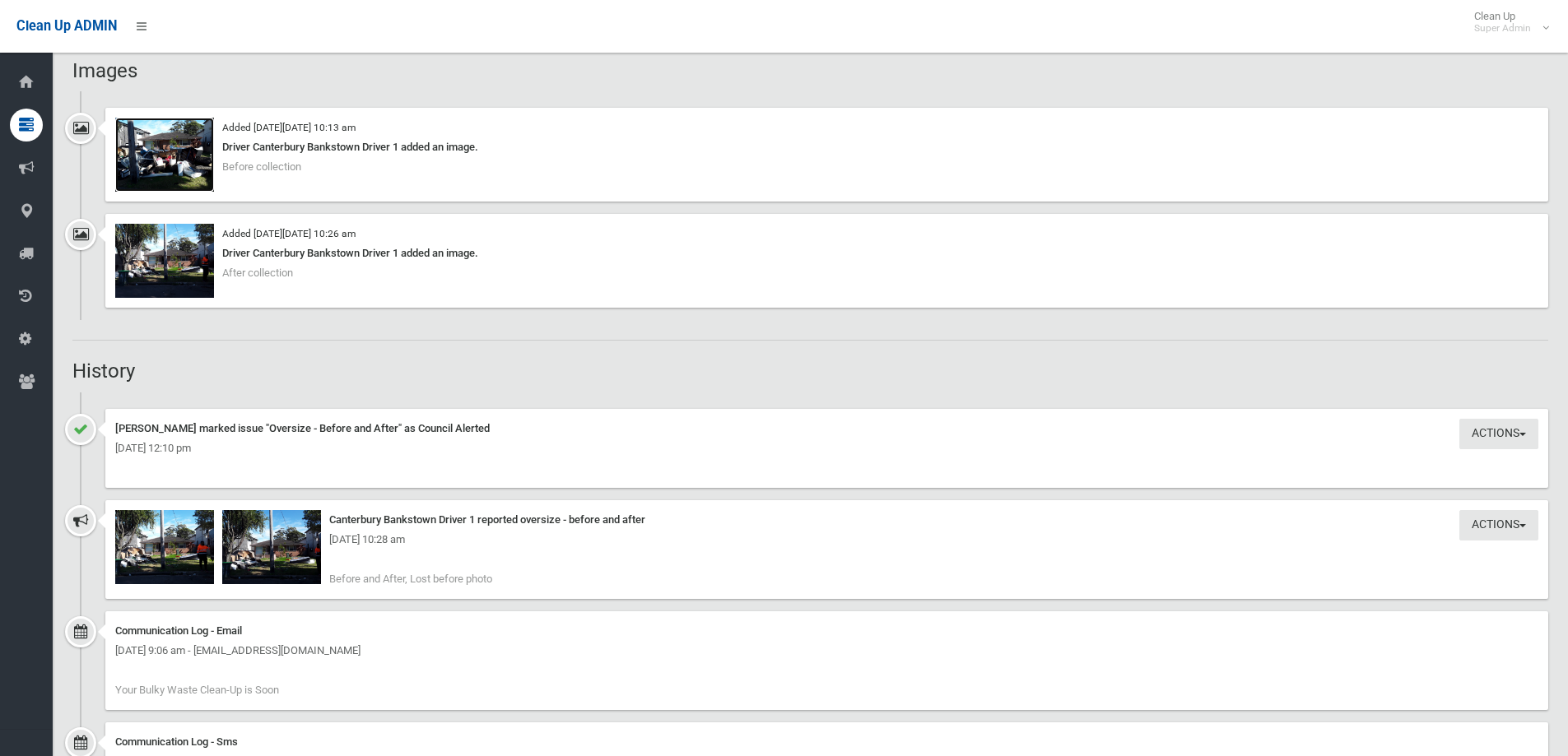
click at [163, 162] on img at bounding box center [164, 155] width 99 height 74
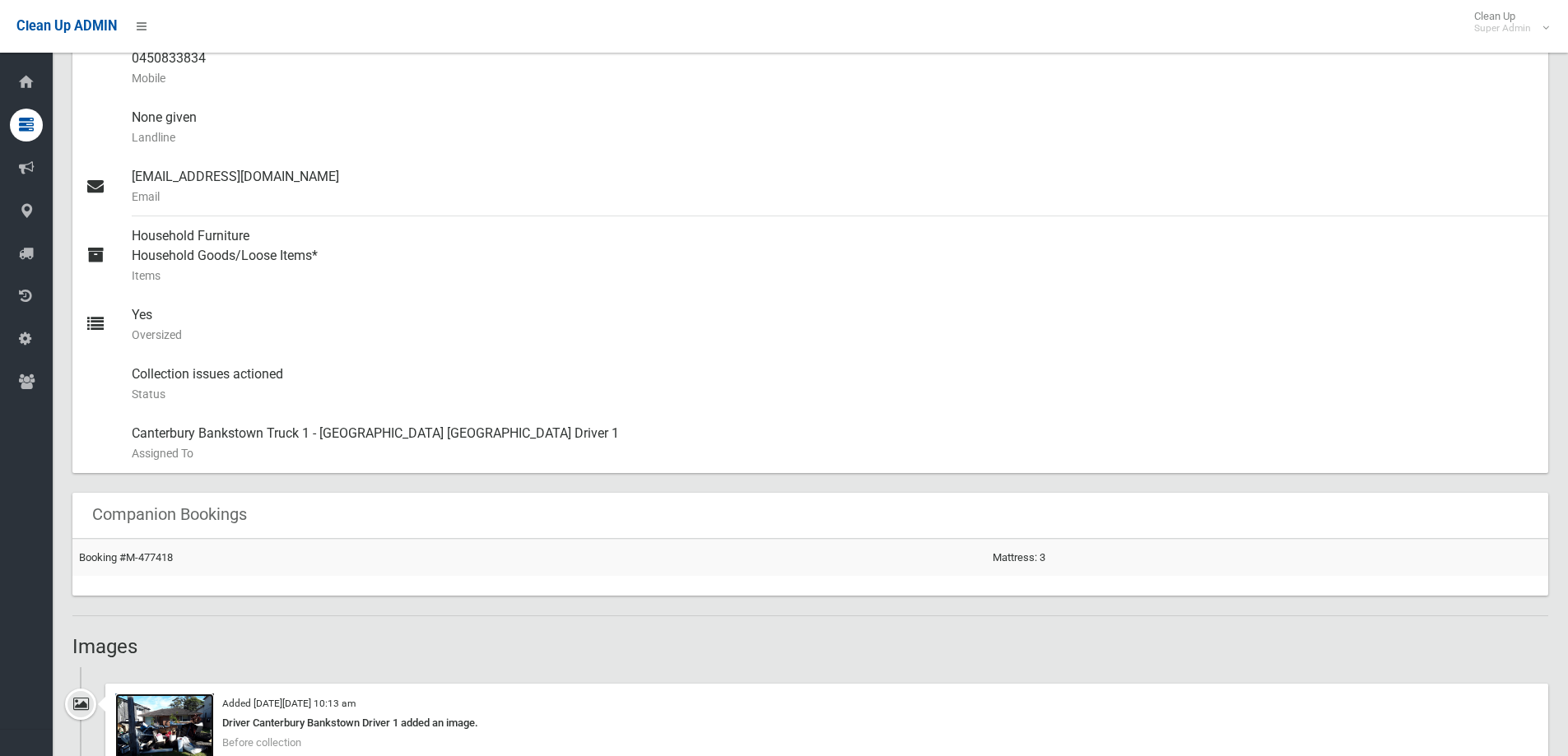
scroll to position [897, 0]
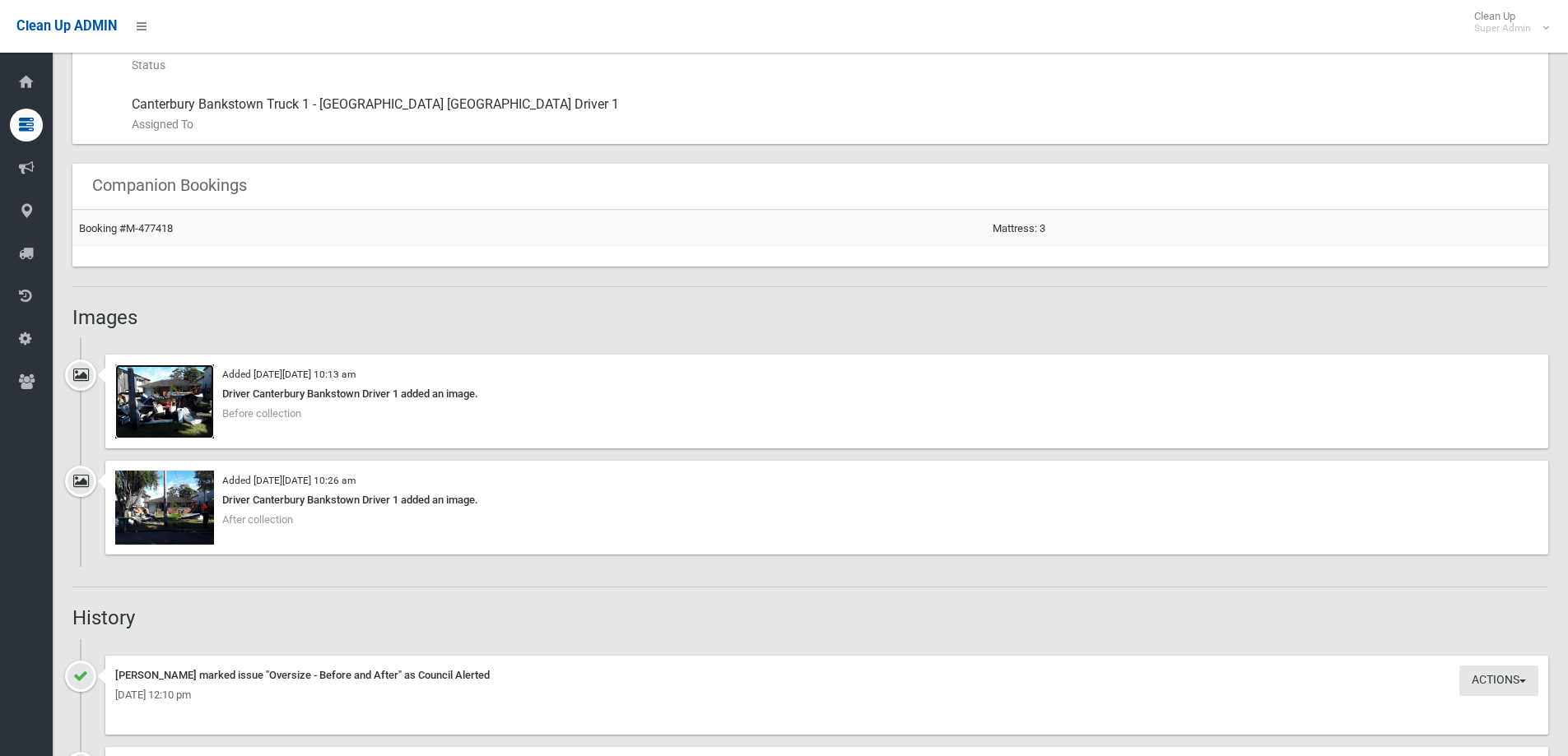
click at [186, 407] on img at bounding box center [164, 402] width 99 height 74
click at [161, 519] on img at bounding box center [164, 507] width 99 height 74
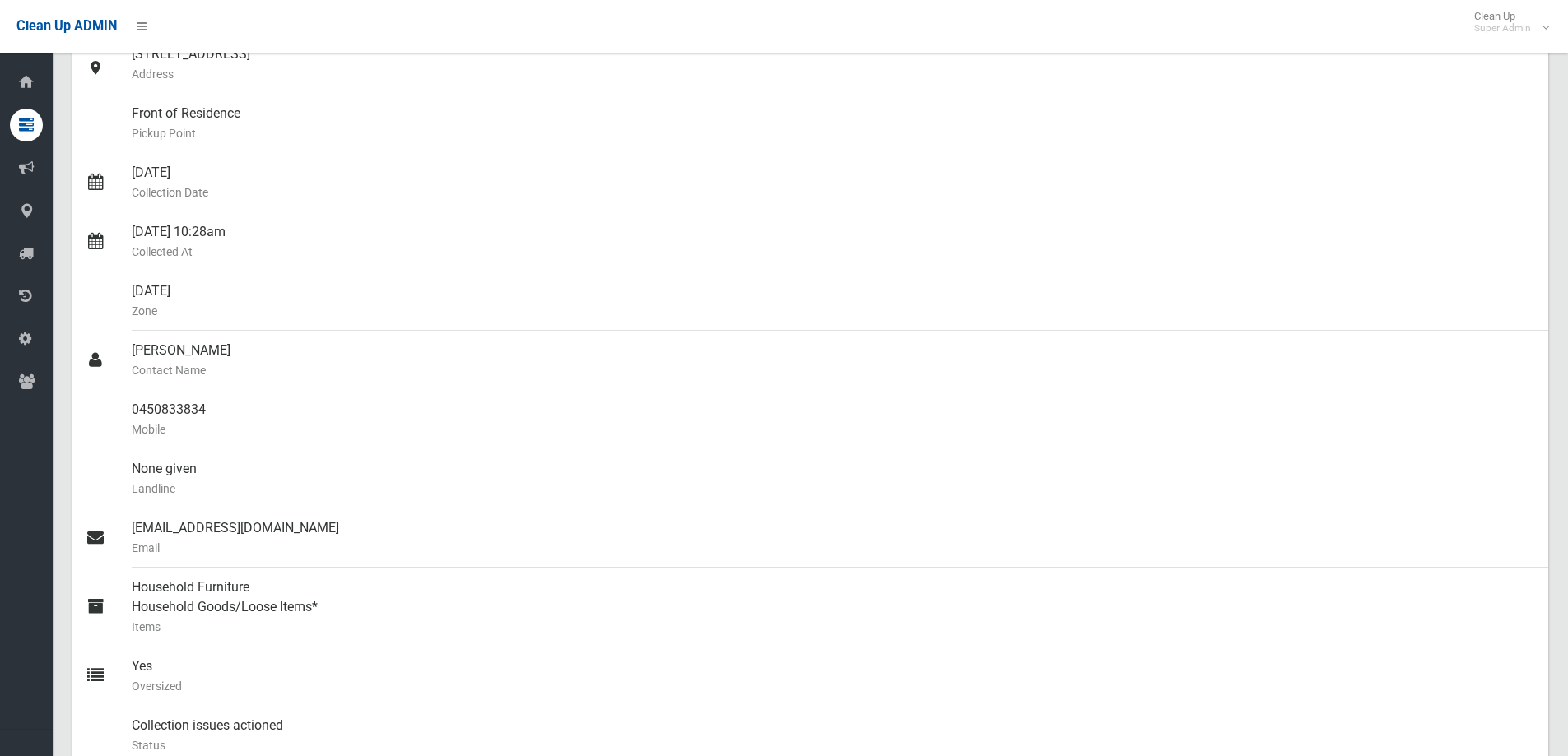
scroll to position [0, 0]
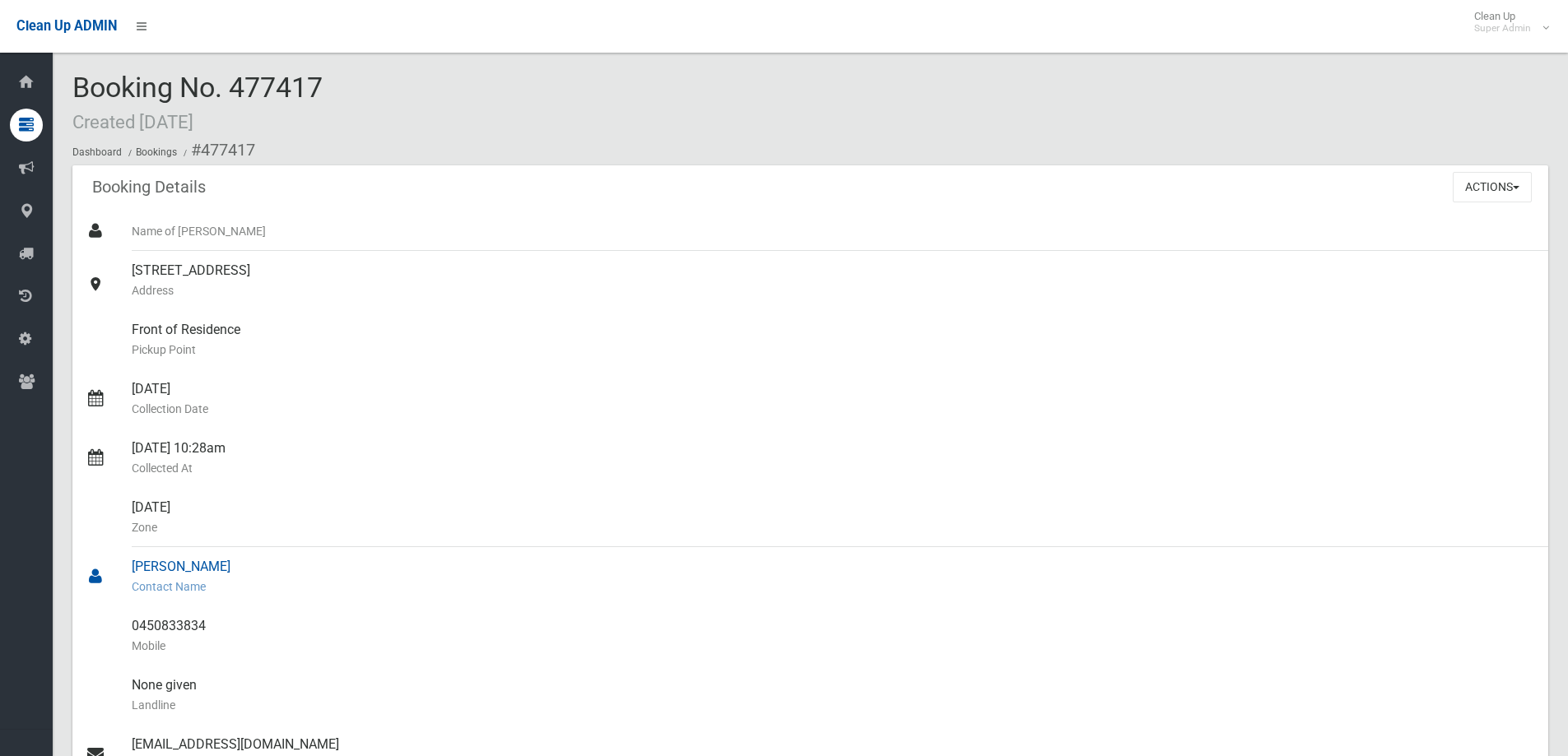
drag, startPoint x: 221, startPoint y: 545, endPoint x: 213, endPoint y: 555, distance: 12.8
click at [217, 545] on ul "Name of [PERSON_NAME] [STREET_ADDRESS] Address Front of Residence [GEOGRAPHIC_D…" at bounding box center [810, 626] width 1475 height 830
drag, startPoint x: 130, startPoint y: 628, endPoint x: 206, endPoint y: 626, distance: 76.0
click at [206, 626] on link "0450833834 Mobile" at bounding box center [810, 635] width 1475 height 59
copy link "0450833834"
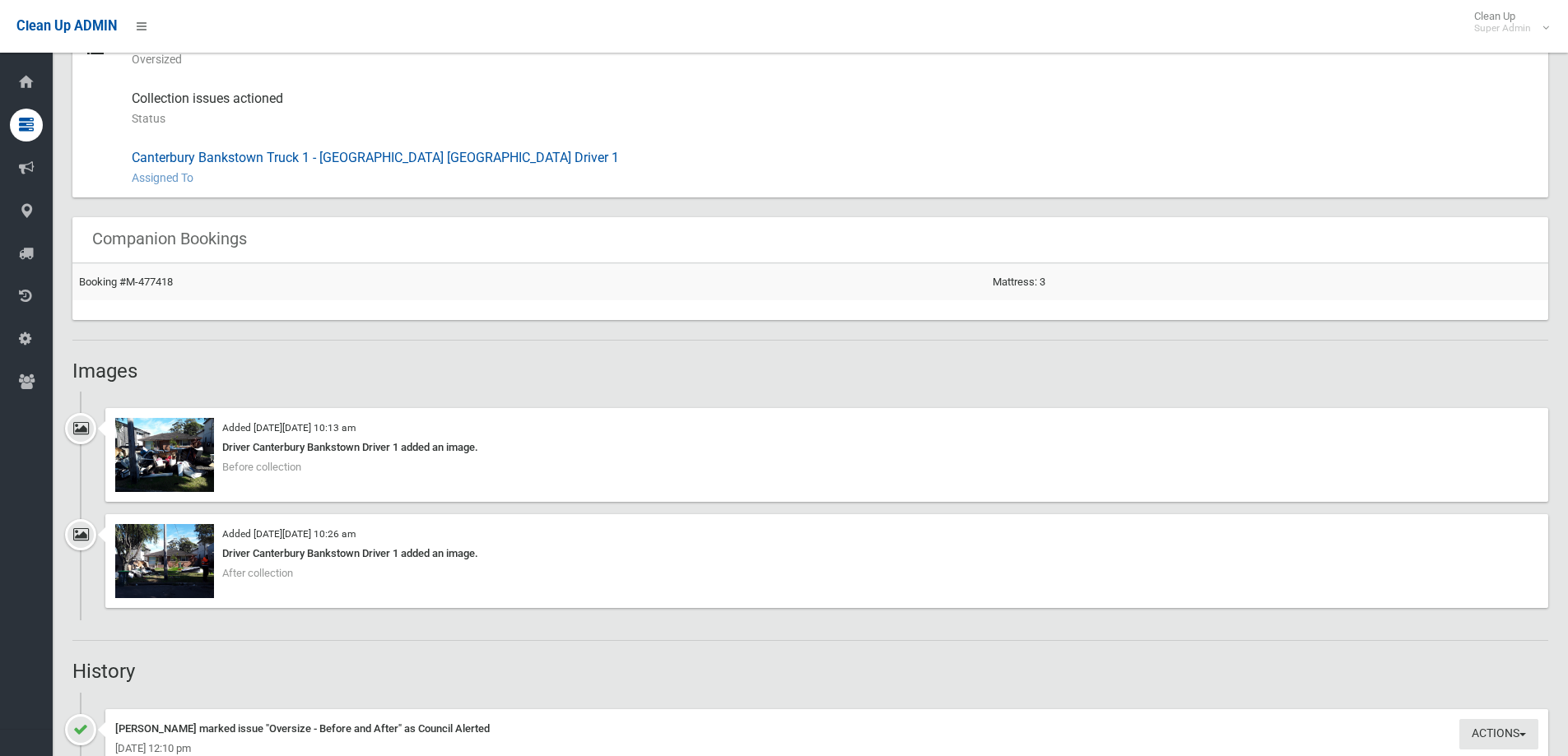
scroll to position [905, 0]
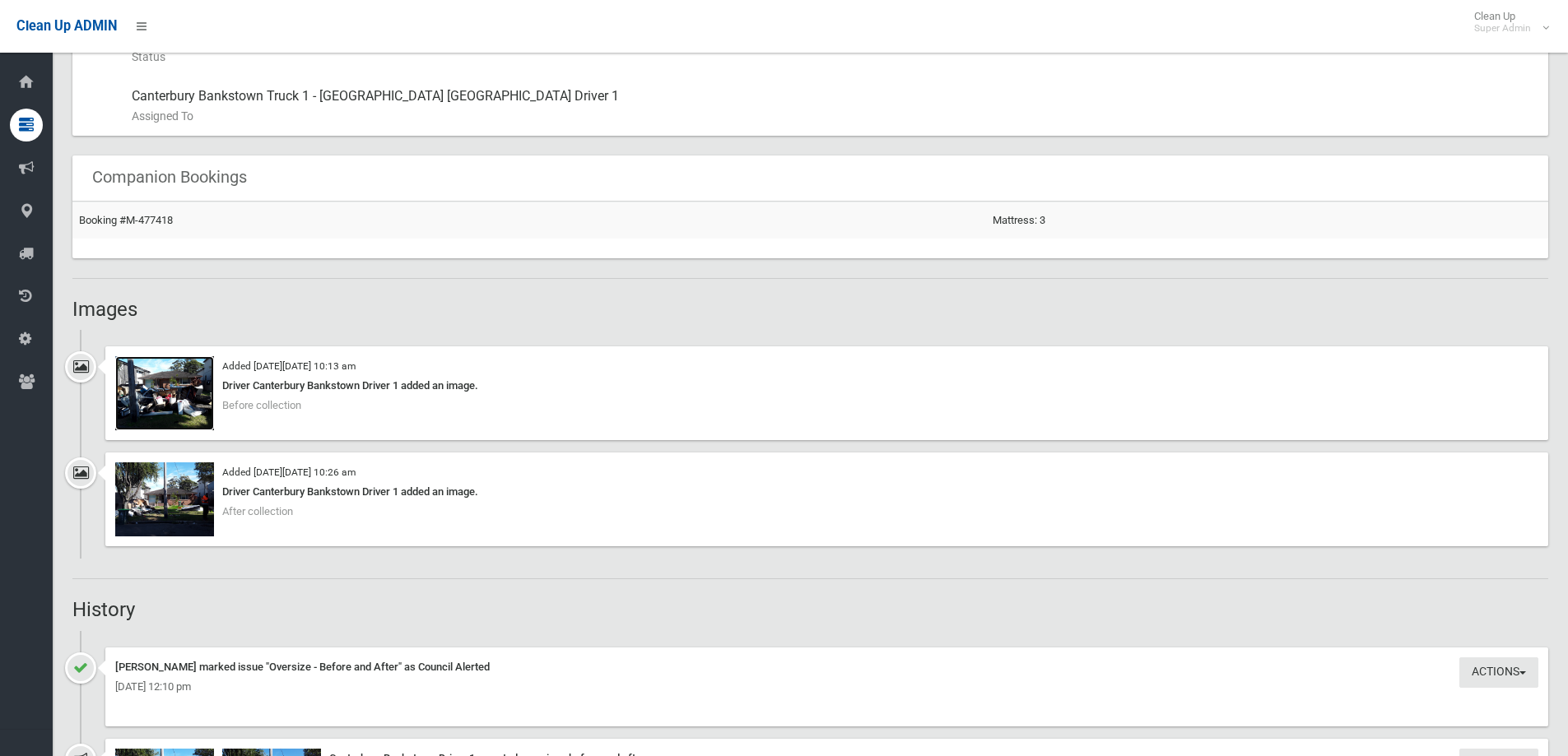
click at [167, 404] on img at bounding box center [164, 393] width 99 height 74
click at [175, 513] on img at bounding box center [164, 499] width 99 height 74
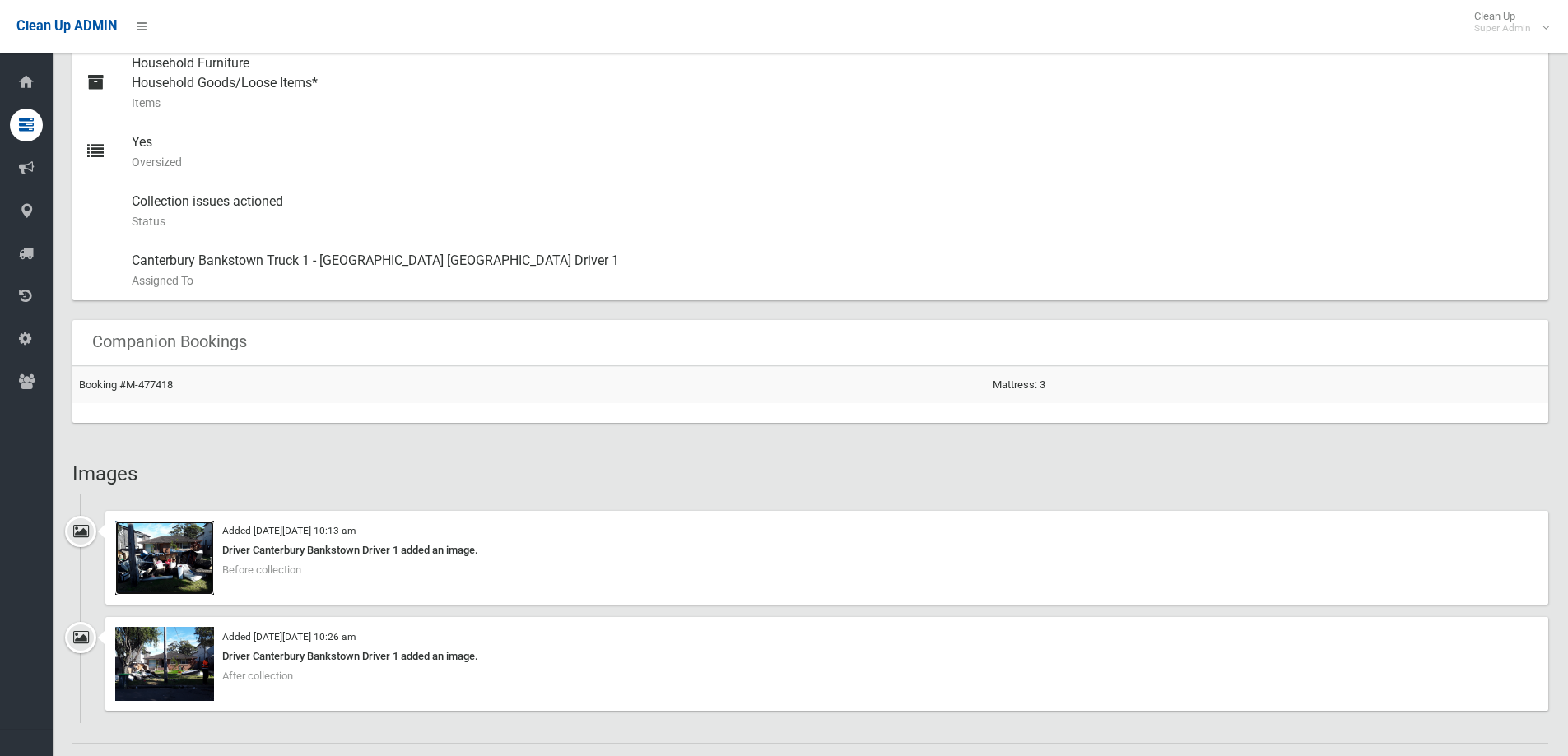
click at [166, 575] on img at bounding box center [164, 558] width 99 height 74
click at [180, 664] on img at bounding box center [164, 664] width 99 height 74
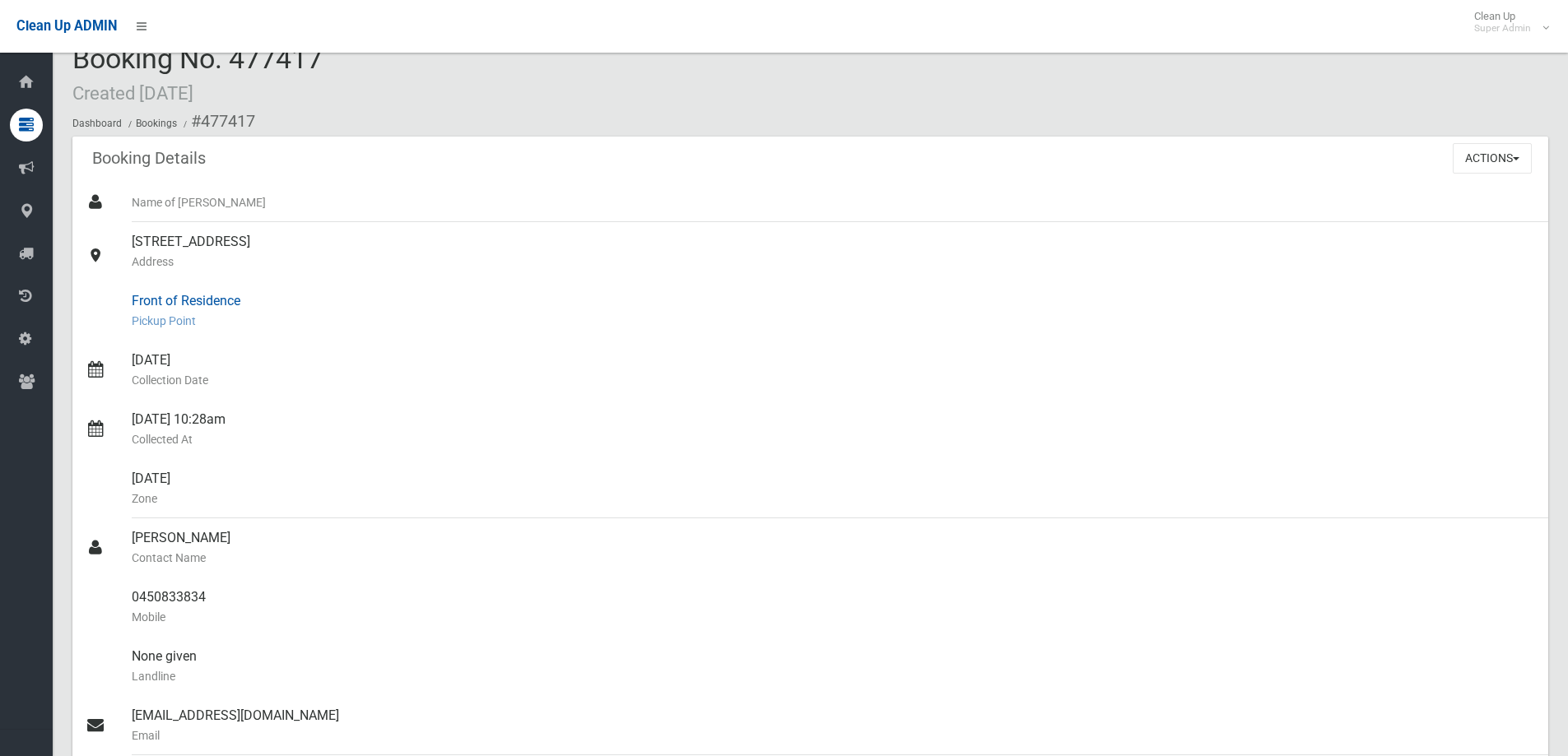
scroll to position [0, 0]
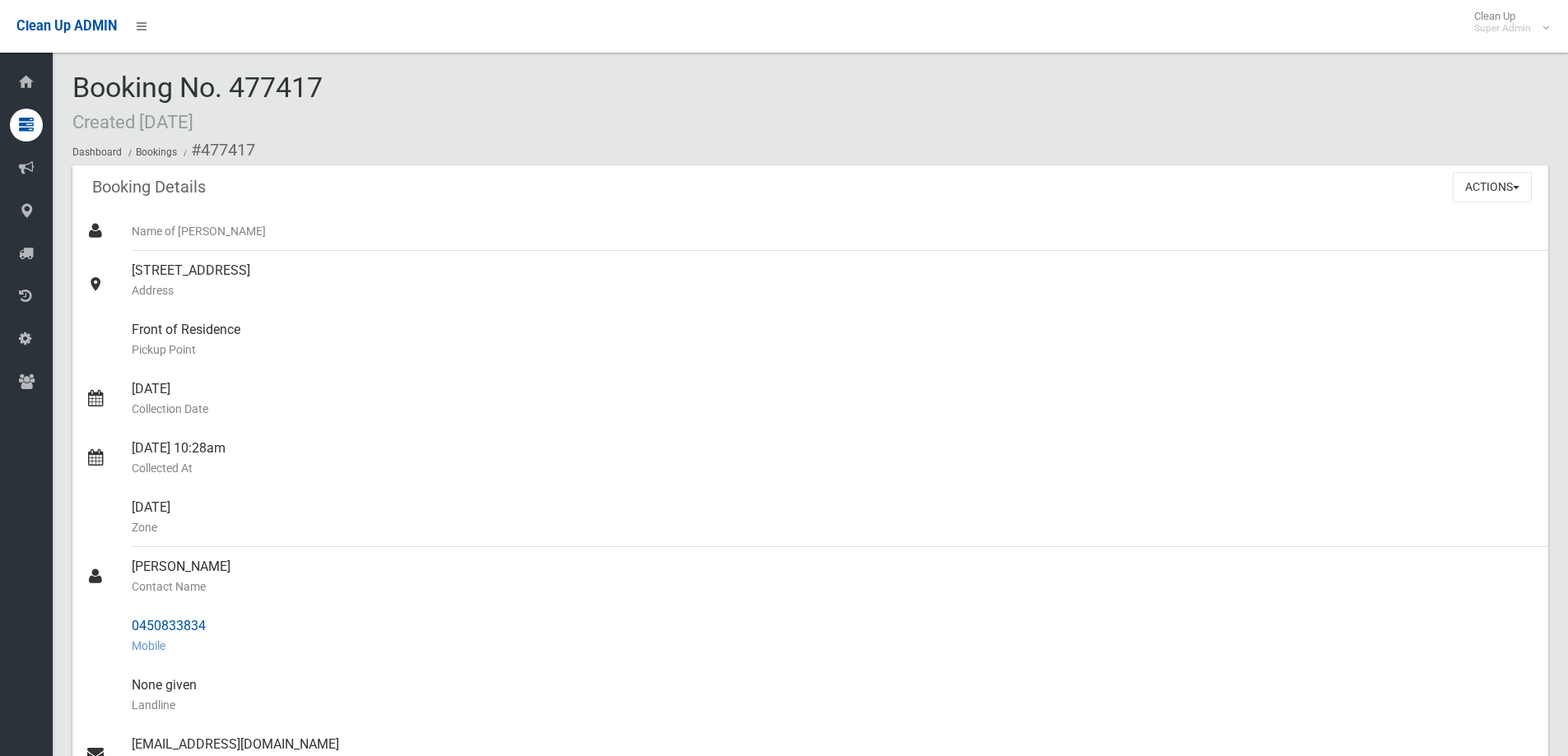
drag, startPoint x: 129, startPoint y: 563, endPoint x: 208, endPoint y: 616, distance: 95.1
click at [208, 616] on ul "Name of [PERSON_NAME] [STREET_ADDRESS] Address Front of Residence [GEOGRAPHIC_D…" at bounding box center [810, 626] width 1475 height 830
copy ul "[PERSON_NAME] Contact Name 0450833834"
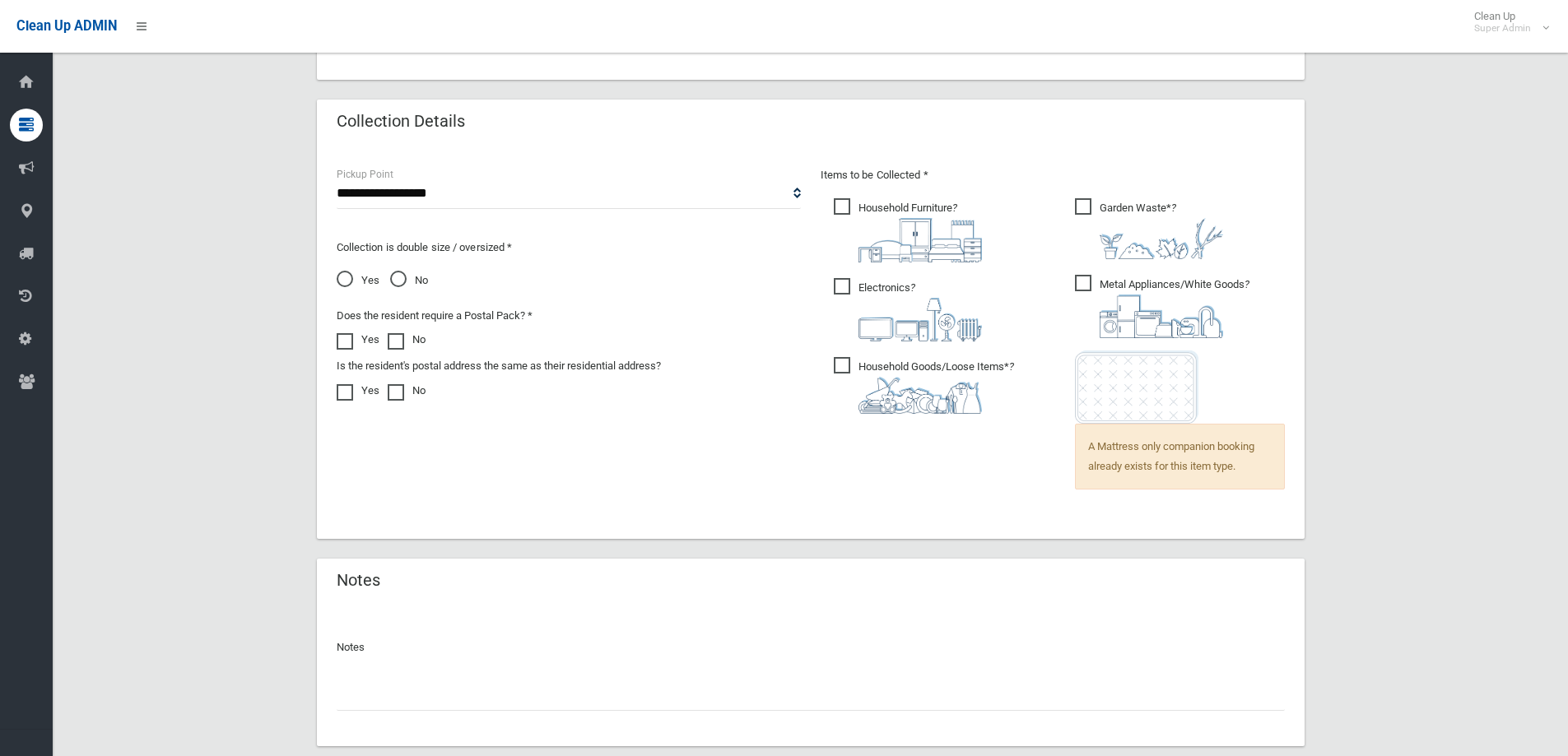
scroll to position [1138, 0]
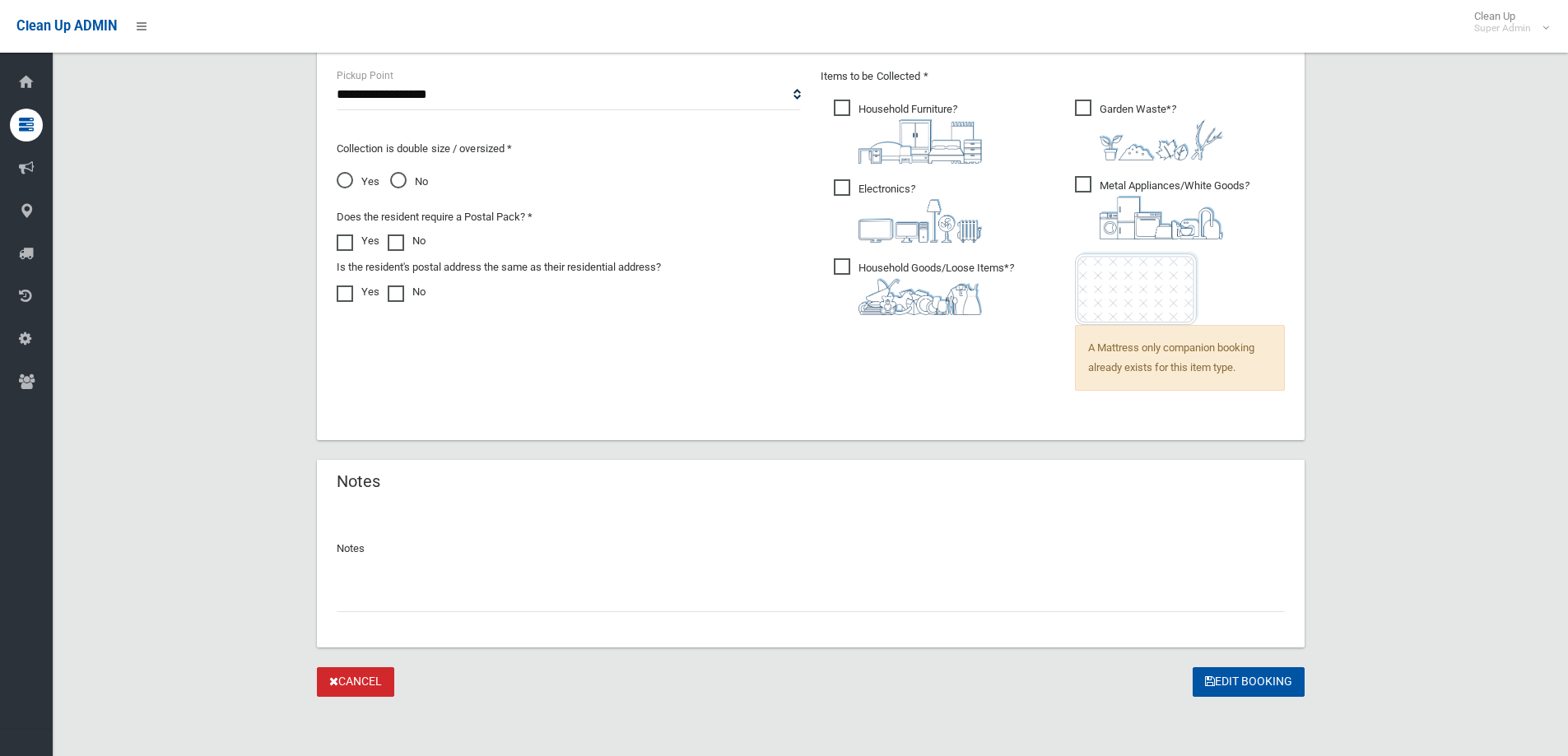
click at [371, 591] on input "text" at bounding box center [811, 597] width 948 height 31
click at [353, 595] on input "**********" at bounding box center [811, 597] width 948 height 31
type input "**********"
click at [1256, 676] on button "Edit Booking" at bounding box center [1247, 682] width 112 height 31
